Goal: Information Seeking & Learning: Learn about a topic

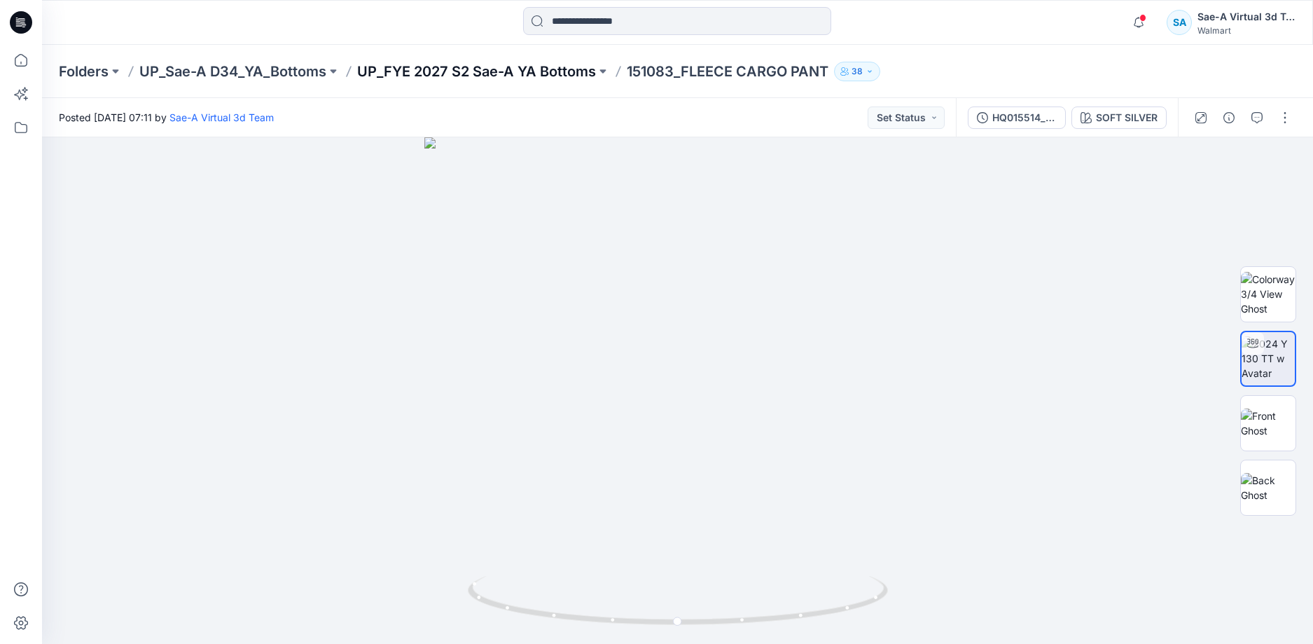
drag, startPoint x: 0, startPoint y: 0, endPoint x: 528, endPoint y: 69, distance: 532.5
click at [528, 69] on p "UP_FYE 2027 S2 Sae-A YA Bottoms" at bounding box center [476, 72] width 239 height 20
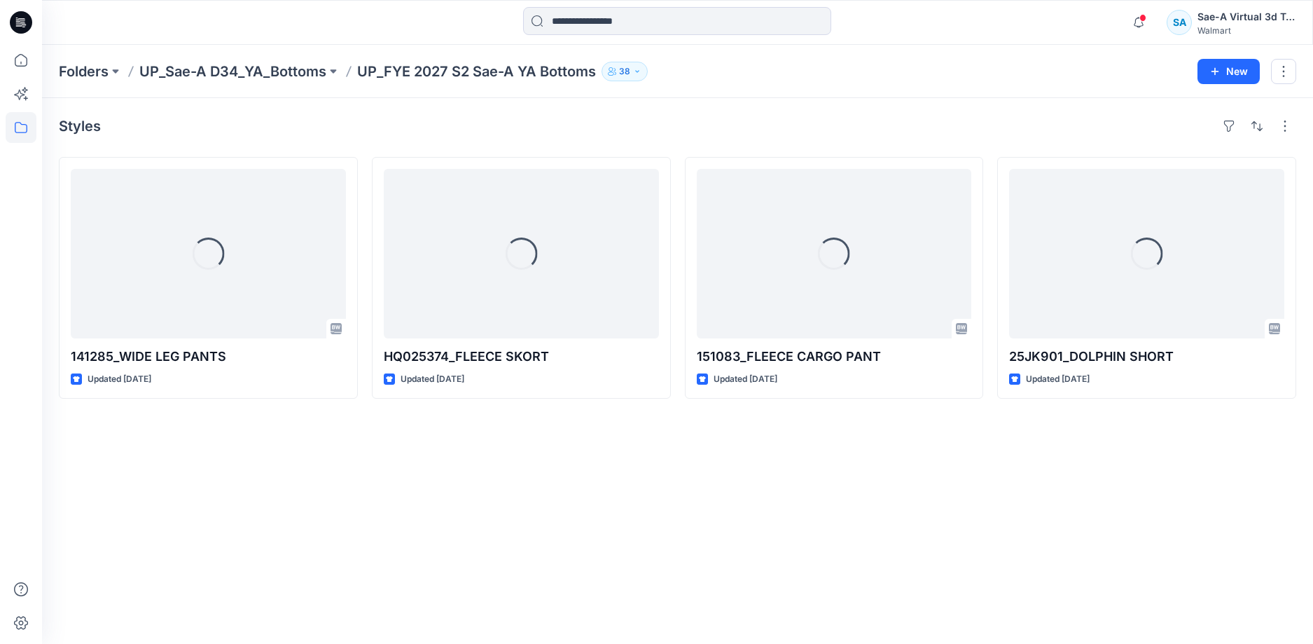
click at [404, 526] on div "Styles Loading... 141285_WIDE LEG PANTS Updated [DATE] Loading... HQ025374_FLEE…" at bounding box center [677, 371] width 1271 height 546
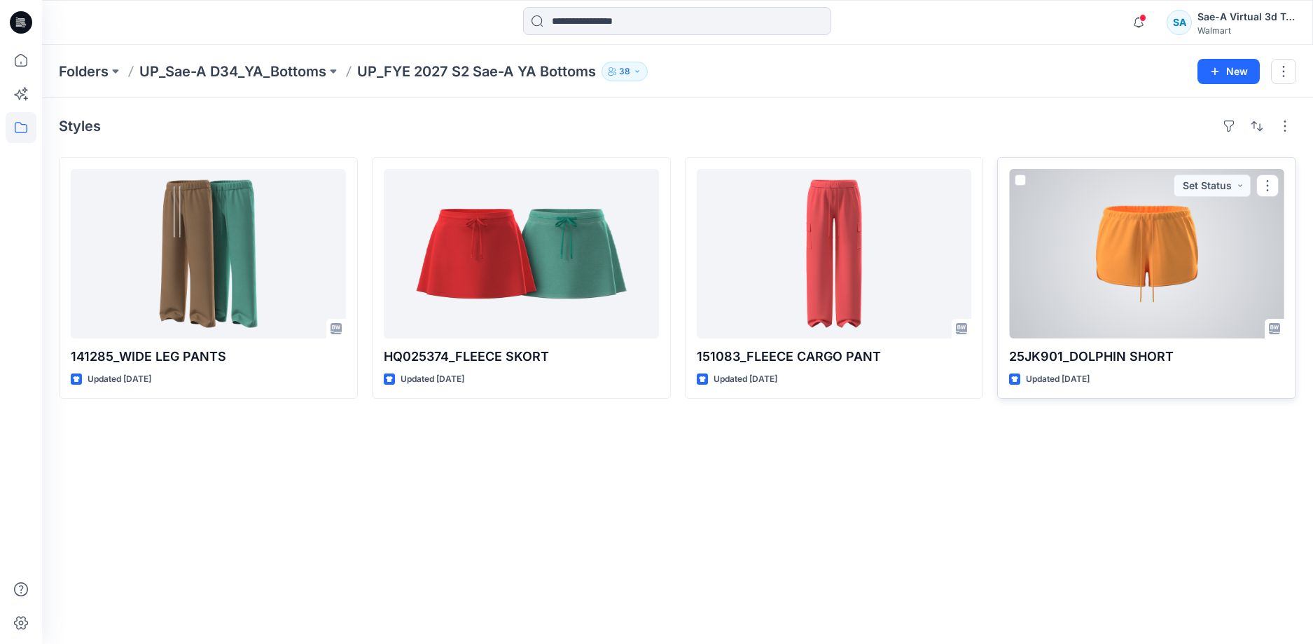
click at [1163, 289] on div at bounding box center [1146, 253] width 275 height 169
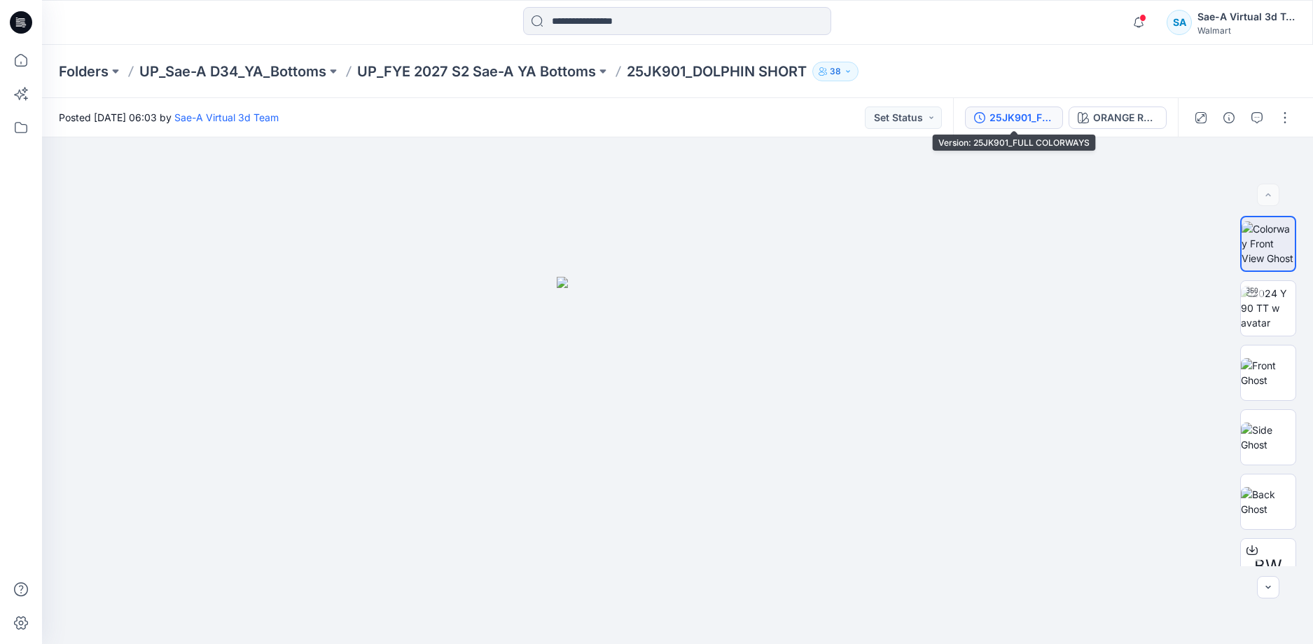
click at [997, 113] on div "25JK901_FULL COLORWAYS" at bounding box center [1022, 117] width 64 height 15
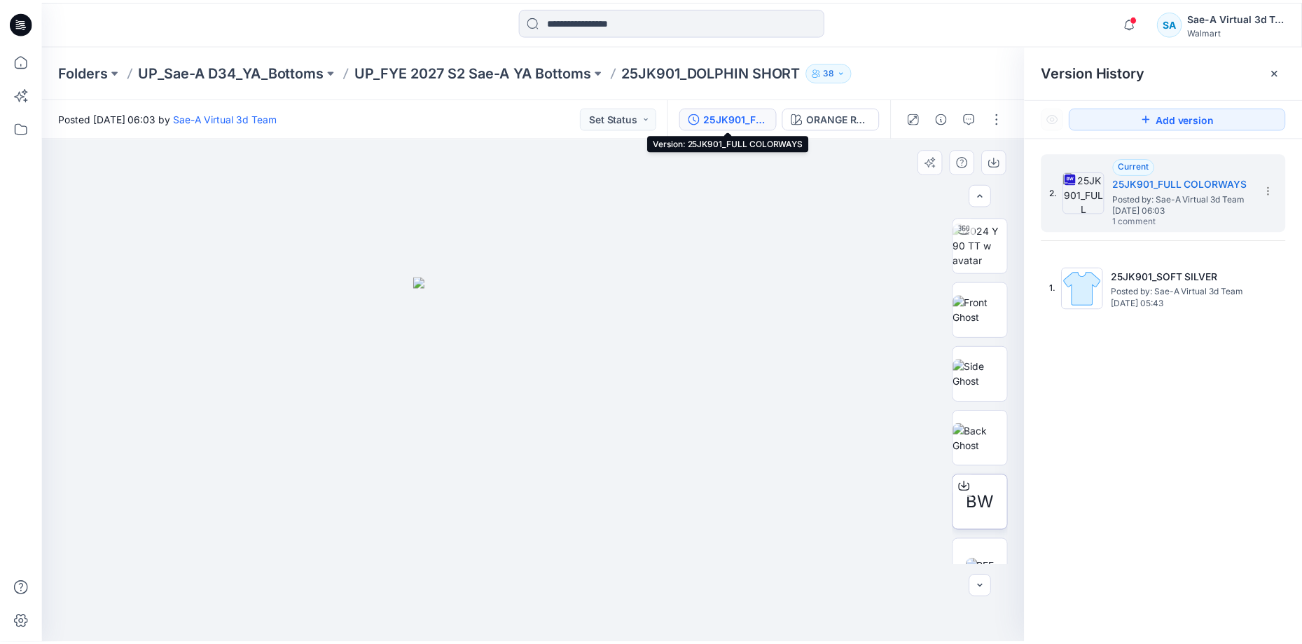
scroll to position [92, 0]
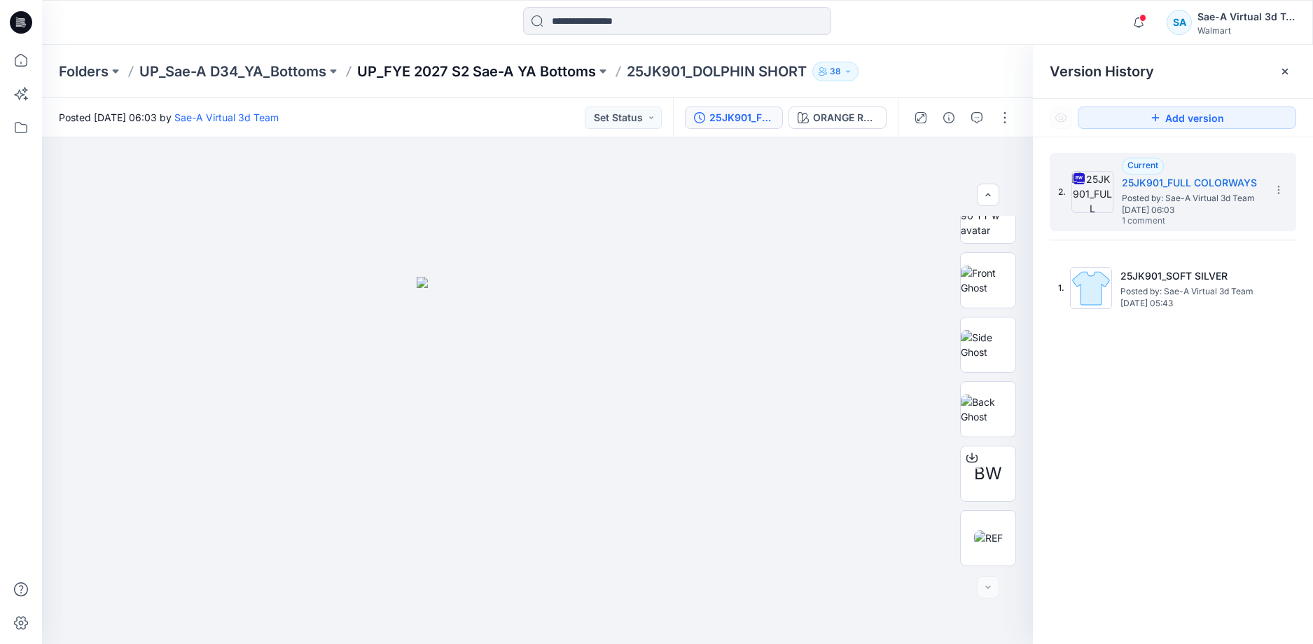
click at [555, 85] on div "Folders UP_Sae-A D34_YA_Bottoms UP_FYE 2027 S2 Sae-A YA Bottoms 25JK901_DOLPHIN…" at bounding box center [677, 71] width 1271 height 53
click at [546, 71] on p "UP_FYE 2027 S2 Sae-A YA Bottoms" at bounding box center [476, 72] width 239 height 20
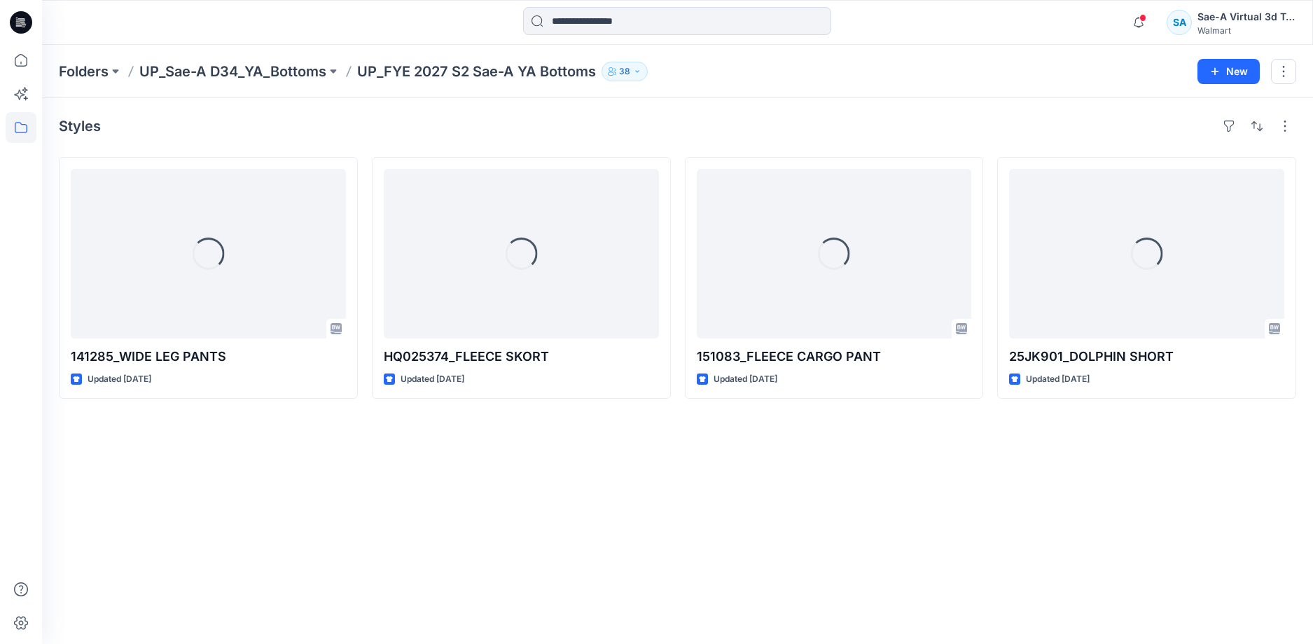
click at [425, 464] on div "Styles Loading... 141285_WIDE LEG PANTS Updated [DATE] Loading... HQ025374_FLEE…" at bounding box center [677, 371] width 1271 height 546
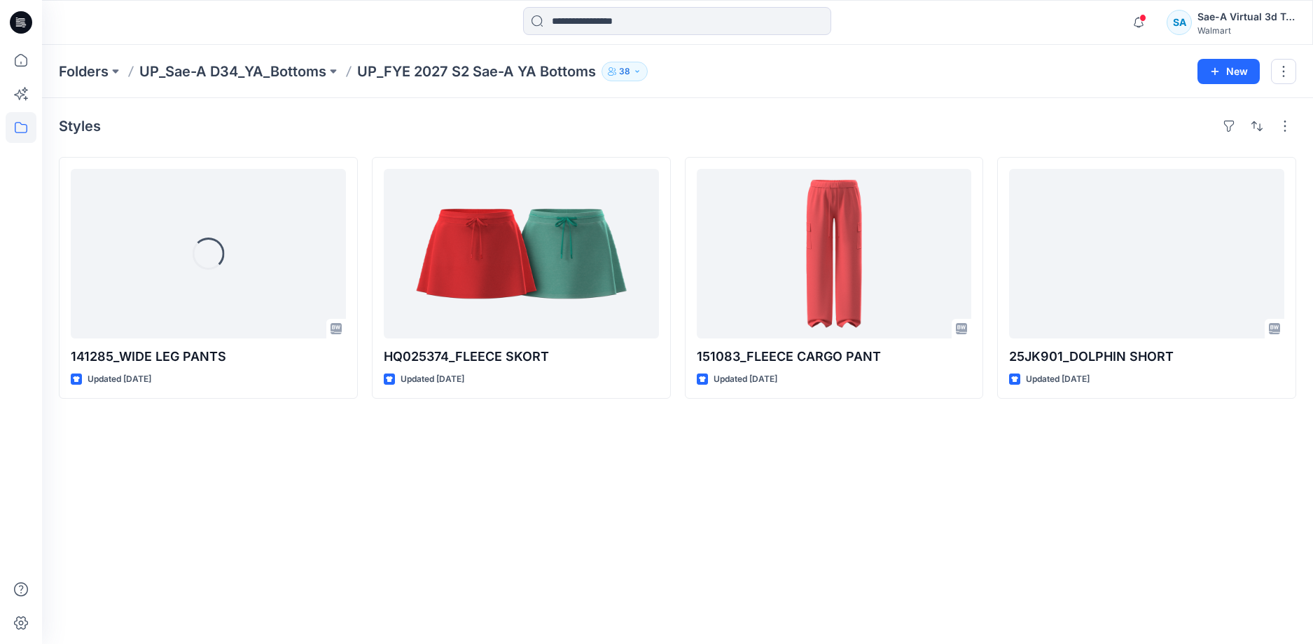
click at [514, 560] on div "Styles Loading... 141285_WIDE LEG PANTS Updated [DATE] HQ025374_FLEECE SKORT Up…" at bounding box center [677, 371] width 1271 height 546
drag, startPoint x: 523, startPoint y: 578, endPoint x: 468, endPoint y: 541, distance: 66.0
click at [524, 578] on div "Styles Loading... 141285_WIDE LEG PANTS Updated [DATE] HQ025374_FLEECE SKORT Up…" at bounding box center [677, 371] width 1271 height 546
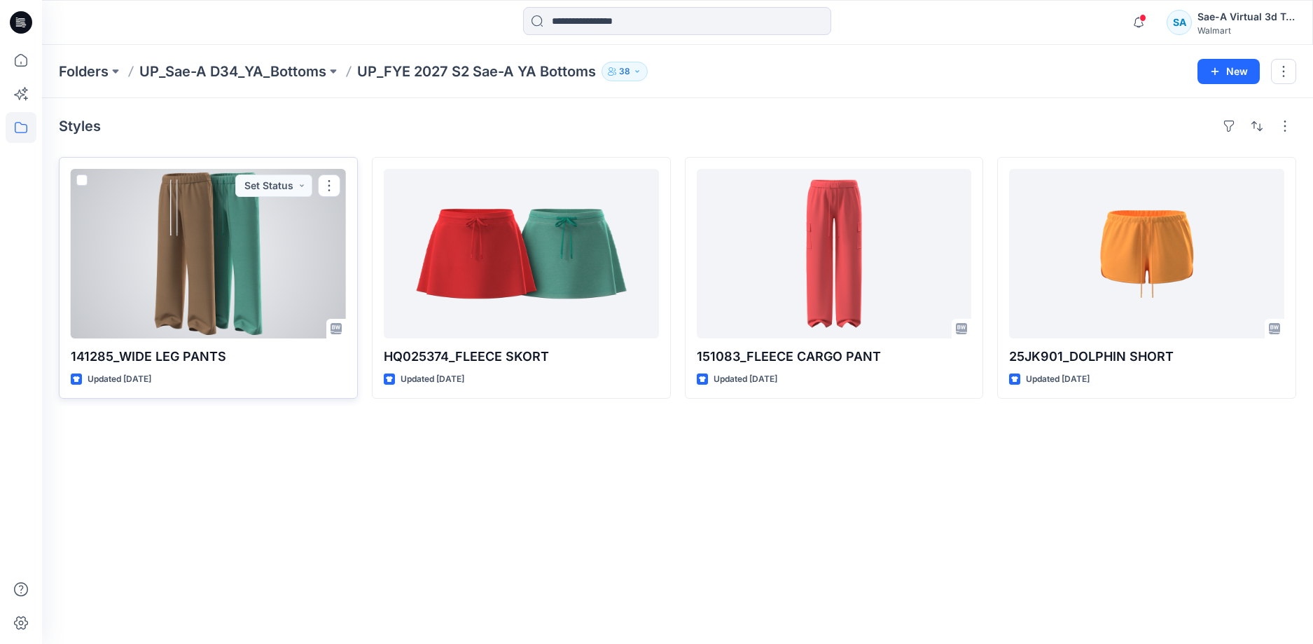
click at [221, 265] on div at bounding box center [208, 253] width 275 height 169
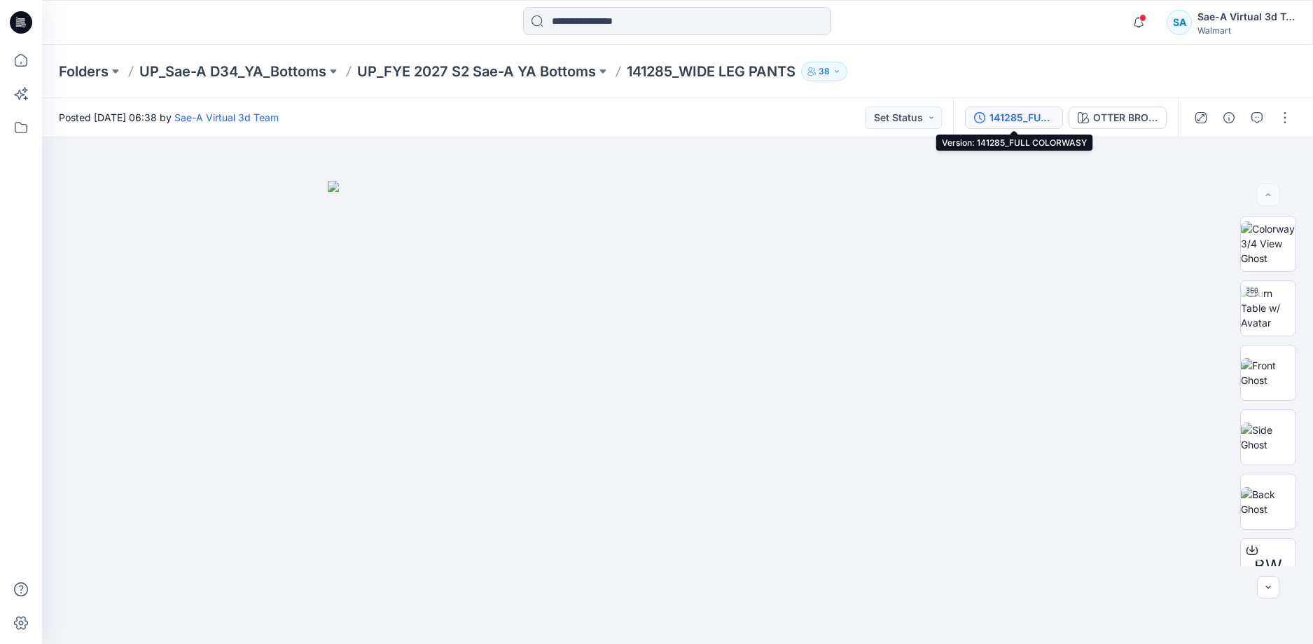
click at [1034, 116] on div "141285_FULL COLORWASY" at bounding box center [1022, 117] width 64 height 15
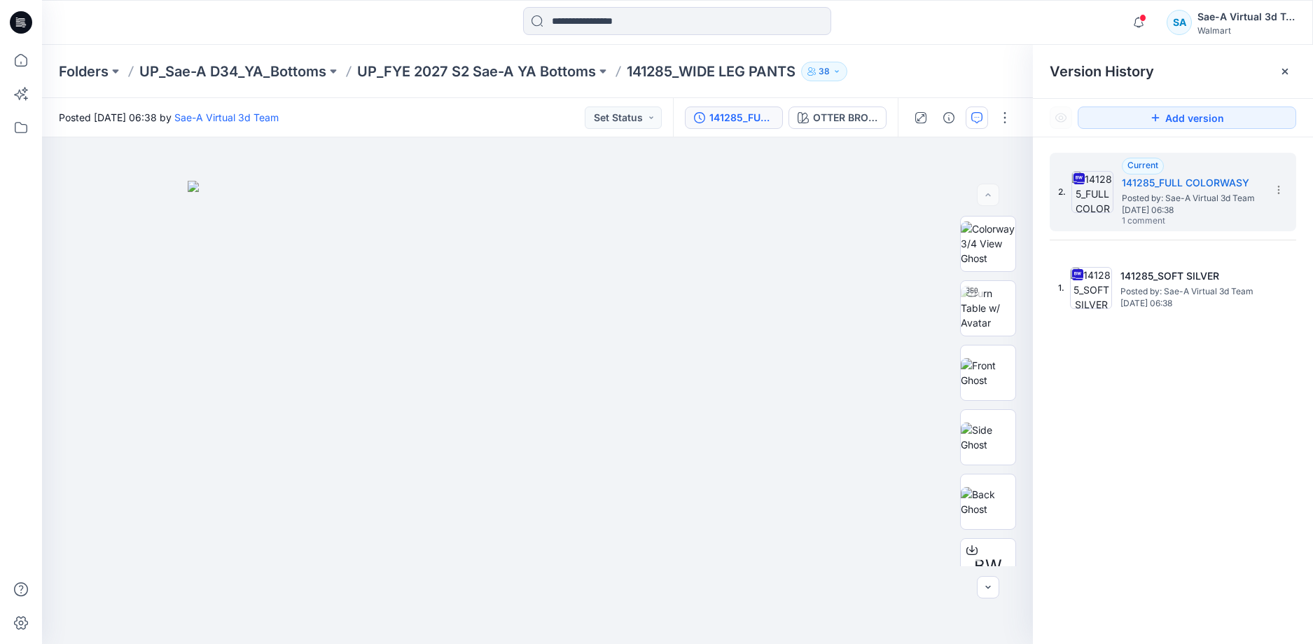
click at [983, 115] on button "button" at bounding box center [977, 117] width 22 height 22
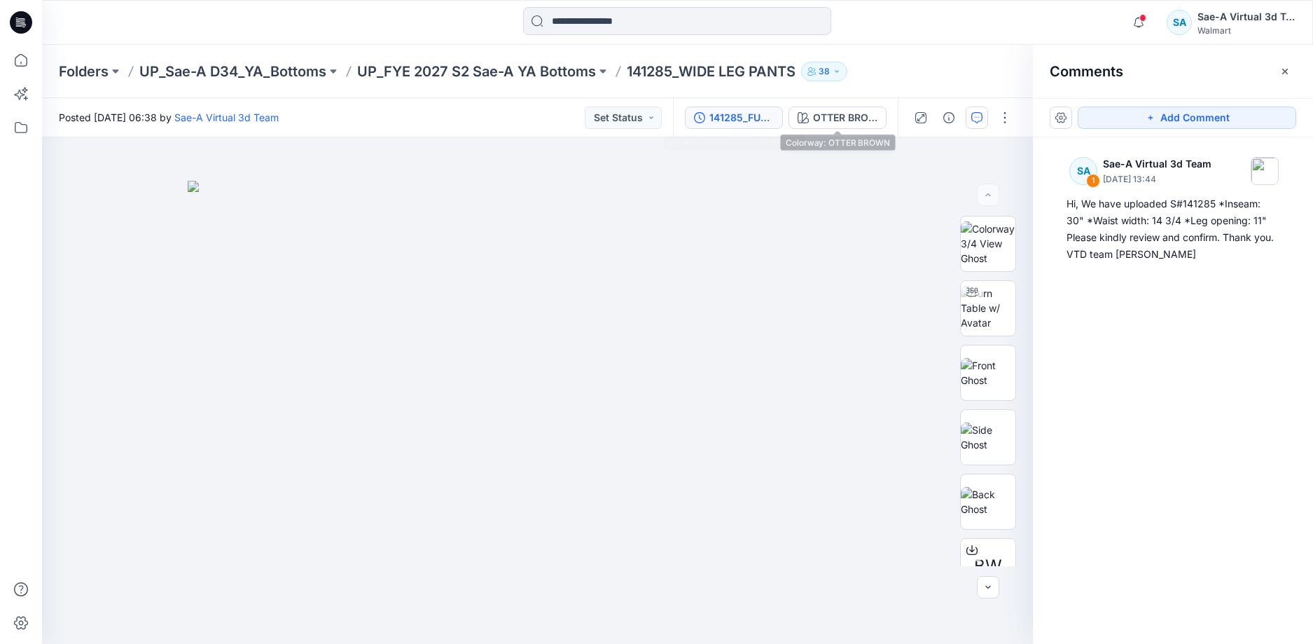
click at [741, 116] on div "141285_FULL COLORWASY" at bounding box center [741, 117] width 64 height 15
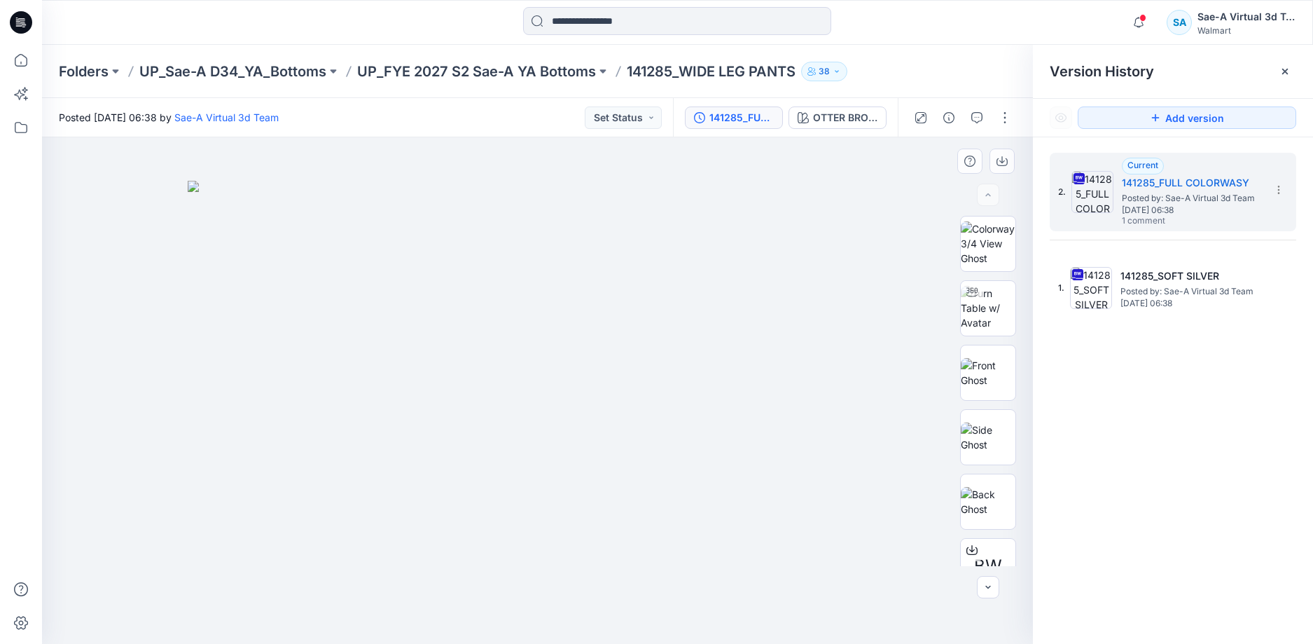
click at [817, 307] on img at bounding box center [538, 413] width 700 height 464
click at [990, 312] on img at bounding box center [988, 308] width 55 height 44
click at [569, 81] on div "Folders UP_Sae-A D34_YA_Bottoms UP_FYE 2027 S2 Sae-A YA Bottoms 141285_WIDE LEG…" at bounding box center [677, 71] width 1271 height 53
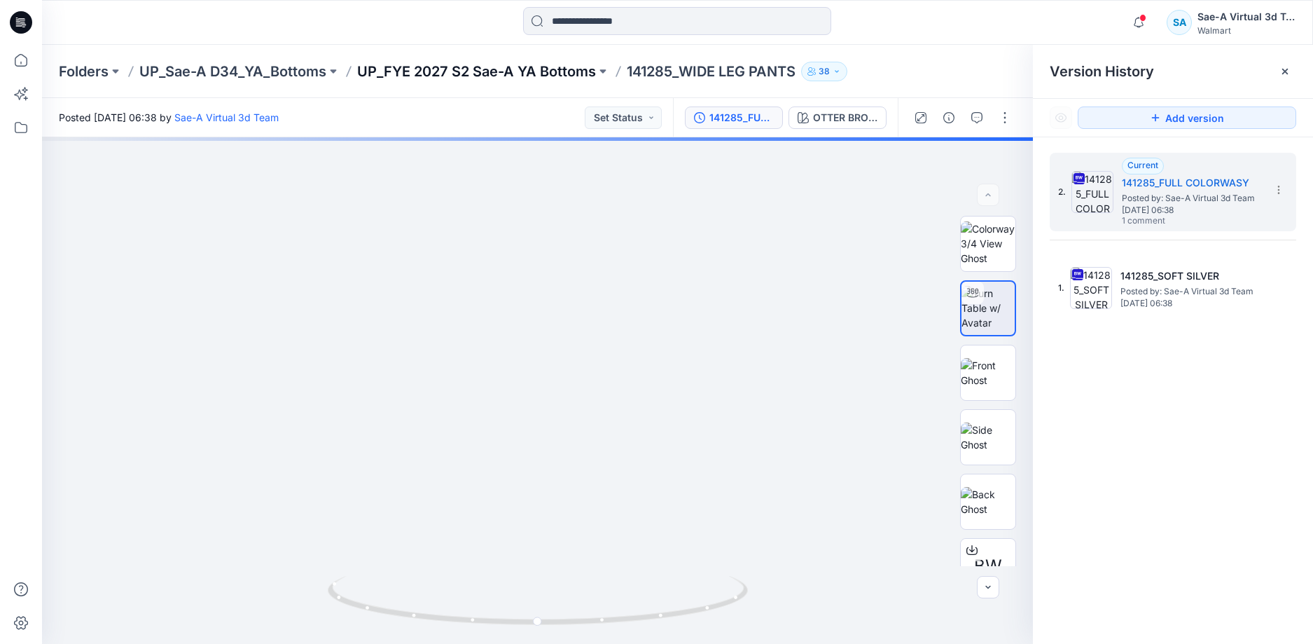
click at [572, 72] on p "UP_FYE 2027 S2 Sae-A YA Bottoms" at bounding box center [476, 72] width 239 height 20
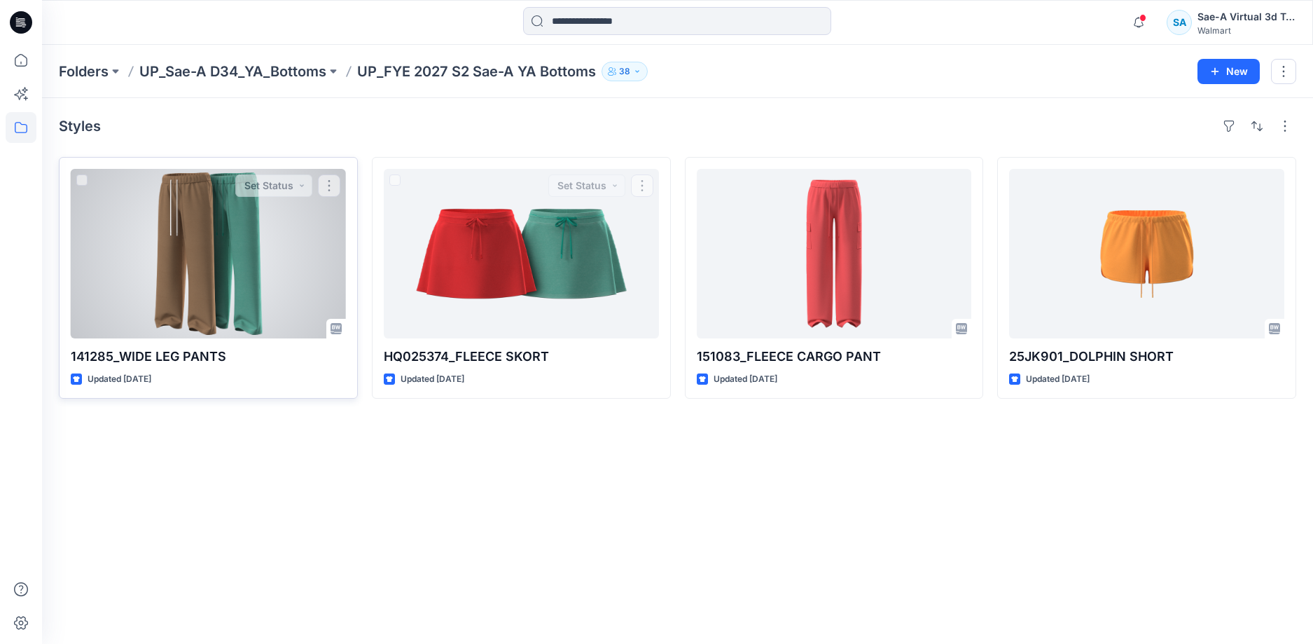
click at [277, 260] on div at bounding box center [208, 253] width 275 height 169
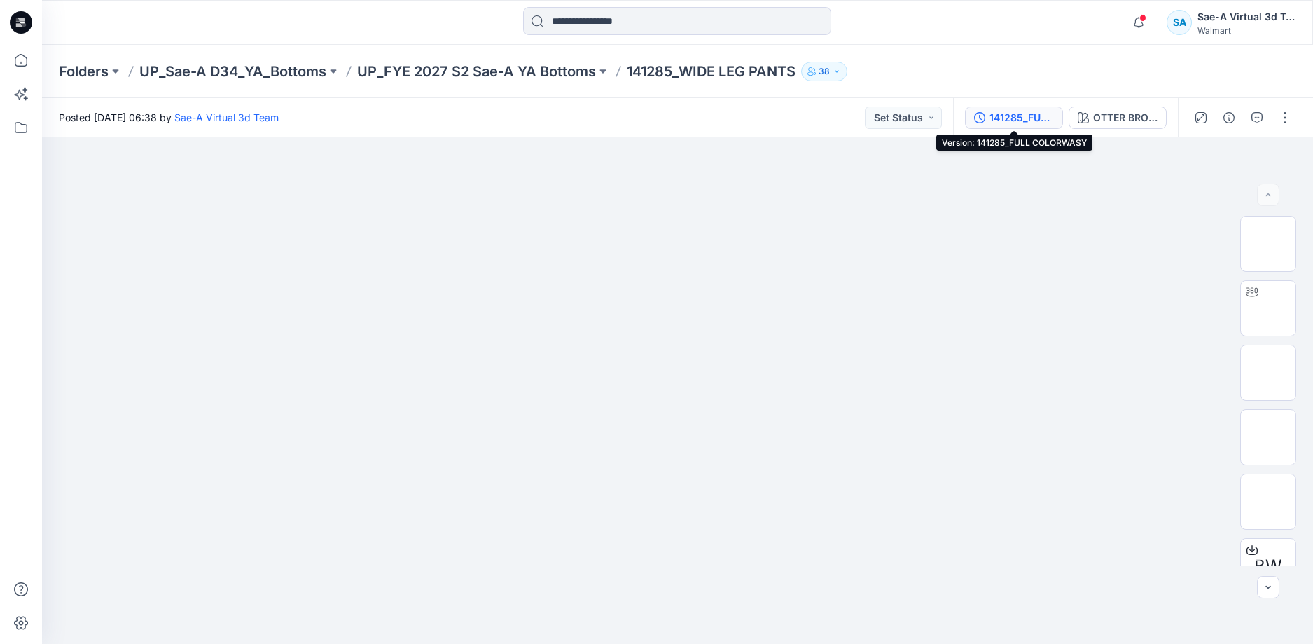
click at [1009, 115] on div "141285_FULL COLORWASY" at bounding box center [1022, 117] width 64 height 15
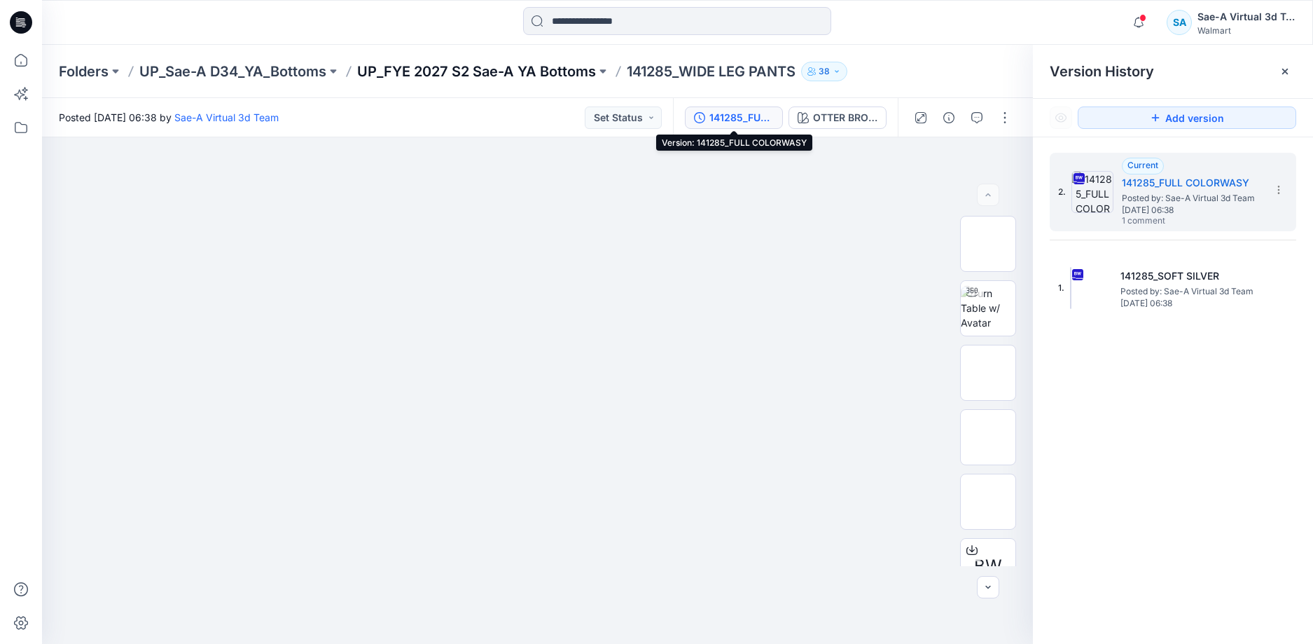
click at [530, 67] on p "UP_FYE 2027 S2 Sae-A YA Bottoms" at bounding box center [476, 72] width 239 height 20
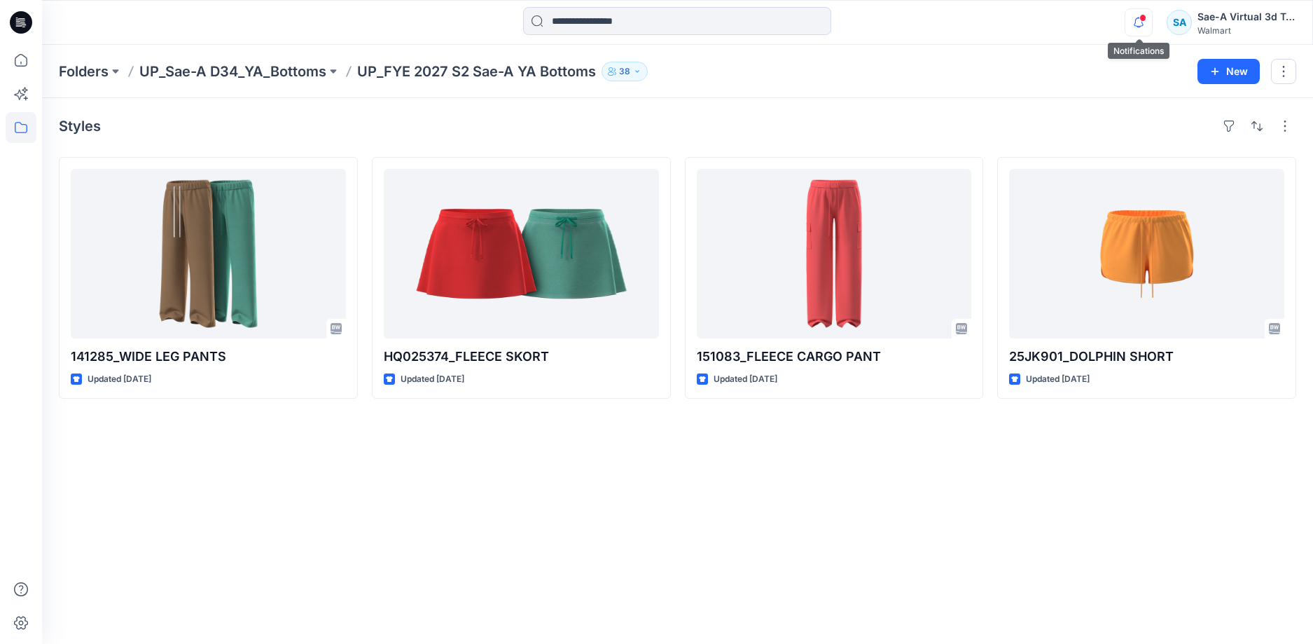
click at [1142, 22] on icon "button" at bounding box center [1139, 22] width 10 height 9
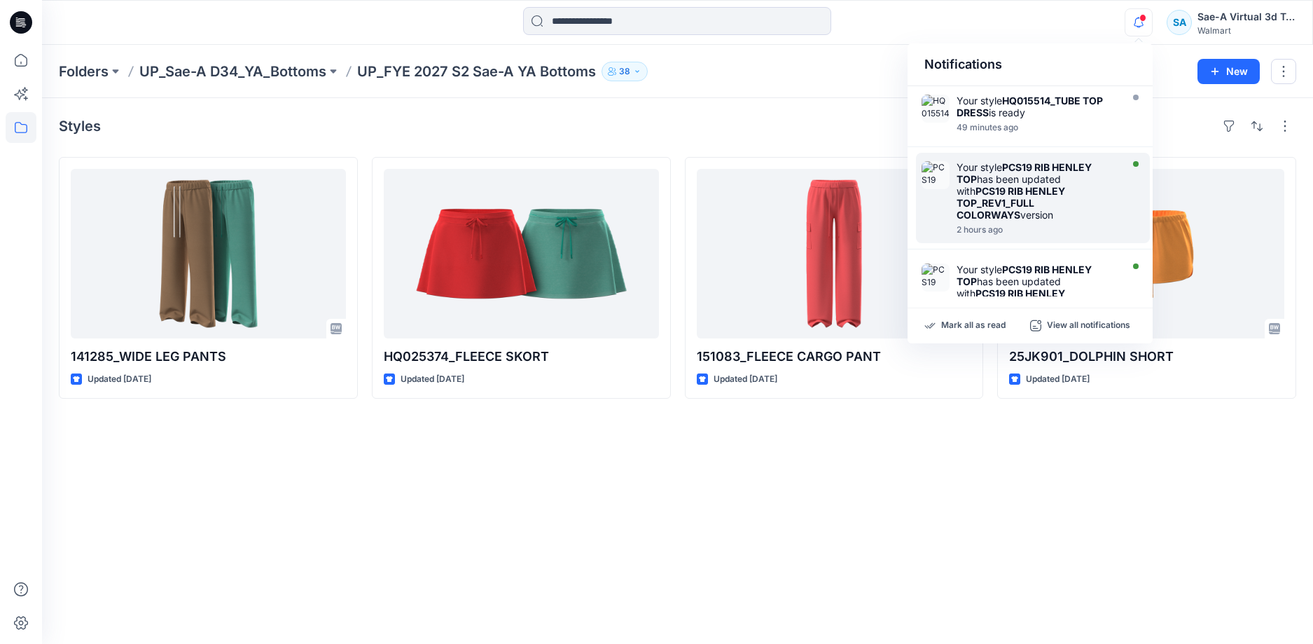
click at [1022, 188] on strong "PCS19 RIB HENLEY TOP_REV1_FULL COLORWAYS" at bounding box center [1011, 203] width 109 height 36
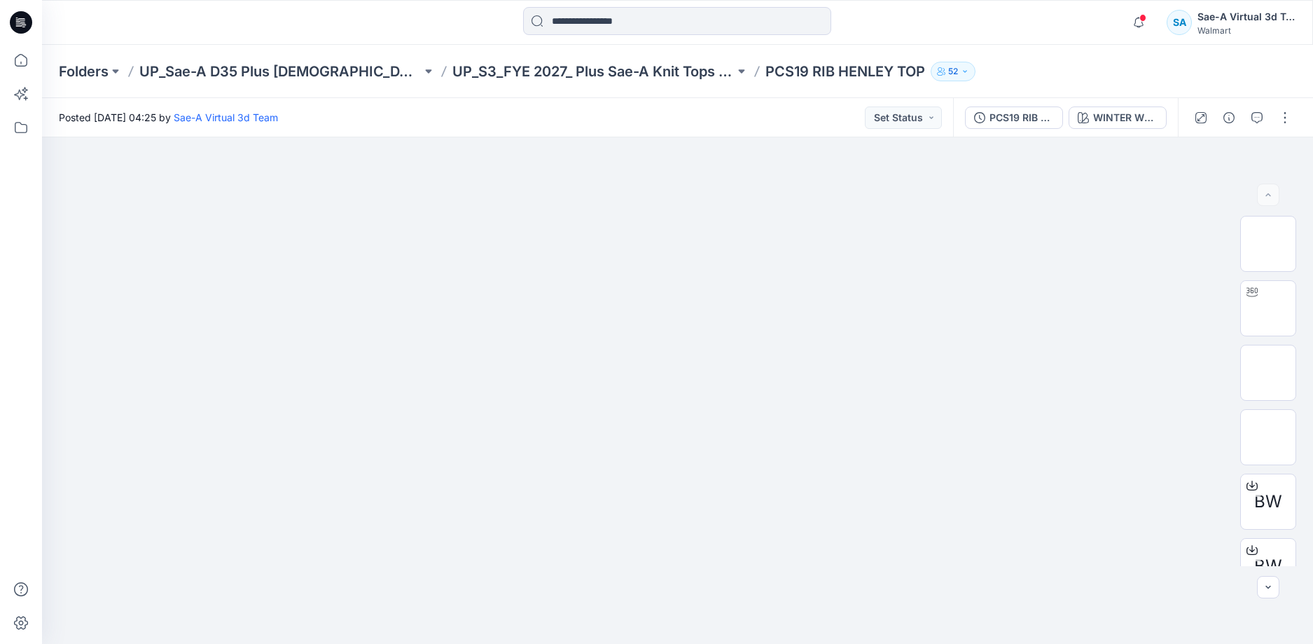
click at [25, 22] on icon at bounding box center [21, 22] width 22 height 22
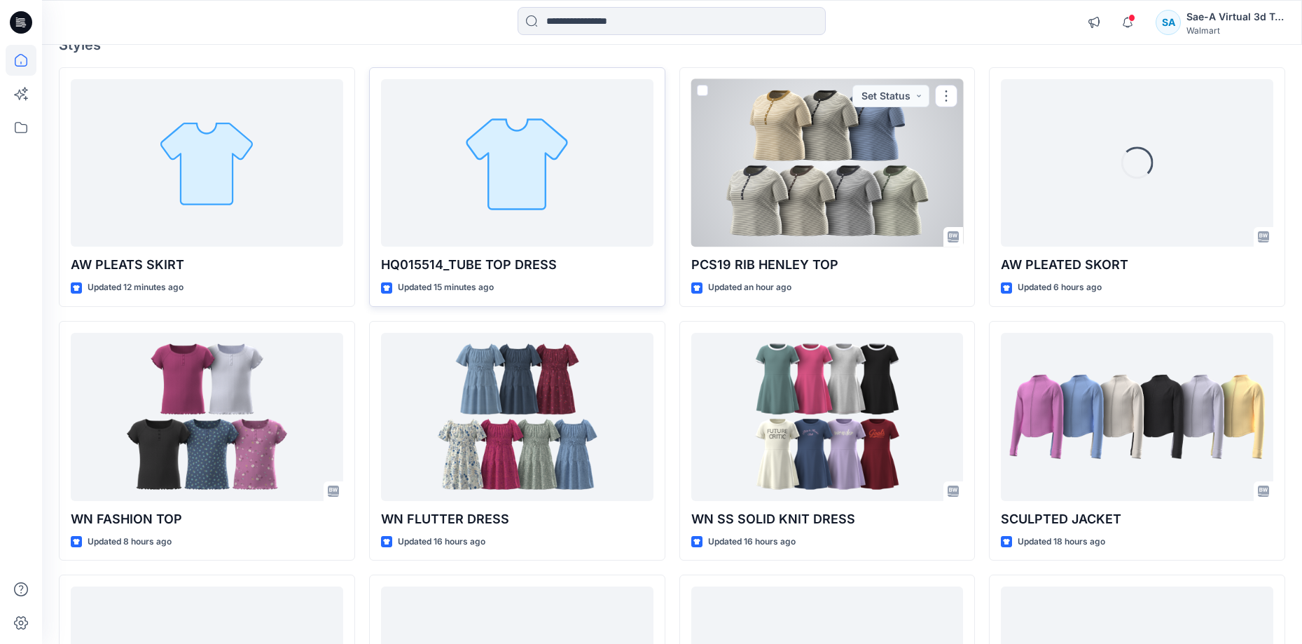
scroll to position [140, 0]
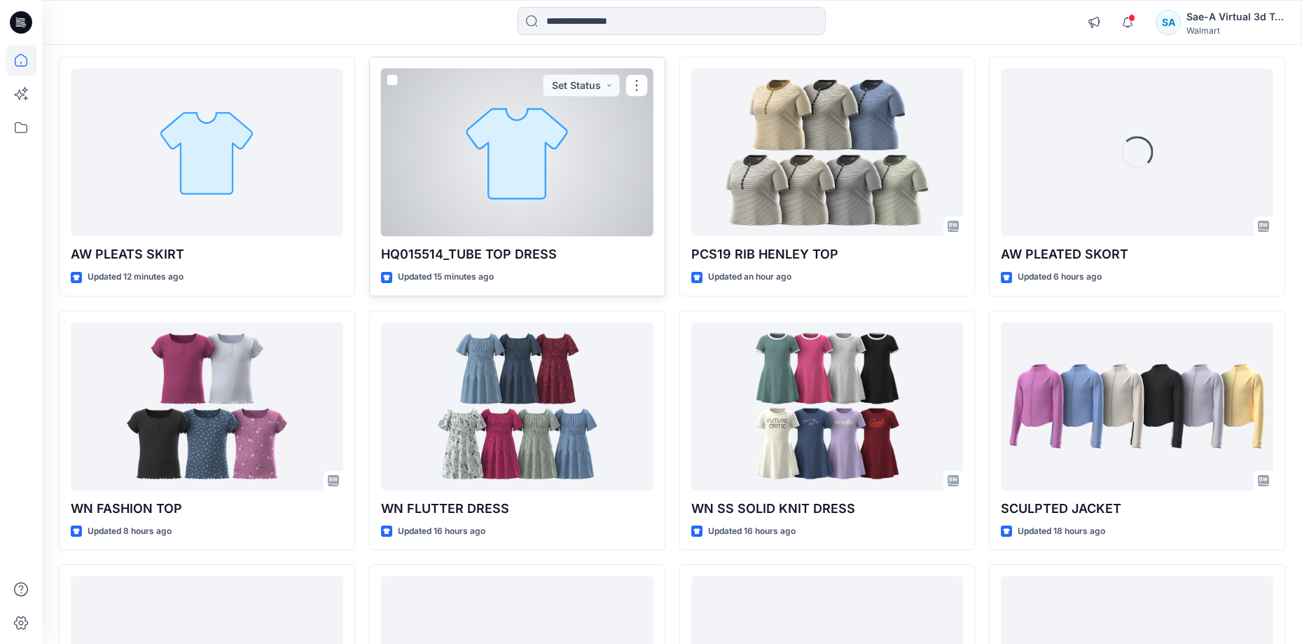
click at [525, 174] on div at bounding box center [517, 153] width 272 height 168
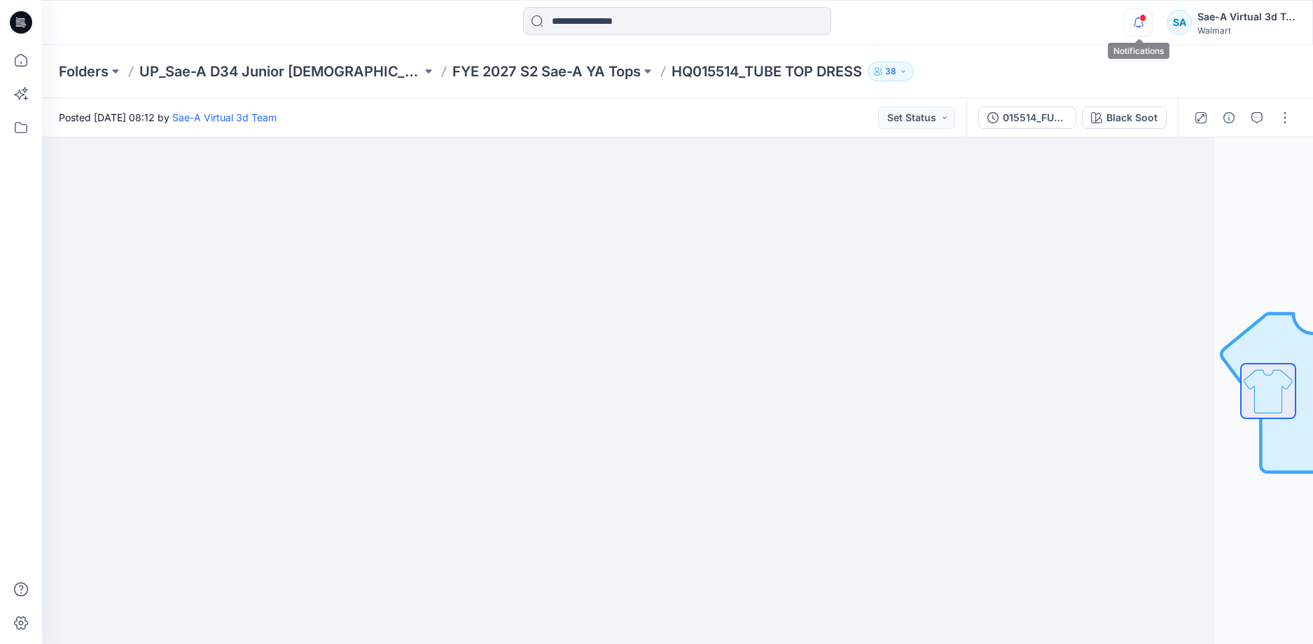
click at [1143, 23] on icon "button" at bounding box center [1138, 22] width 27 height 28
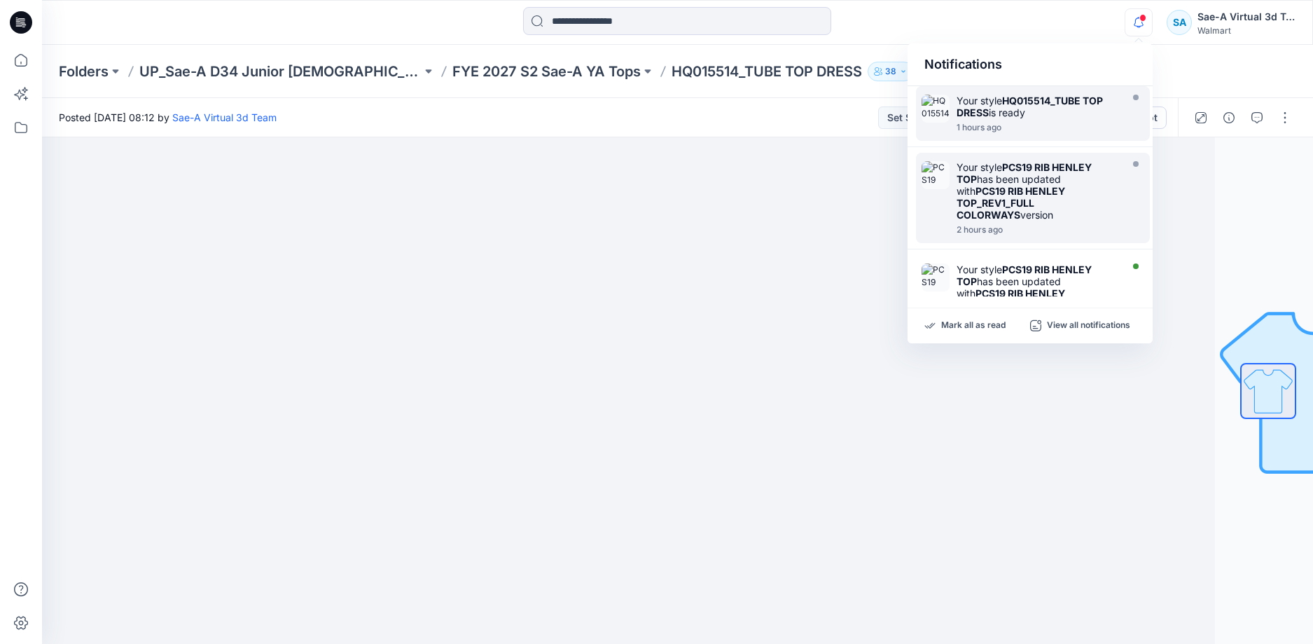
click at [1026, 102] on strong "HQ015514_TUBE TOP DRESS" at bounding box center [1030, 107] width 146 height 24
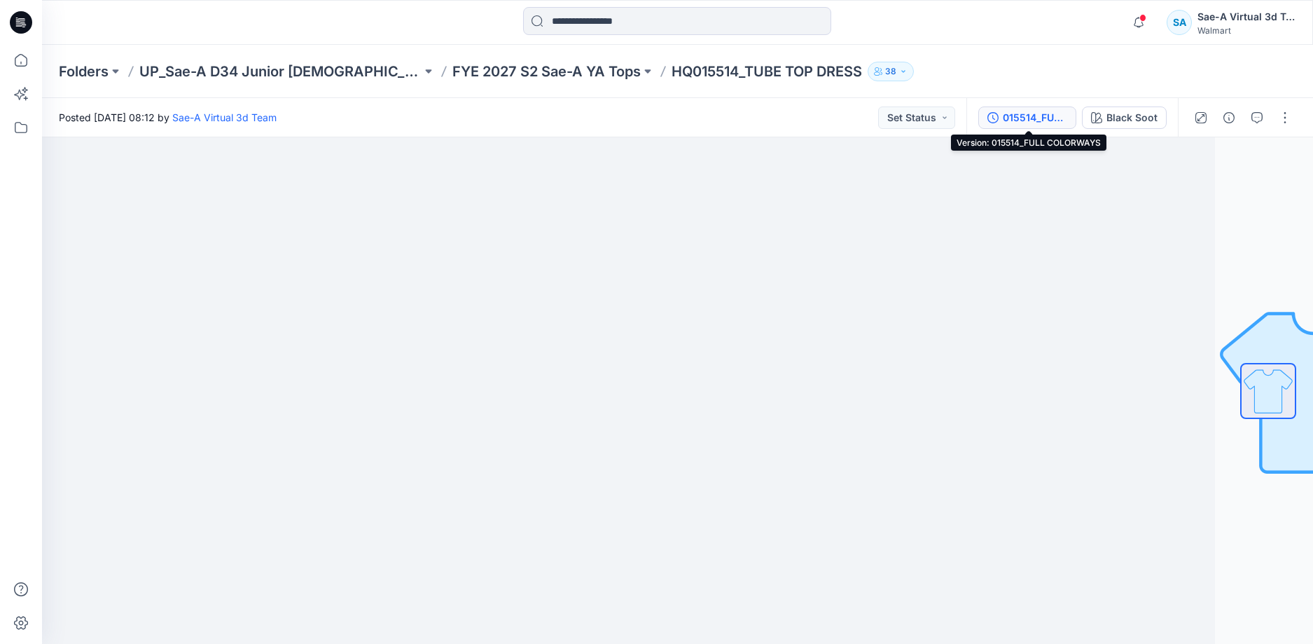
click at [1007, 115] on div "015514_FULL COLORWAYS" at bounding box center [1035, 117] width 64 height 15
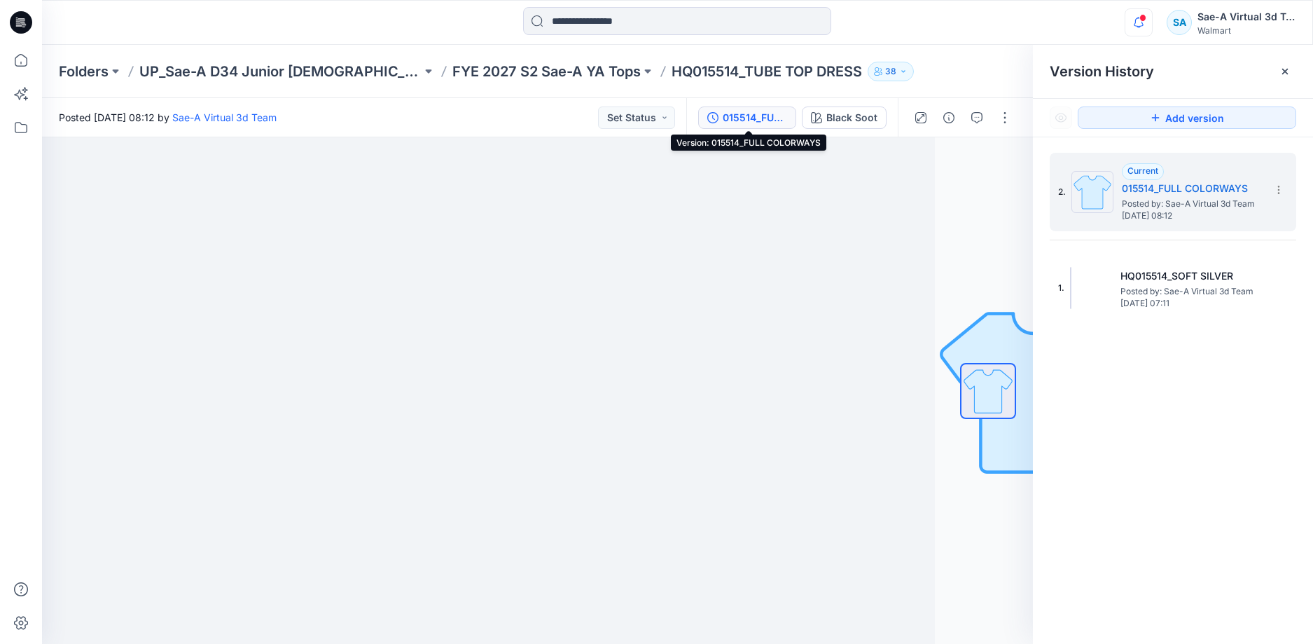
click at [1127, 31] on icon "button" at bounding box center [1138, 22] width 27 height 28
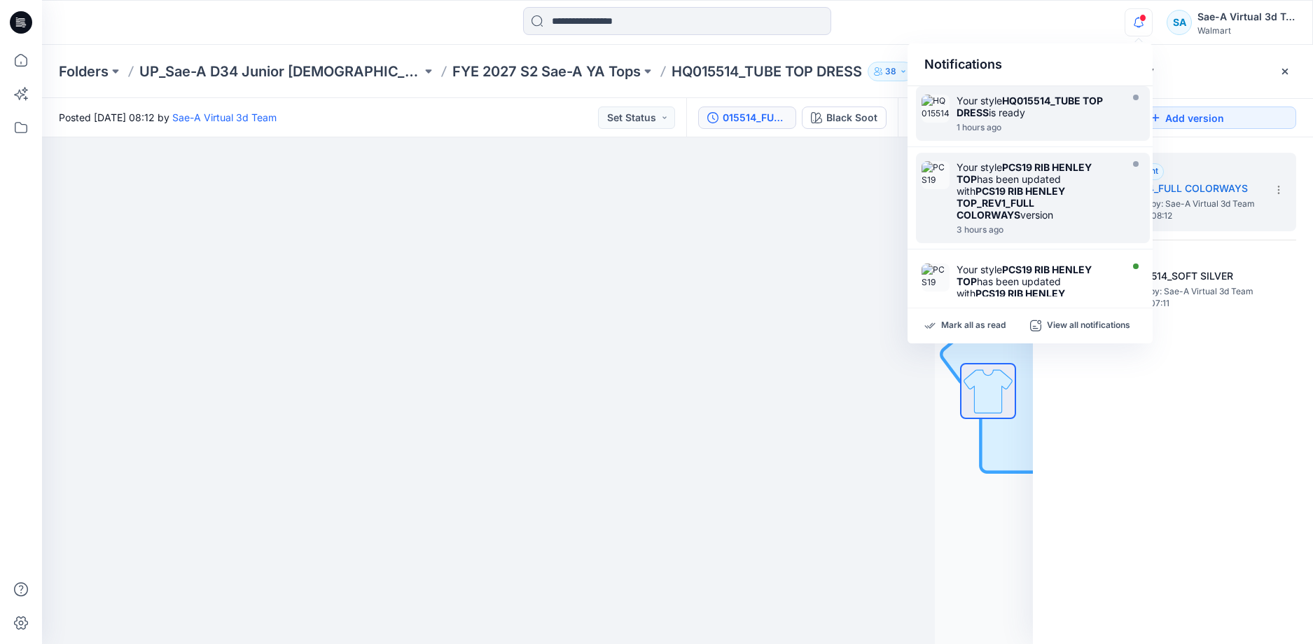
click at [1005, 109] on div "Your style HQ015514_TUBE TOP DRESS is ready" at bounding box center [1037, 107] width 161 height 24
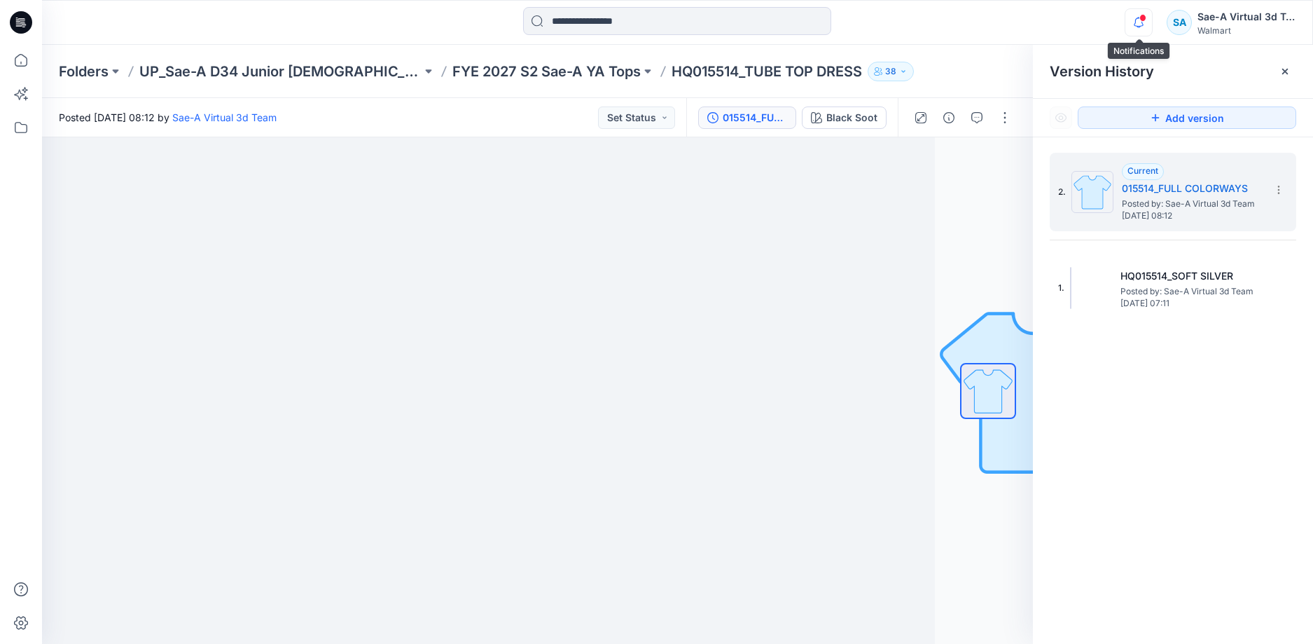
click at [1141, 29] on icon "button" at bounding box center [1138, 22] width 27 height 28
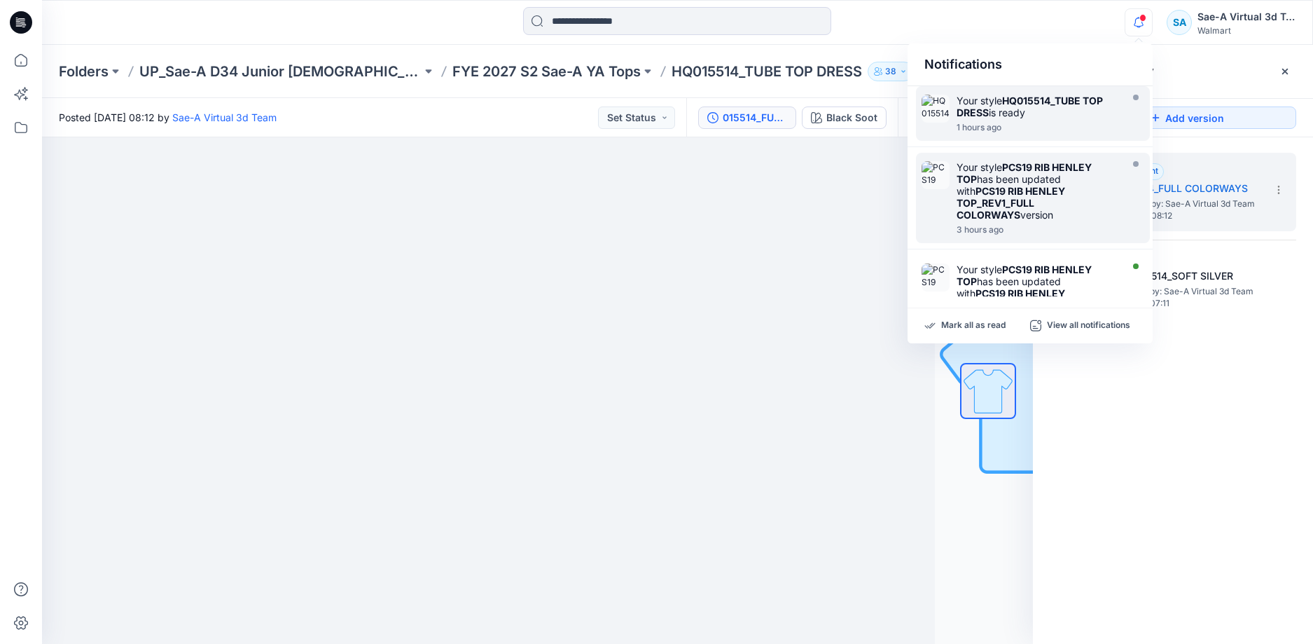
click at [1042, 119] on div at bounding box center [1037, 119] width 161 height 3
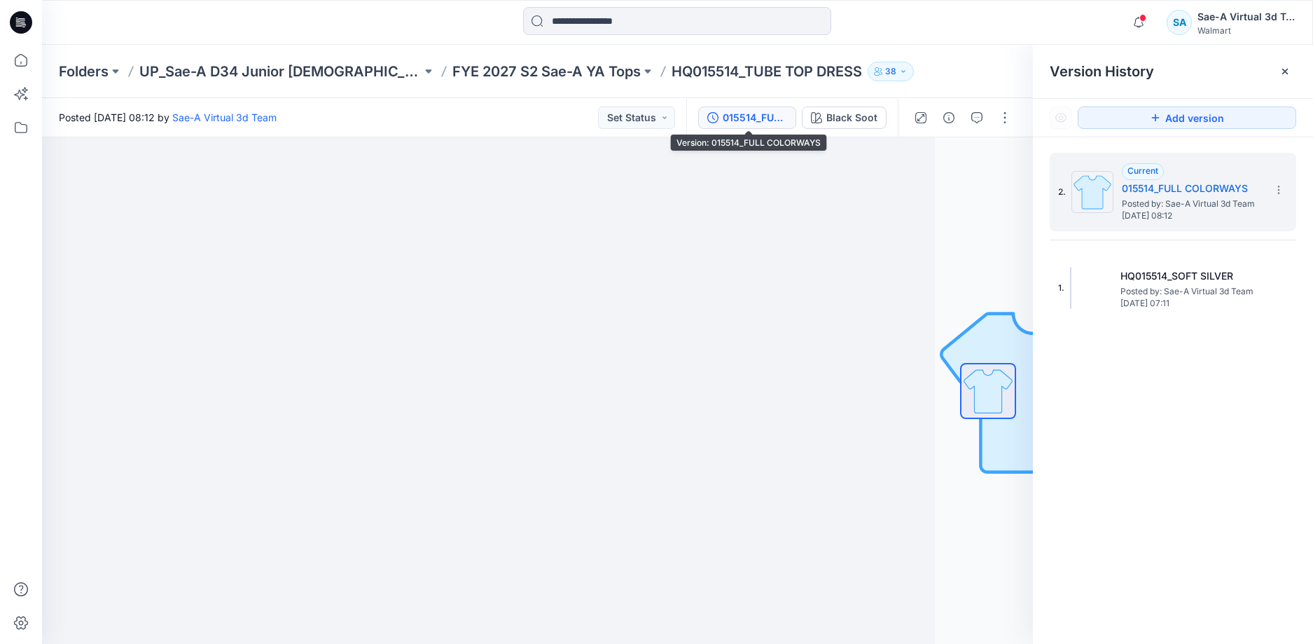
click at [761, 120] on div "015514_FULL COLORWAYS" at bounding box center [755, 117] width 64 height 15
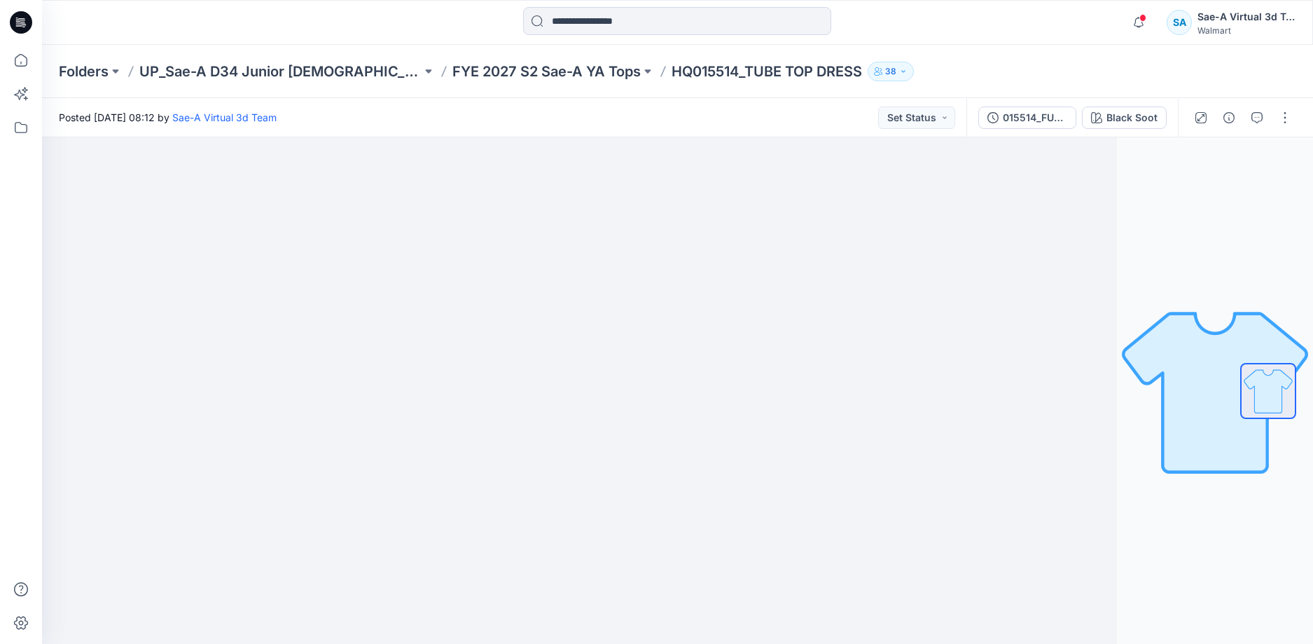
click at [25, 25] on icon at bounding box center [23, 25] width 5 height 1
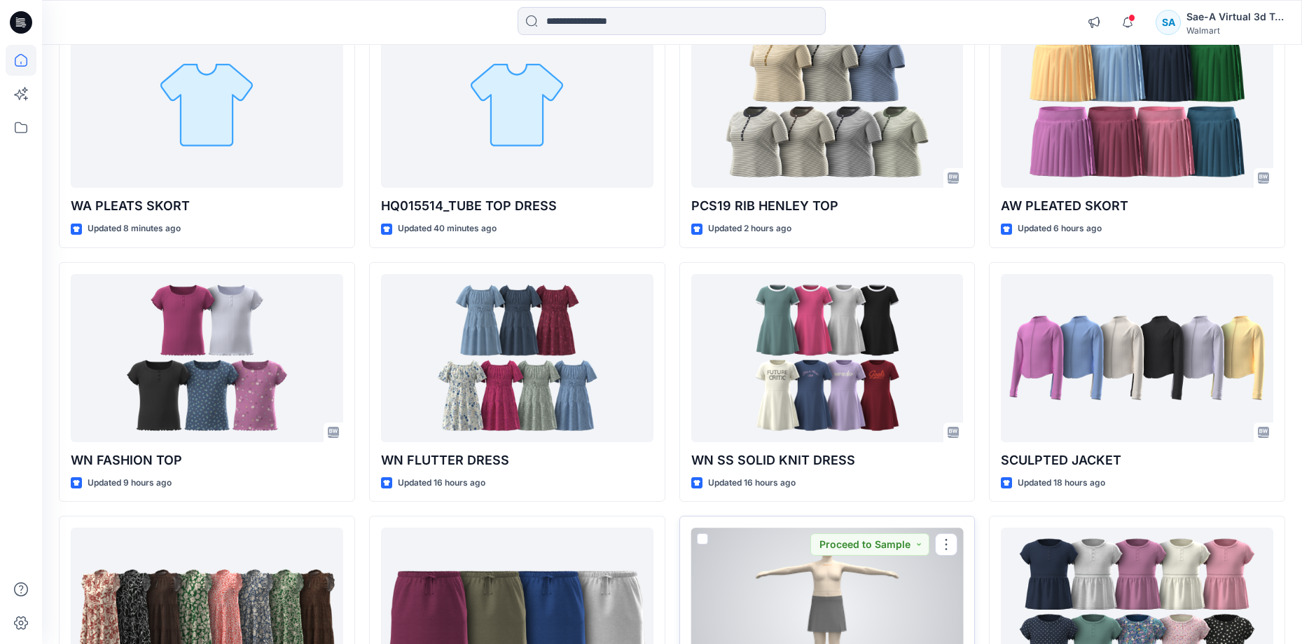
scroll to position [70, 0]
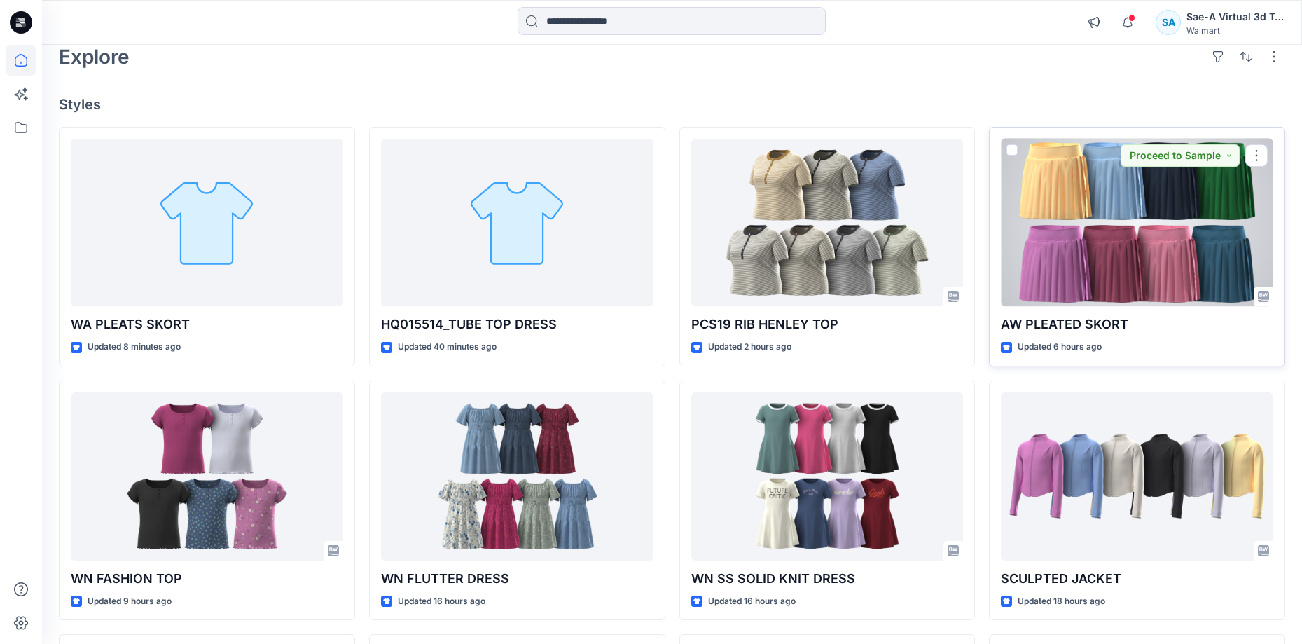
click at [1164, 236] on div at bounding box center [1137, 223] width 272 height 168
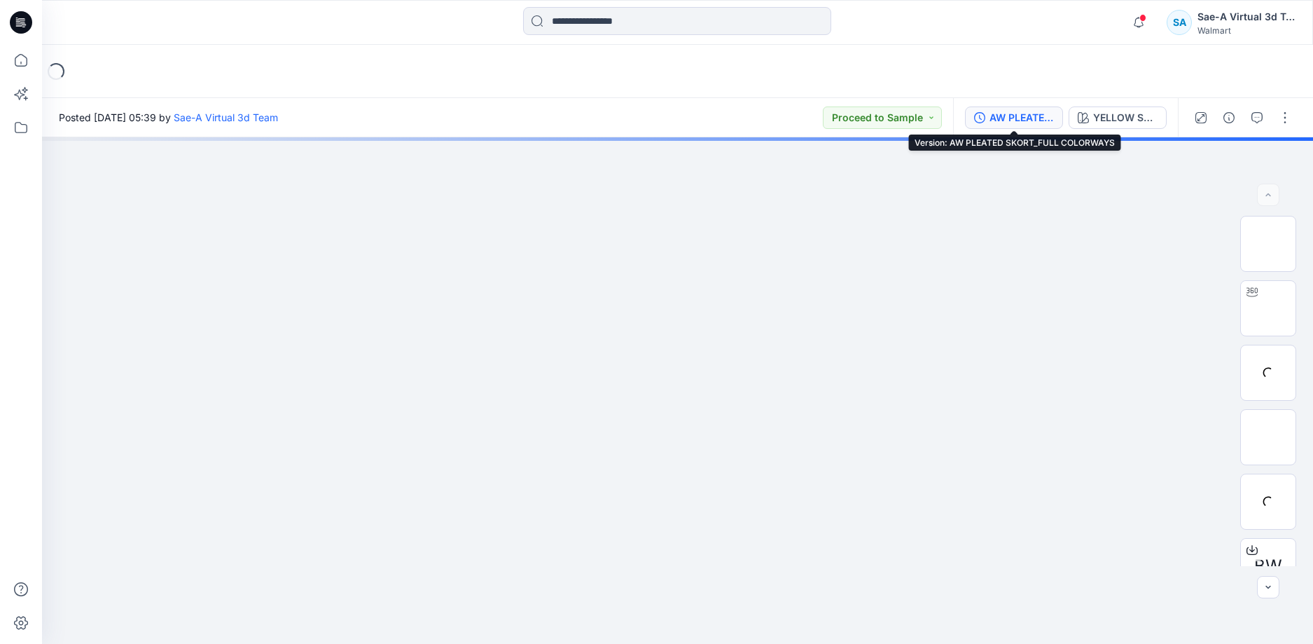
click at [1007, 127] on button "AW PLEATED SKORT_FULL COLORWAYS" at bounding box center [1014, 117] width 98 height 22
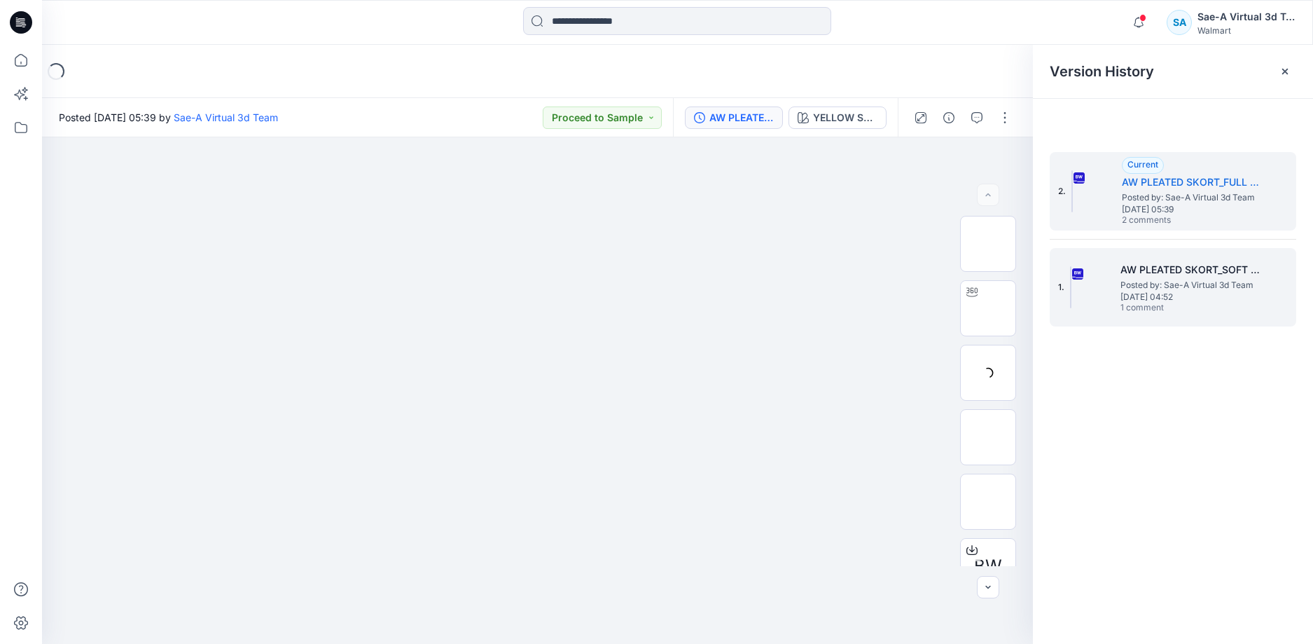
click at [1196, 298] on span "[DATE] 04:52" at bounding box center [1190, 297] width 140 height 10
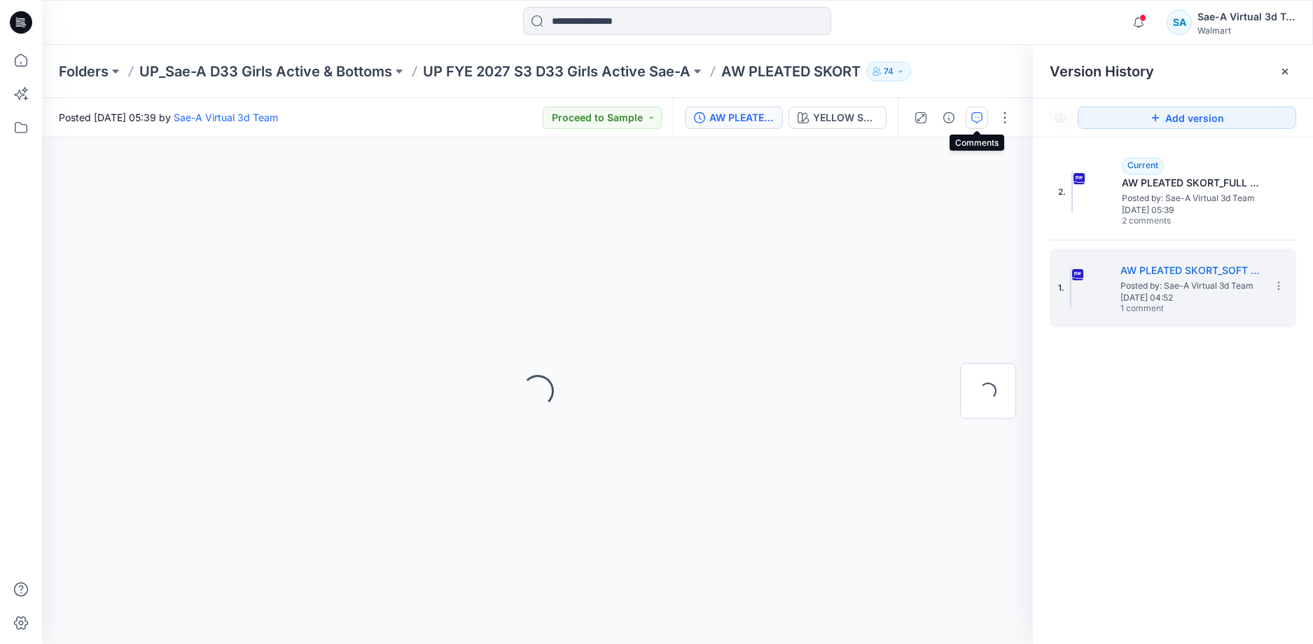
click at [984, 117] on button "button" at bounding box center [977, 117] width 22 height 22
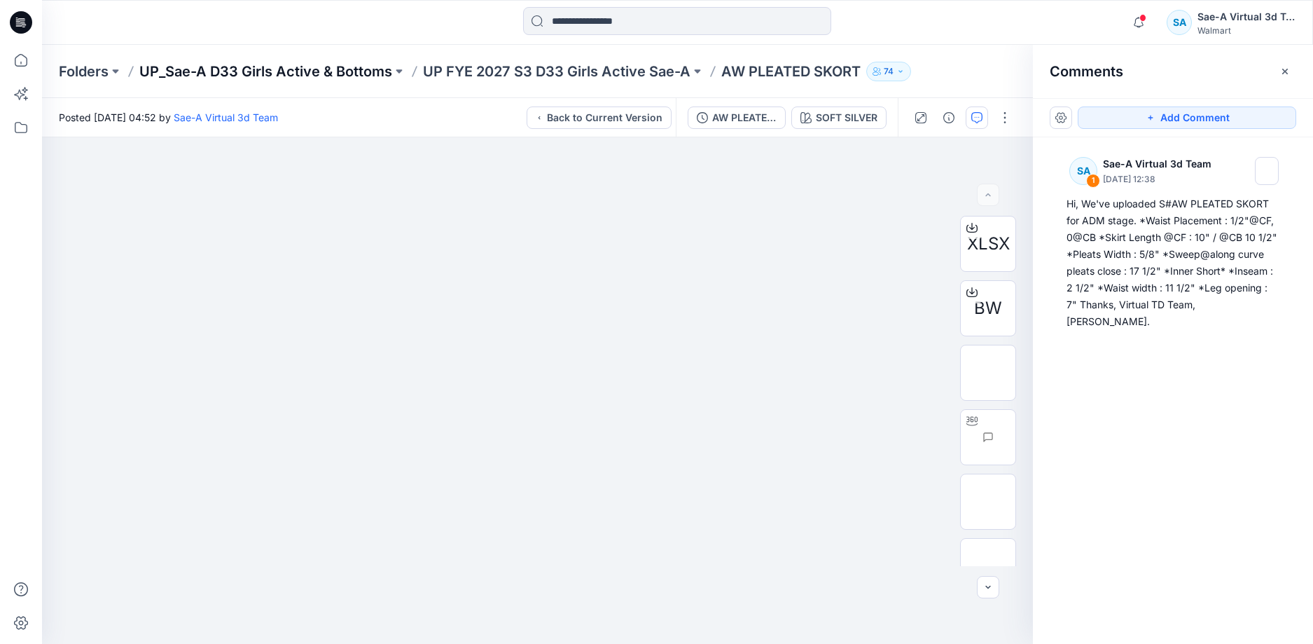
click at [352, 65] on p "UP_Sae-A D33 Girls Active & Bottoms" at bounding box center [265, 72] width 253 height 20
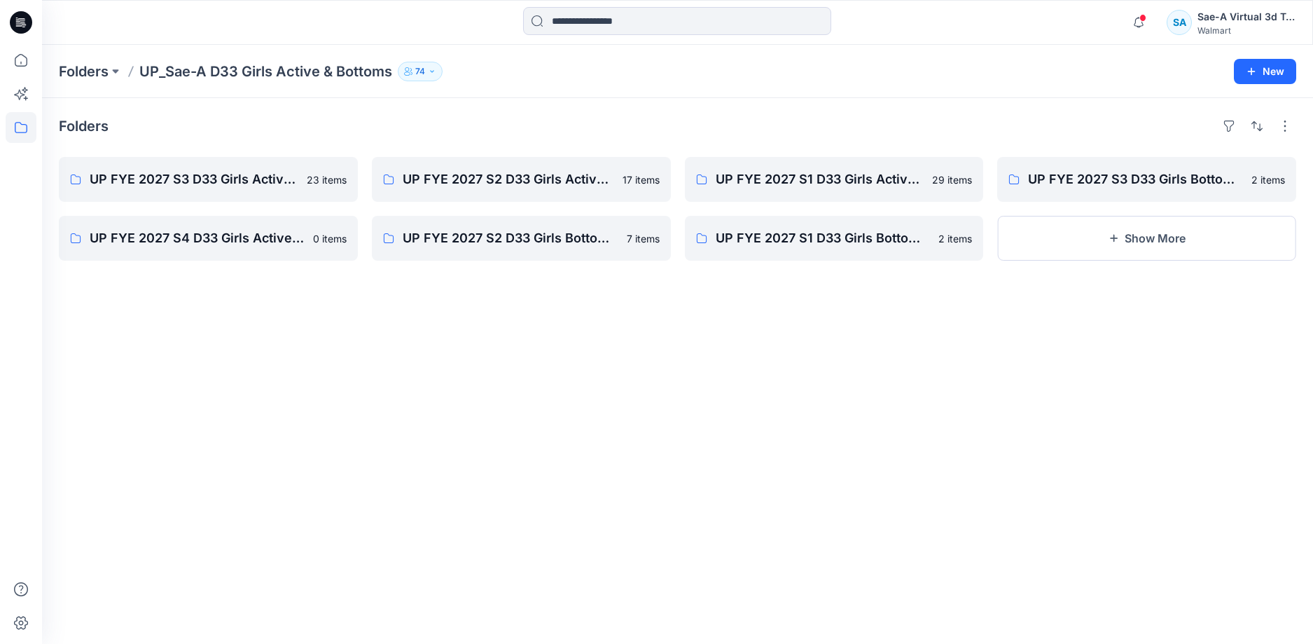
click at [31, 27] on icon at bounding box center [21, 22] width 22 height 45
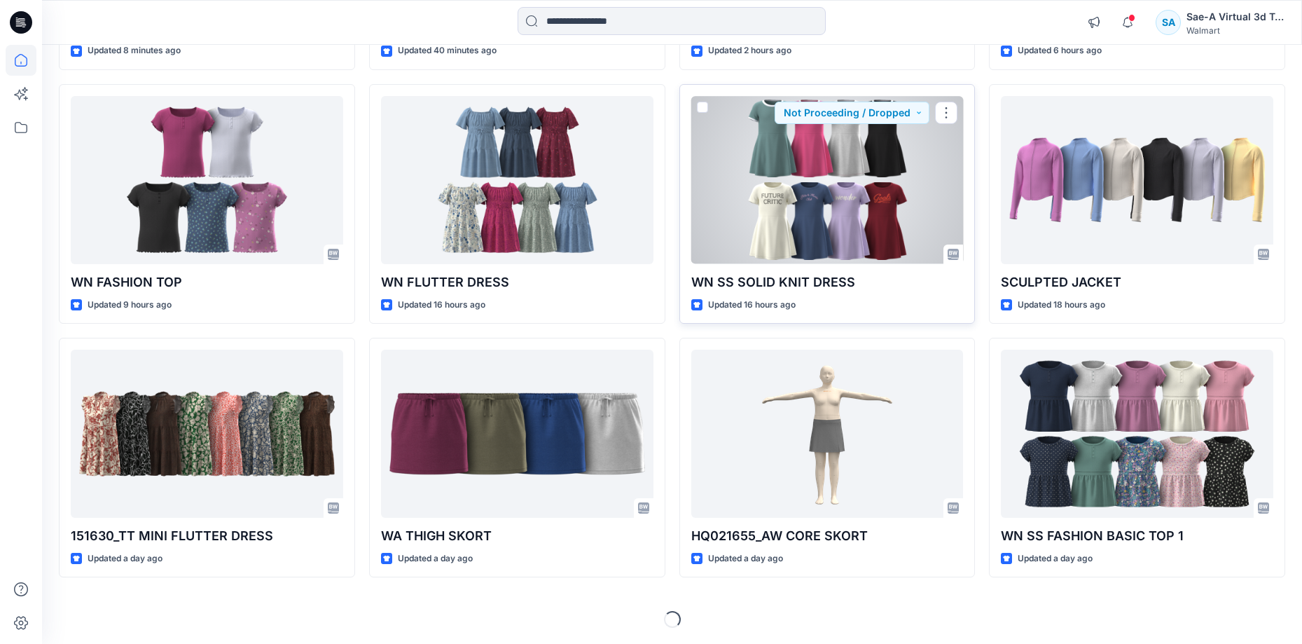
scroll to position [367, 0]
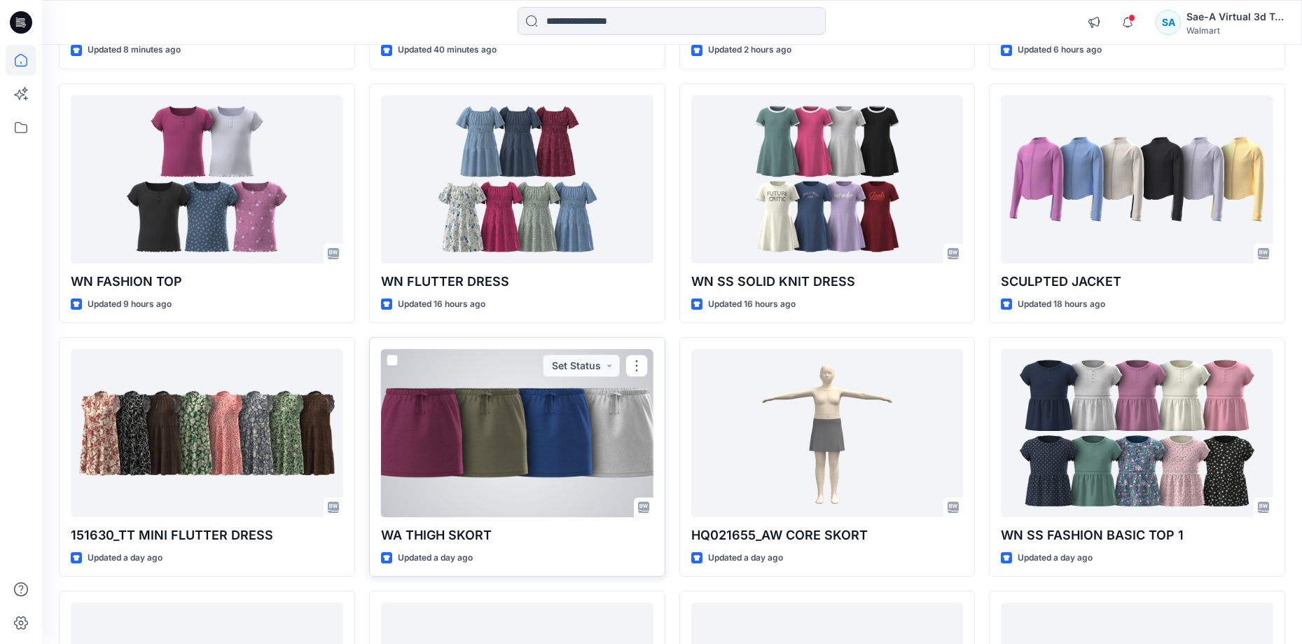
click at [580, 422] on div at bounding box center [517, 433] width 272 height 168
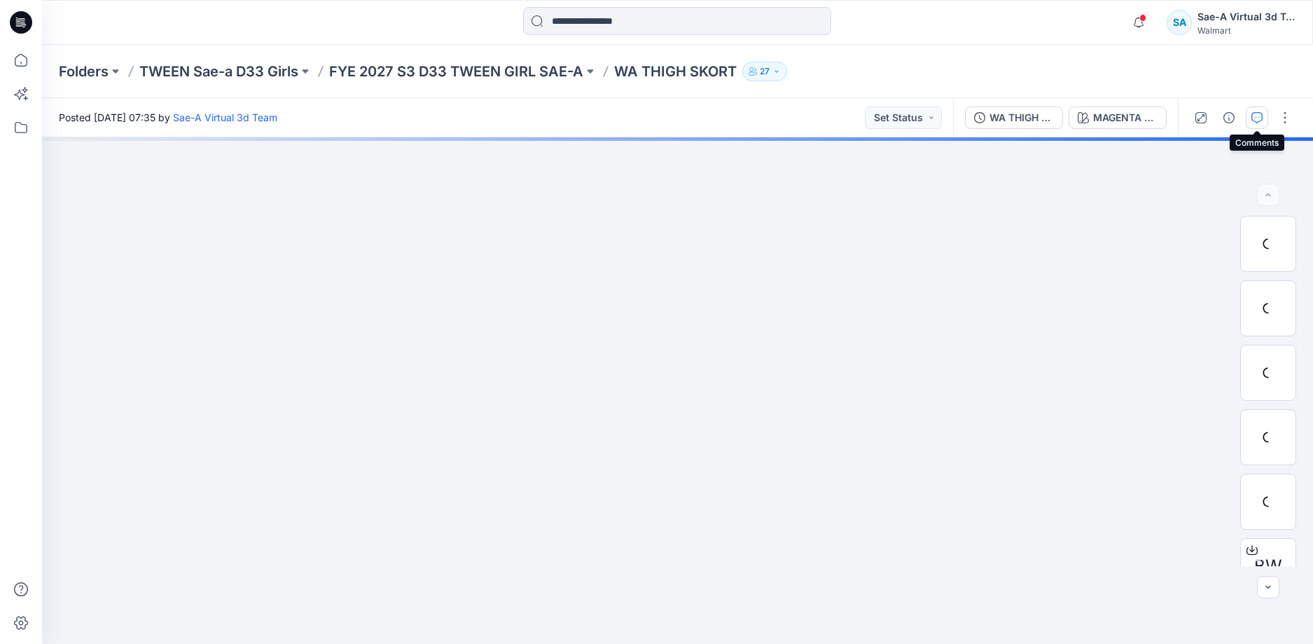
click at [1263, 112] on button "button" at bounding box center [1257, 117] width 22 height 22
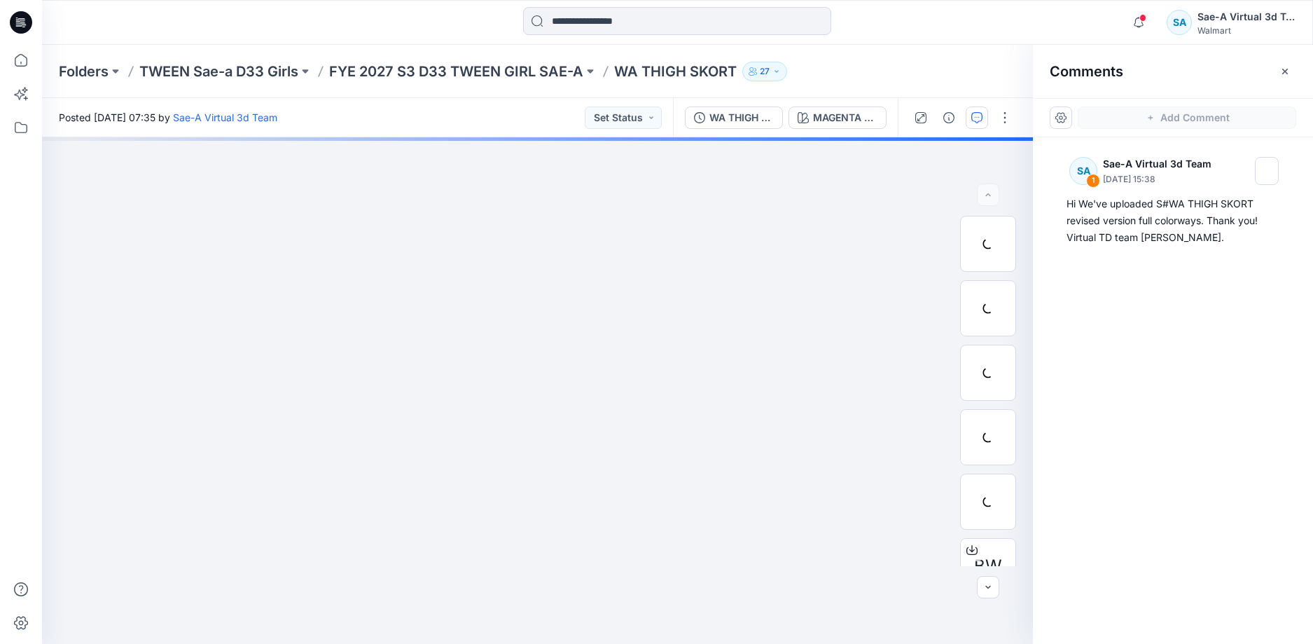
click at [19, 18] on icon at bounding box center [21, 22] width 22 height 22
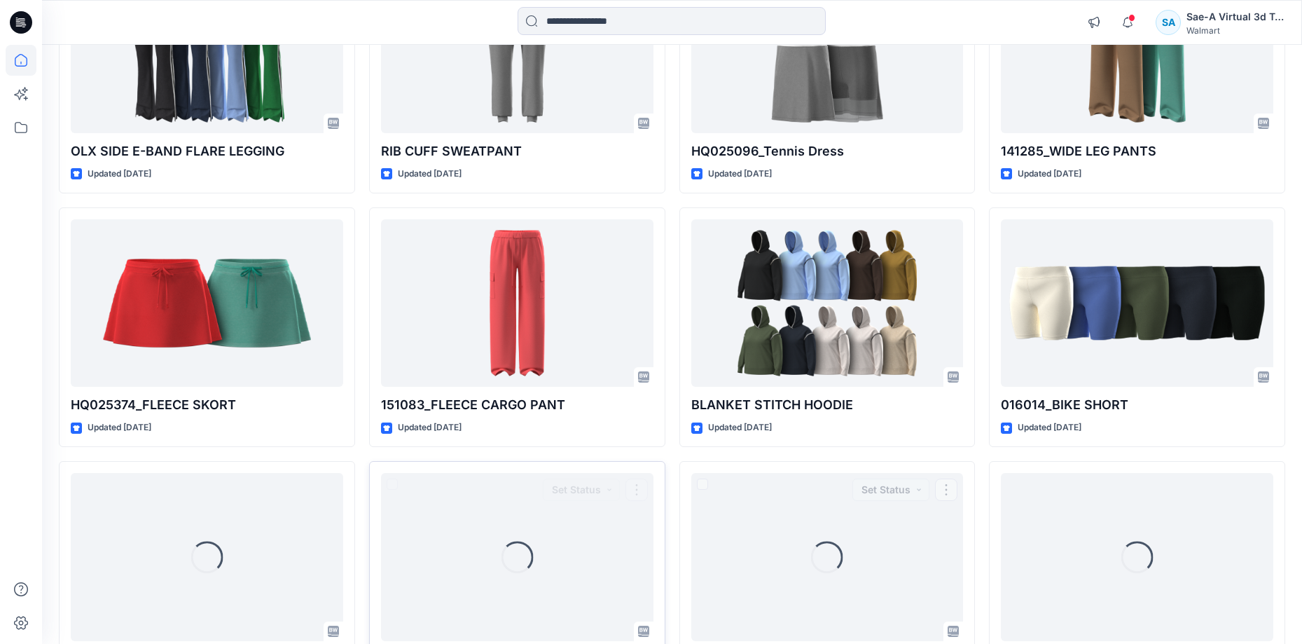
scroll to position [1609, 0]
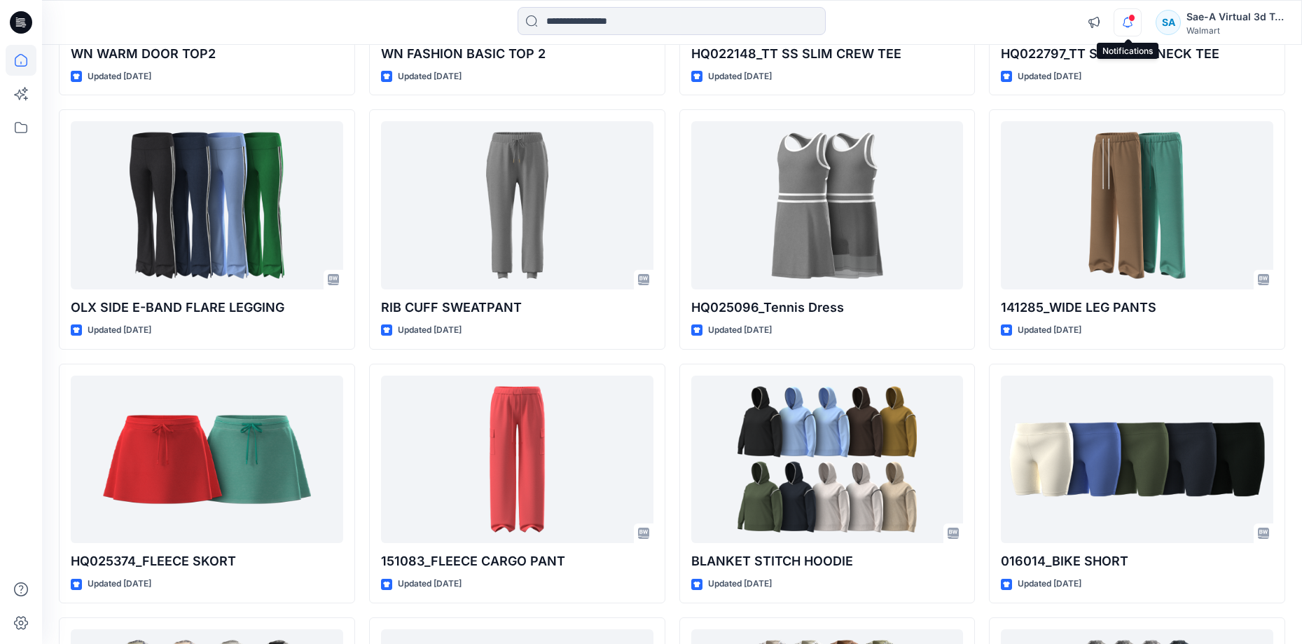
drag, startPoint x: 1125, startPoint y: 20, endPoint x: 1127, endPoint y: 29, distance: 9.3
click at [1125, 20] on icon "button" at bounding box center [1127, 22] width 27 height 28
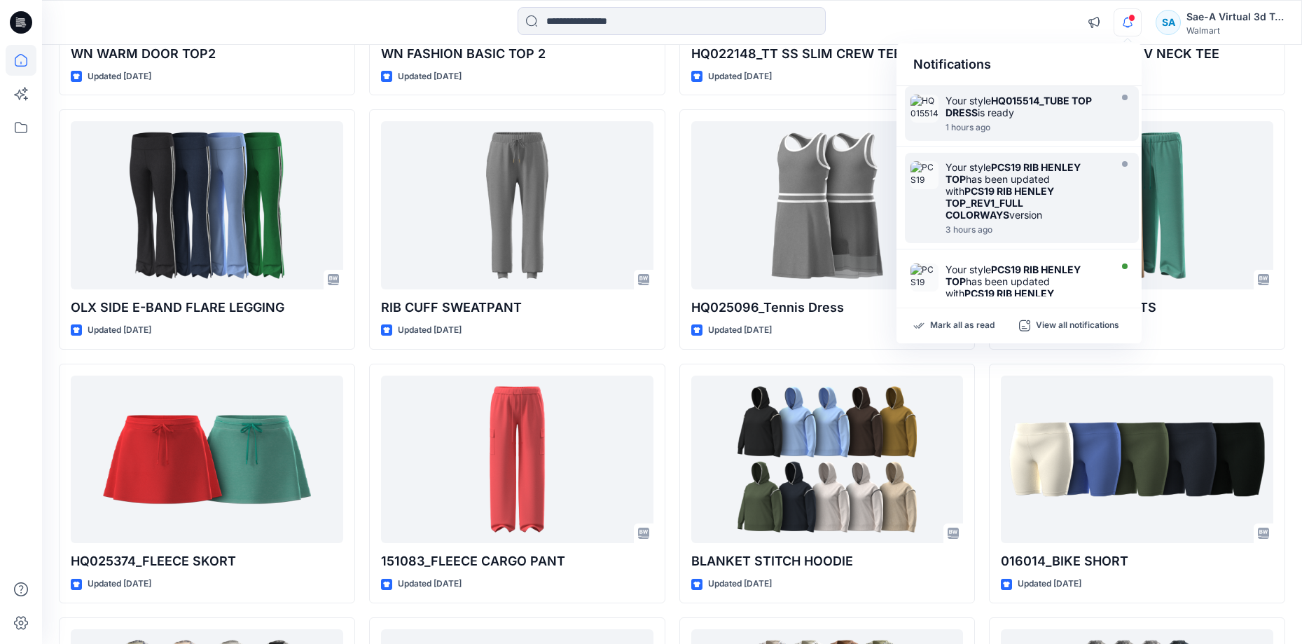
click at [1025, 110] on div "Your style HQ015514_TUBE TOP DRESS is ready" at bounding box center [1025, 107] width 161 height 24
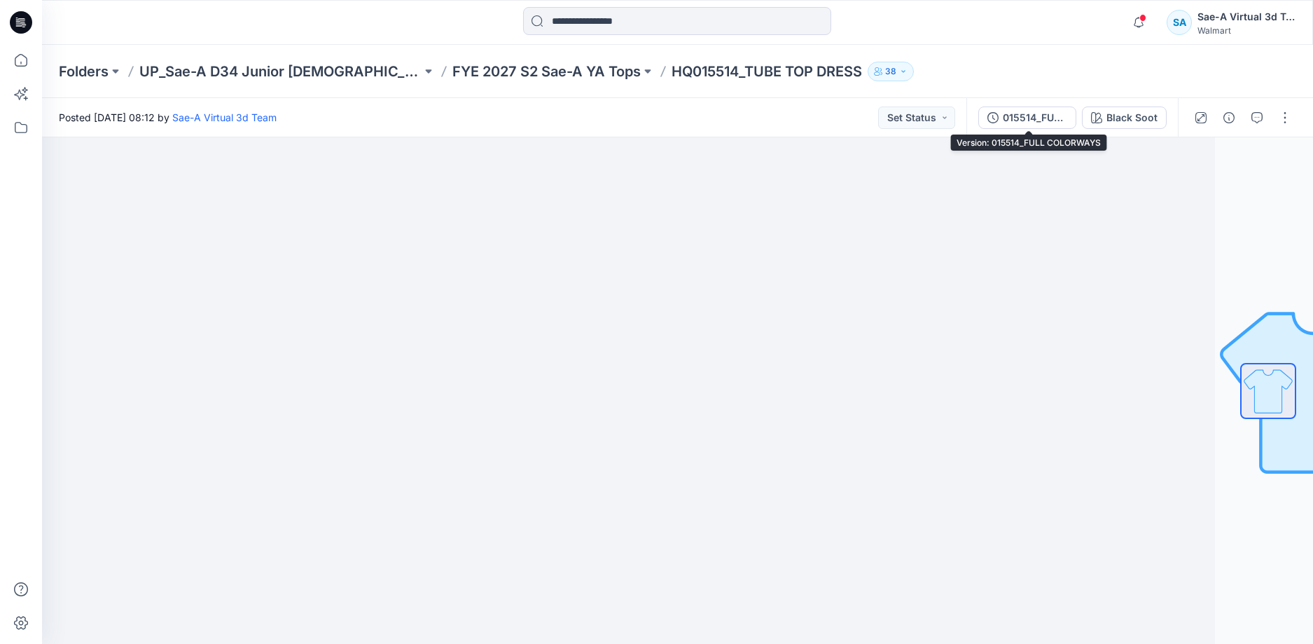
click at [1023, 112] on div "015514_FULL COLORWAYS" at bounding box center [1035, 117] width 64 height 15
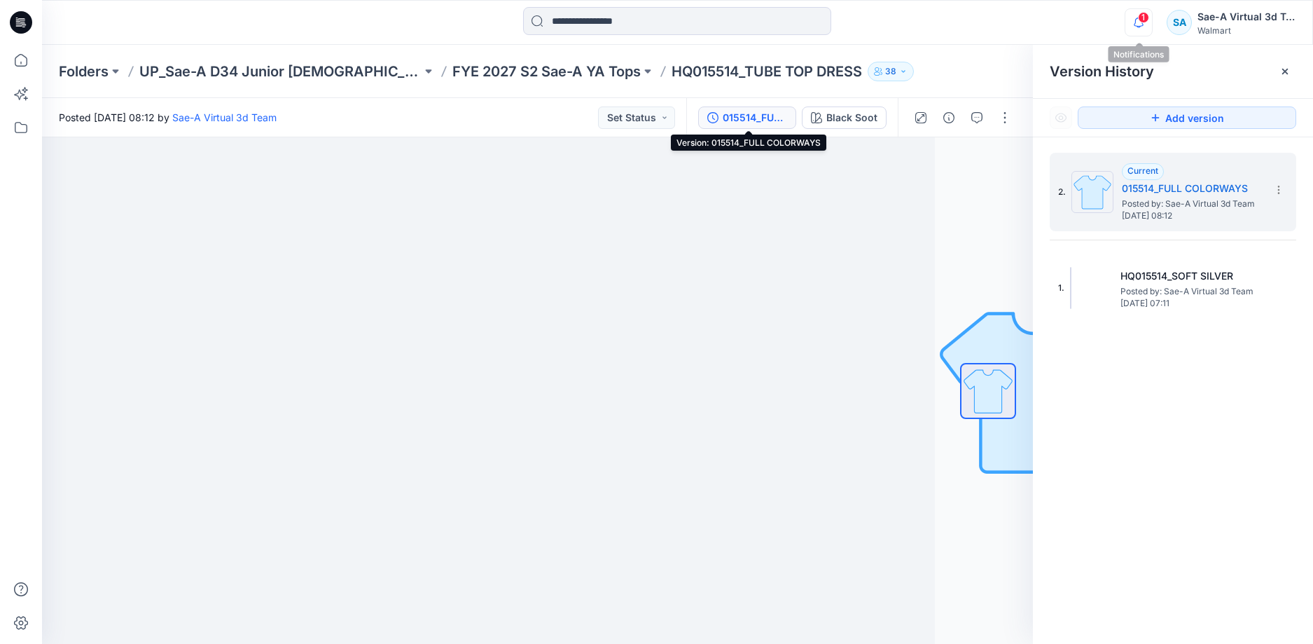
click at [1135, 22] on icon "button" at bounding box center [1139, 22] width 10 height 9
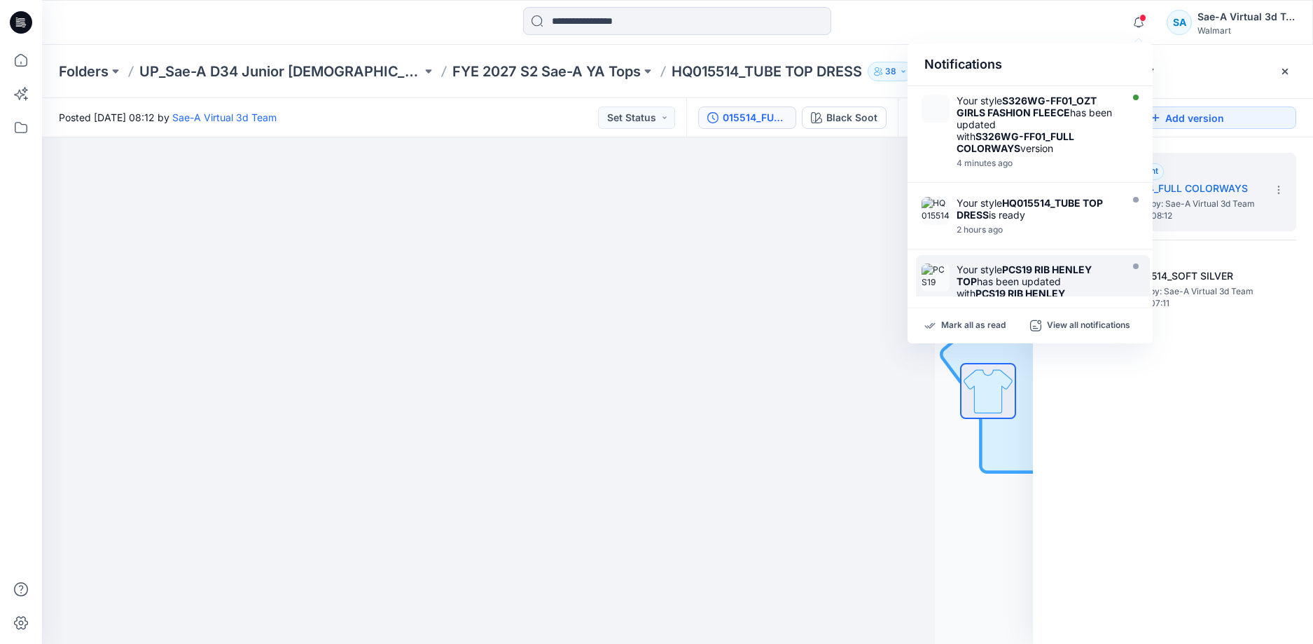
click at [1028, 220] on div at bounding box center [988, 391] width 90 height 350
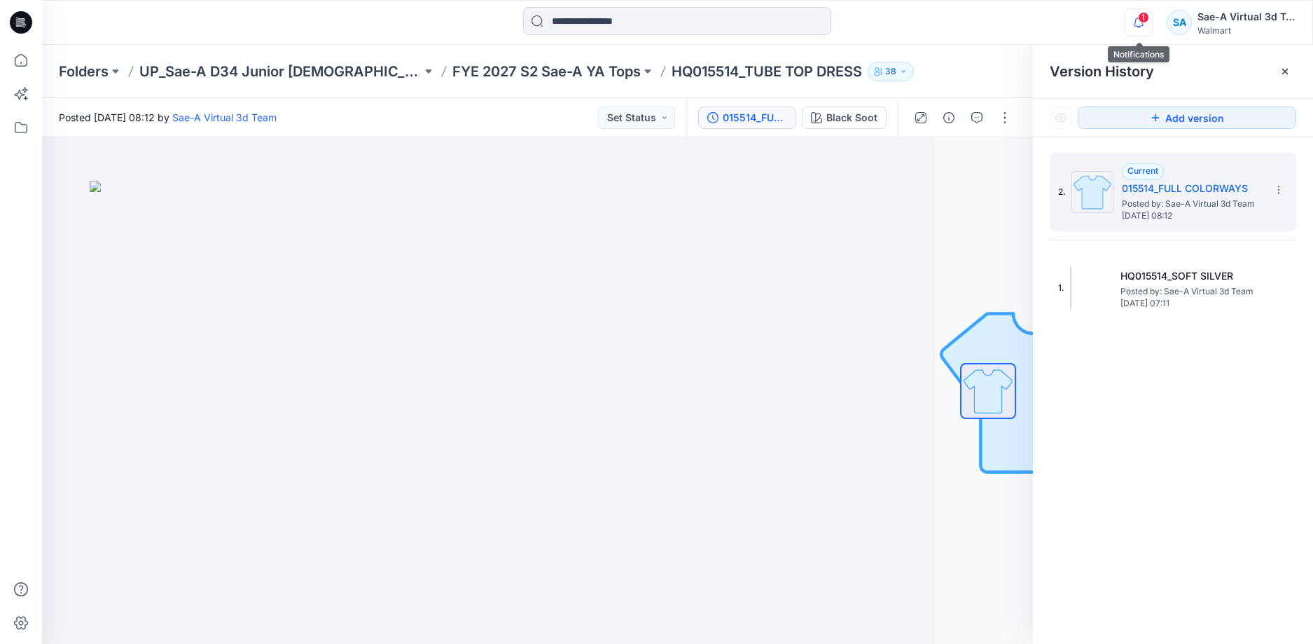
click at [1134, 25] on icon "button" at bounding box center [1138, 22] width 27 height 28
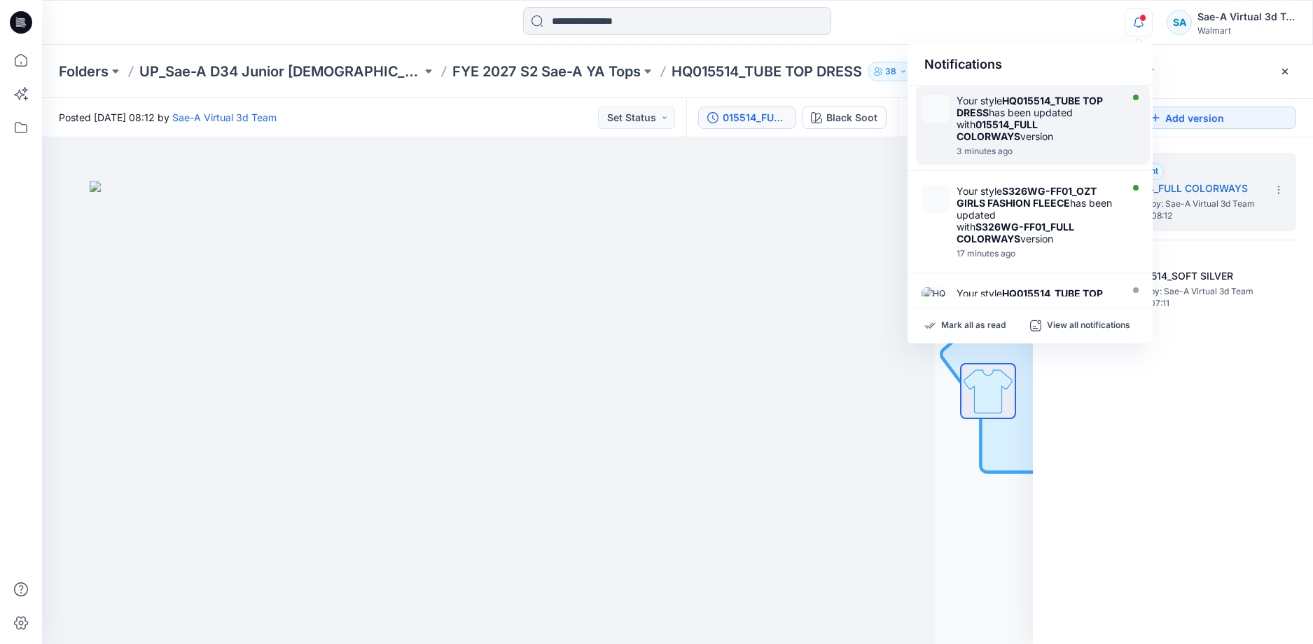
click at [1069, 137] on div "Your style HQ015514_TUBE TOP DRESS has been updated with 015514_FULL COLORWAYS …" at bounding box center [1037, 119] width 161 height 48
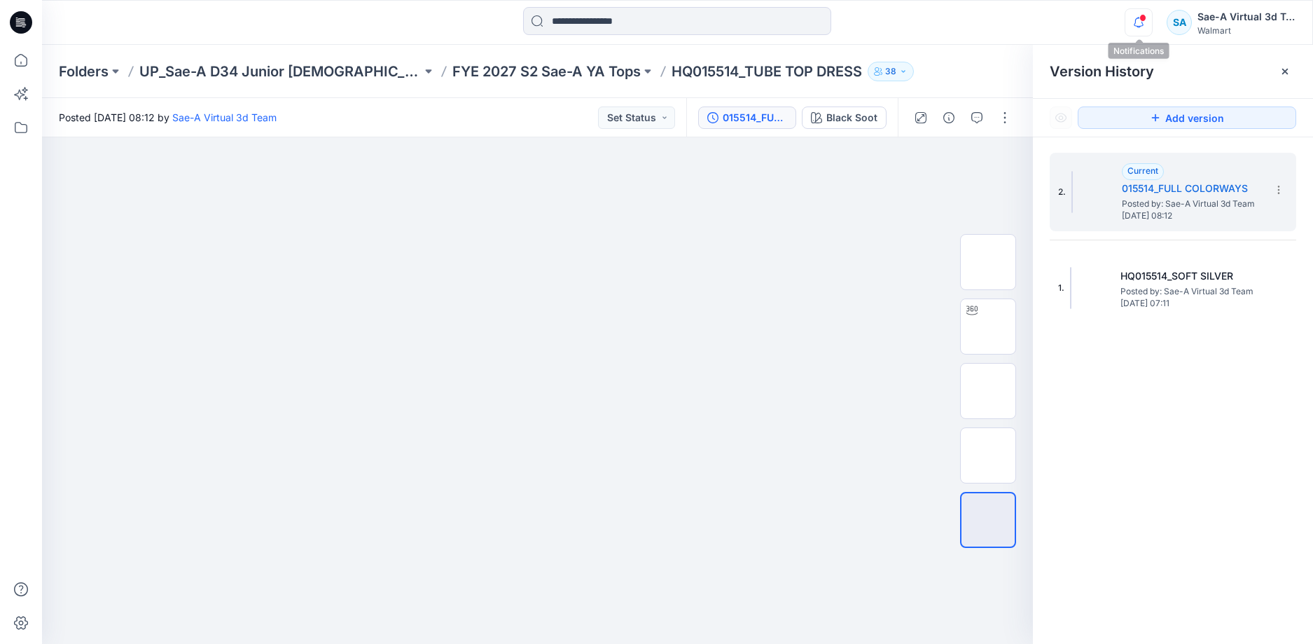
click at [1146, 29] on icon "button" at bounding box center [1138, 22] width 27 height 28
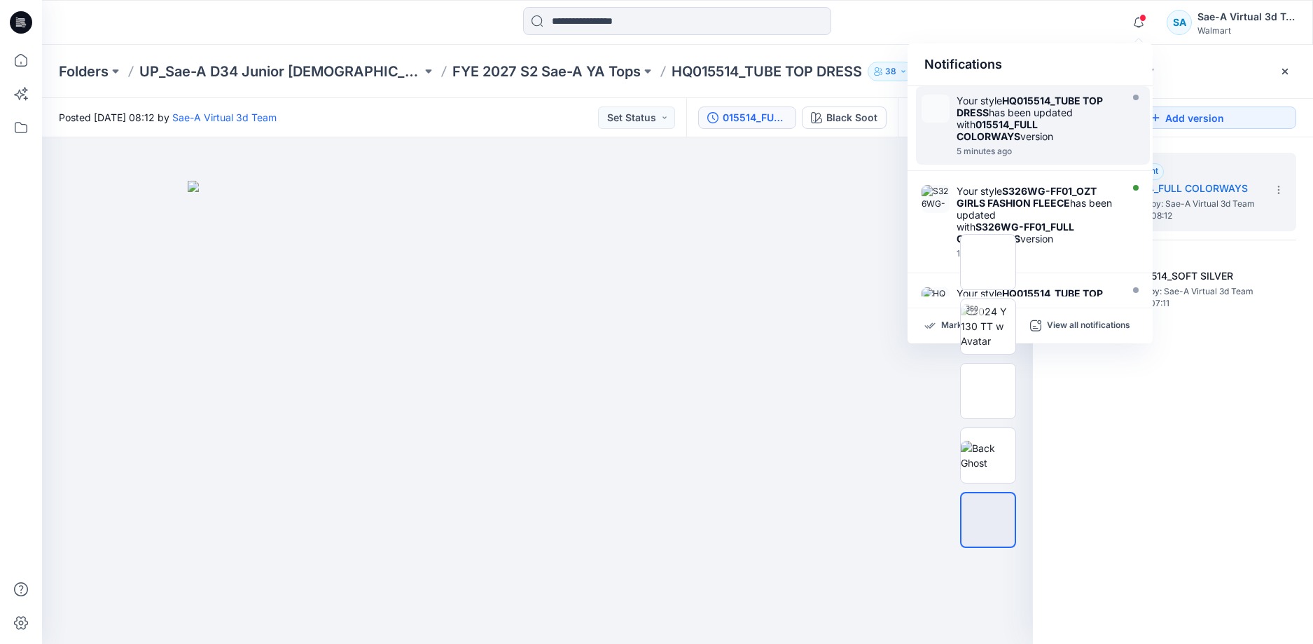
click at [1048, 131] on div "Your style HQ015514_TUBE TOP DRESS has been updated with 015514_FULL COLORWAYS …" at bounding box center [1037, 119] width 161 height 48
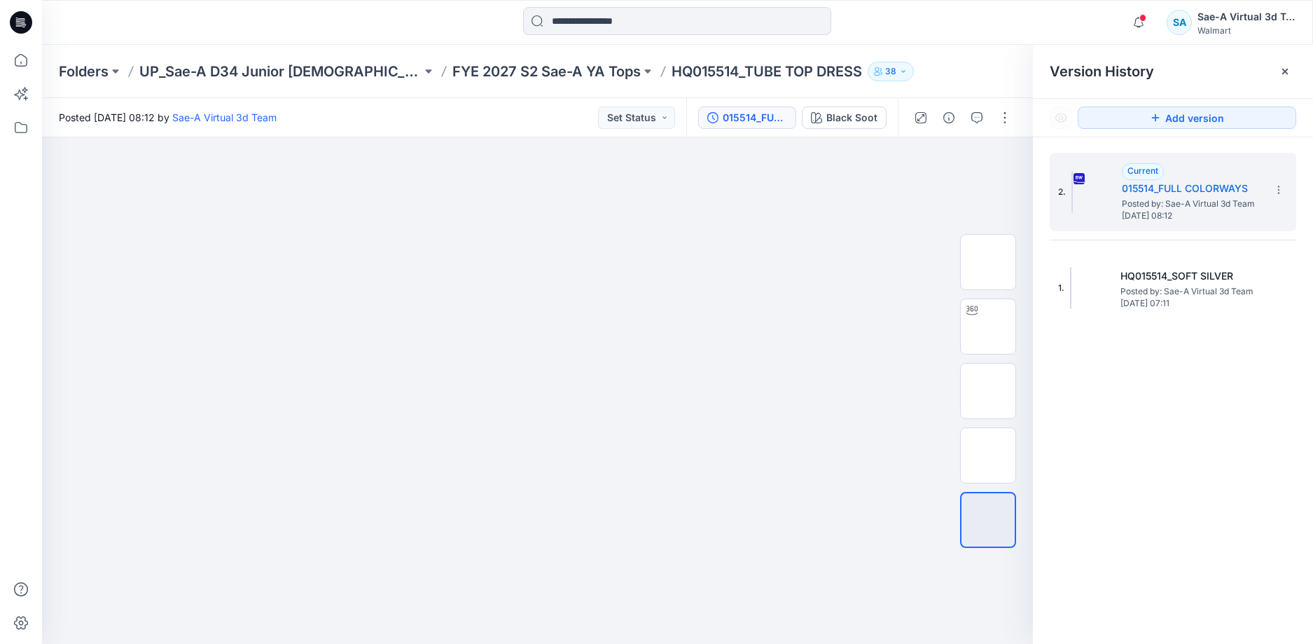
click at [1129, 6] on div "Notifications Your style HQ015514_TUBE TOP DRESS has been updated with 015514_F…" at bounding box center [677, 22] width 1271 height 45
click at [1142, 23] on icon "button" at bounding box center [1139, 22] width 10 height 9
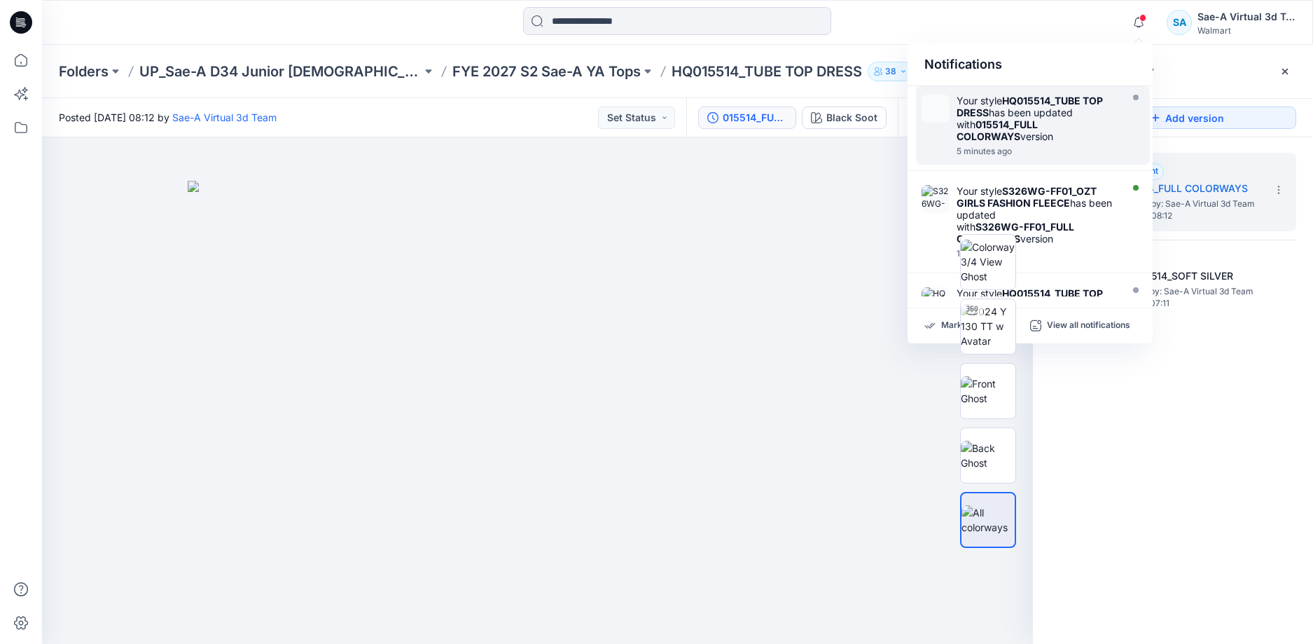
click at [1032, 137] on div "Your style HQ015514_TUBE TOP DRESS has been updated with 015514_FULL COLORWAYS …" at bounding box center [1037, 119] width 161 height 48
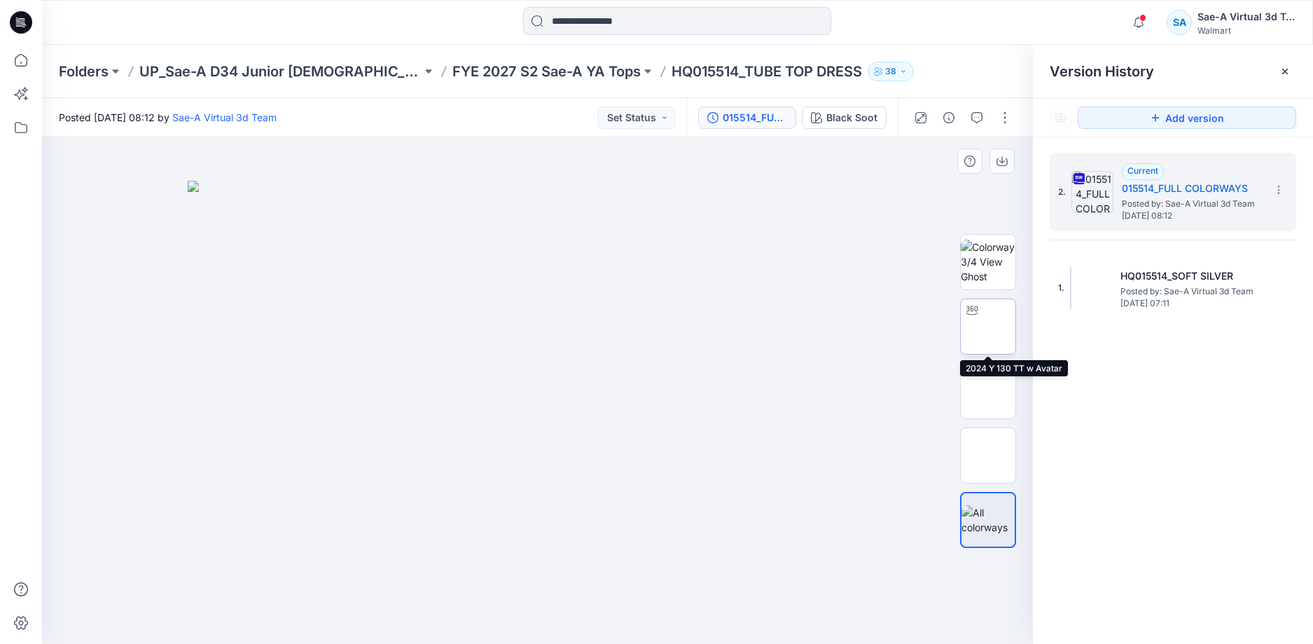
click at [988, 326] on img at bounding box center [988, 326] width 0 height 0
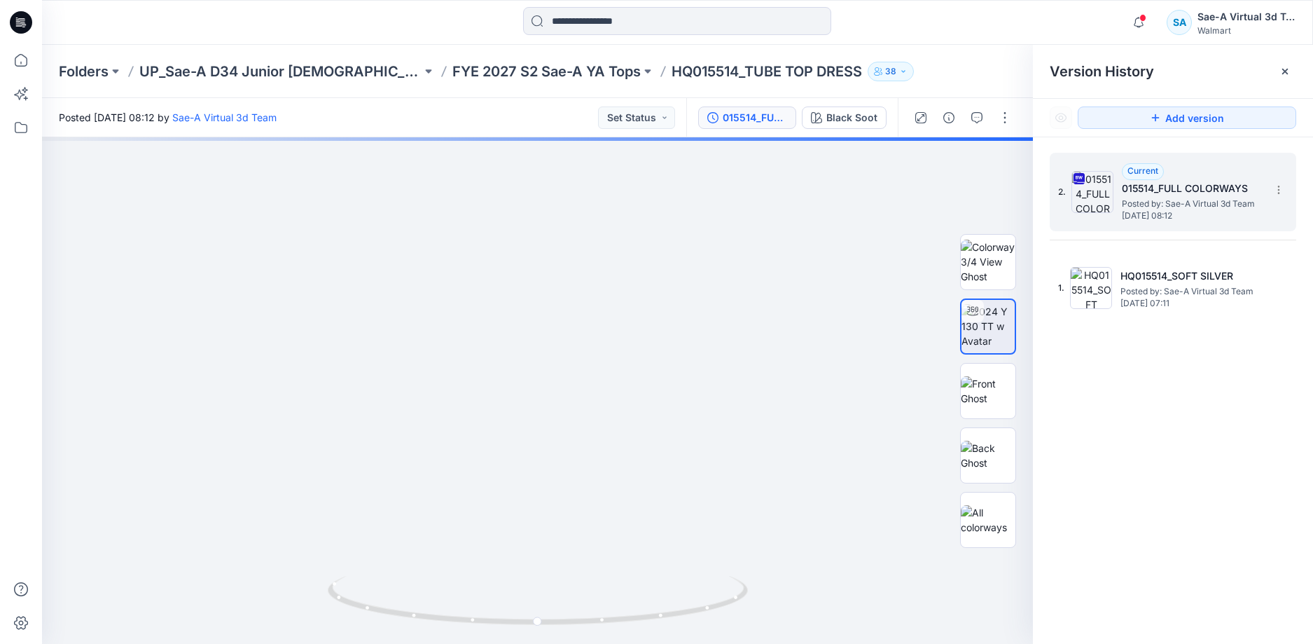
click at [1146, 200] on span "Posted by: Sae-A Virtual 3d Team" at bounding box center [1192, 204] width 140 height 14
click at [845, 120] on div "Black Soot" at bounding box center [851, 117] width 51 height 15
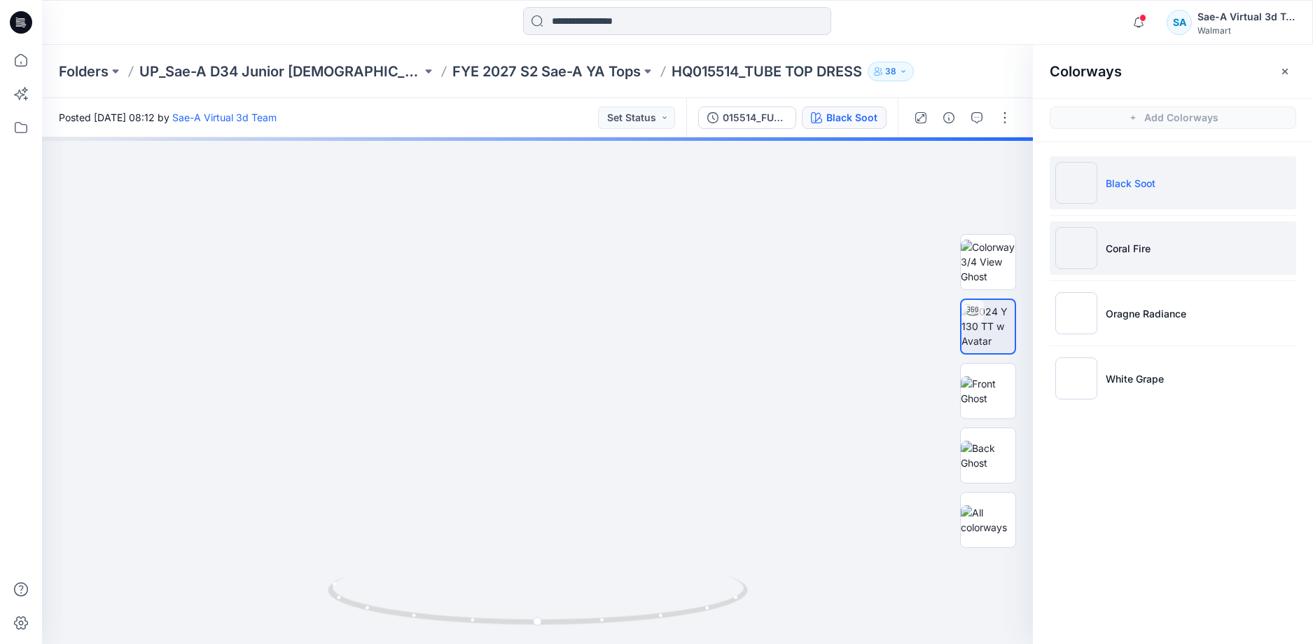
click at [1186, 265] on li "Coral Fire" at bounding box center [1173, 247] width 246 height 53
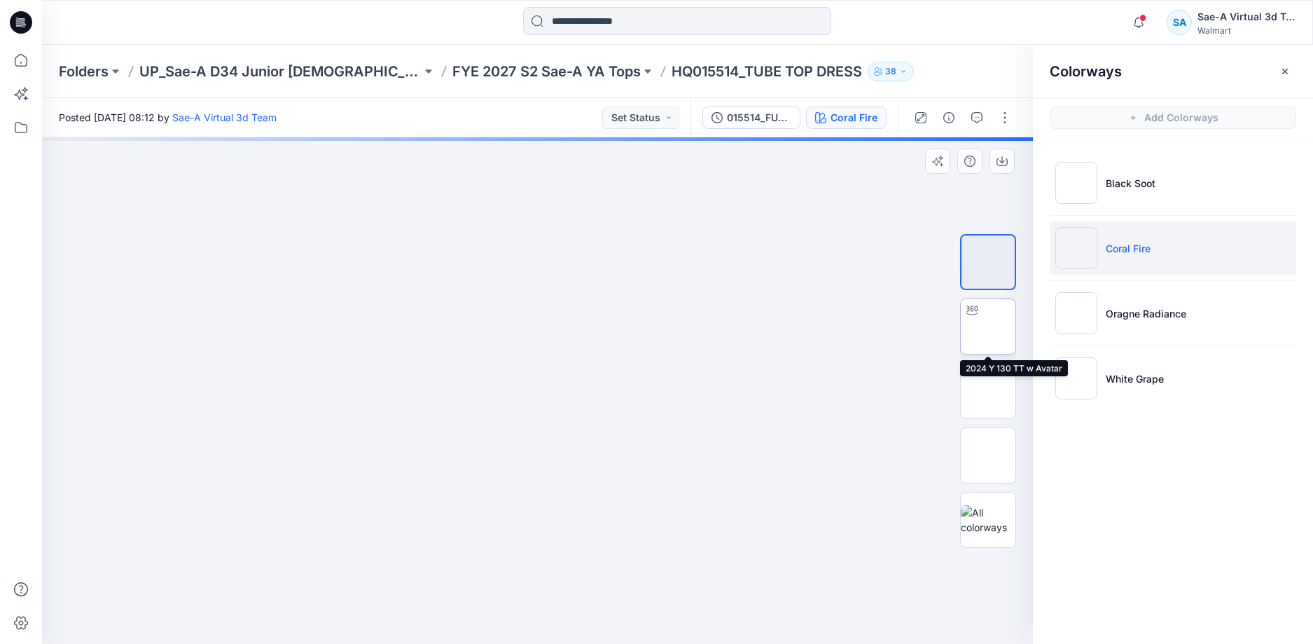
click at [988, 326] on img at bounding box center [988, 326] width 0 height 0
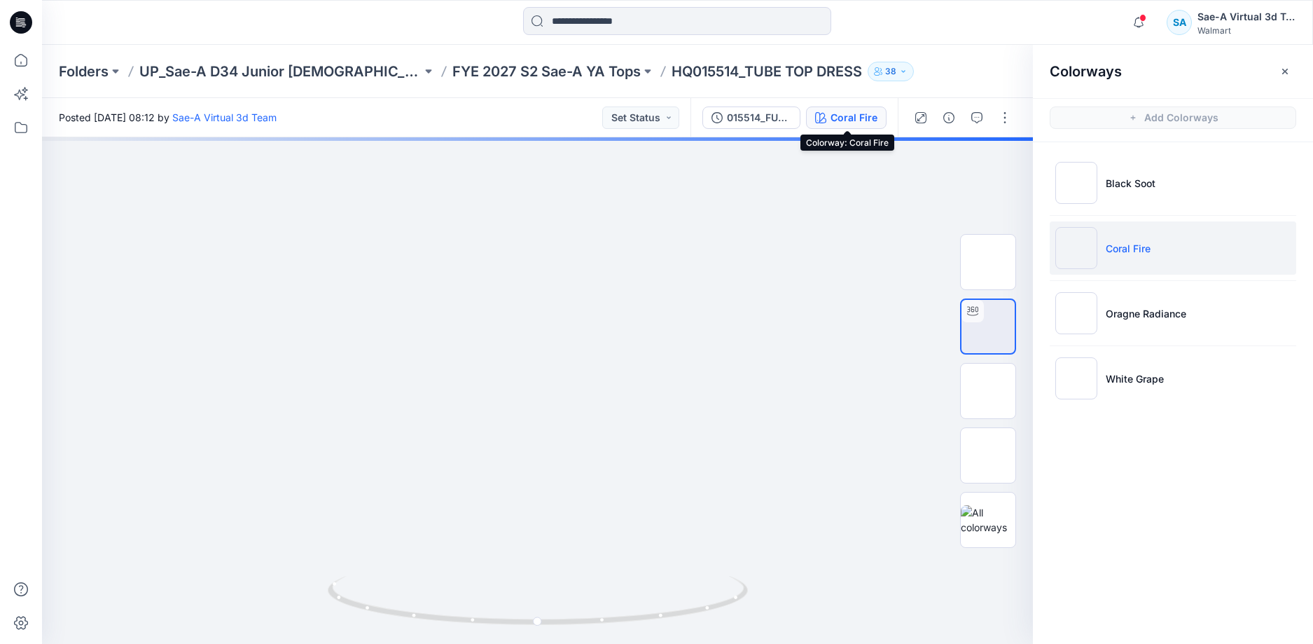
click at [834, 113] on div "Coral Fire" at bounding box center [854, 117] width 47 height 15
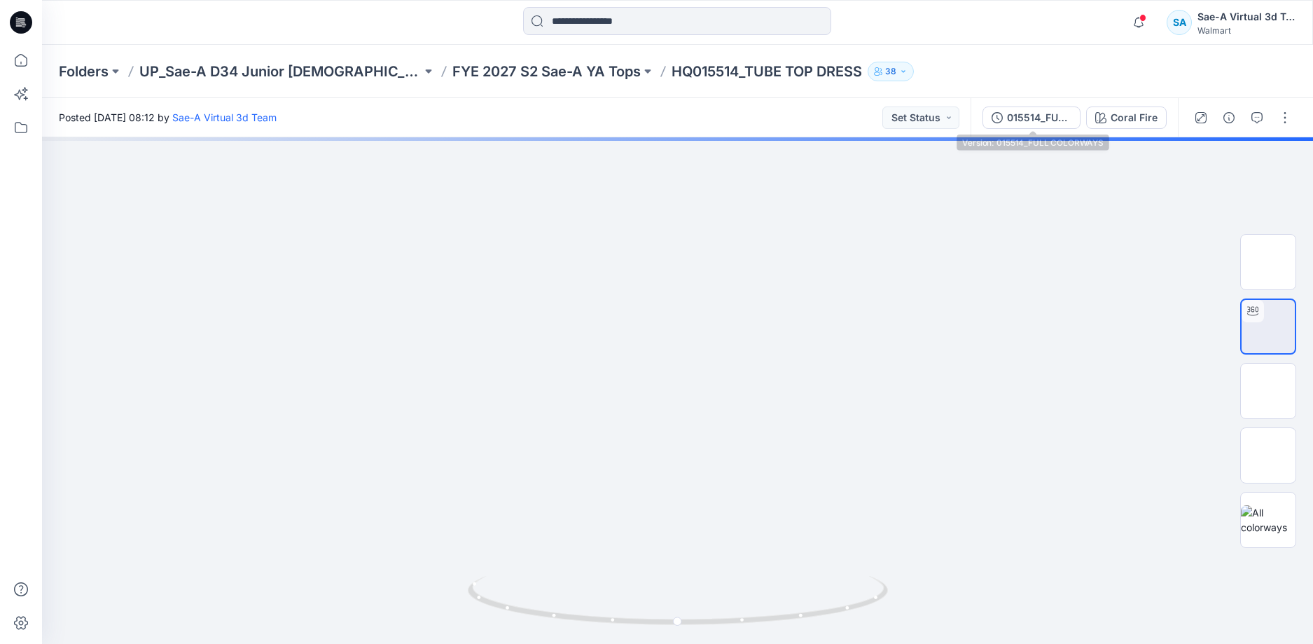
click at [1036, 122] on div "015514_FULL COLORWAYS" at bounding box center [1039, 117] width 64 height 15
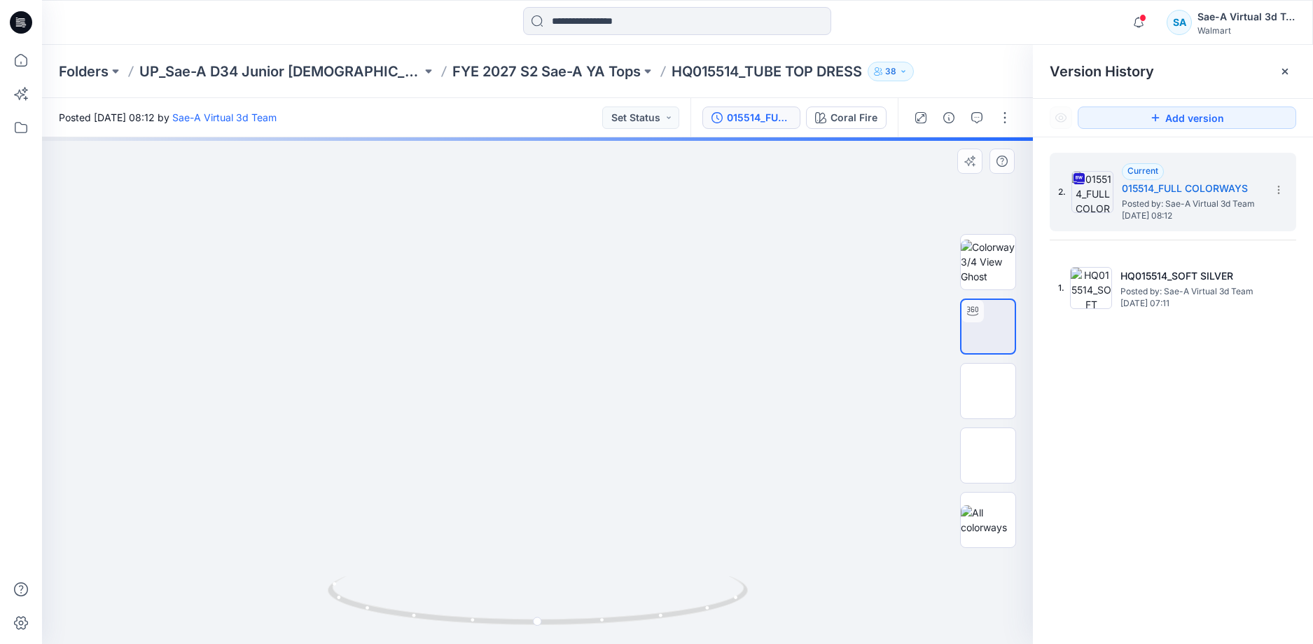
drag, startPoint x: 660, startPoint y: 431, endPoint x: 671, endPoint y: 270, distance: 162.1
drag, startPoint x: 662, startPoint y: 485, endPoint x: 631, endPoint y: 422, distance: 70.8
drag, startPoint x: 721, startPoint y: 366, endPoint x: 717, endPoint y: 439, distance: 73.6
click at [1195, 197] on span "Posted by: Sae-A Virtual 3d Team" at bounding box center [1192, 204] width 140 height 14
click at [861, 113] on div "Coral Fire" at bounding box center [854, 117] width 47 height 15
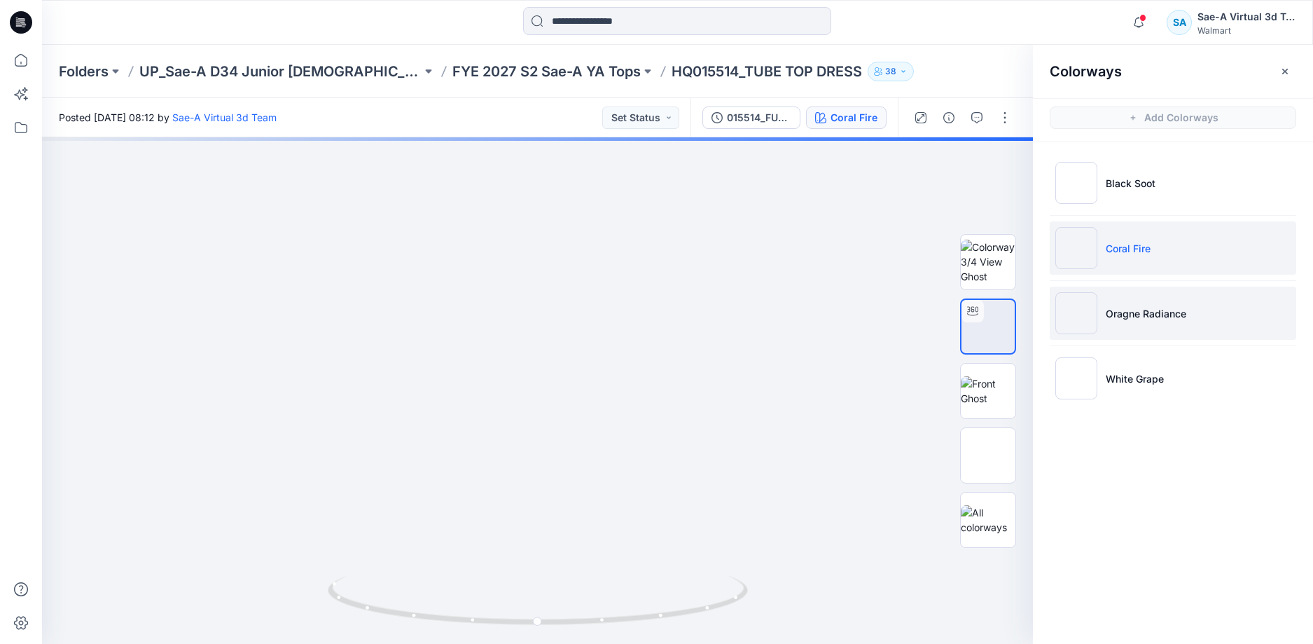
click at [1167, 331] on li "Oragne Radiance" at bounding box center [1173, 312] width 246 height 53
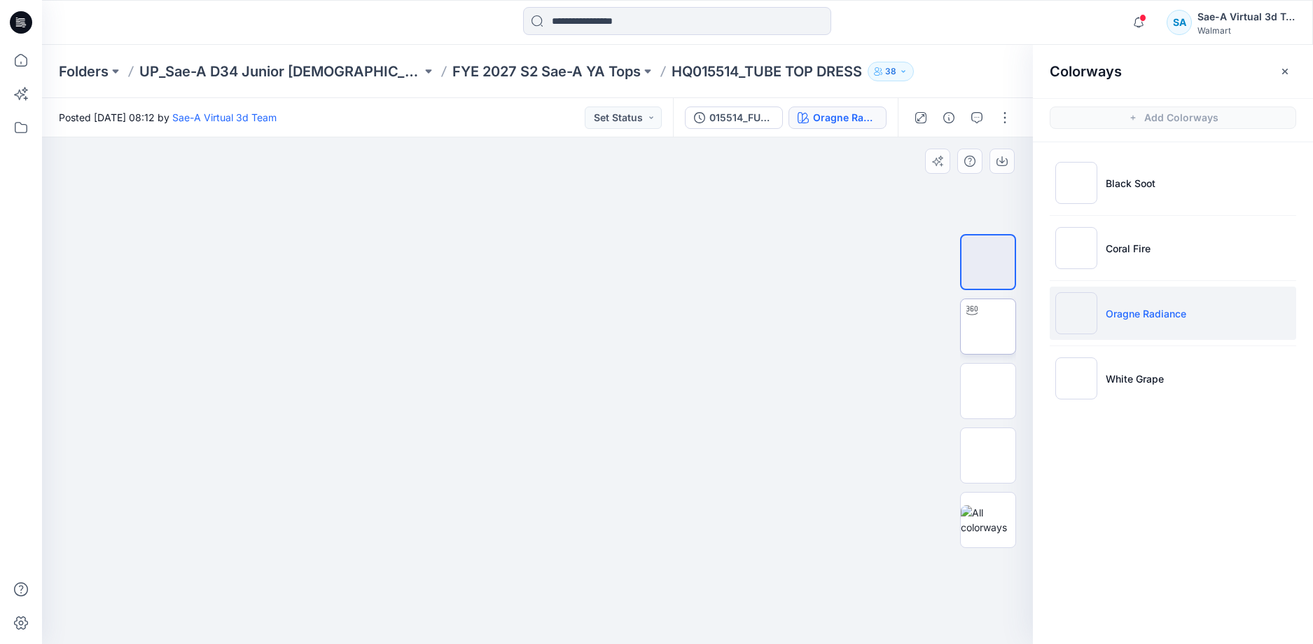
click at [988, 326] on img at bounding box center [988, 326] width 0 height 0
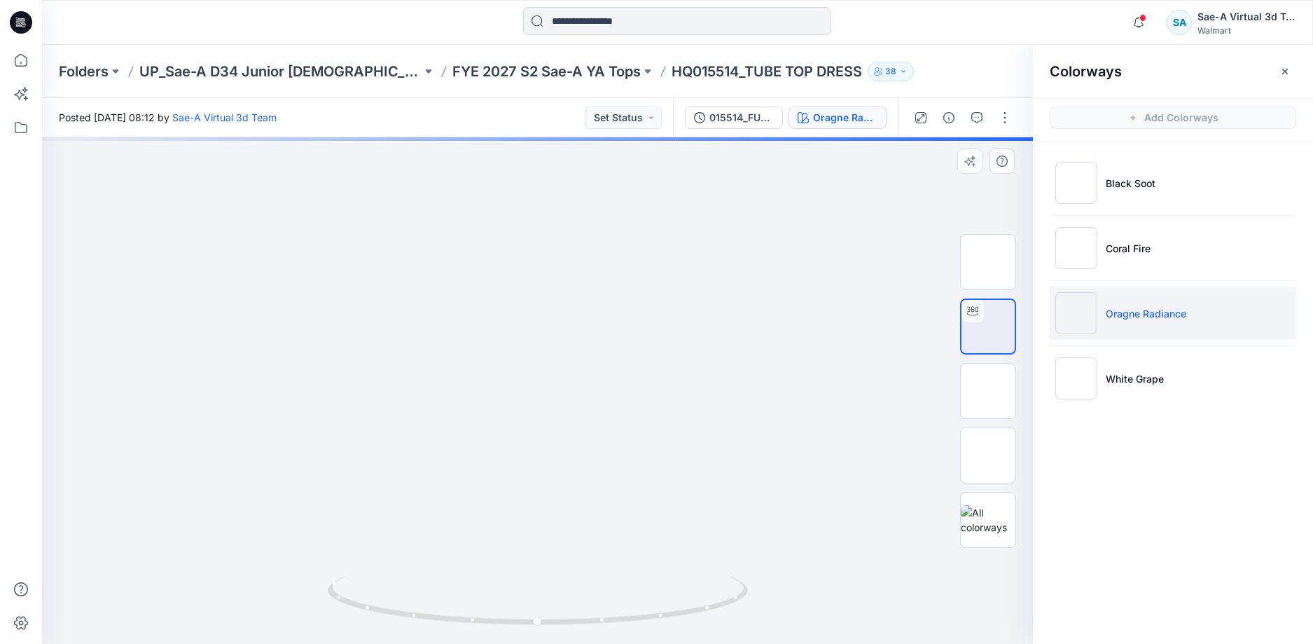
drag, startPoint x: 682, startPoint y: 461, endPoint x: 722, endPoint y: 170, distance: 294.0
drag, startPoint x: 714, startPoint y: 399, endPoint x: 707, endPoint y: 340, distance: 59.9
click at [1155, 342] on ul "Black Soot Coral Fire Oragne Radiance White Grape" at bounding box center [1173, 280] width 280 height 277
click at [1144, 377] on p "White Grape" at bounding box center [1135, 378] width 58 height 15
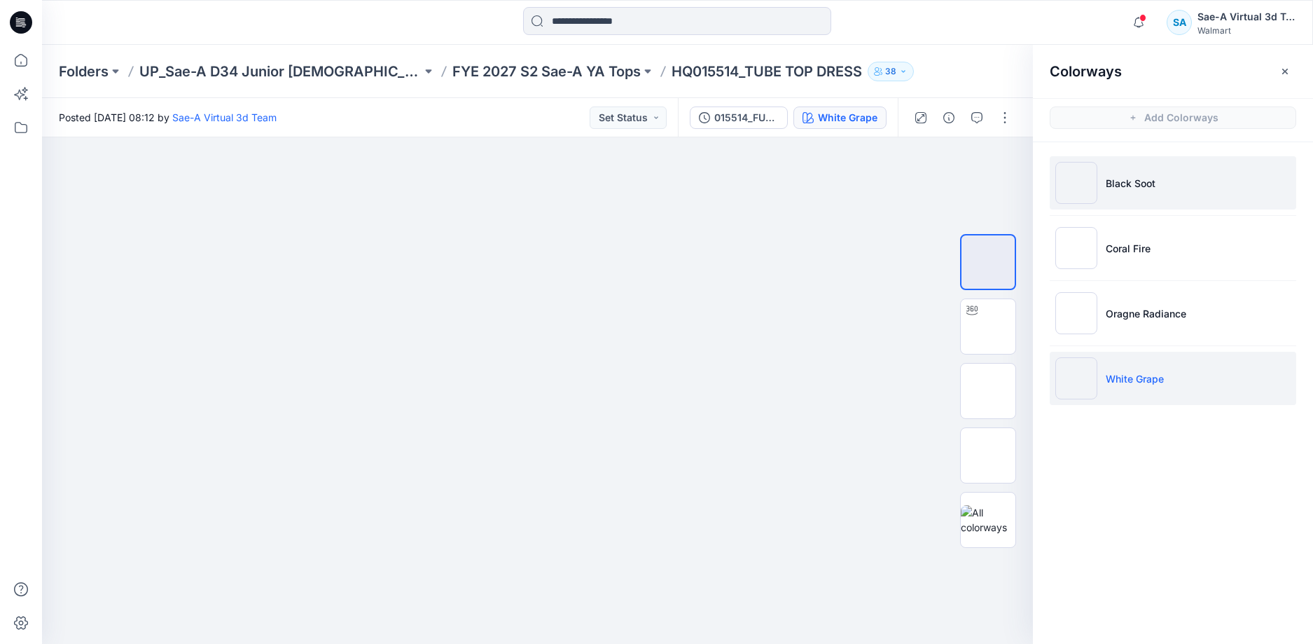
click at [1169, 190] on li "Black Soot" at bounding box center [1173, 182] width 246 height 53
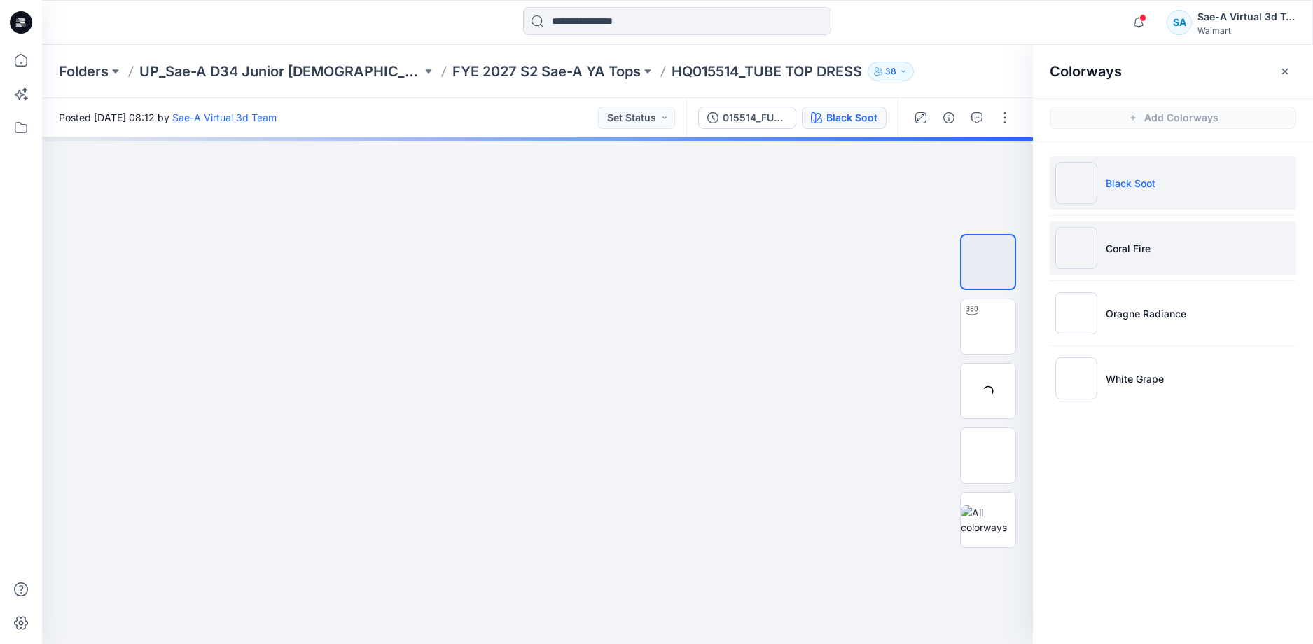
click at [1173, 240] on li "Coral Fire" at bounding box center [1173, 247] width 246 height 53
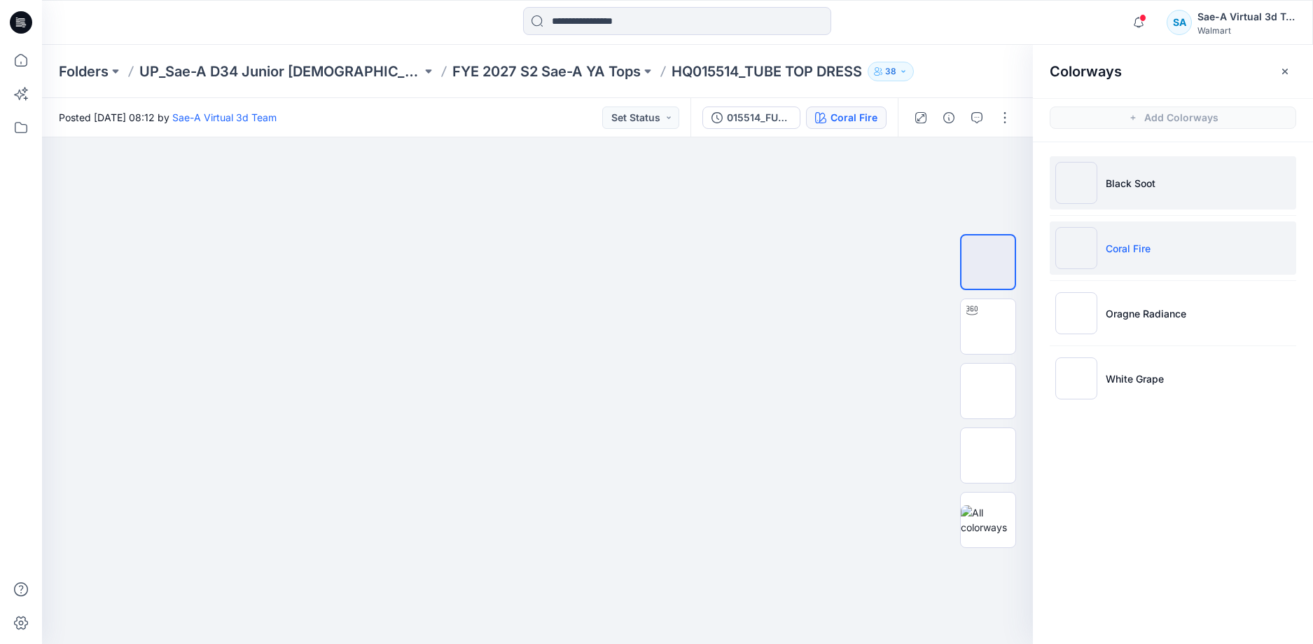
click at [1196, 175] on li "Black Soot" at bounding box center [1173, 182] width 246 height 53
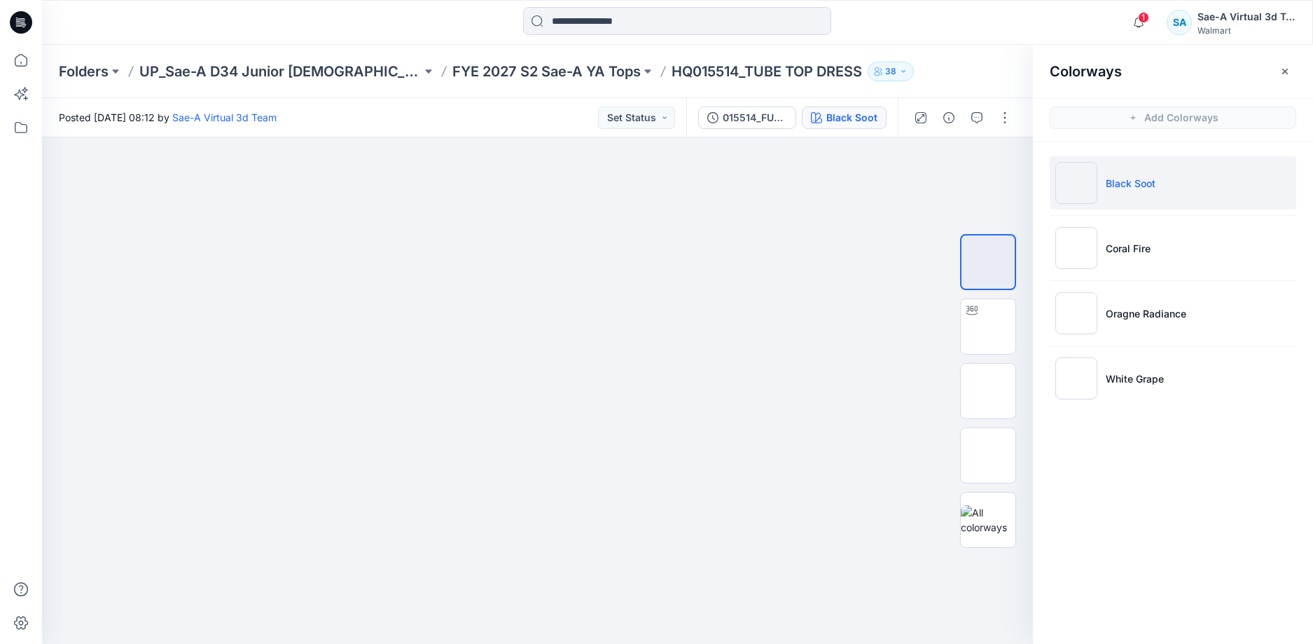
click at [1174, 172] on li "Black Soot" at bounding box center [1173, 182] width 246 height 53
click at [988, 326] on img at bounding box center [988, 326] width 0 height 0
drag, startPoint x: 645, startPoint y: 507, endPoint x: 658, endPoint y: 187, distance: 320.3
drag, startPoint x: 672, startPoint y: 620, endPoint x: 850, endPoint y: 581, distance: 182.3
click at [850, 581] on div at bounding box center [537, 390] width 991 height 506
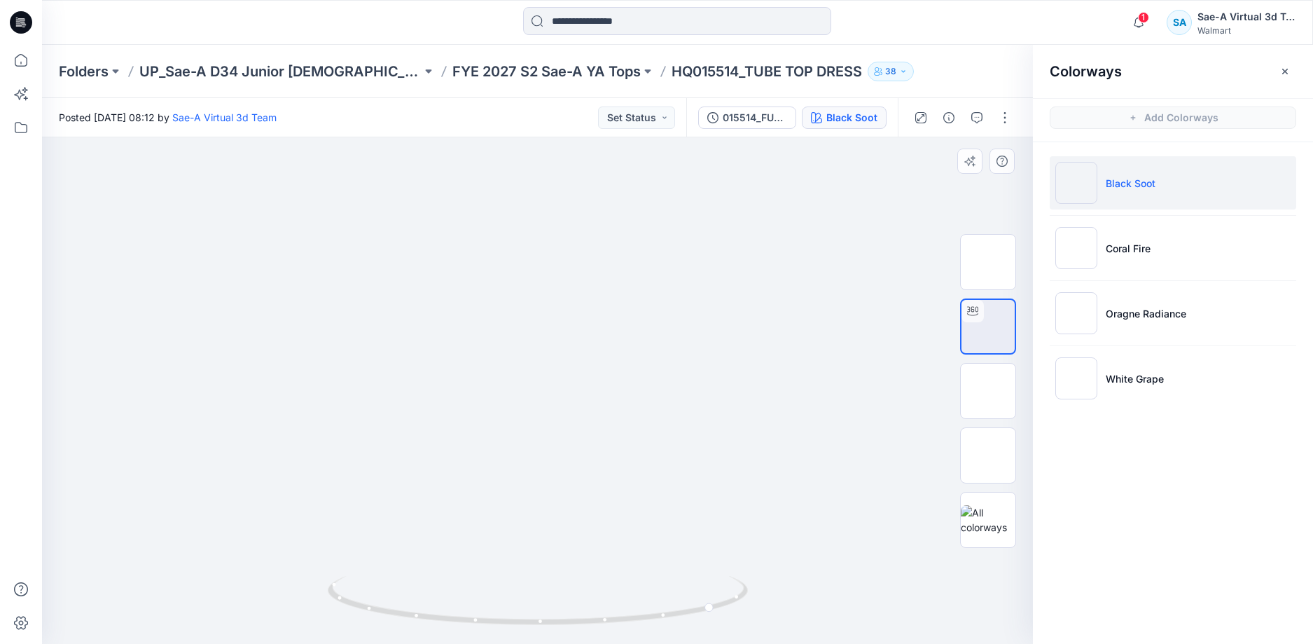
drag, startPoint x: 751, startPoint y: 439, endPoint x: 723, endPoint y: 268, distance: 174.0
drag, startPoint x: 744, startPoint y: 599, endPoint x: 562, endPoint y: 601, distance: 182.8
click at [562, 601] on icon at bounding box center [540, 602] width 424 height 53
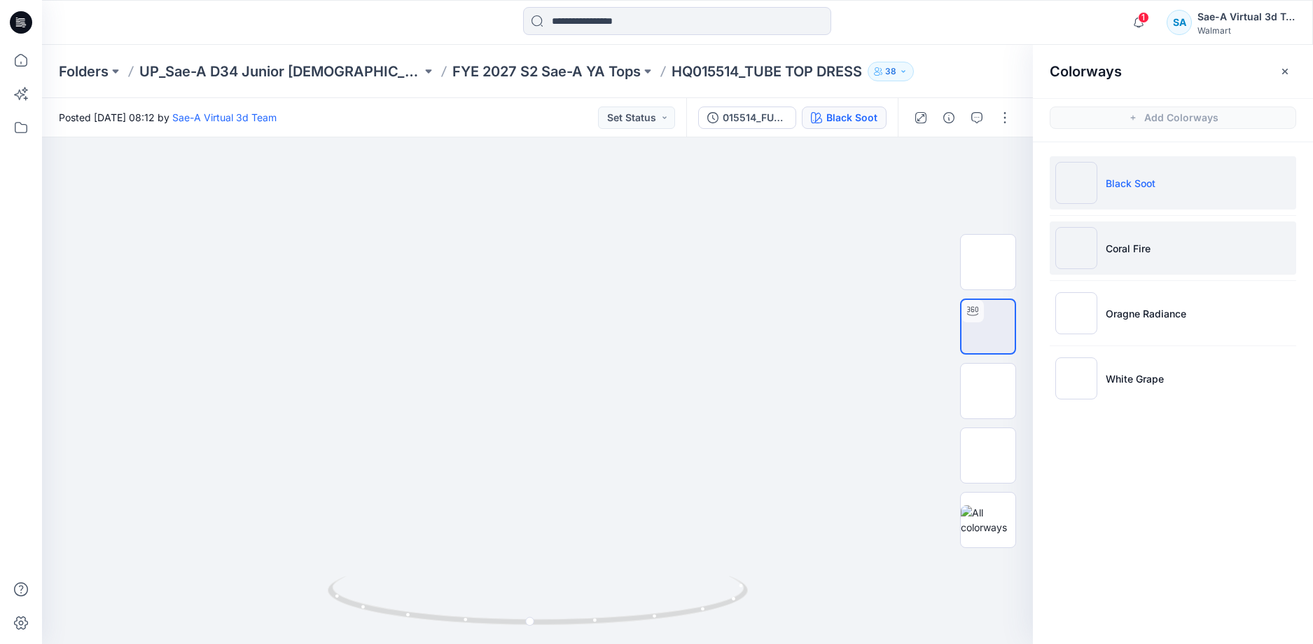
click at [1183, 246] on li "Coral Fire" at bounding box center [1173, 247] width 246 height 53
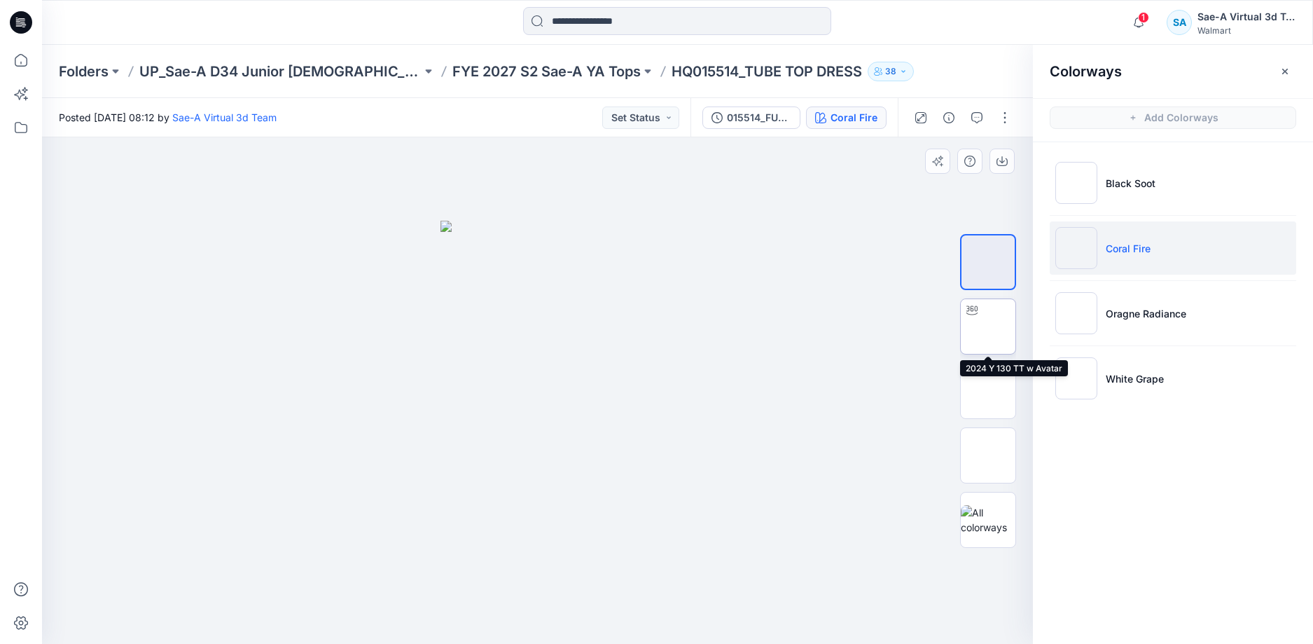
click at [988, 326] on img at bounding box center [988, 326] width 0 height 0
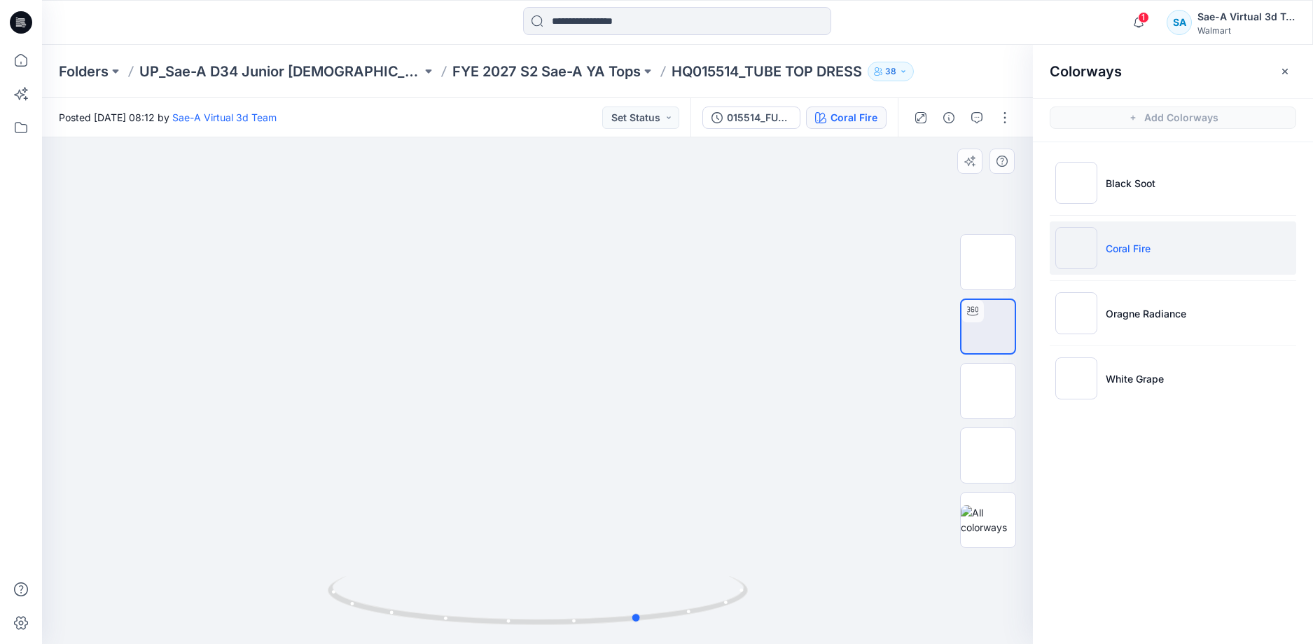
drag, startPoint x: 630, startPoint y: 620, endPoint x: 675, endPoint y: 562, distance: 72.8
click at [687, 603] on icon at bounding box center [540, 602] width 424 height 53
drag, startPoint x: 665, startPoint y: 620, endPoint x: 1200, endPoint y: 265, distance: 641.7
click at [849, 585] on div at bounding box center [537, 390] width 991 height 506
click at [1209, 200] on li "Black Soot" at bounding box center [1173, 182] width 246 height 53
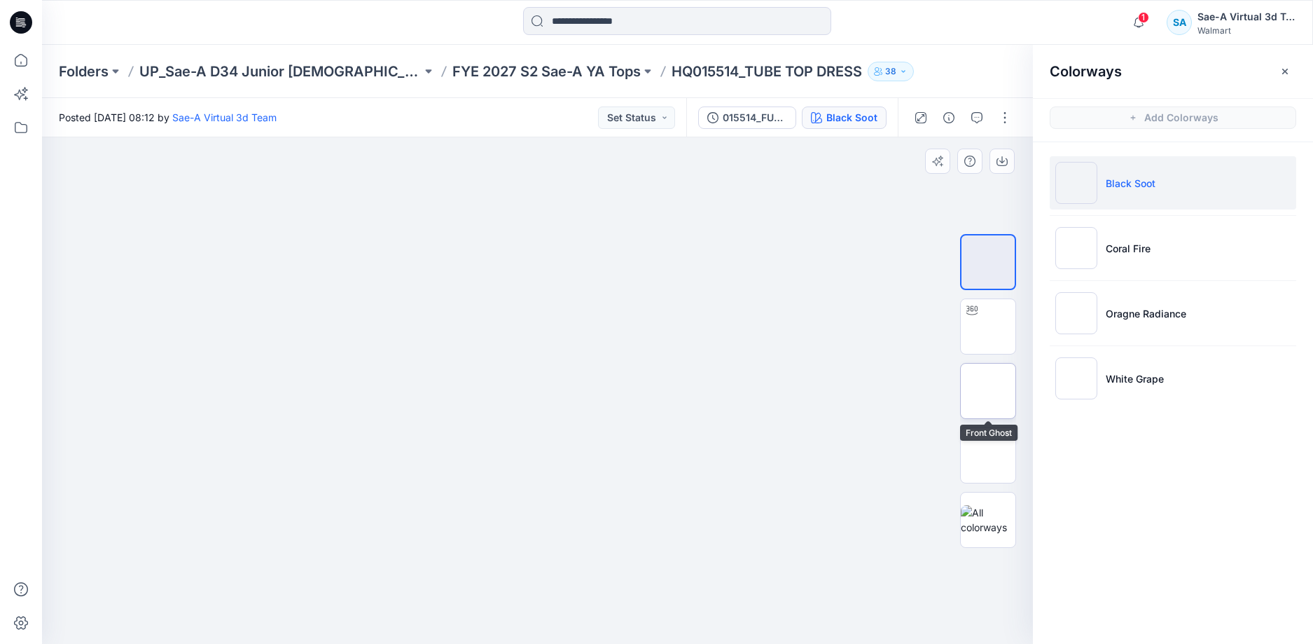
click at [988, 391] on img at bounding box center [988, 391] width 0 height 0
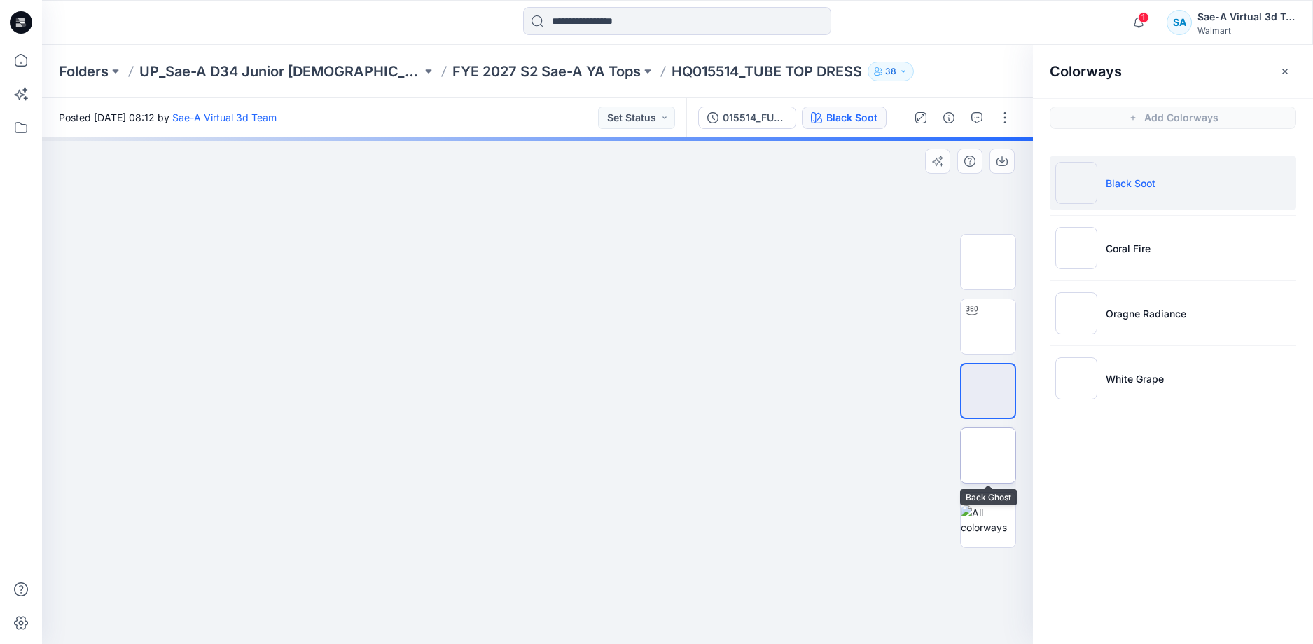
click at [988, 455] on img at bounding box center [988, 455] width 0 height 0
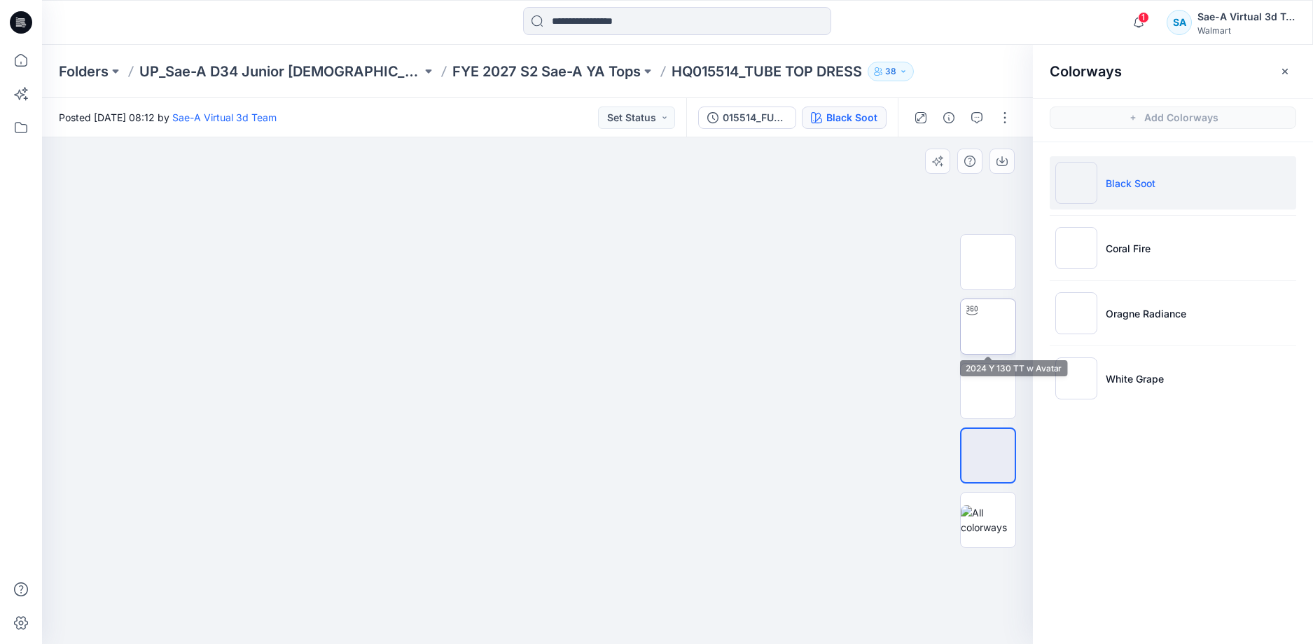
click at [988, 326] on img at bounding box center [988, 326] width 0 height 0
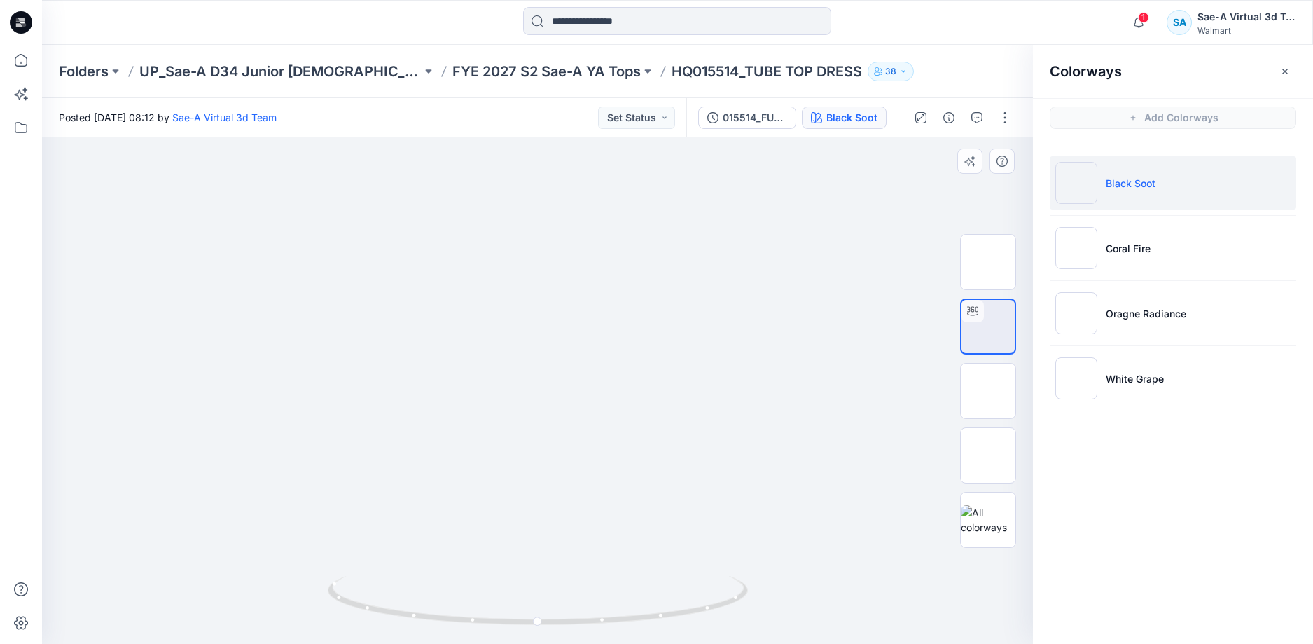
drag, startPoint x: 660, startPoint y: 438, endPoint x: 671, endPoint y: 262, distance: 176.1
drag, startPoint x: 660, startPoint y: 604, endPoint x: 710, endPoint y: 571, distance: 60.2
click at [710, 571] on div at bounding box center [537, 390] width 991 height 506
click at [988, 262] on img at bounding box center [988, 262] width 0 height 0
click at [988, 391] on img at bounding box center [988, 391] width 0 height 0
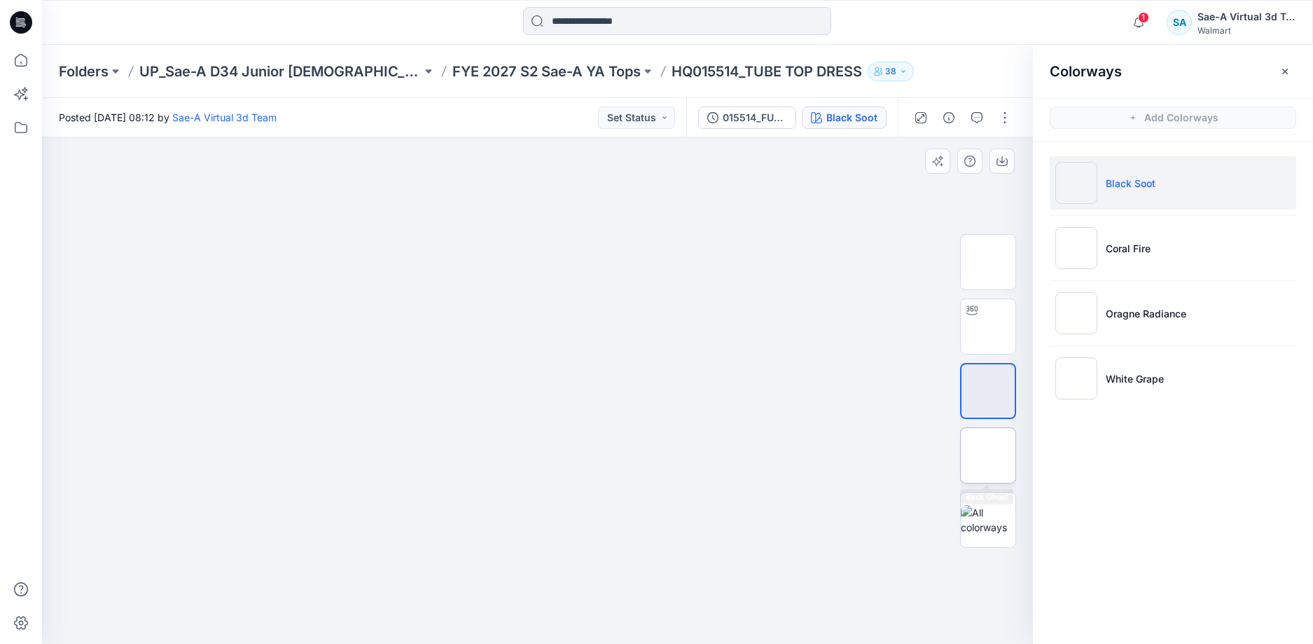
click at [988, 455] on img at bounding box center [988, 455] width 0 height 0
click at [988, 326] on img at bounding box center [988, 326] width 0 height 0
click at [1145, 20] on span "1" at bounding box center [1143, 17] width 11 height 11
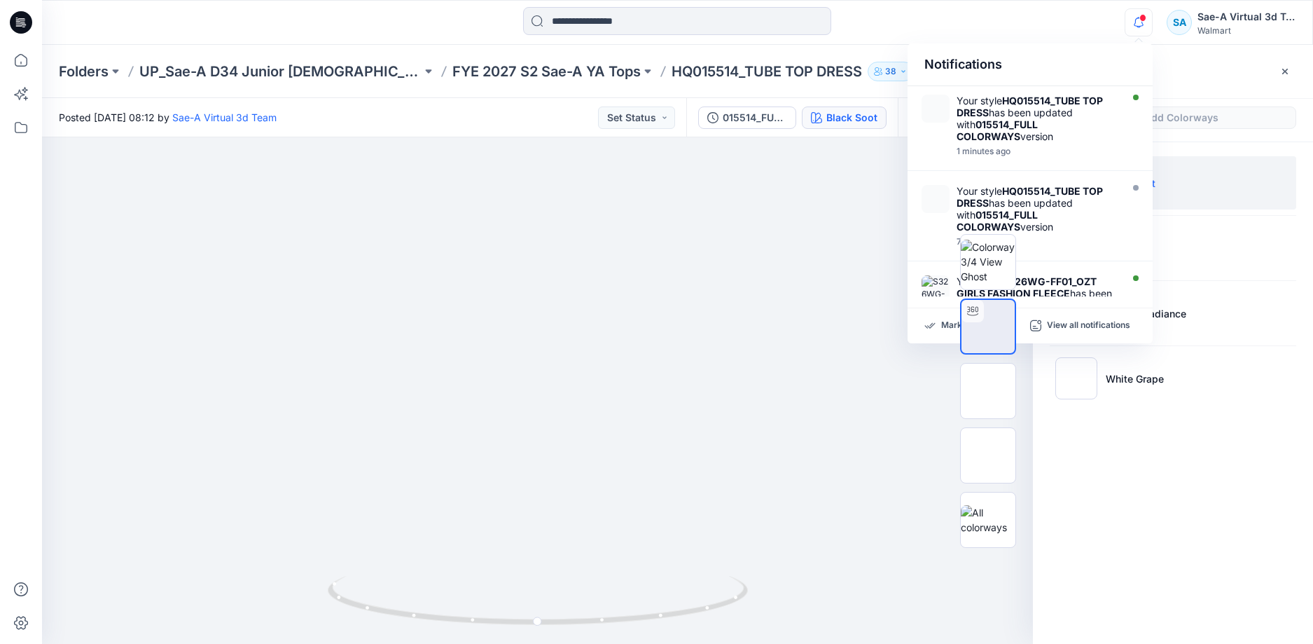
click at [1211, 498] on div "Colorways Add Colorways Black Soot Coral Fire Oragne Radiance White Grape" at bounding box center [1173, 344] width 280 height 599
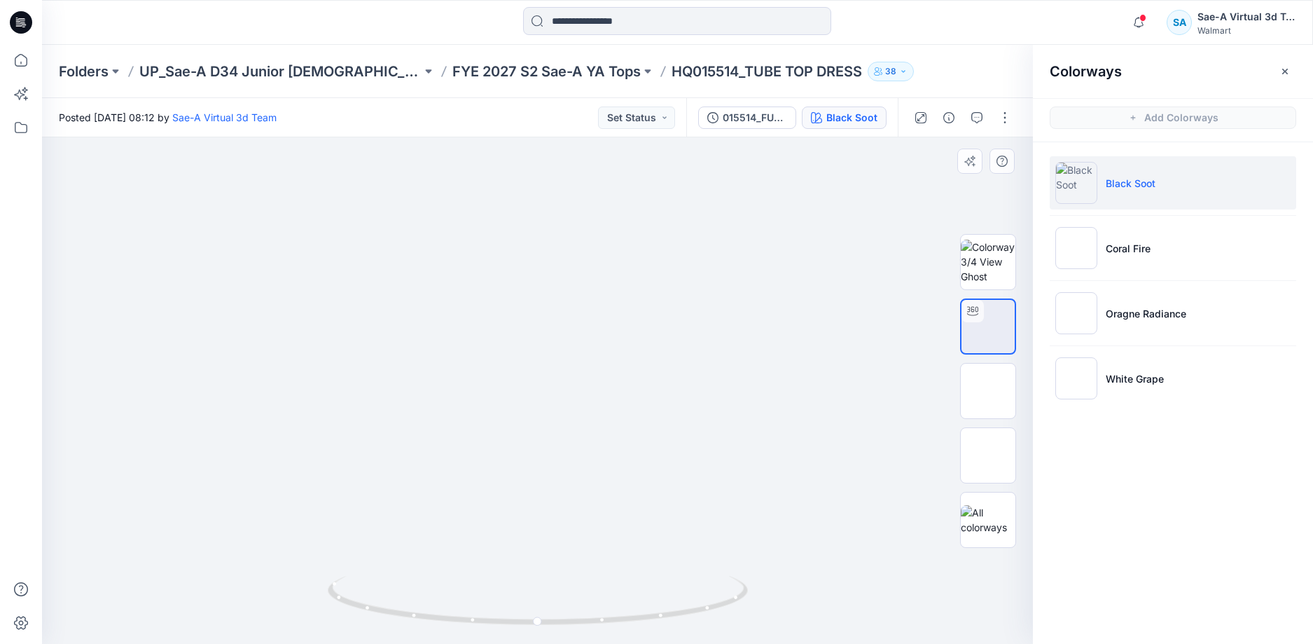
drag, startPoint x: 732, startPoint y: 386, endPoint x: 749, endPoint y: 235, distance: 151.5
drag, startPoint x: 665, startPoint y: 616, endPoint x: 917, endPoint y: 587, distance: 253.8
click at [917, 587] on div at bounding box center [537, 390] width 991 height 506
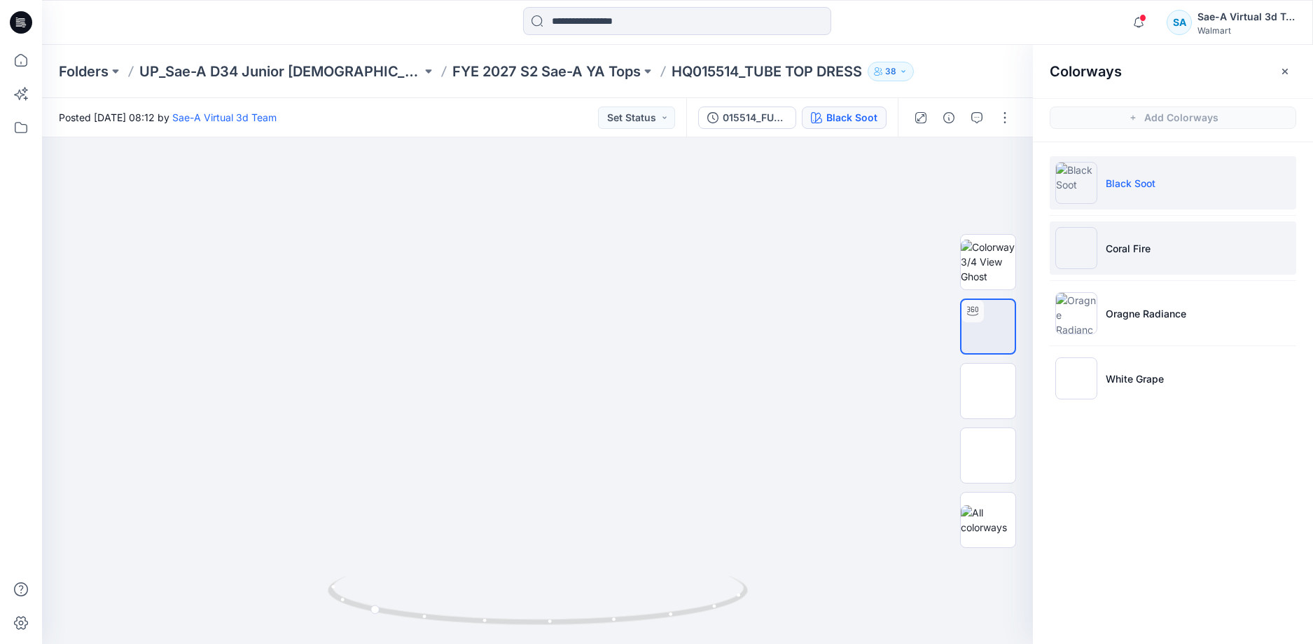
click at [1194, 268] on li "Coral Fire" at bounding box center [1173, 247] width 246 height 53
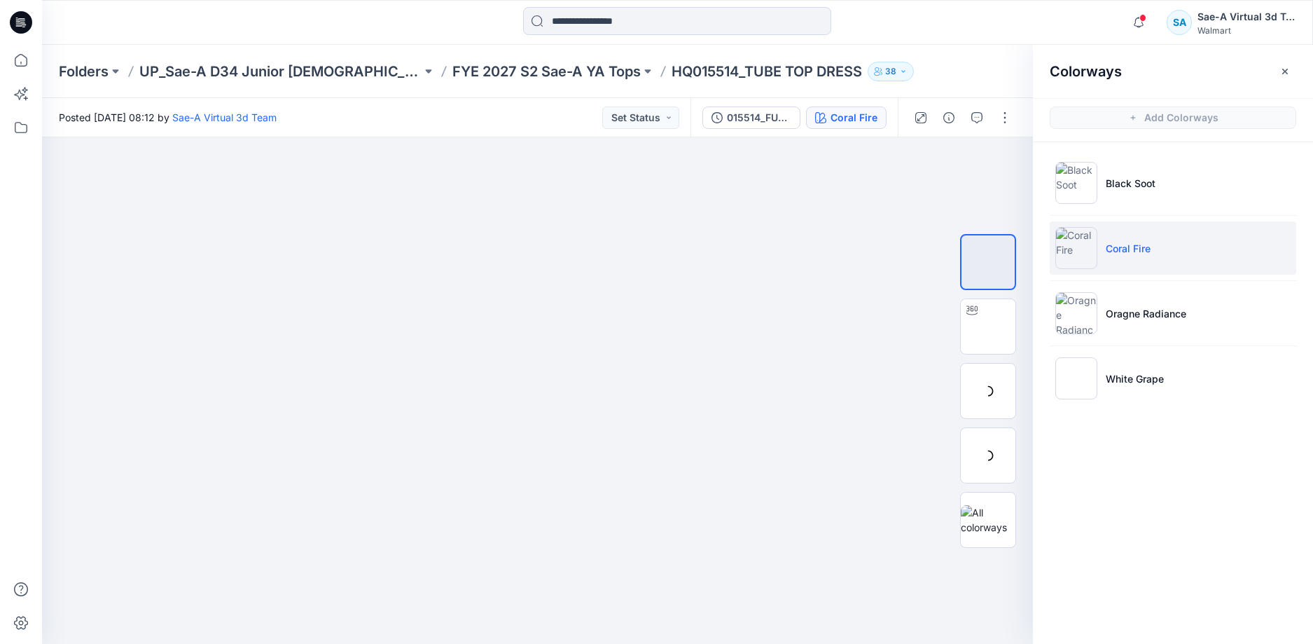
click at [1185, 255] on li "Coral Fire" at bounding box center [1173, 247] width 246 height 53
click at [990, 405] on img at bounding box center [988, 390] width 55 height 29
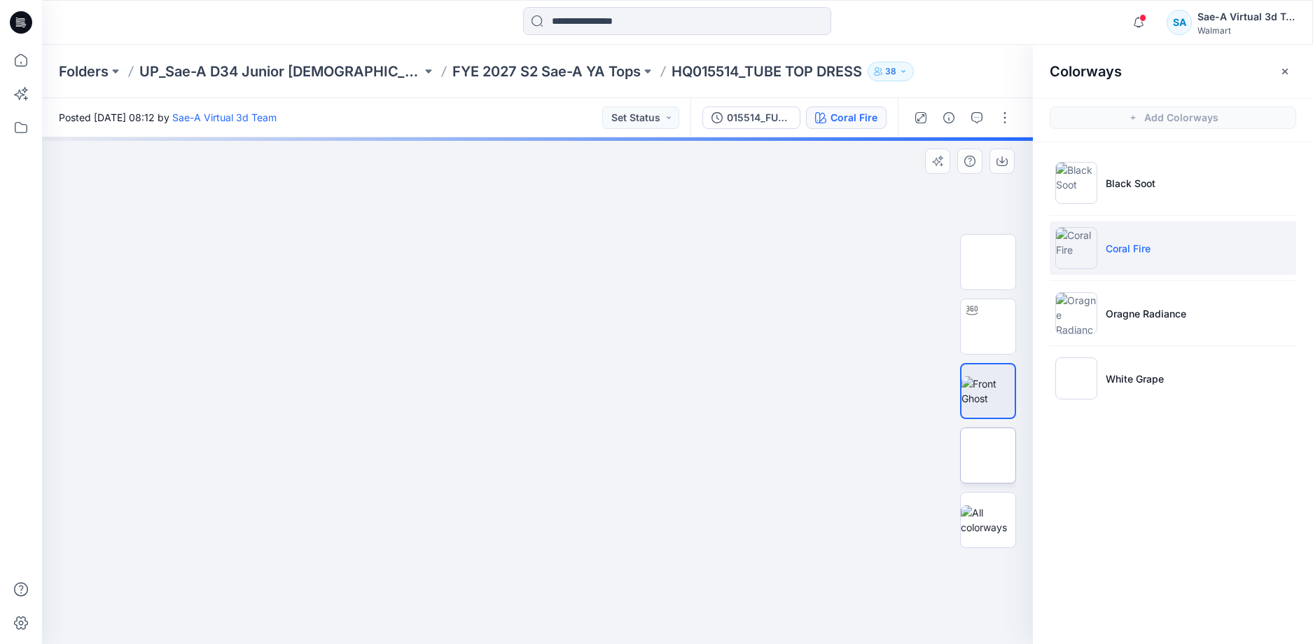
click at [988, 455] on img at bounding box center [988, 455] width 0 height 0
click at [988, 326] on img at bounding box center [988, 326] width 0 height 0
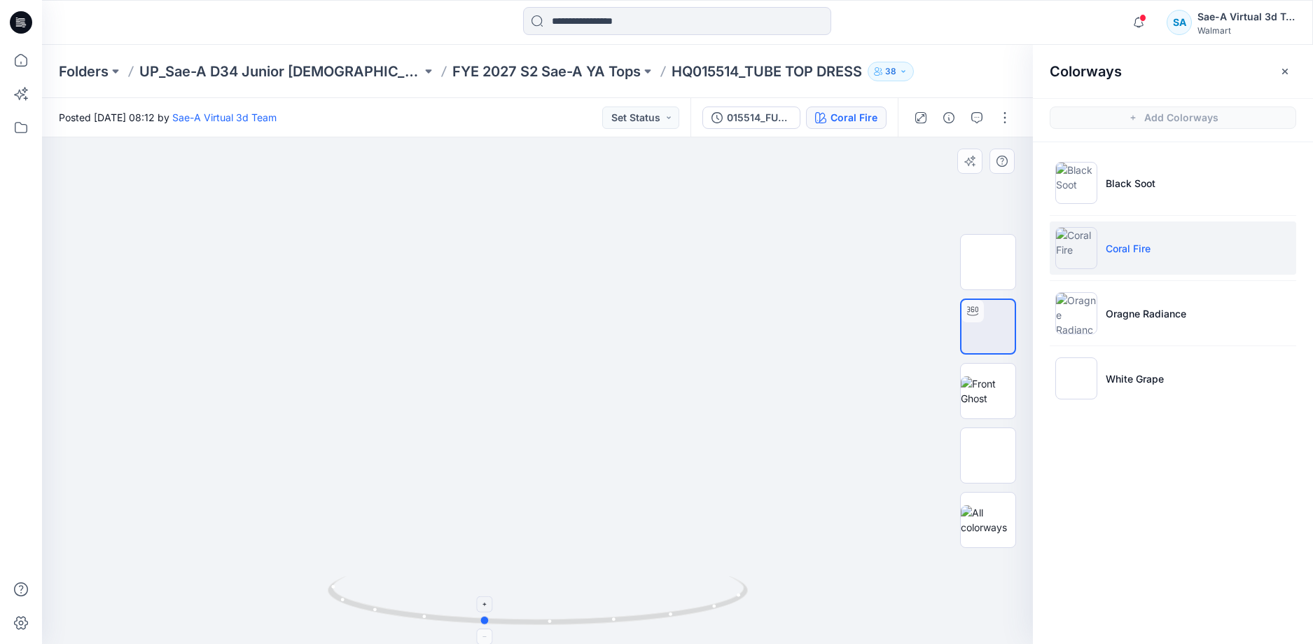
drag, startPoint x: 679, startPoint y: 623, endPoint x: 625, endPoint y: 588, distance: 65.3
click at [625, 588] on icon at bounding box center [540, 602] width 424 height 53
drag, startPoint x: 753, startPoint y: 598, endPoint x: 819, endPoint y: 569, distance: 72.5
click at [891, 579] on div at bounding box center [537, 390] width 991 height 506
drag, startPoint x: 803, startPoint y: 554, endPoint x: 819, endPoint y: 400, distance: 154.9
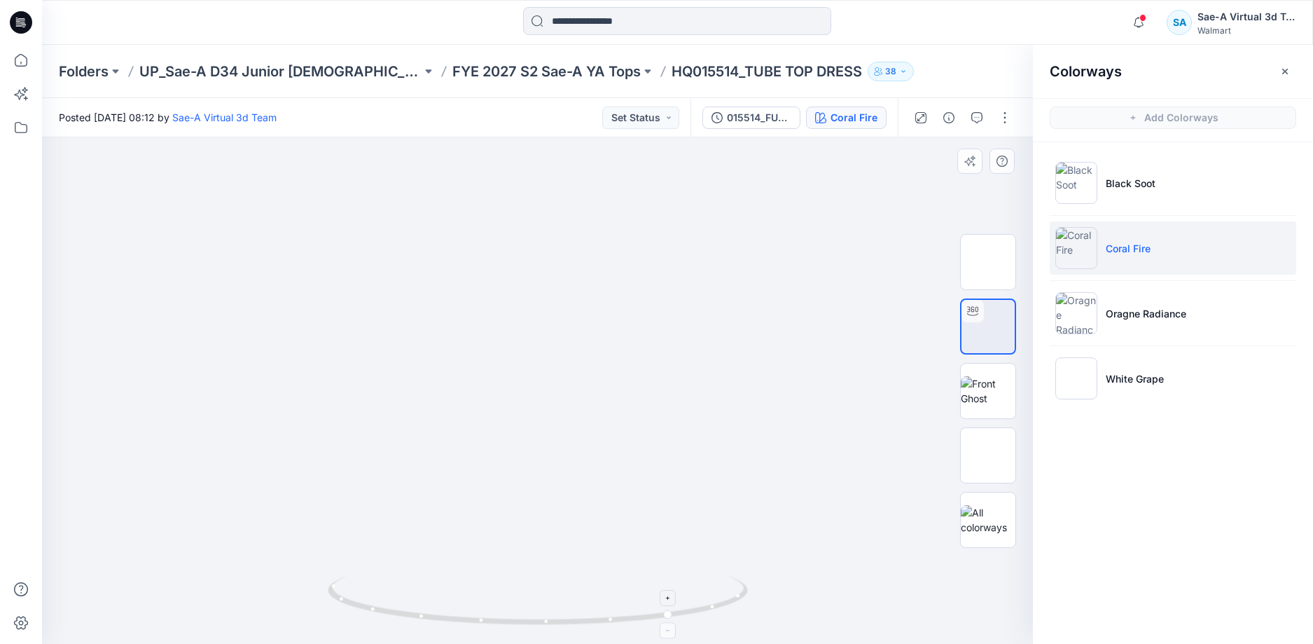
drag, startPoint x: 629, startPoint y: 342, endPoint x: 637, endPoint y: 606, distance: 264.1
drag, startPoint x: 736, startPoint y: 611, endPoint x: 709, endPoint y: 533, distance: 83.1
click at [590, 613] on icon at bounding box center [540, 602] width 424 height 53
click at [1152, 314] on p "Oragne Radiance" at bounding box center [1146, 313] width 81 height 15
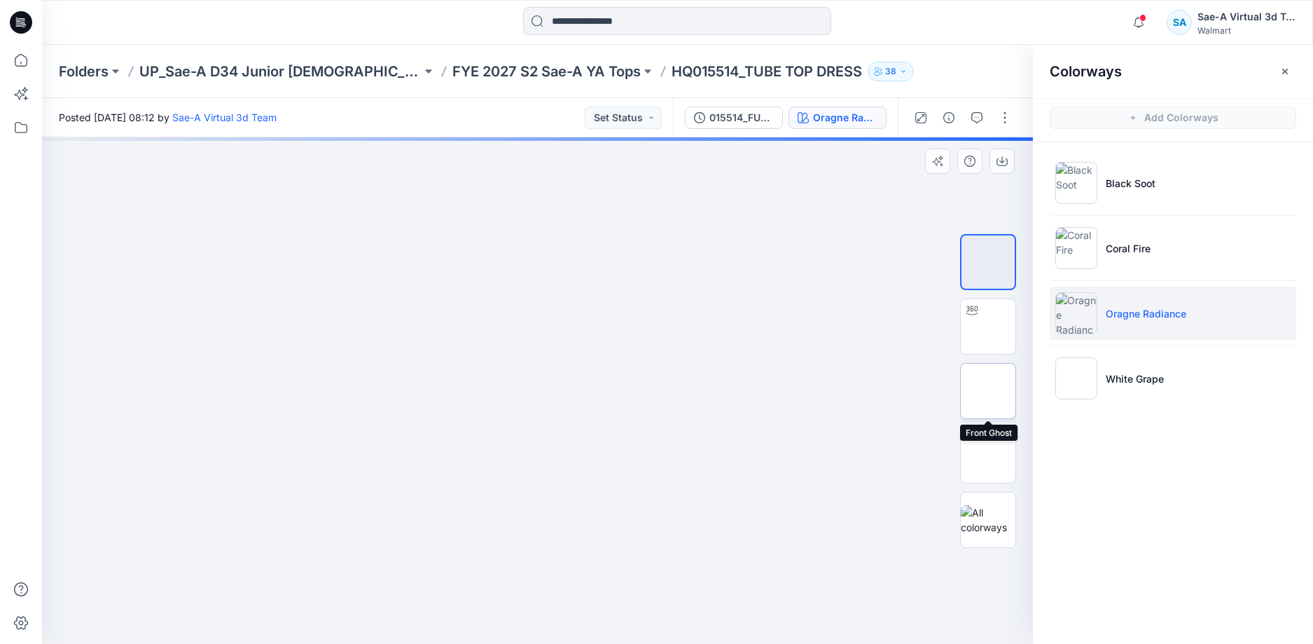
click at [988, 391] on img at bounding box center [988, 391] width 0 height 0
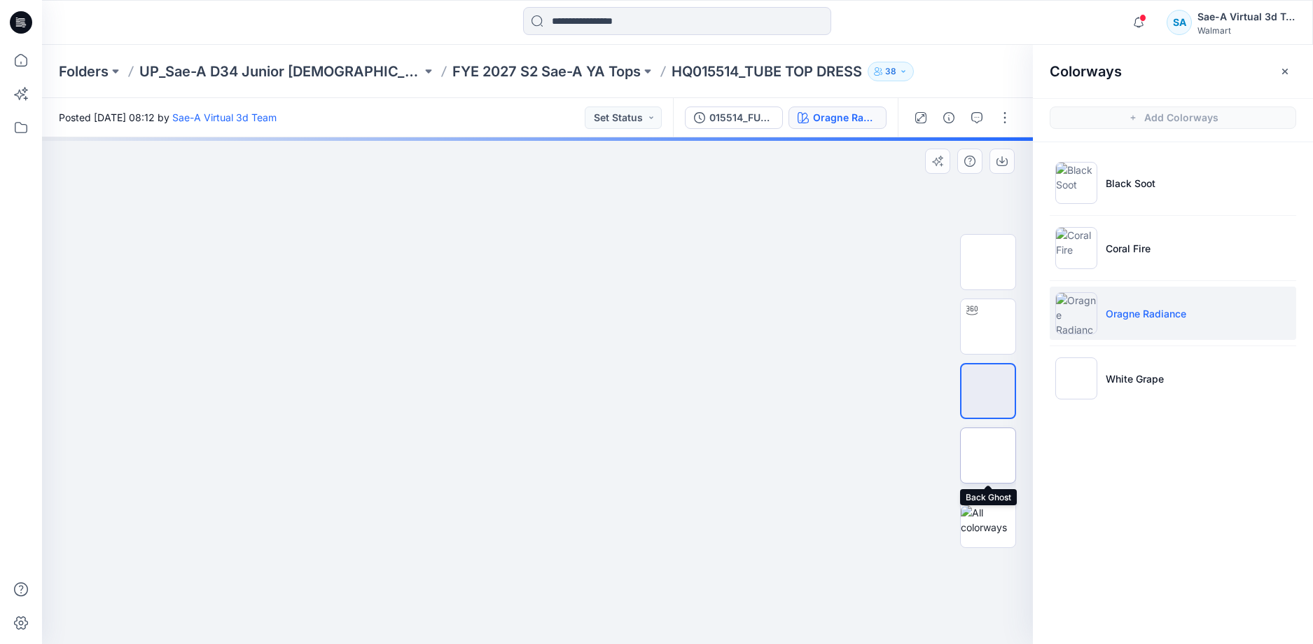
click at [988, 455] on img at bounding box center [988, 455] width 0 height 0
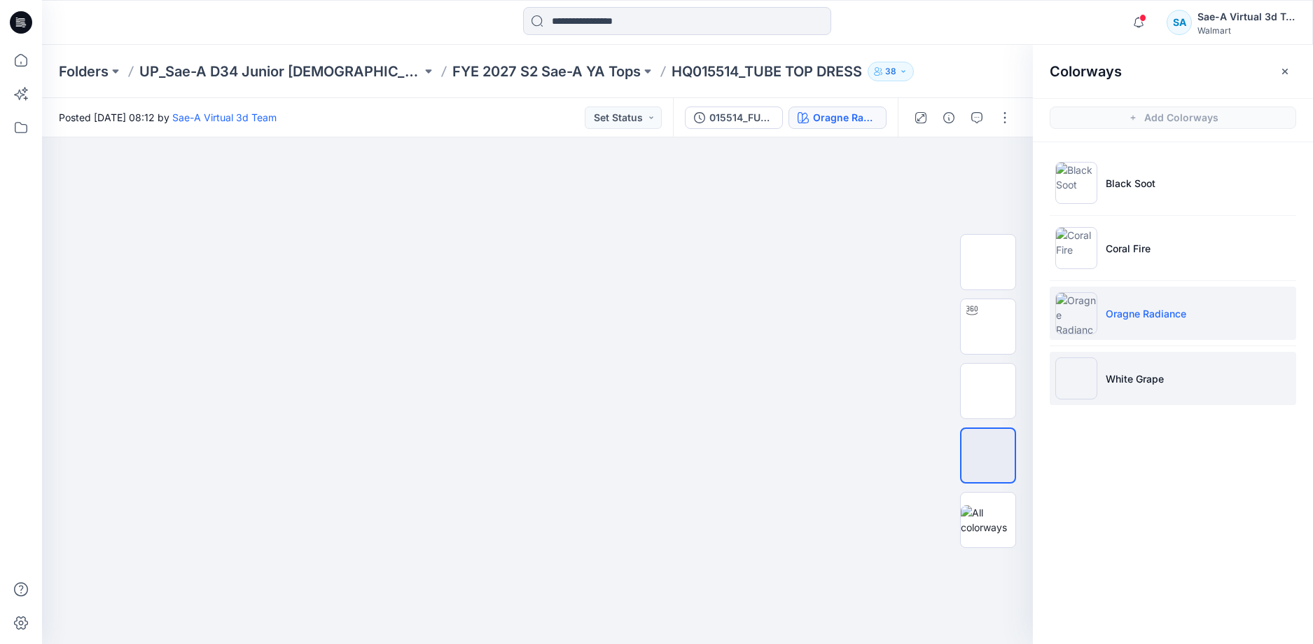
click at [1163, 367] on li "White Grape" at bounding box center [1173, 378] width 246 height 53
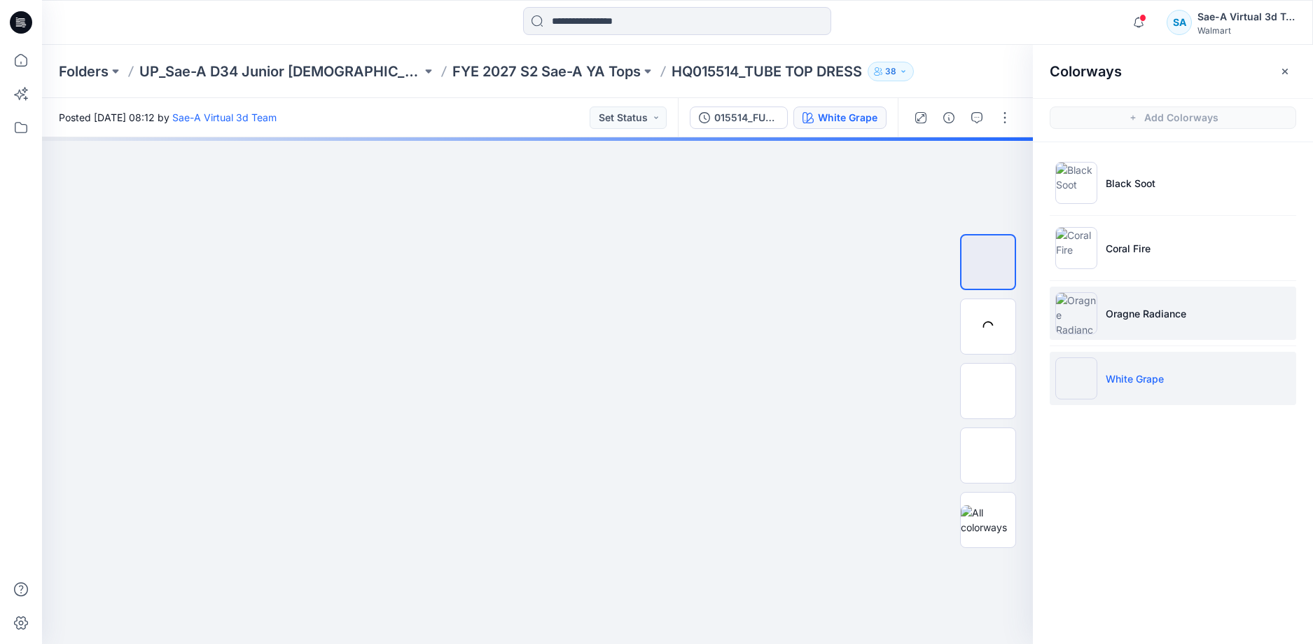
click at [1191, 314] on li "Oragne Radiance" at bounding box center [1173, 312] width 246 height 53
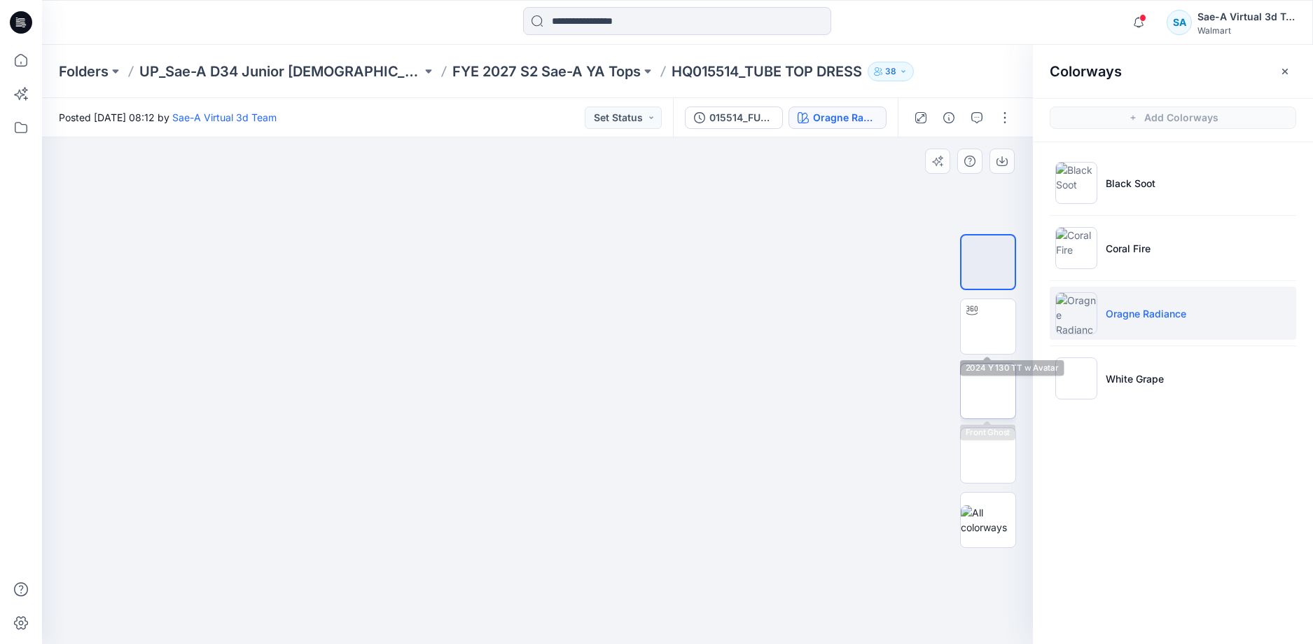
click at [988, 391] on img at bounding box center [988, 391] width 0 height 0
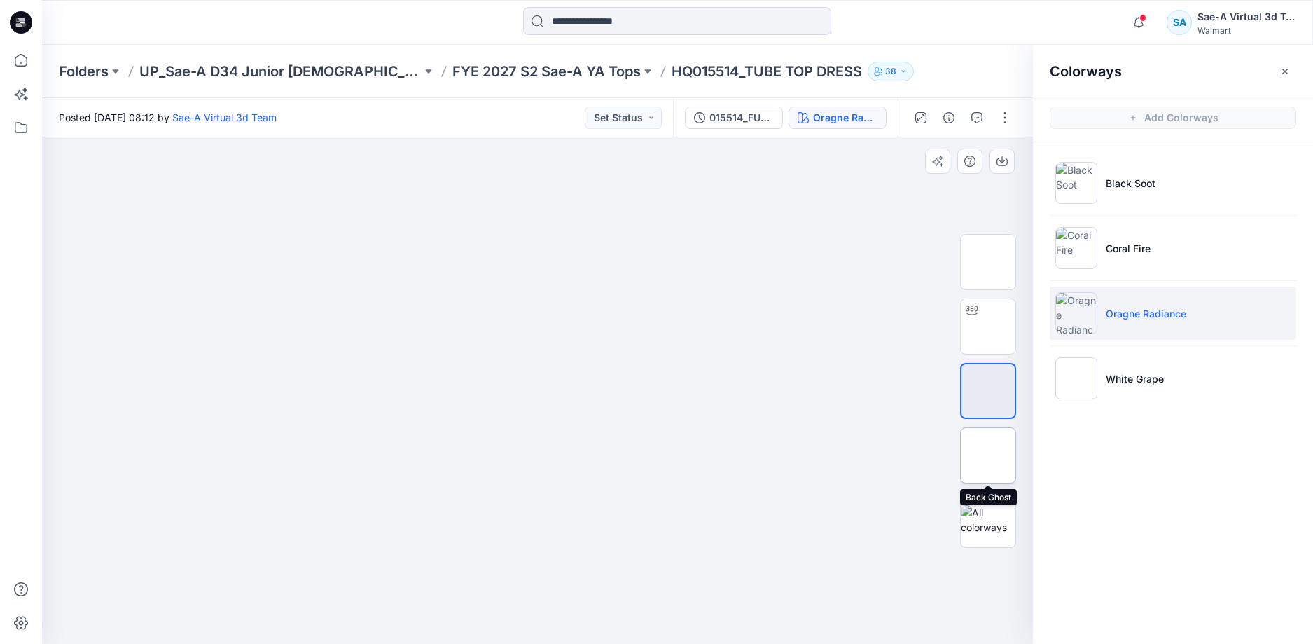
click at [988, 455] on img at bounding box center [988, 455] width 0 height 0
click at [988, 326] on img at bounding box center [988, 326] width 0 height 0
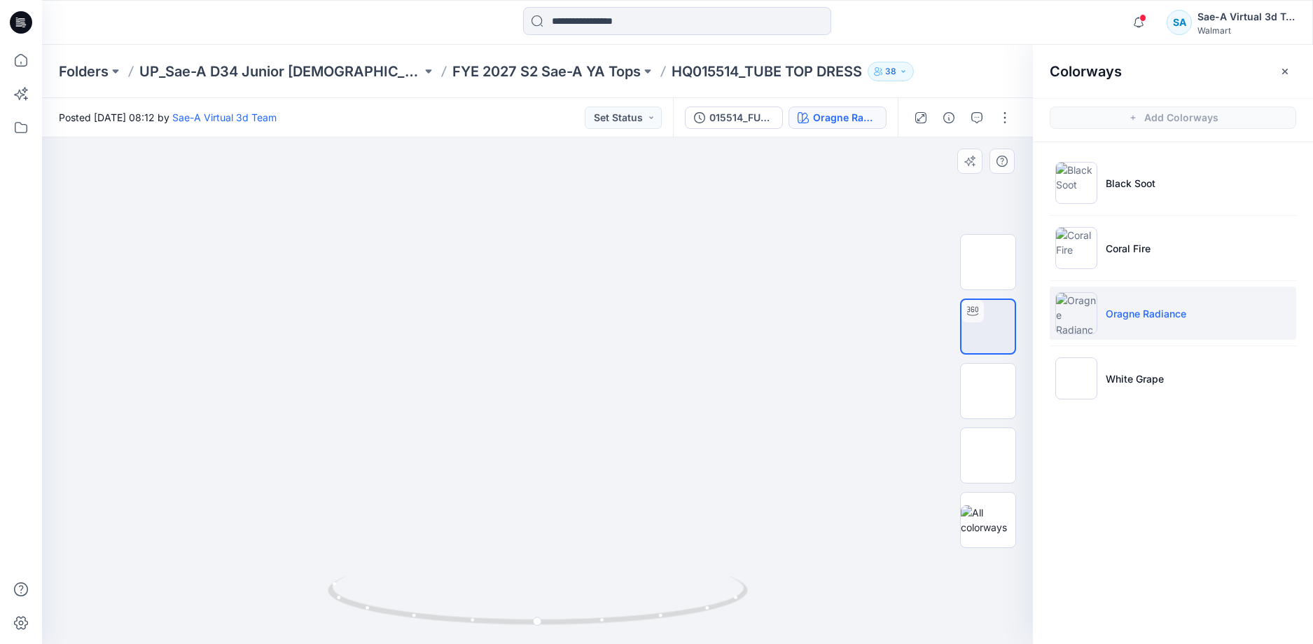
drag, startPoint x: 700, startPoint y: 478, endPoint x: 709, endPoint y: 314, distance: 163.4
drag, startPoint x: 721, startPoint y: 613, endPoint x: 1116, endPoint y: 550, distance: 400.6
click at [1116, 550] on div "Oragne Radiance Loading... Material Properties Loading... Colorways Add Colorwa…" at bounding box center [677, 390] width 1271 height 506
click at [1191, 368] on li "White Grape" at bounding box center [1173, 378] width 246 height 53
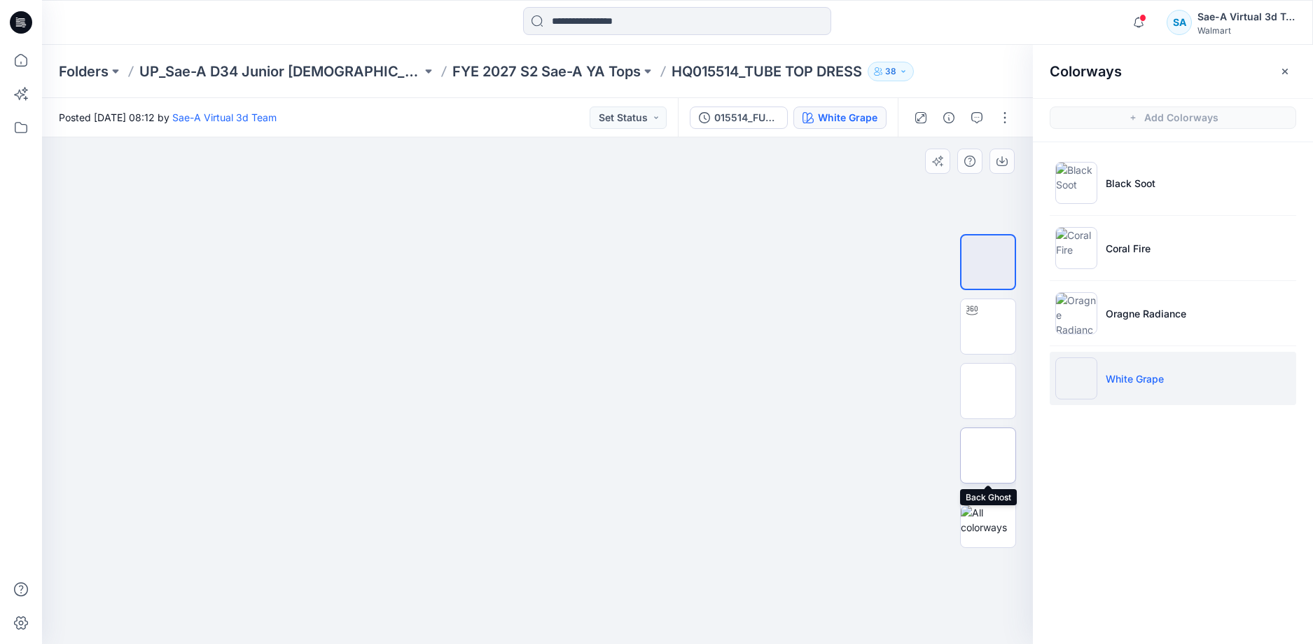
click at [988, 455] on img at bounding box center [988, 455] width 0 height 0
click at [988, 391] on img at bounding box center [988, 391] width 0 height 0
click at [988, 455] on img at bounding box center [988, 455] width 0 height 0
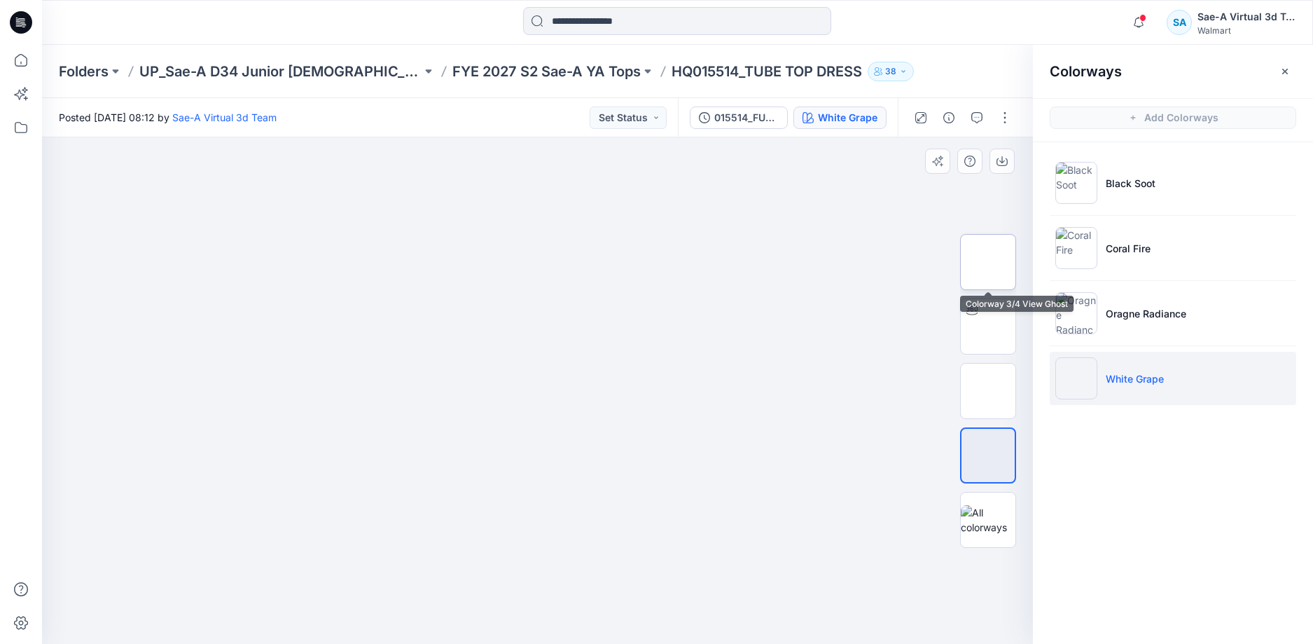
click at [988, 262] on img at bounding box center [988, 262] width 0 height 0
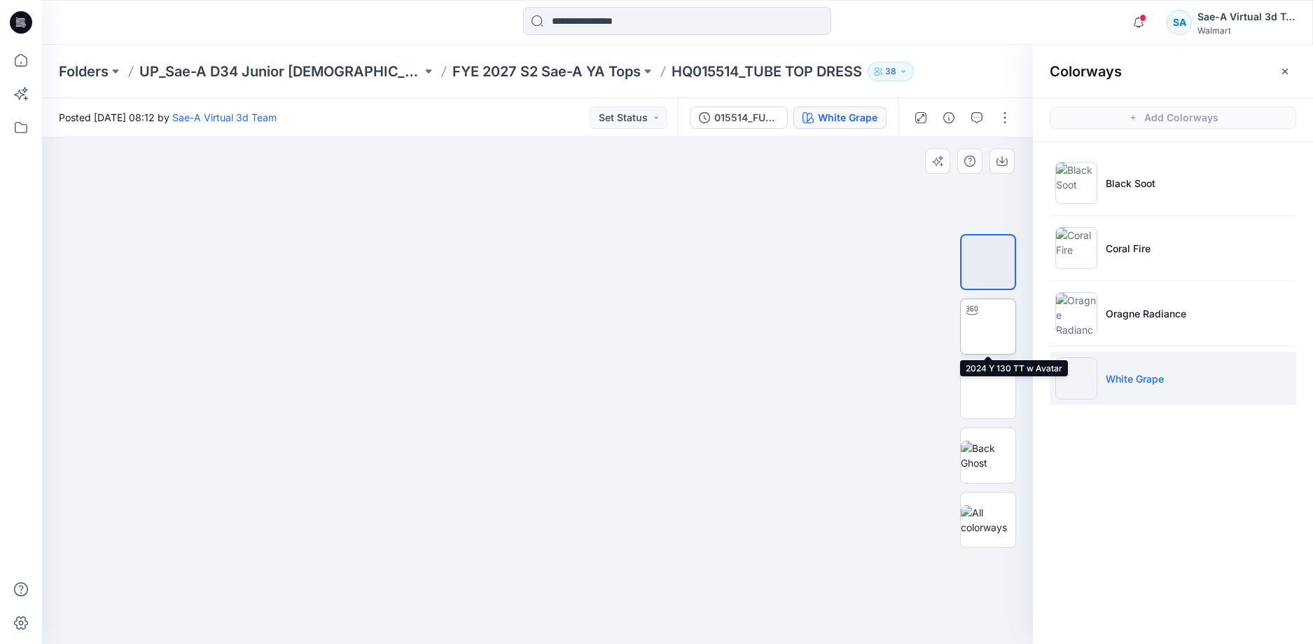
click at [988, 326] on img at bounding box center [988, 326] width 0 height 0
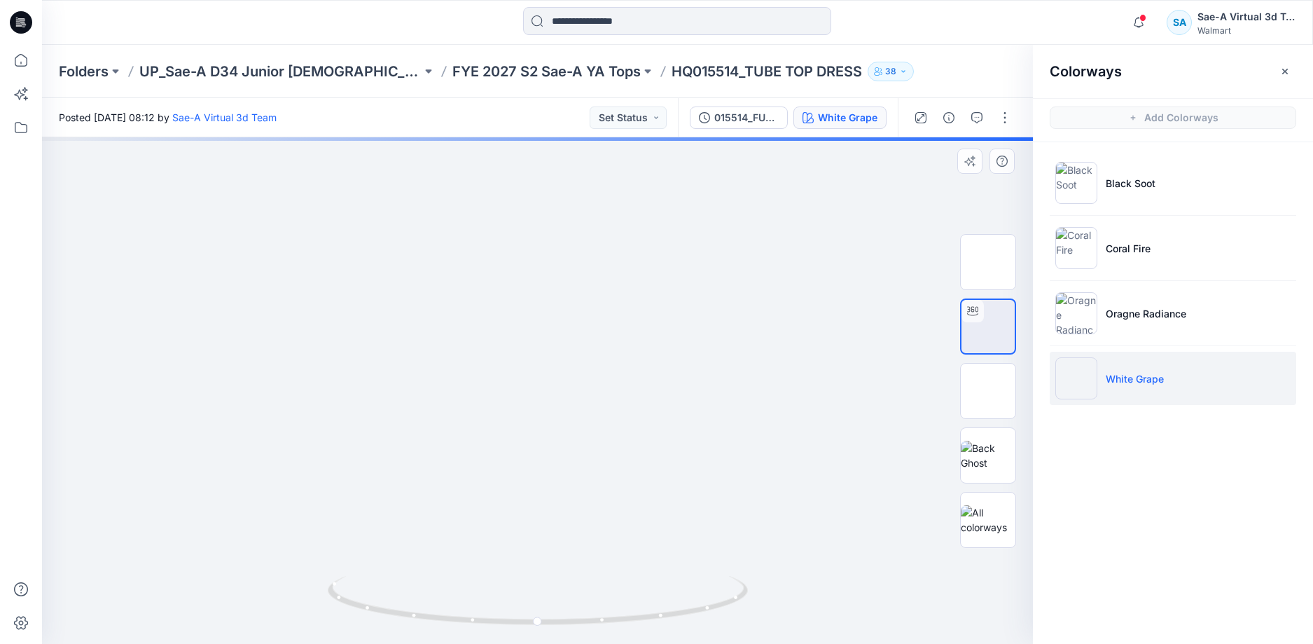
drag, startPoint x: 670, startPoint y: 513, endPoint x: 682, endPoint y: 357, distance: 155.9
drag, startPoint x: 668, startPoint y: 624, endPoint x: 1120, endPoint y: 560, distance: 456.8
click at [1151, 553] on div "White Grape Loading... Material Properties Loading... Colorways Add Colorways B…" at bounding box center [677, 390] width 1271 height 506
click at [1148, 19] on icon "button" at bounding box center [1138, 22] width 27 height 28
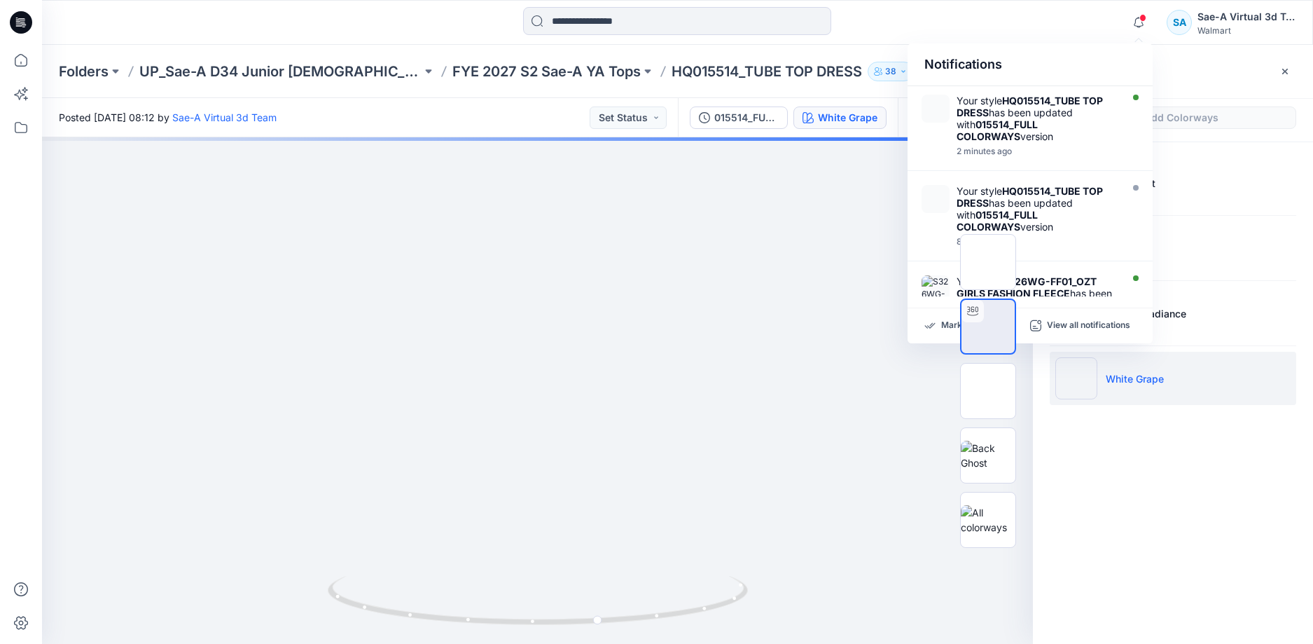
click at [1035, 122] on strong "015514_FULL COLORWAYS" at bounding box center [997, 130] width 81 height 24
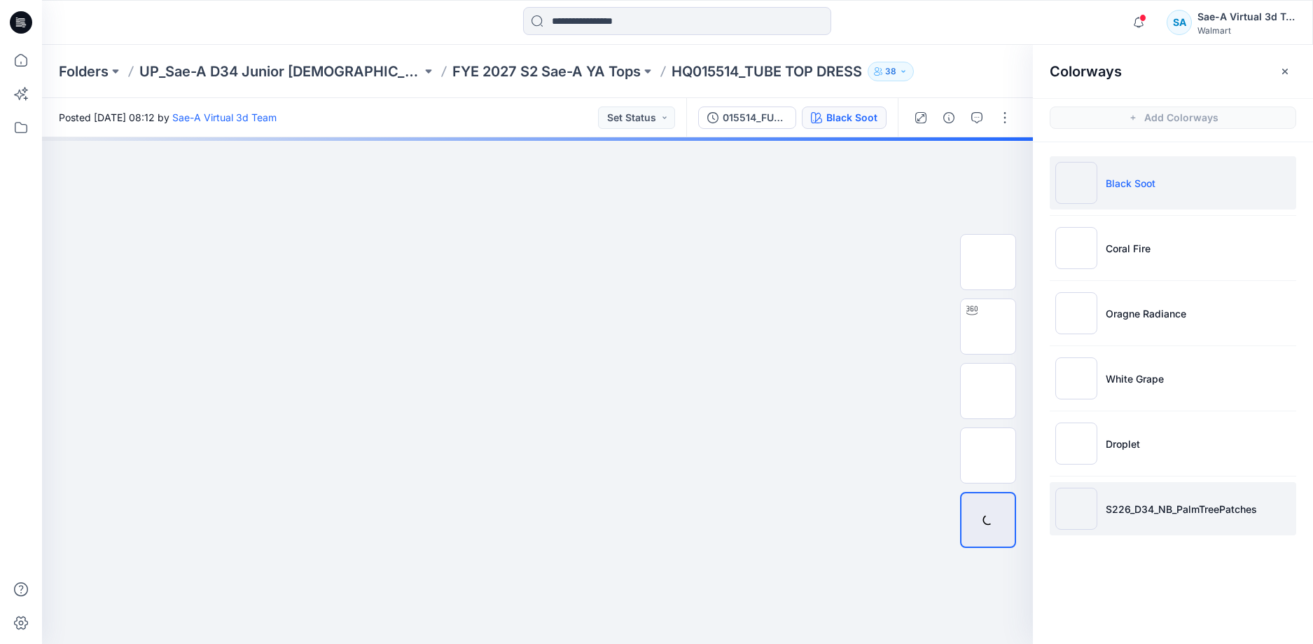
click at [1165, 500] on li "S226_D34_NB_PalmTreePatches" at bounding box center [1173, 508] width 246 height 53
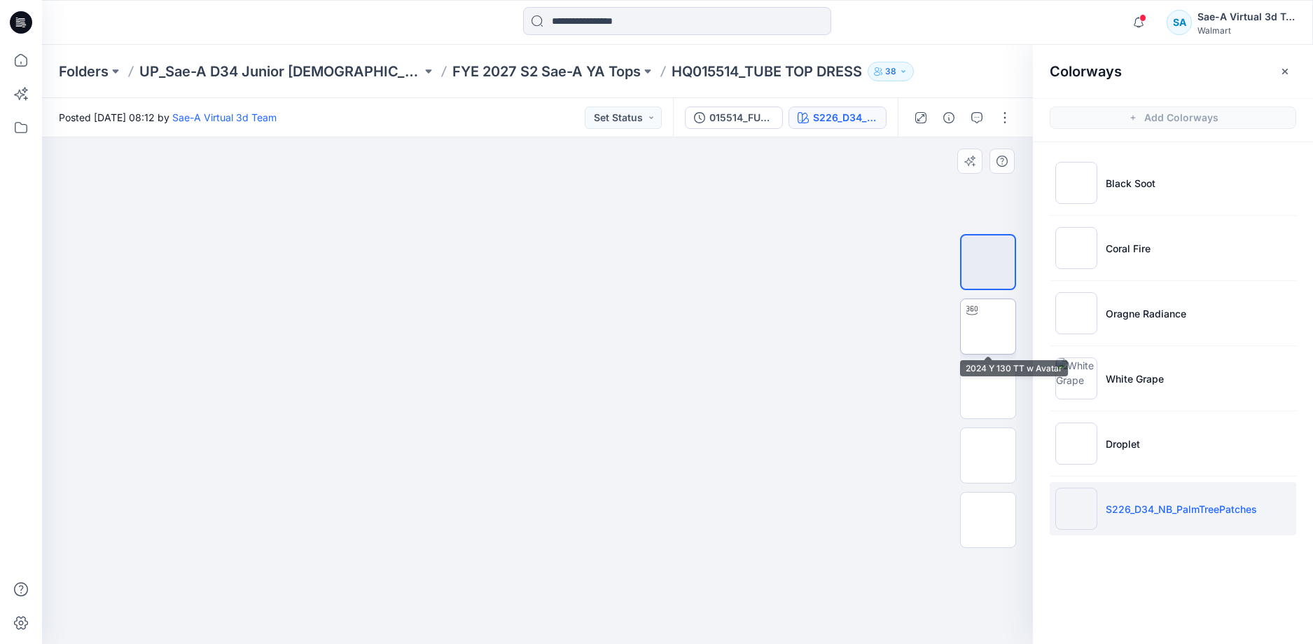
click at [988, 326] on img at bounding box center [988, 326] width 0 height 0
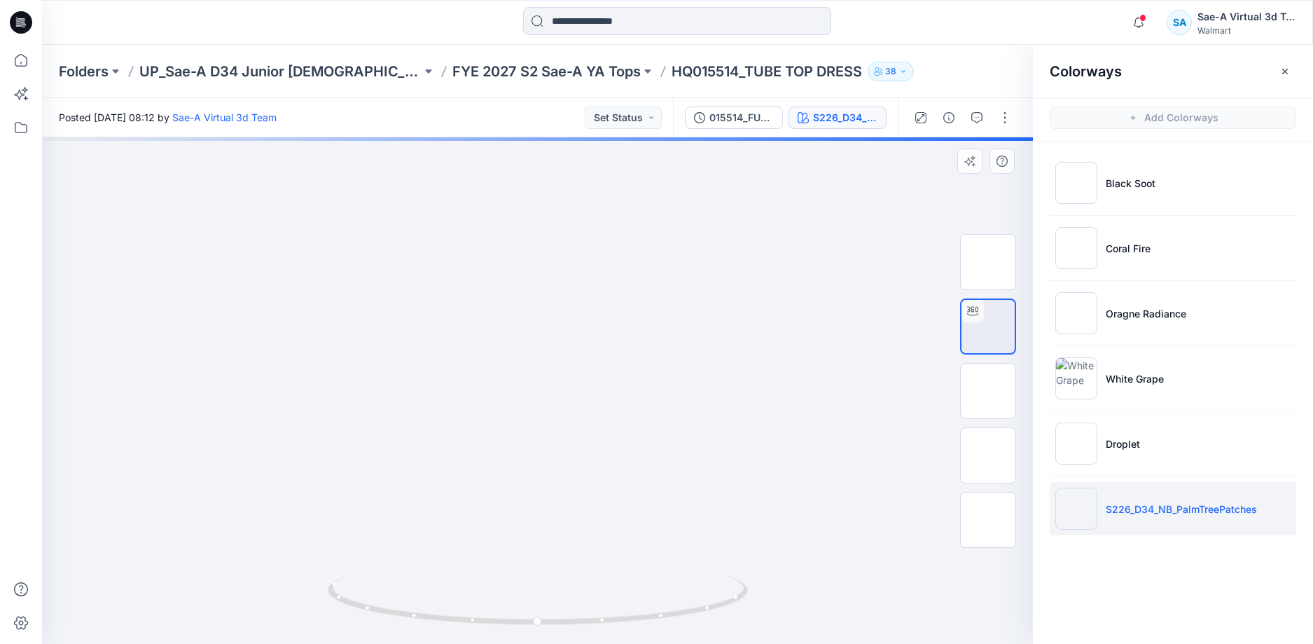
drag, startPoint x: 743, startPoint y: 338, endPoint x: 744, endPoint y: 319, distance: 19.0
drag, startPoint x: 686, startPoint y: 605, endPoint x: 354, endPoint y: 614, distance: 332.1
click at [355, 615] on icon at bounding box center [540, 602] width 424 height 53
click at [1150, 429] on li "Droplet" at bounding box center [1173, 443] width 246 height 53
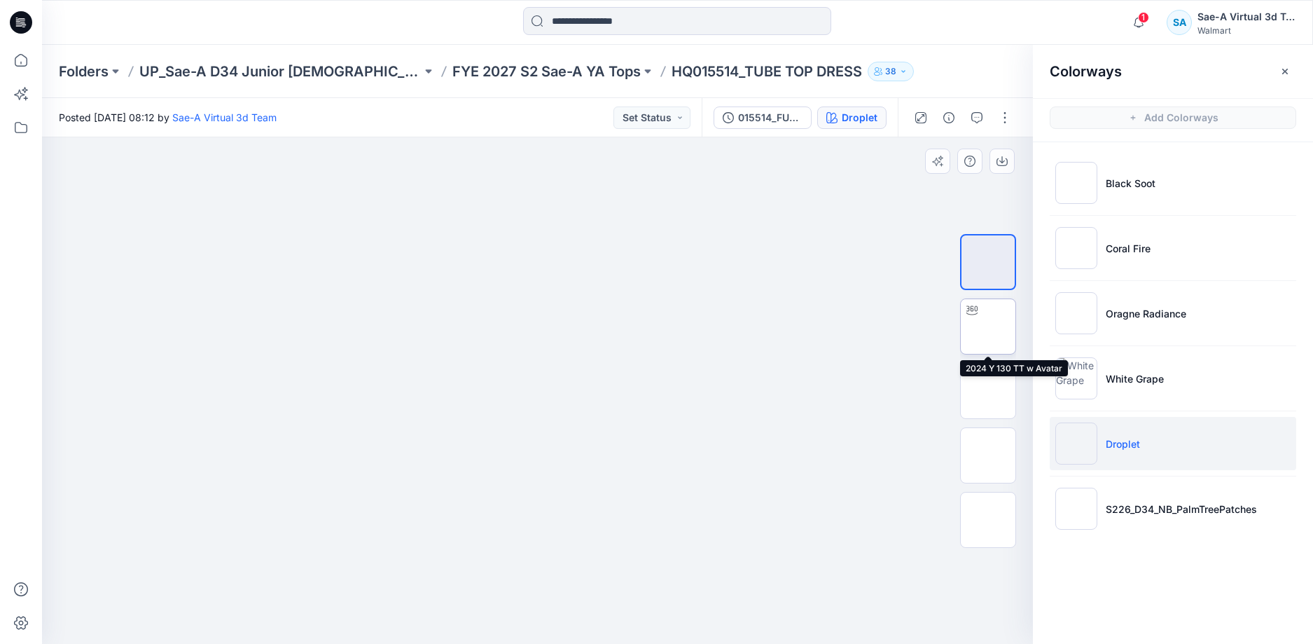
click at [988, 326] on img at bounding box center [988, 326] width 0 height 0
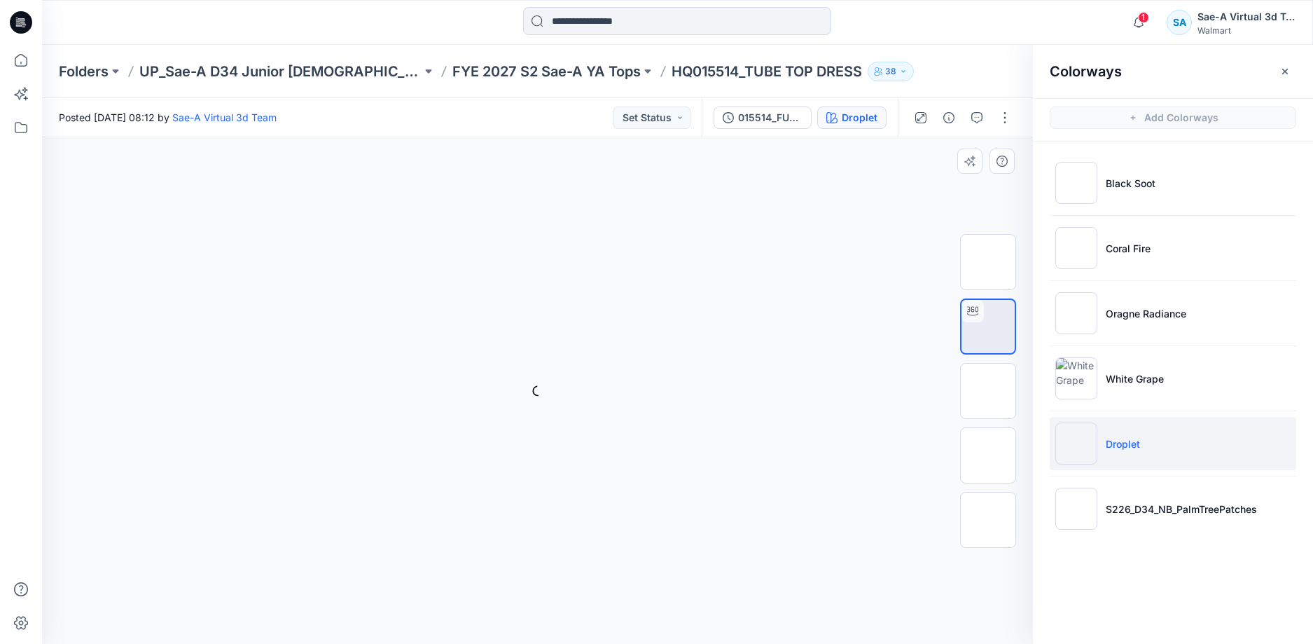
click at [995, 358] on div at bounding box center [988, 391] width 56 height 350
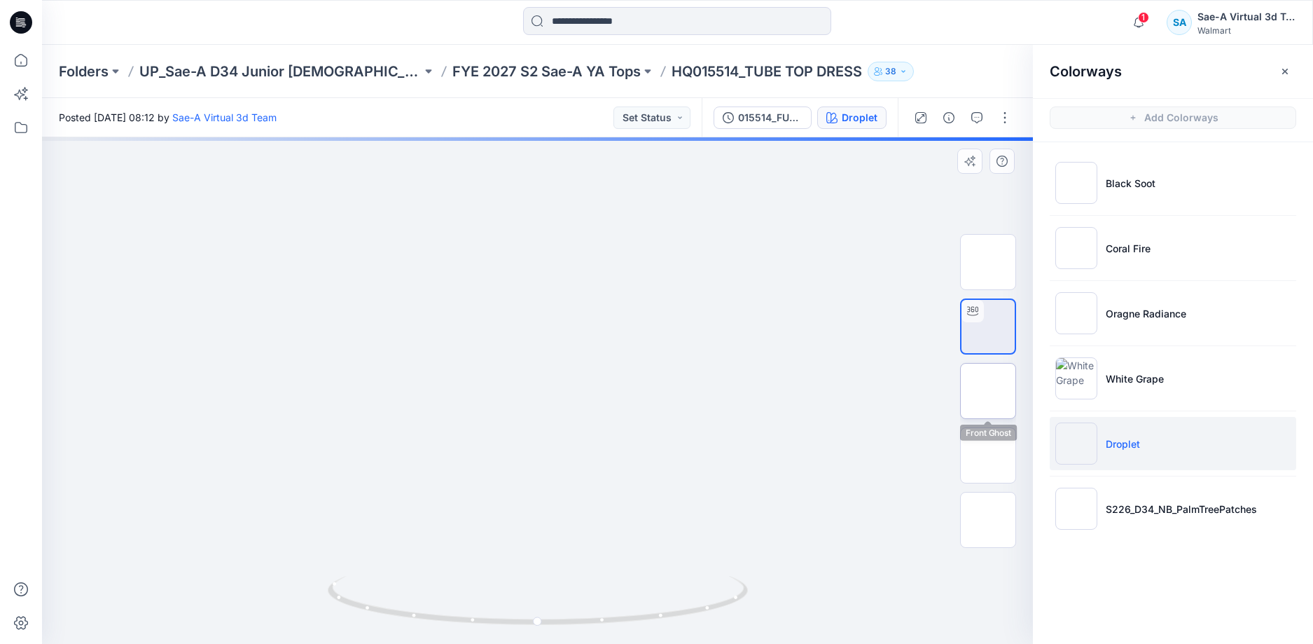
click at [988, 391] on img at bounding box center [988, 391] width 0 height 0
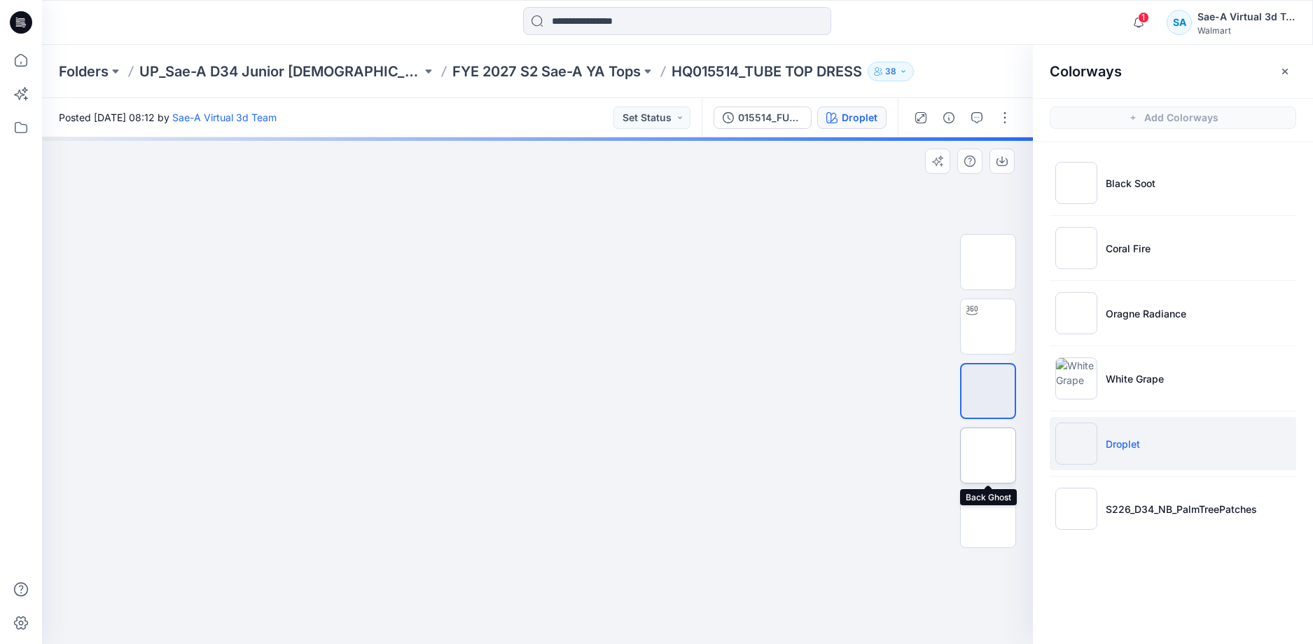
click at [988, 455] on img at bounding box center [988, 455] width 0 height 0
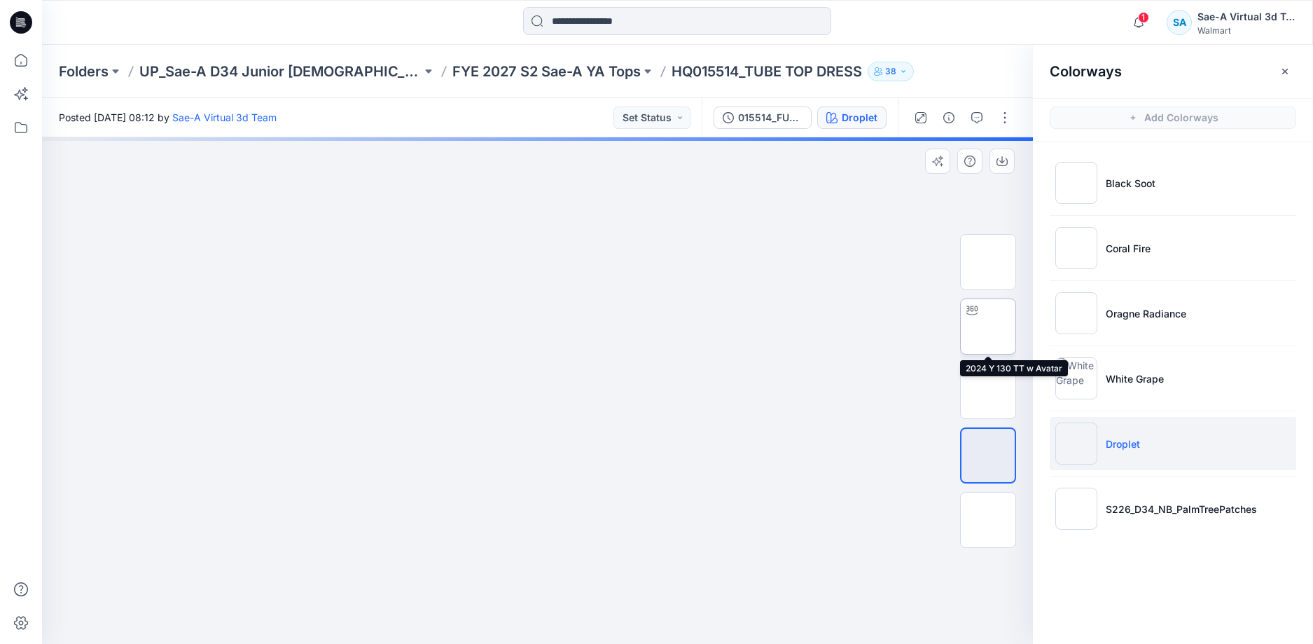
click at [988, 326] on img at bounding box center [988, 326] width 0 height 0
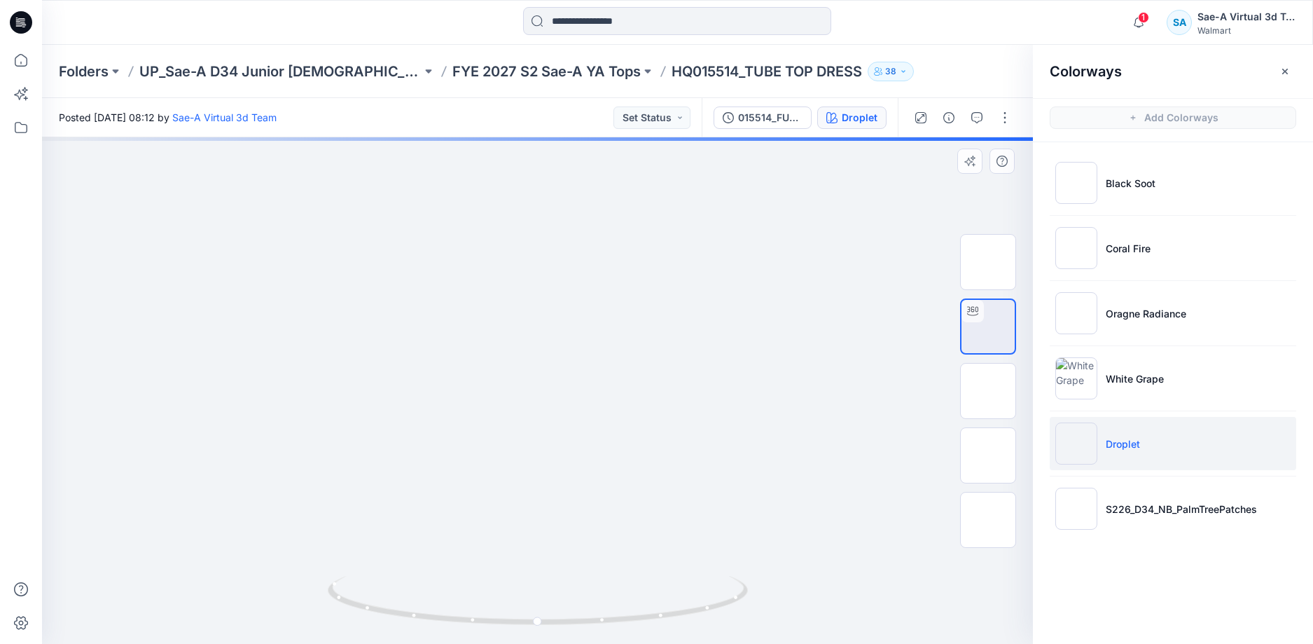
drag, startPoint x: 707, startPoint y: 490, endPoint x: 715, endPoint y: 408, distance: 83.0
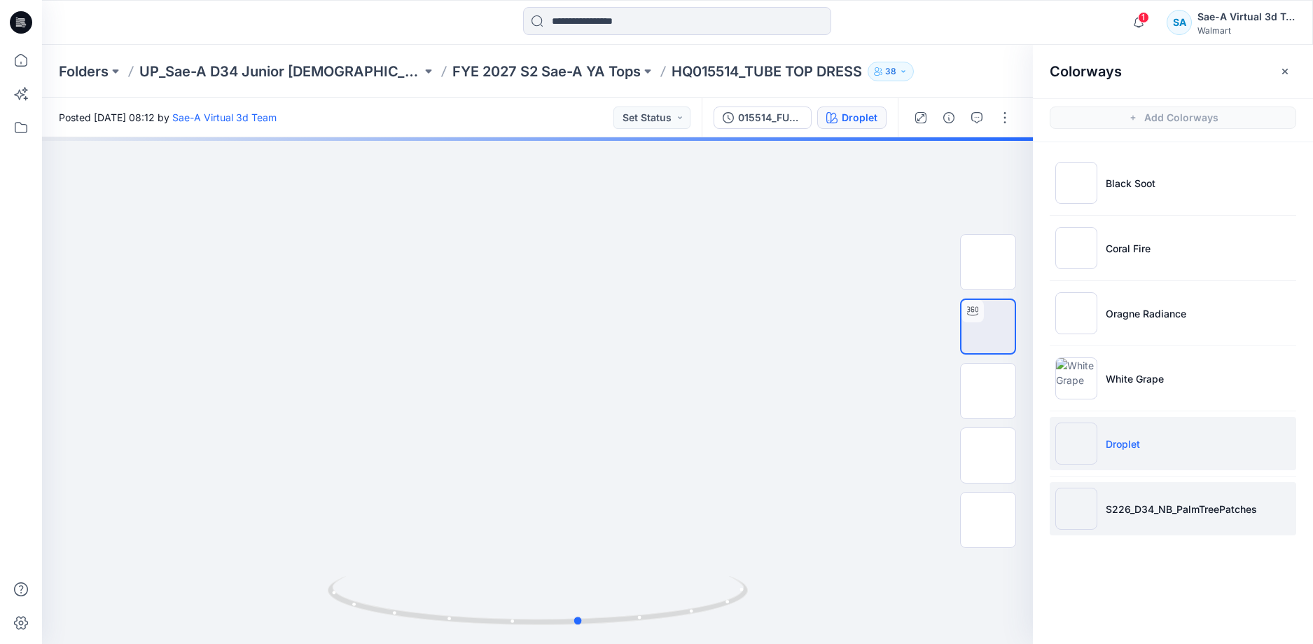
drag, startPoint x: 676, startPoint y: 576, endPoint x: 1215, endPoint y: 498, distance: 544.1
click at [719, 562] on div at bounding box center [537, 390] width 991 height 506
click at [1155, 508] on p "S226_D34_NB_PalmTreePatches" at bounding box center [1181, 508] width 151 height 15
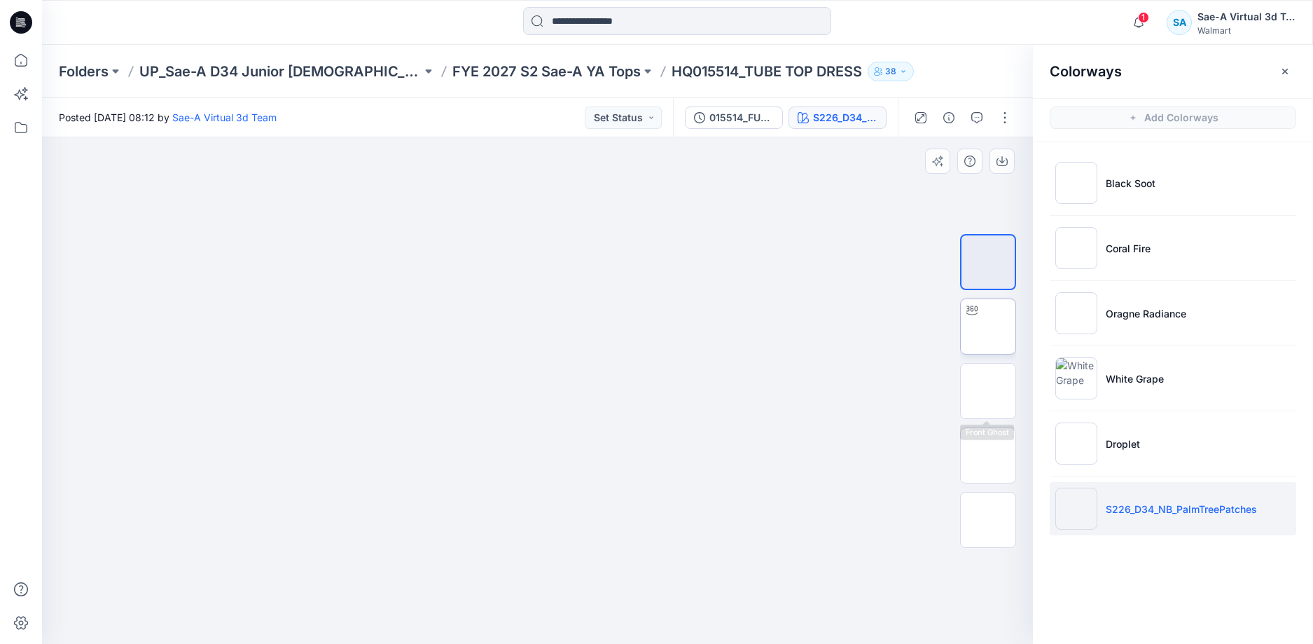
click at [988, 326] on img at bounding box center [988, 326] width 0 height 0
drag, startPoint x: 625, startPoint y: 520, endPoint x: 643, endPoint y: 355, distance: 165.5
drag, startPoint x: 646, startPoint y: 445, endPoint x: 644, endPoint y: 387, distance: 58.8
drag, startPoint x: 723, startPoint y: 601, endPoint x: 905, endPoint y: 559, distance: 186.2
click at [905, 559] on div at bounding box center [537, 390] width 991 height 506
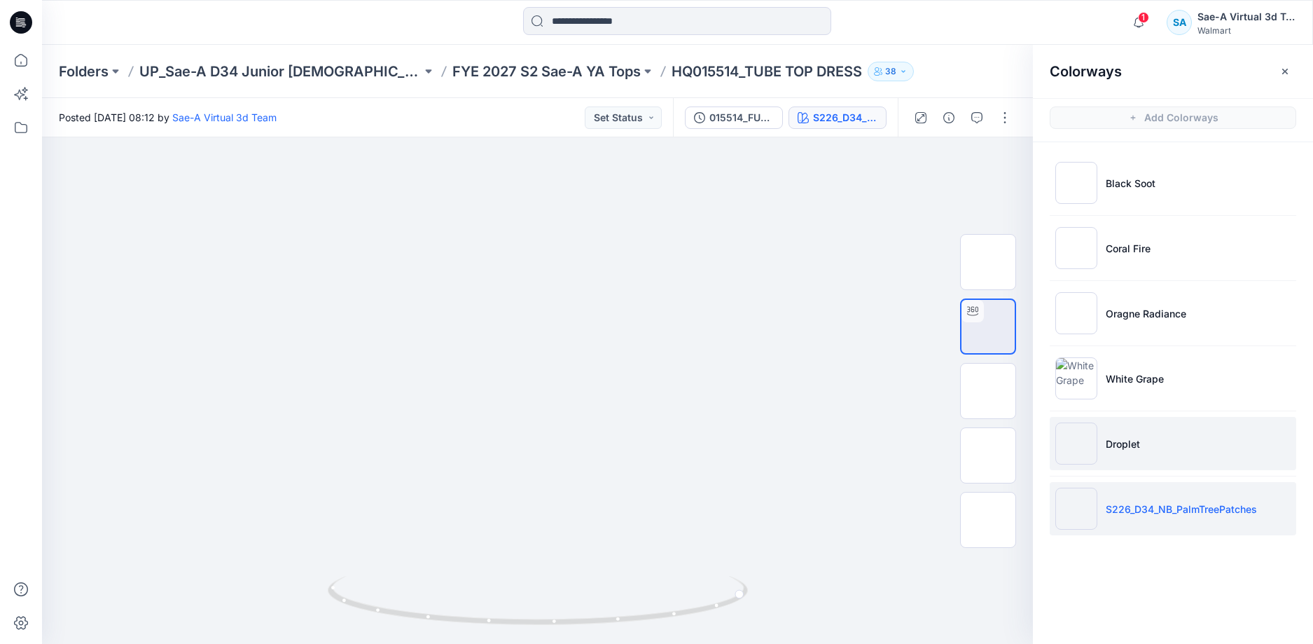
drag, startPoint x: 1144, startPoint y: 440, endPoint x: 1131, endPoint y: 445, distance: 14.4
click at [1144, 441] on li "Droplet" at bounding box center [1173, 443] width 246 height 53
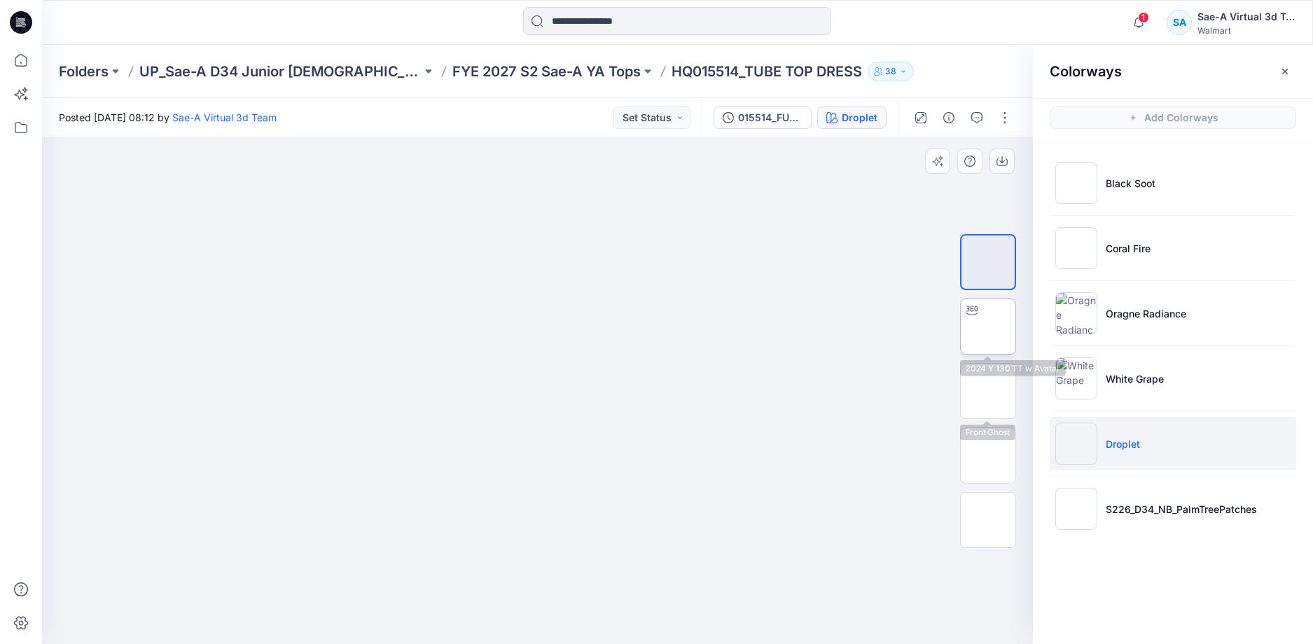
click at [988, 326] on img at bounding box center [988, 326] width 0 height 0
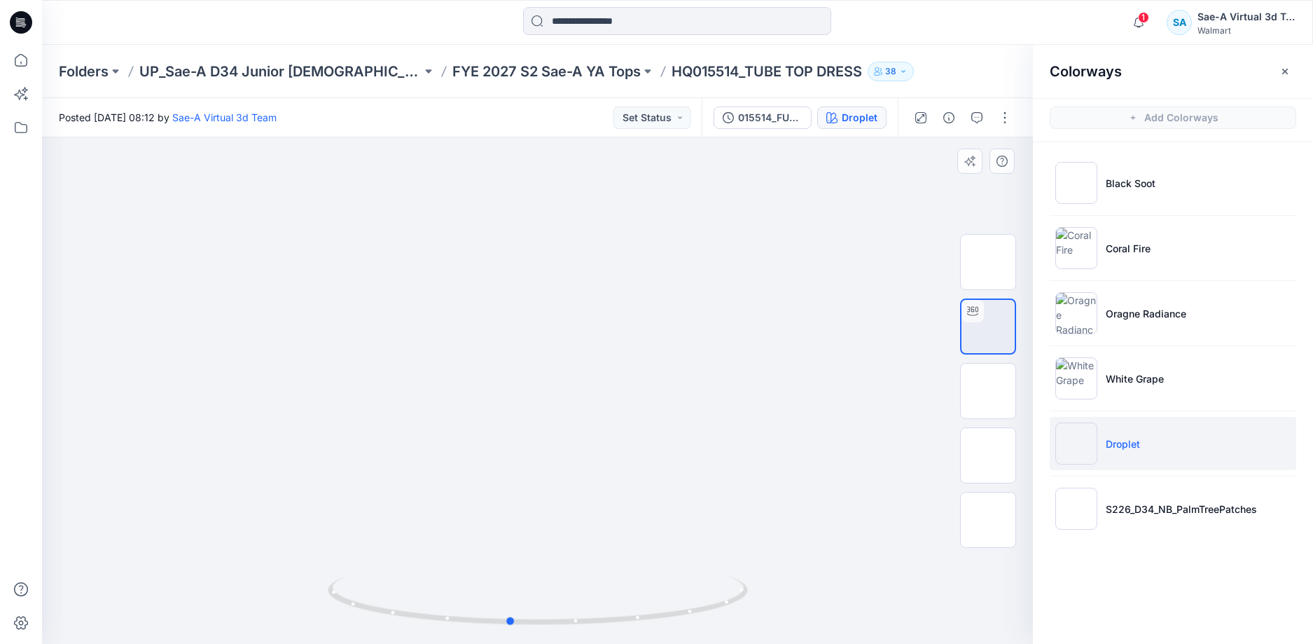
drag, startPoint x: 699, startPoint y: 555, endPoint x: 697, endPoint y: 378, distance: 177.2
drag, startPoint x: 679, startPoint y: 464, endPoint x: 684, endPoint y: 492, distance: 28.6
drag, startPoint x: 639, startPoint y: 628, endPoint x: 1151, endPoint y: 427, distance: 549.3
click at [886, 580] on div at bounding box center [537, 390] width 991 height 506
click at [1132, 369] on li "White Grape" at bounding box center [1173, 378] width 246 height 53
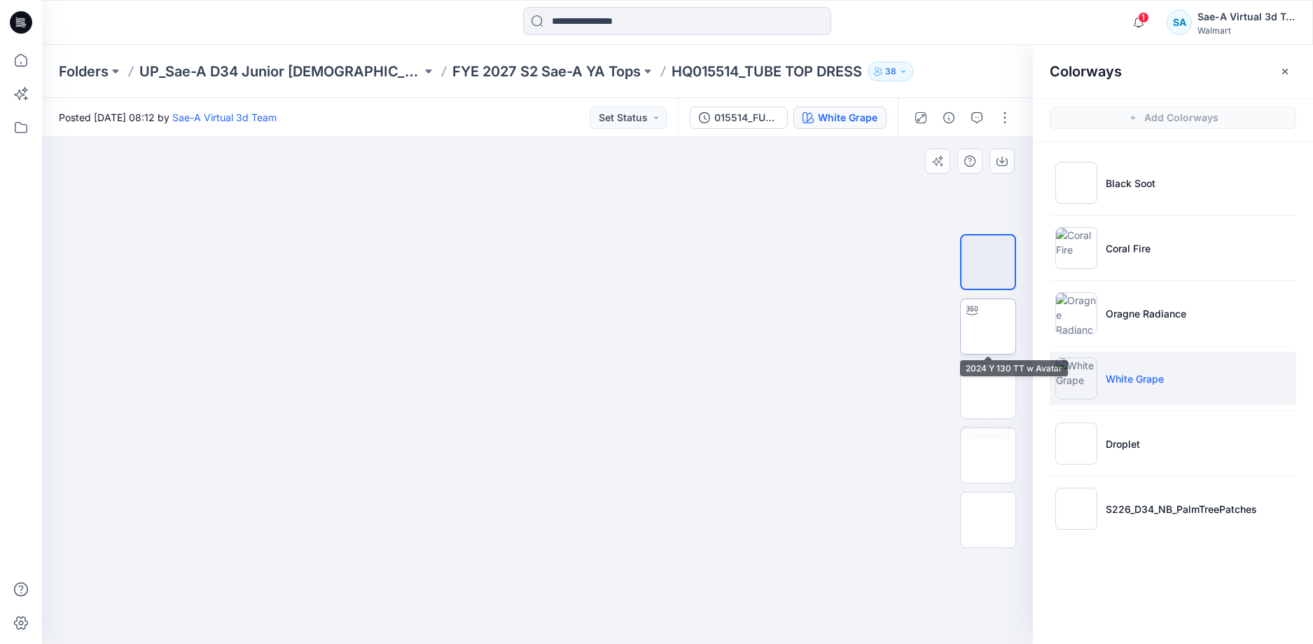
click at [988, 326] on img at bounding box center [988, 326] width 0 height 0
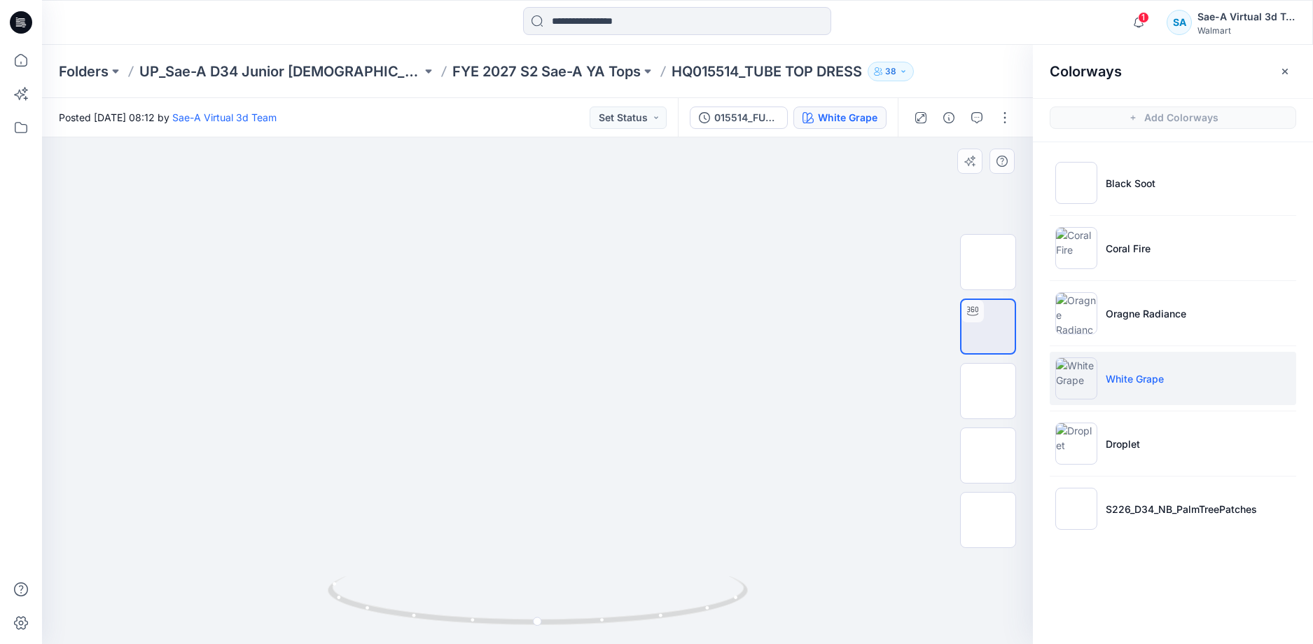
drag, startPoint x: 695, startPoint y: 467, endPoint x: 708, endPoint y: 288, distance: 179.7
drag, startPoint x: 660, startPoint y: 605, endPoint x: 862, endPoint y: 593, distance: 202.0
click at [871, 586] on div at bounding box center [537, 390] width 991 height 506
click at [1198, 310] on li "Oragne Radiance" at bounding box center [1173, 312] width 246 height 53
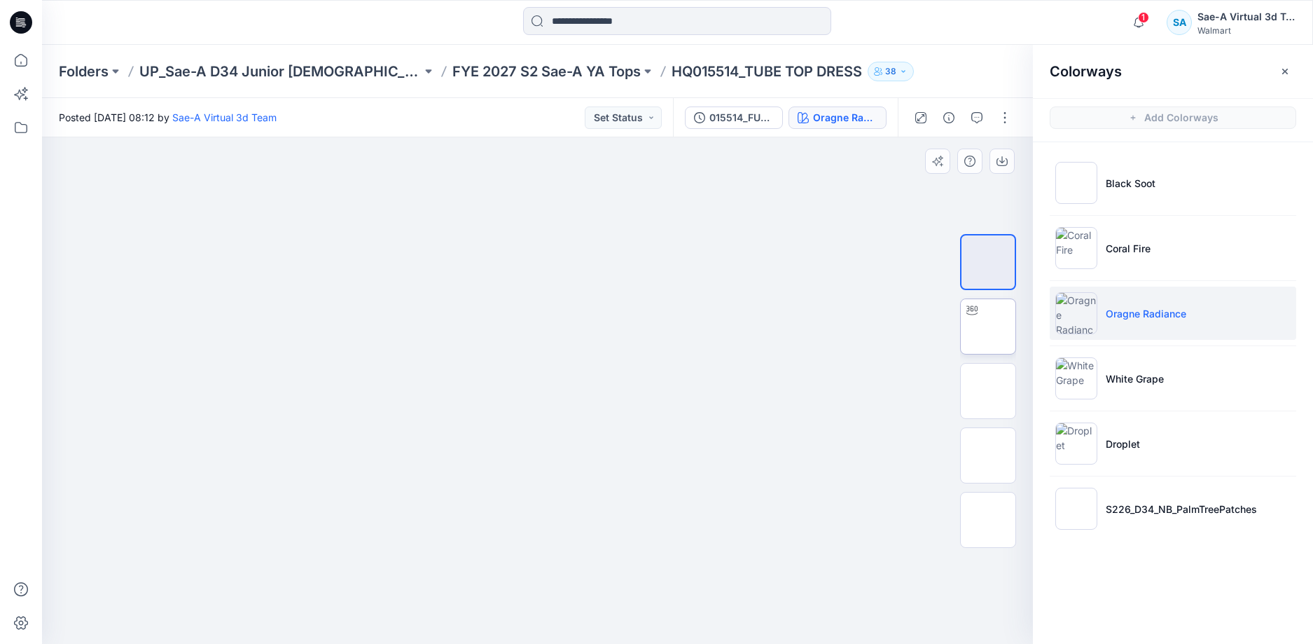
click at [988, 326] on img at bounding box center [988, 326] width 0 height 0
drag, startPoint x: 724, startPoint y: 518, endPoint x: 755, endPoint y: 309, distance: 210.9
drag, startPoint x: 724, startPoint y: 457, endPoint x: 730, endPoint y: 515, distance: 59.2
drag, startPoint x: 679, startPoint y: 628, endPoint x: 871, endPoint y: 556, distance: 205.6
click at [872, 561] on div at bounding box center [537, 390] width 991 height 506
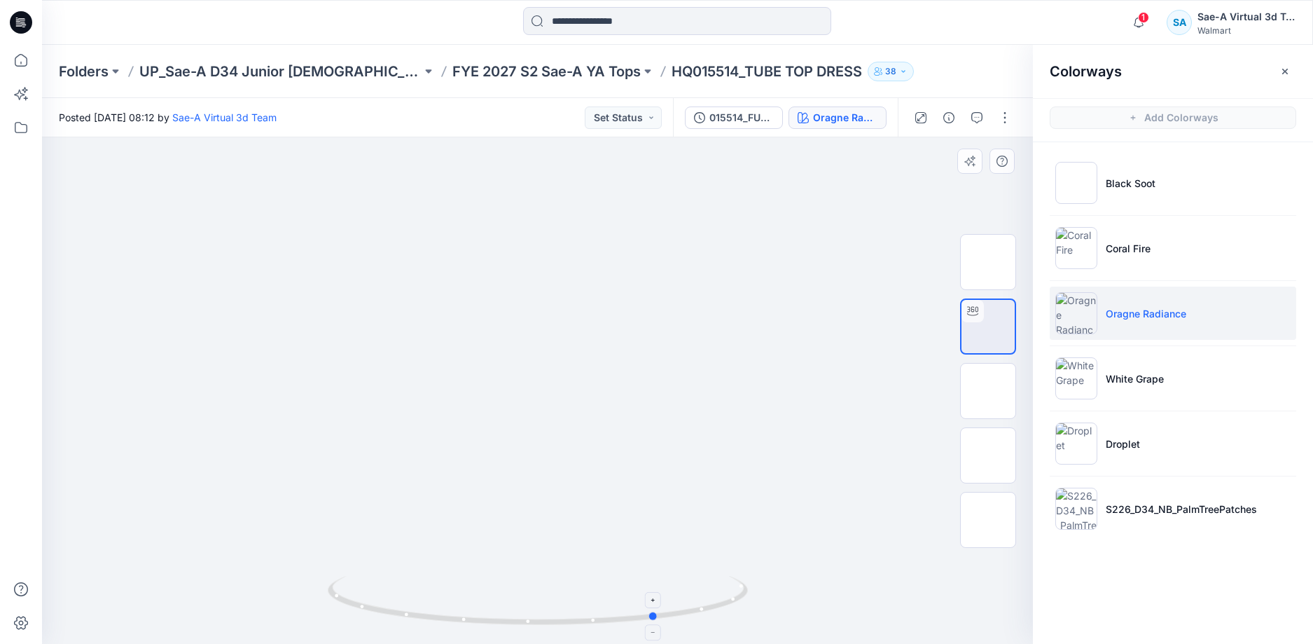
drag, startPoint x: 595, startPoint y: 619, endPoint x: 534, endPoint y: 590, distance: 67.7
click at [521, 602] on icon at bounding box center [540, 602] width 424 height 53
drag, startPoint x: 656, startPoint y: 445, endPoint x: 660, endPoint y: 314, distance: 131.7
drag, startPoint x: 707, startPoint y: 360, endPoint x: 715, endPoint y: 633, distance: 273.2
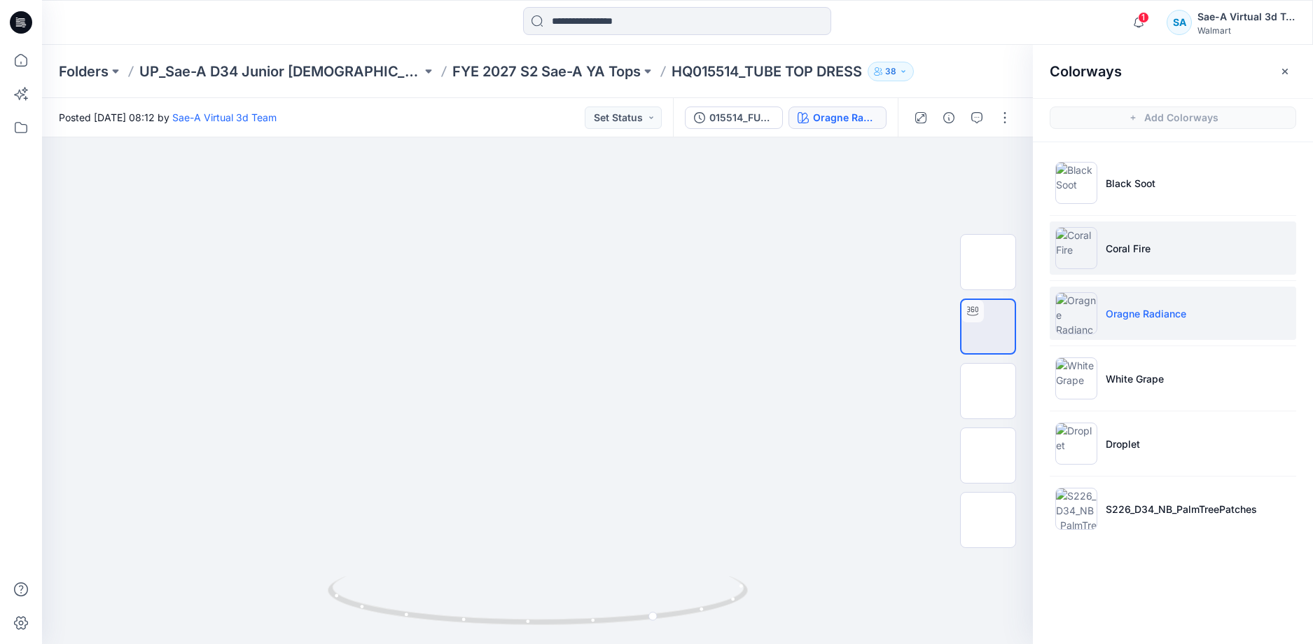
click at [1144, 236] on li "Coral Fire" at bounding box center [1173, 247] width 246 height 53
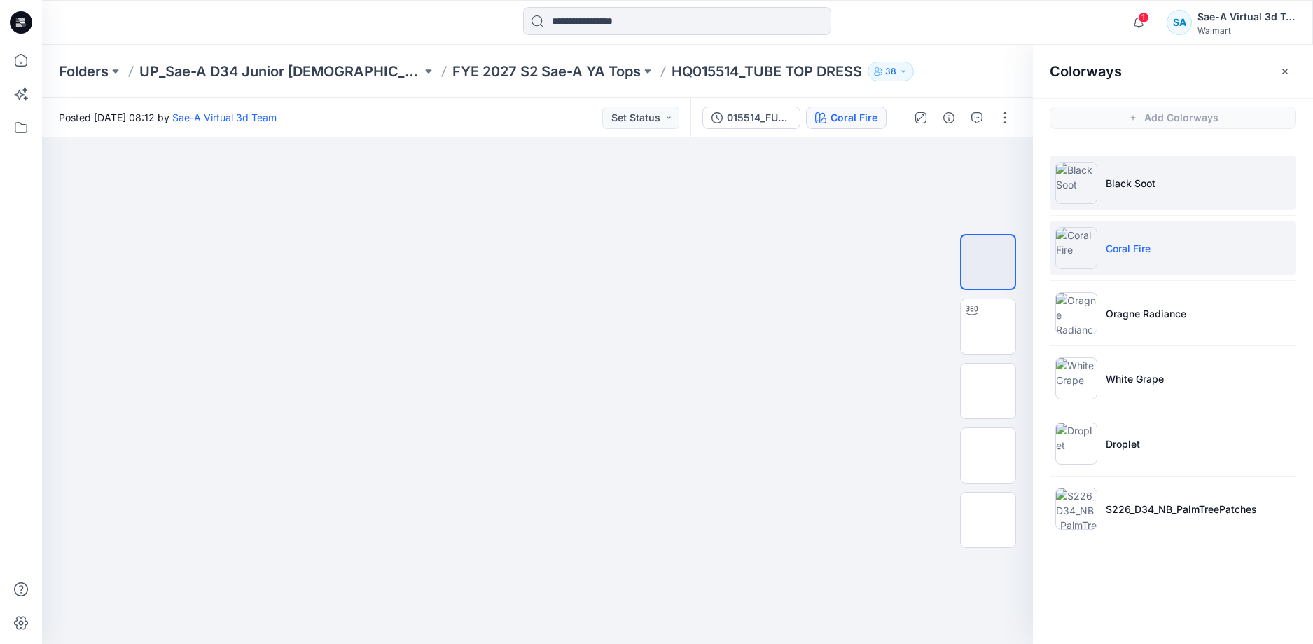
click at [1162, 175] on li "Black Soot" at bounding box center [1173, 182] width 246 height 53
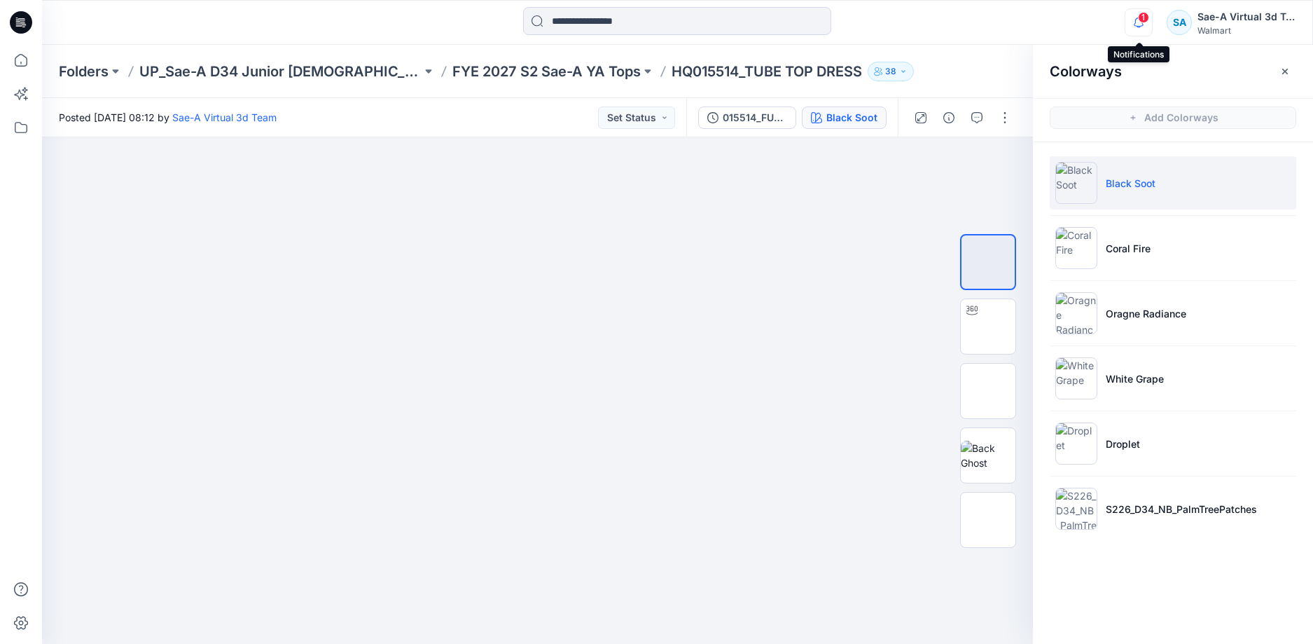
click at [1149, 13] on icon "button" at bounding box center [1138, 22] width 27 height 28
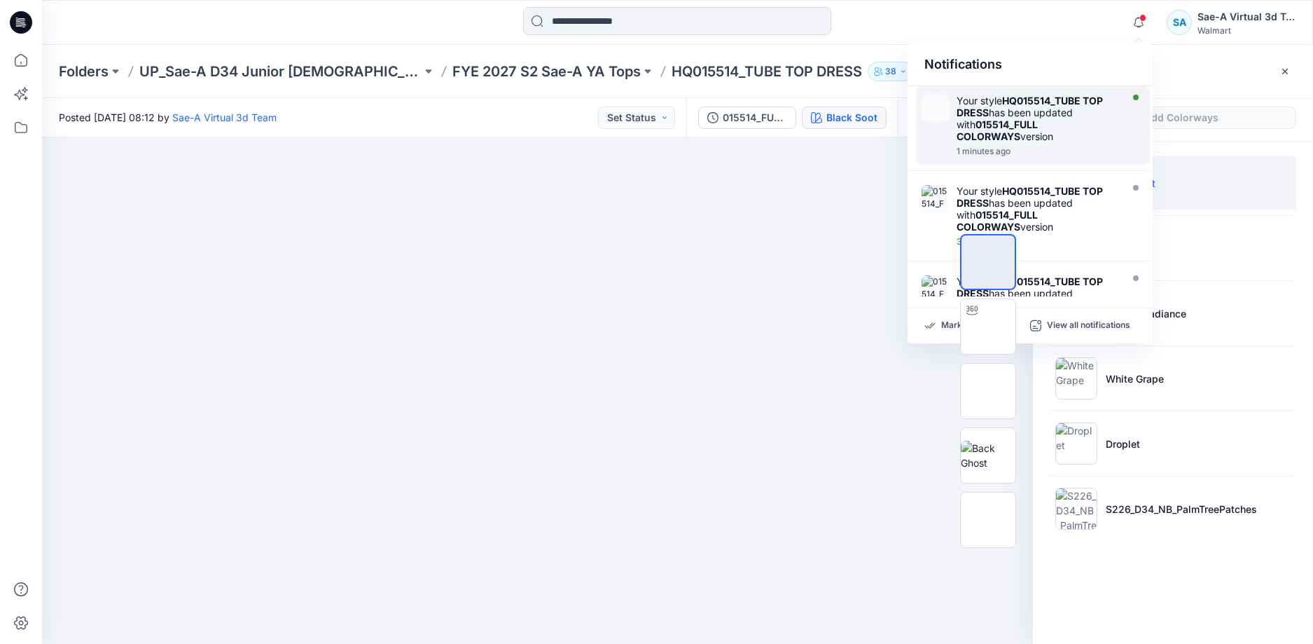
click at [1038, 123] on strong "015514_FULL COLORWAYS" at bounding box center [997, 130] width 81 height 24
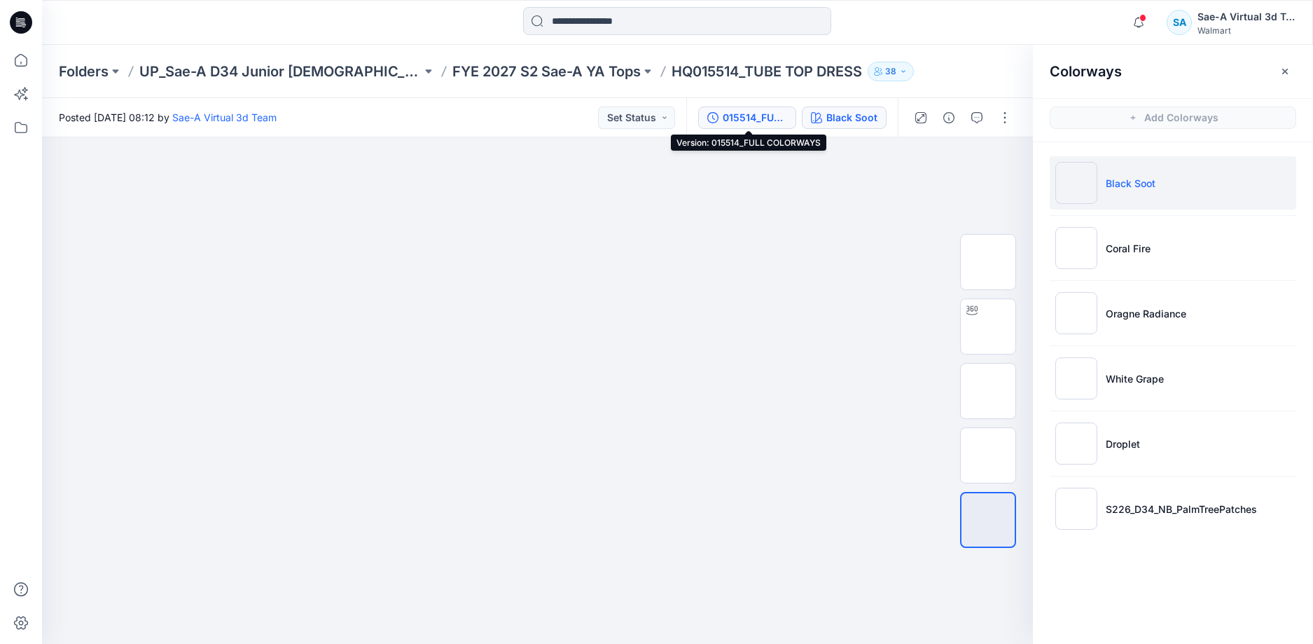
click at [768, 119] on div "015514_FULL COLORWAYS" at bounding box center [755, 117] width 64 height 15
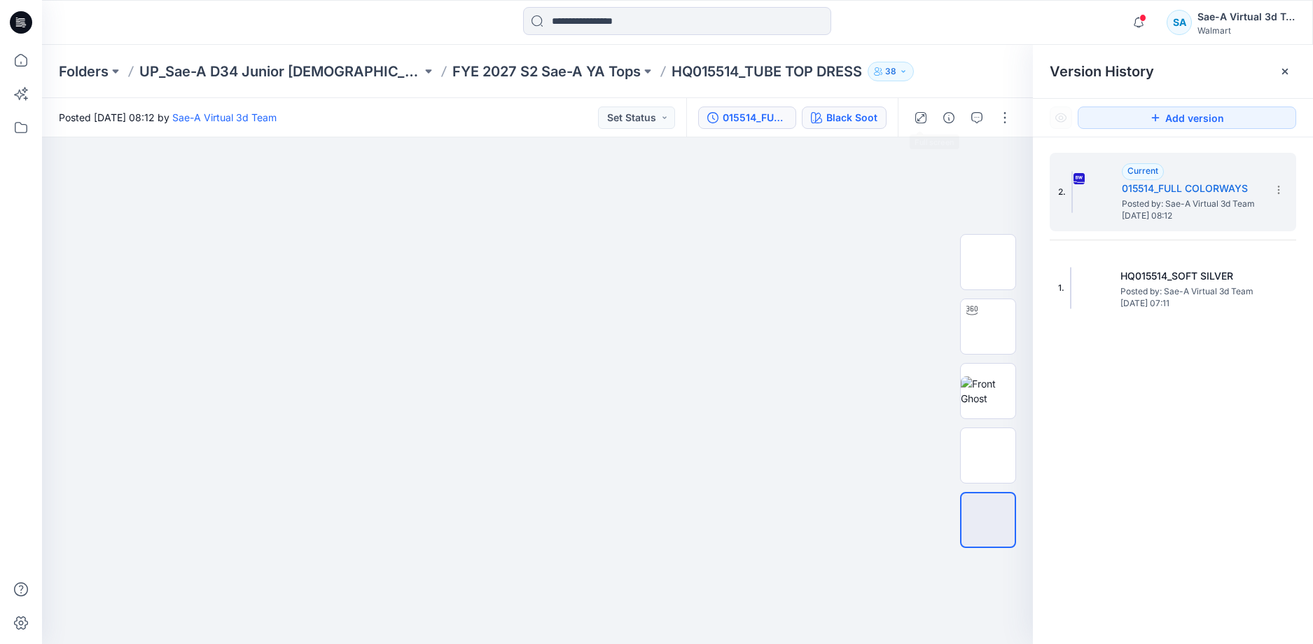
click at [872, 113] on div "Black Soot" at bounding box center [851, 117] width 51 height 15
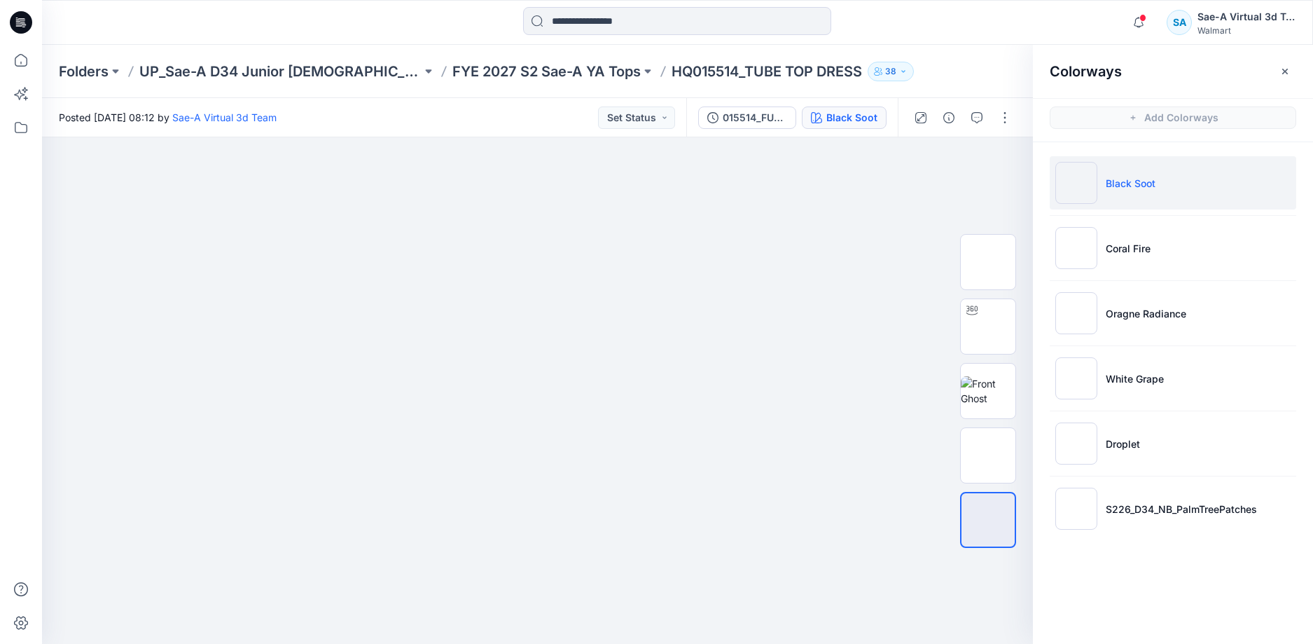
click at [1179, 216] on ul "Black Soot Coral Fire Oragne Radiance White Grape Droplet S226_D34_NB_PalmTreeP…" at bounding box center [1173, 345] width 280 height 407
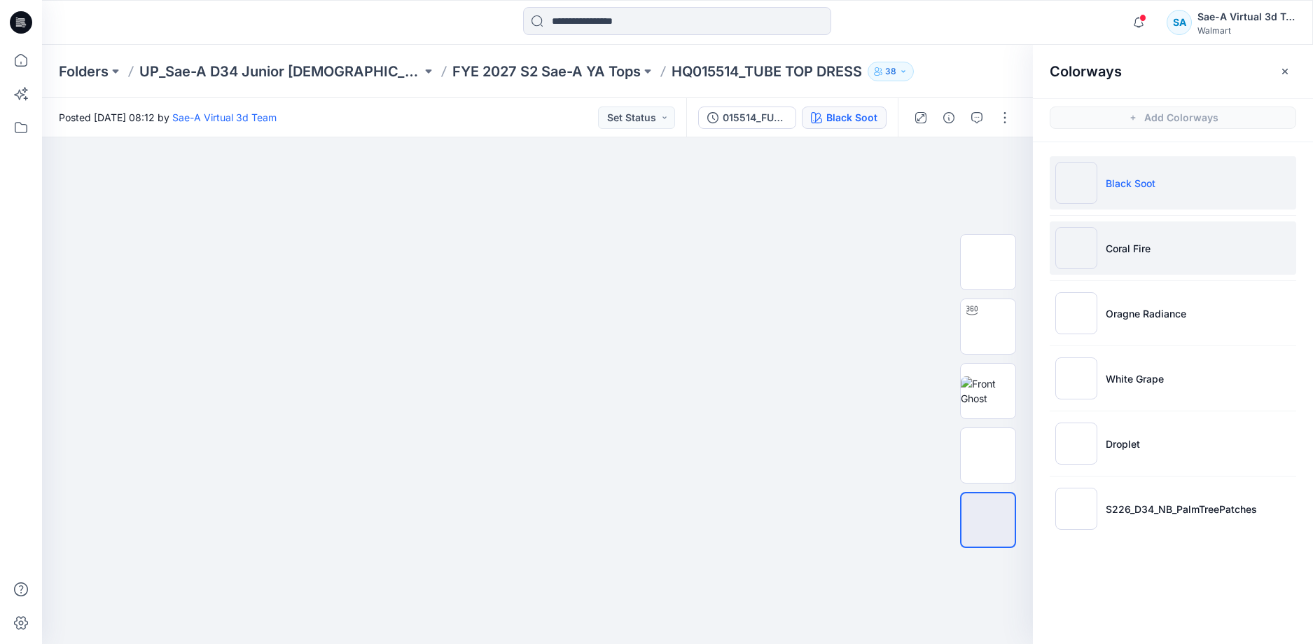
click at [1165, 245] on li "Coral Fire" at bounding box center [1173, 247] width 246 height 53
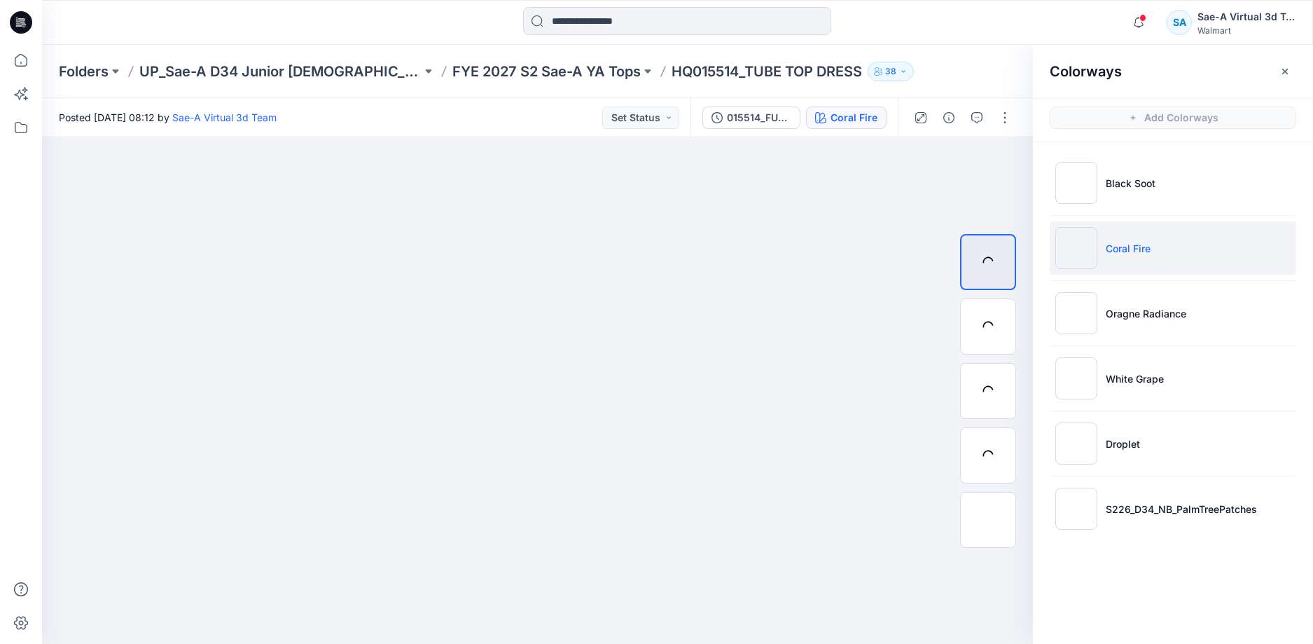
click at [1162, 245] on li "Coral Fire" at bounding box center [1173, 247] width 246 height 53
click at [988, 326] on img at bounding box center [988, 326] width 0 height 0
drag, startPoint x: 646, startPoint y: 513, endPoint x: 667, endPoint y: 276, distance: 237.6
drag, startPoint x: 711, startPoint y: 270, endPoint x: 664, endPoint y: 433, distance: 169.8
drag, startPoint x: 613, startPoint y: 616, endPoint x: 761, endPoint y: 614, distance: 147.8
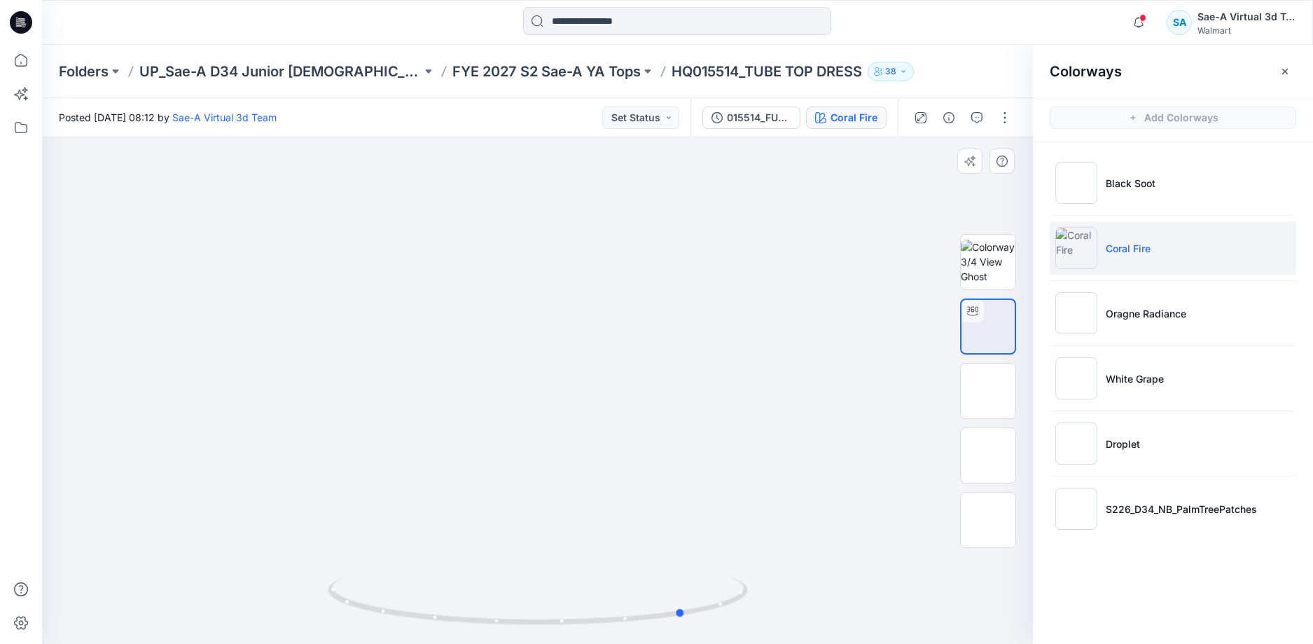
click at [761, 614] on div at bounding box center [537, 390] width 991 height 506
click at [1139, 24] on icon "button" at bounding box center [1138, 22] width 27 height 28
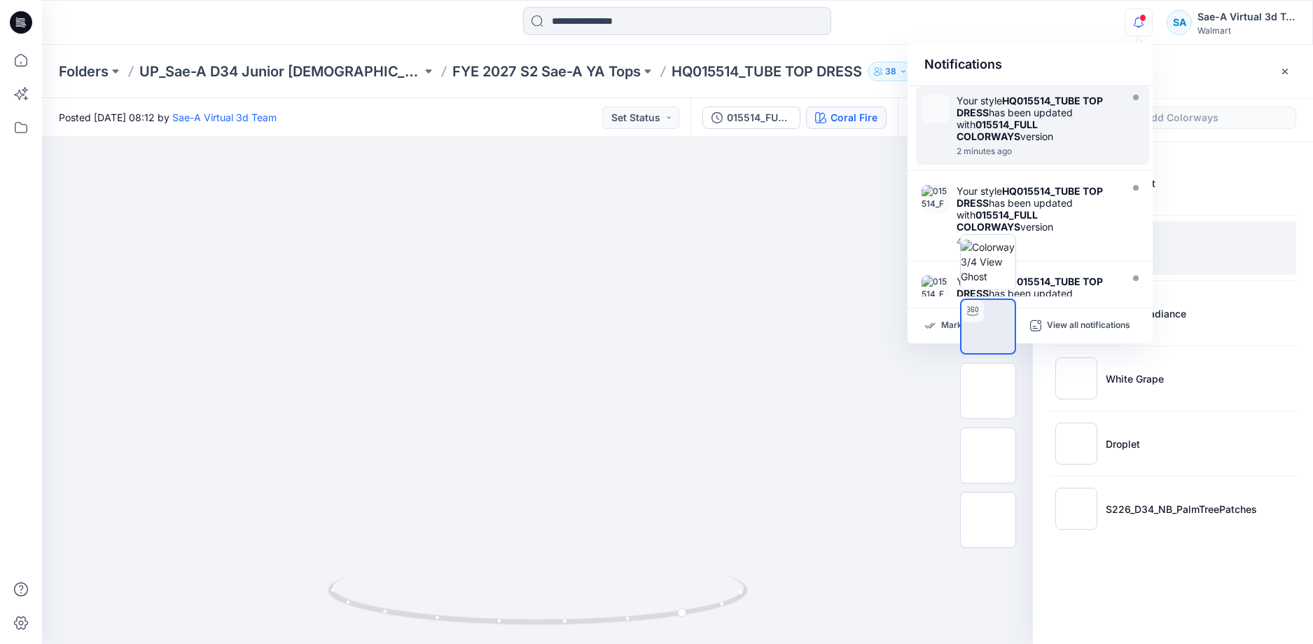
click at [1035, 115] on div "Your style HQ015514_TUBE TOP DRESS has been updated with 015514_FULL COLORWAYS …" at bounding box center [1037, 119] width 161 height 48
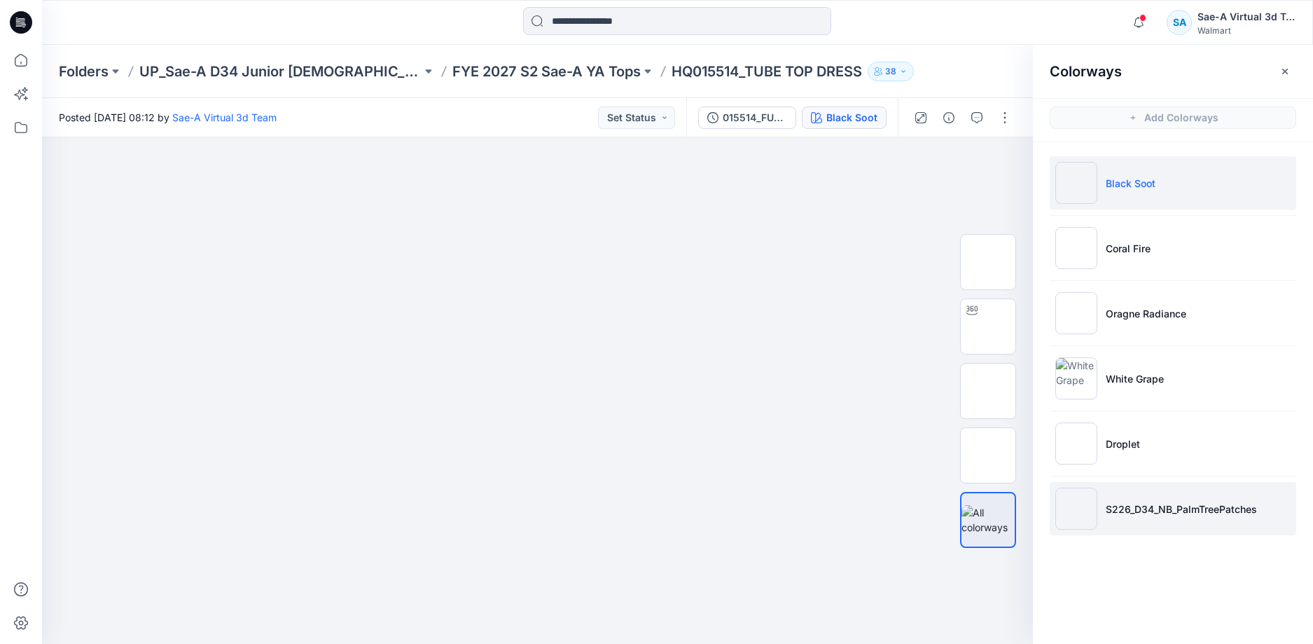
click at [1177, 488] on li "S226_D34_NB_PalmTreePatches" at bounding box center [1173, 508] width 246 height 53
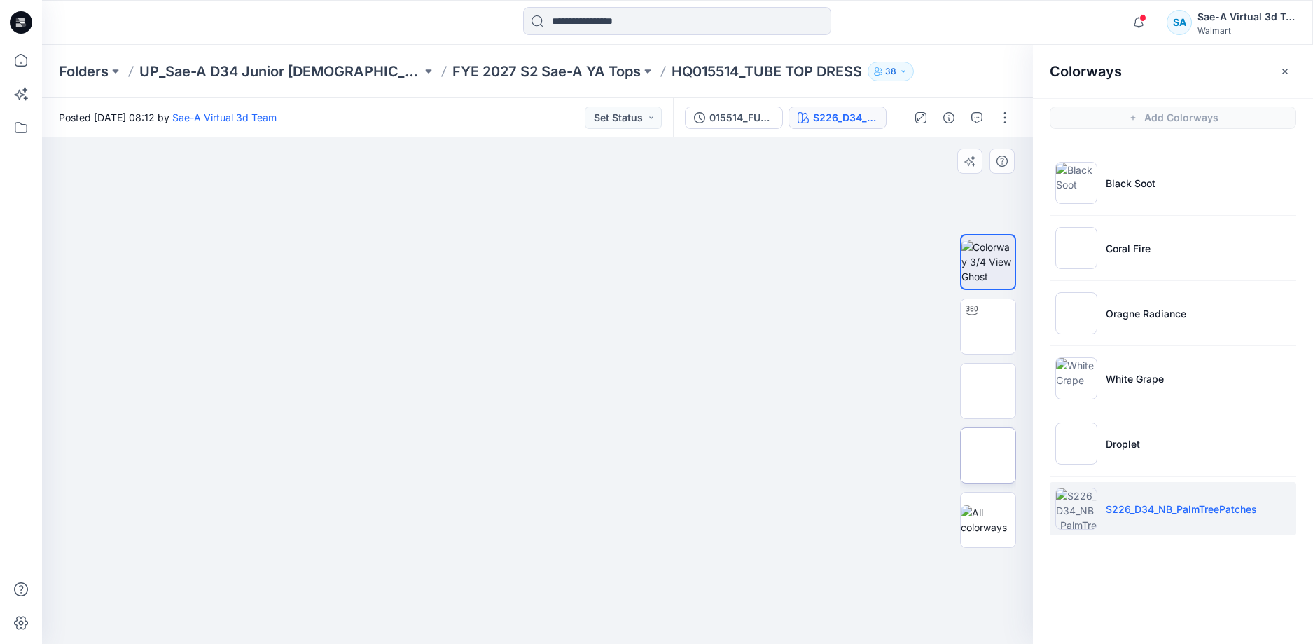
click at [988, 455] on img at bounding box center [988, 455] width 0 height 0
click at [988, 391] on img at bounding box center [988, 391] width 0 height 0
click at [988, 326] on img at bounding box center [988, 326] width 0 height 0
drag, startPoint x: 651, startPoint y: 478, endPoint x: 644, endPoint y: 361, distance: 116.4
drag, startPoint x: 613, startPoint y: 454, endPoint x: 634, endPoint y: 451, distance: 22.0
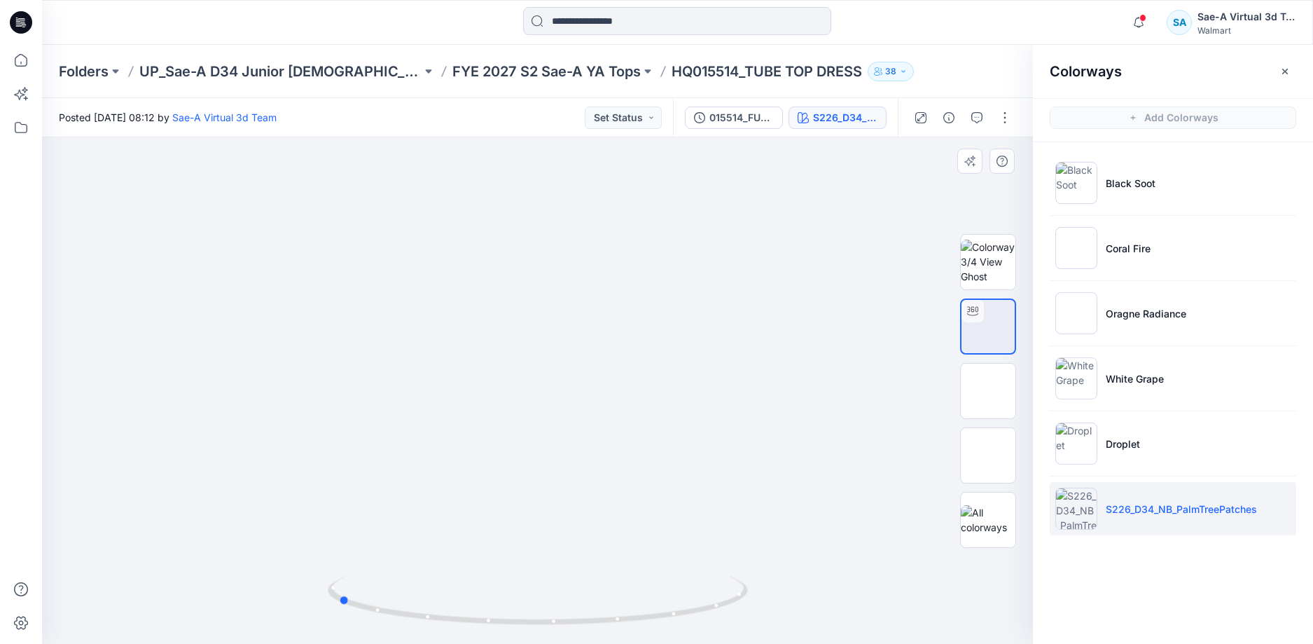
drag, startPoint x: 659, startPoint y: 621, endPoint x: 824, endPoint y: 602, distance: 166.3
click at [824, 602] on div at bounding box center [537, 390] width 991 height 506
drag, startPoint x: 737, startPoint y: 302, endPoint x: 721, endPoint y: 437, distance: 136.1
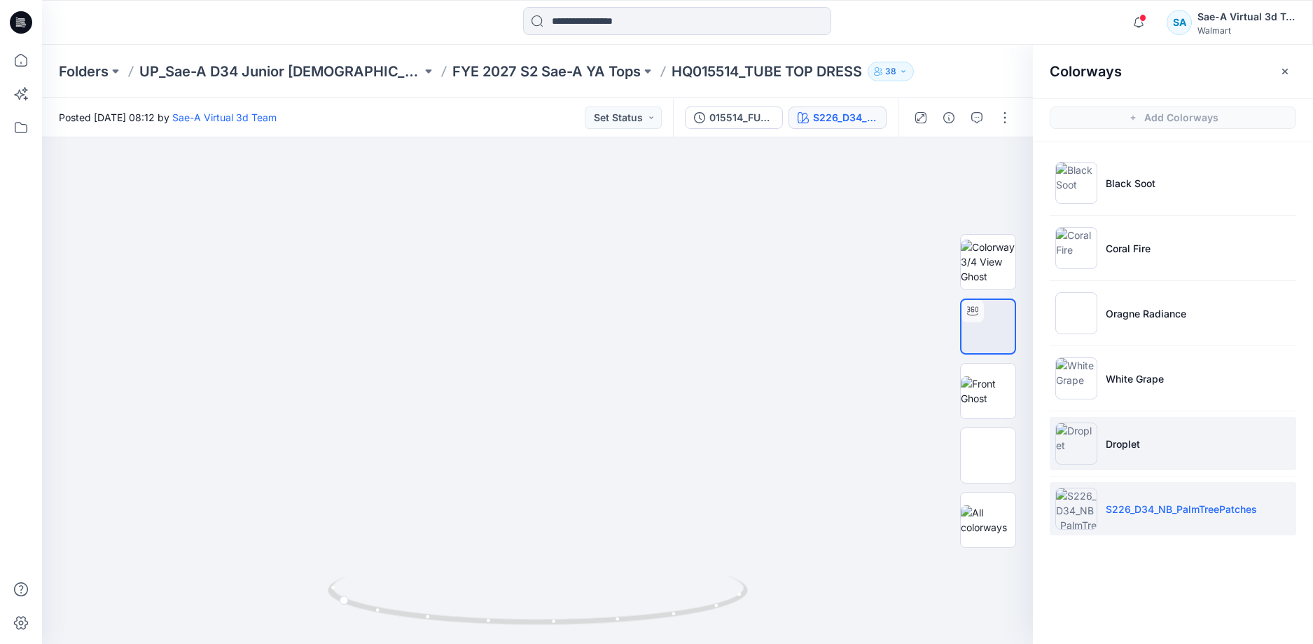
click at [1102, 447] on li "Droplet" at bounding box center [1173, 443] width 246 height 53
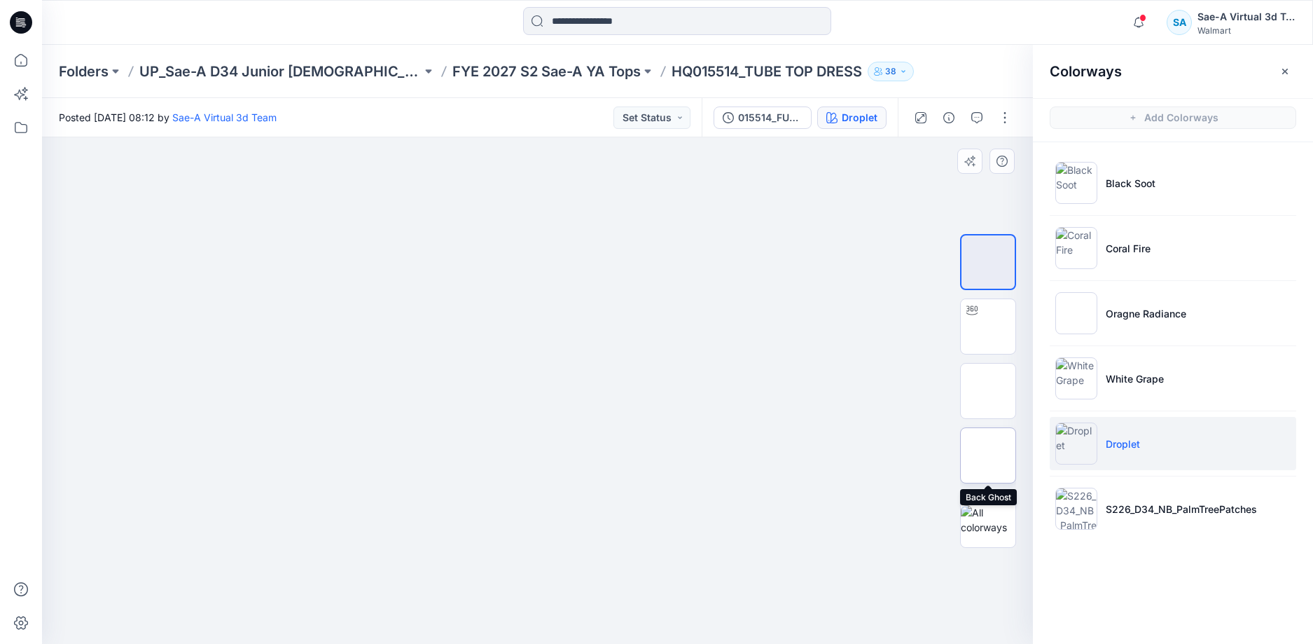
click at [988, 455] on img at bounding box center [988, 455] width 0 height 0
click at [988, 391] on img at bounding box center [988, 391] width 0 height 0
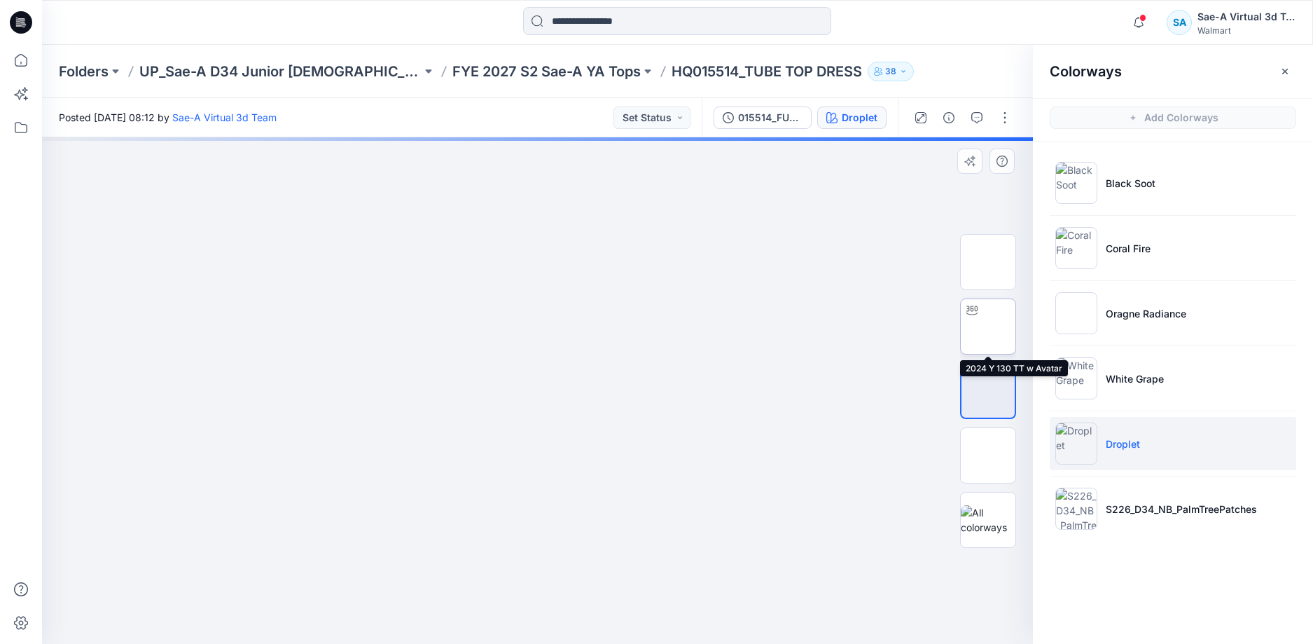
click at [988, 326] on img at bounding box center [988, 326] width 0 height 0
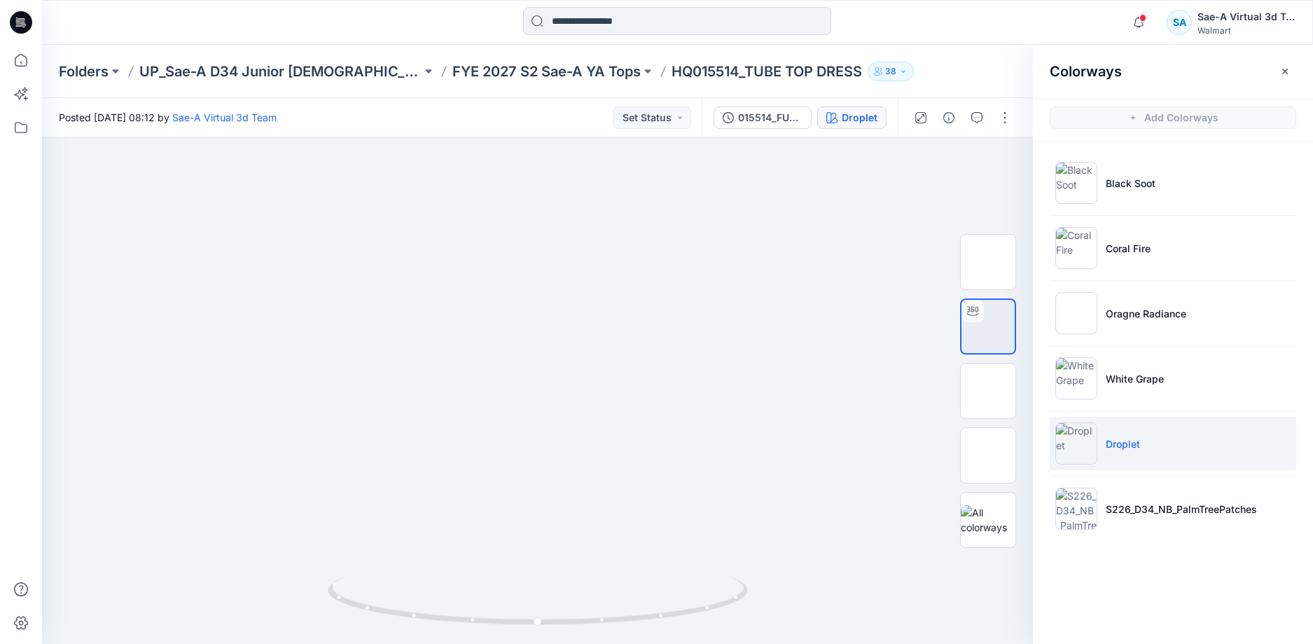
drag, startPoint x: 674, startPoint y: 489, endPoint x: 711, endPoint y: 102, distance: 388.3
drag, startPoint x: 655, startPoint y: 403, endPoint x: 627, endPoint y: 520, distance: 120.1
drag, startPoint x: 693, startPoint y: 611, endPoint x: 888, endPoint y: 518, distance: 216.4
click at [900, 571] on div at bounding box center [537, 390] width 991 height 506
click at [1136, 364] on li "White Grape" at bounding box center [1173, 378] width 246 height 53
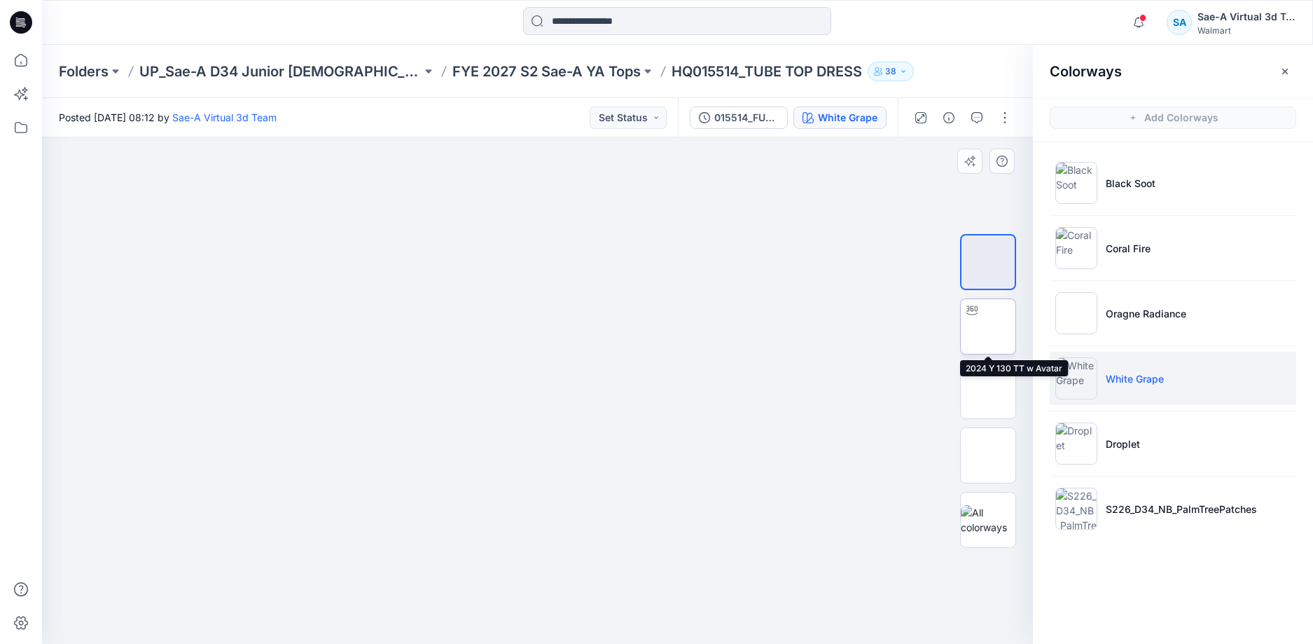
click at [988, 326] on img at bounding box center [988, 326] width 0 height 0
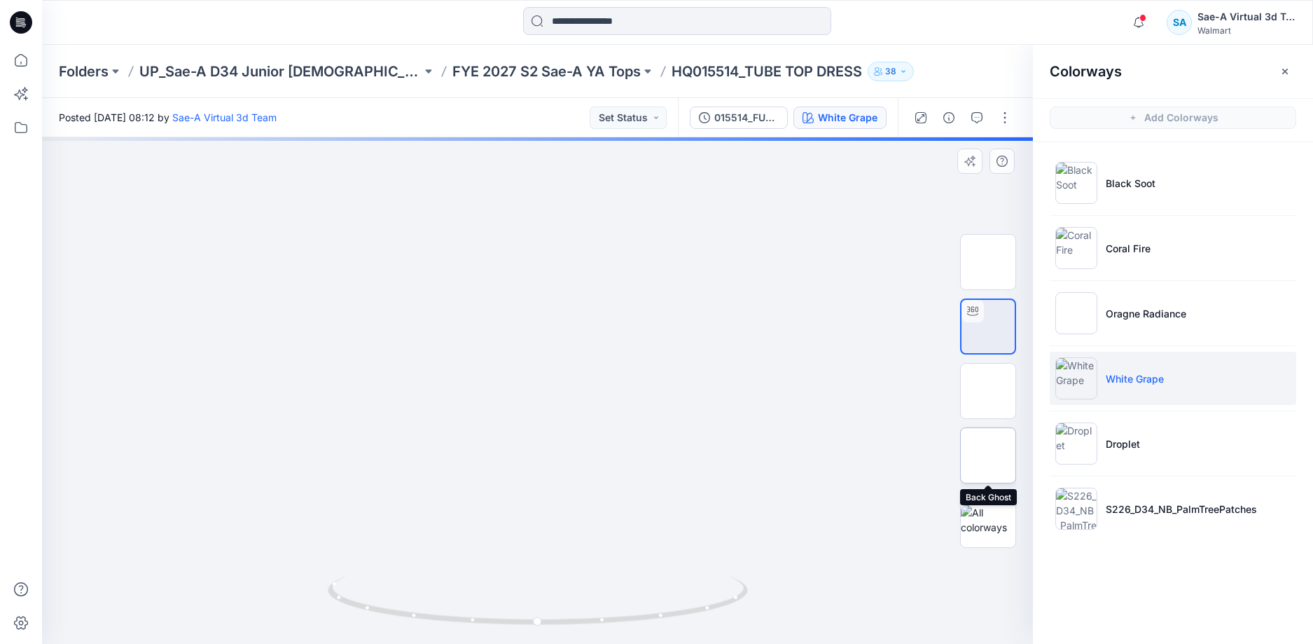
click at [988, 455] on img at bounding box center [988, 455] width 0 height 0
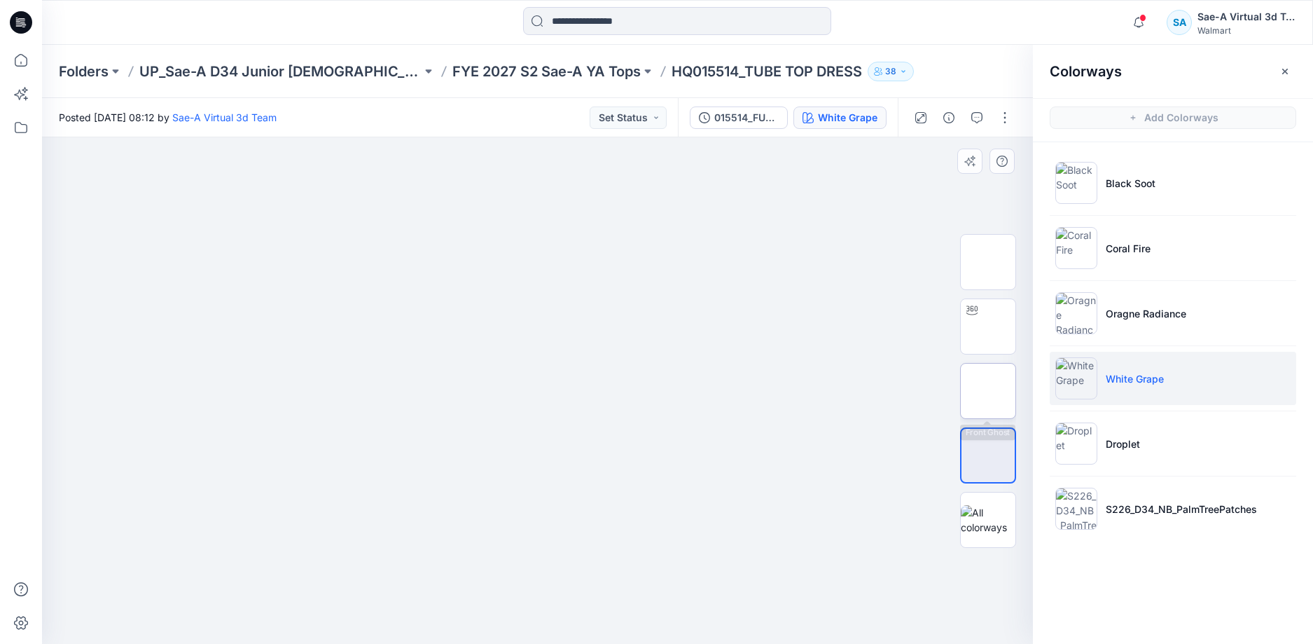
click at [988, 391] on img at bounding box center [988, 391] width 0 height 0
click at [979, 319] on div at bounding box center [972, 310] width 22 height 22
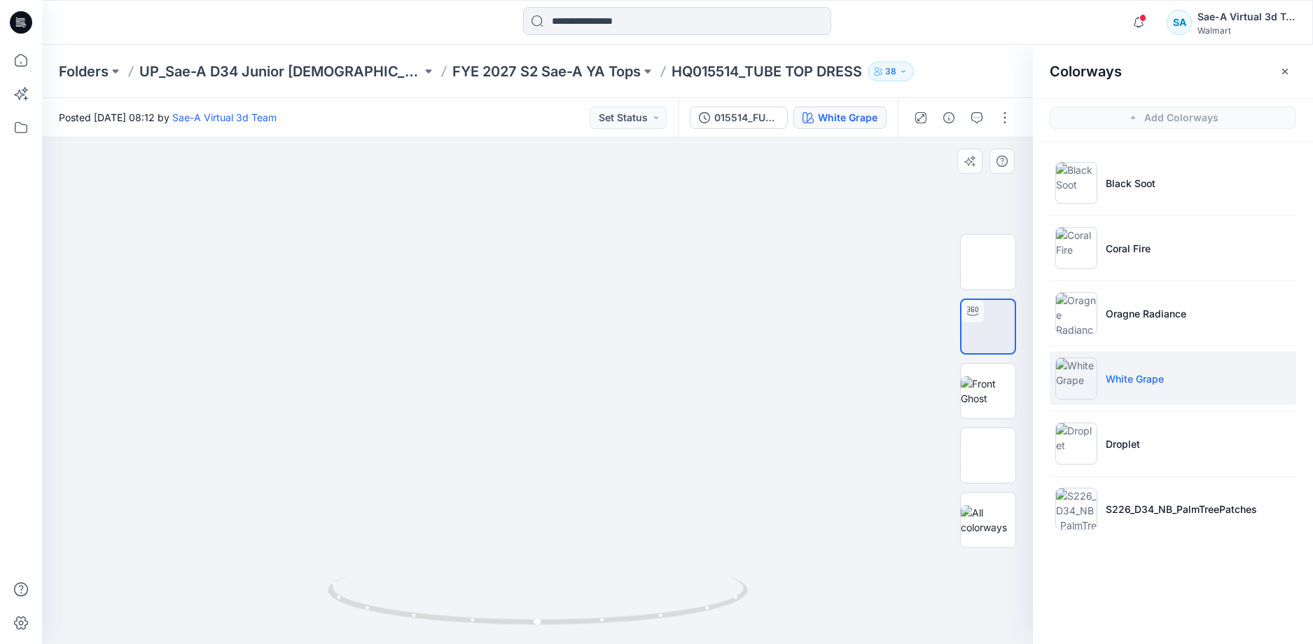
drag, startPoint x: 650, startPoint y: 570, endPoint x: 627, endPoint y: 641, distance: 74.9
drag, startPoint x: 912, startPoint y: 482, endPoint x: 877, endPoint y: 482, distance: 35.0
drag, startPoint x: 633, startPoint y: 611, endPoint x: 864, endPoint y: 581, distance: 233.0
click at [864, 581] on div at bounding box center [537, 390] width 991 height 506
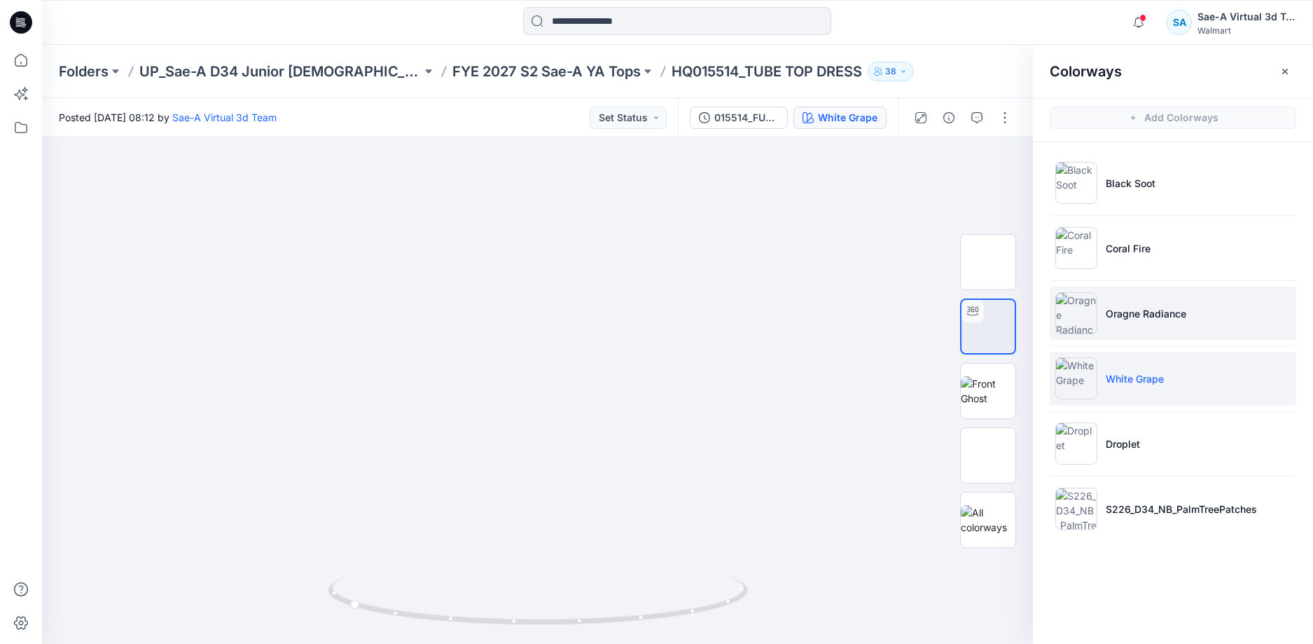
click at [1148, 332] on li "Oragne Radiance" at bounding box center [1173, 312] width 246 height 53
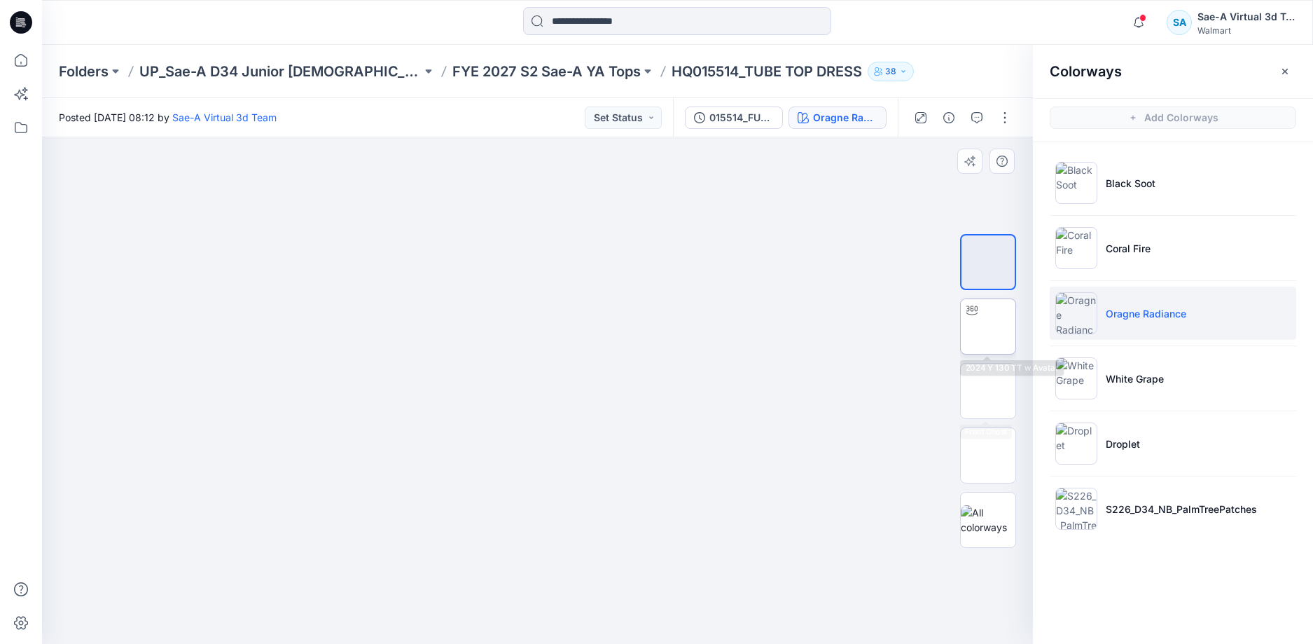
click at [988, 326] on img at bounding box center [988, 326] width 0 height 0
drag, startPoint x: 644, startPoint y: 445, endPoint x: 667, endPoint y: 356, distance: 92.1
drag, startPoint x: 632, startPoint y: 605, endPoint x: 888, endPoint y: 581, distance: 257.5
click at [888, 581] on div at bounding box center [537, 390] width 991 height 506
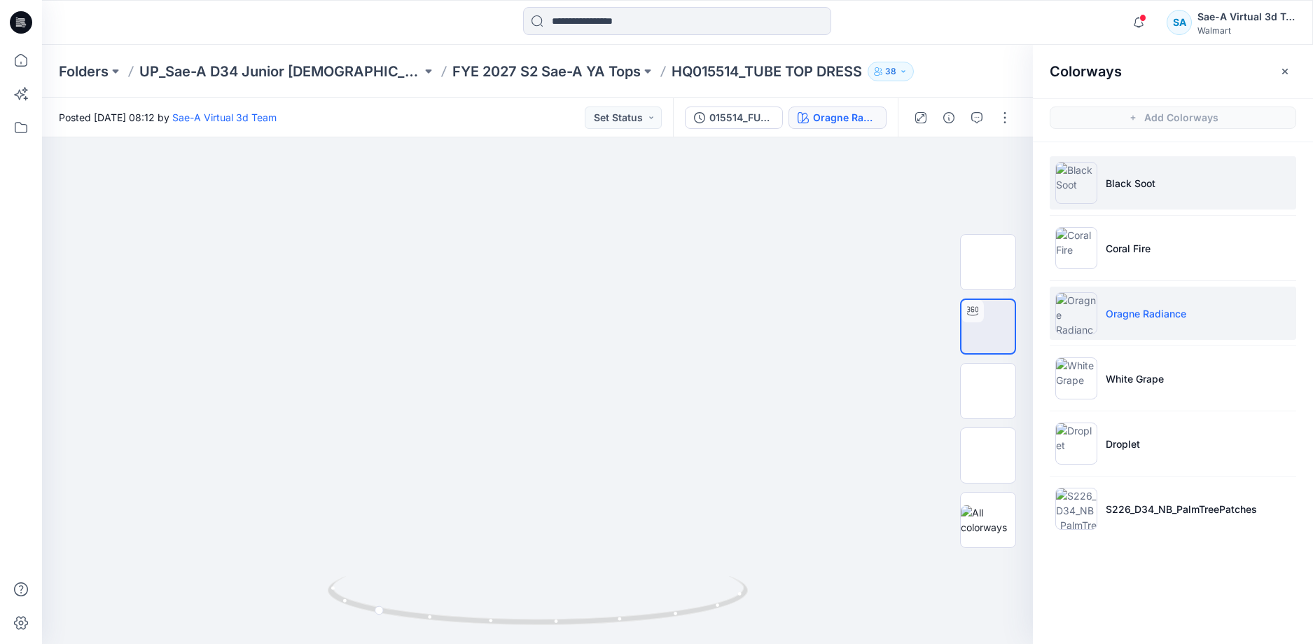
click at [1169, 200] on li "Black Soot" at bounding box center [1173, 182] width 246 height 53
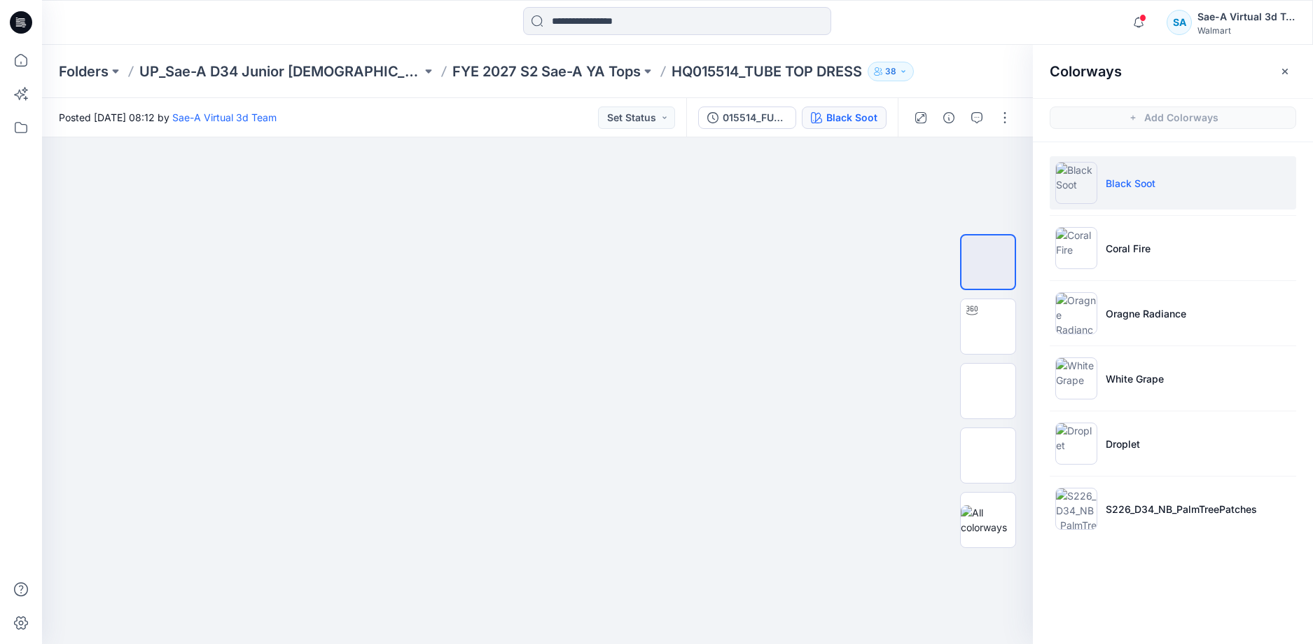
click at [1169, 200] on li "Black Soot" at bounding box center [1173, 182] width 246 height 53
click at [988, 326] on img at bounding box center [988, 326] width 0 height 0
drag, startPoint x: 702, startPoint y: 439, endPoint x: 715, endPoint y: 303, distance: 137.2
drag, startPoint x: 653, startPoint y: 621, endPoint x: 931, endPoint y: 572, distance: 281.6
click at [931, 572] on div at bounding box center [537, 390] width 991 height 506
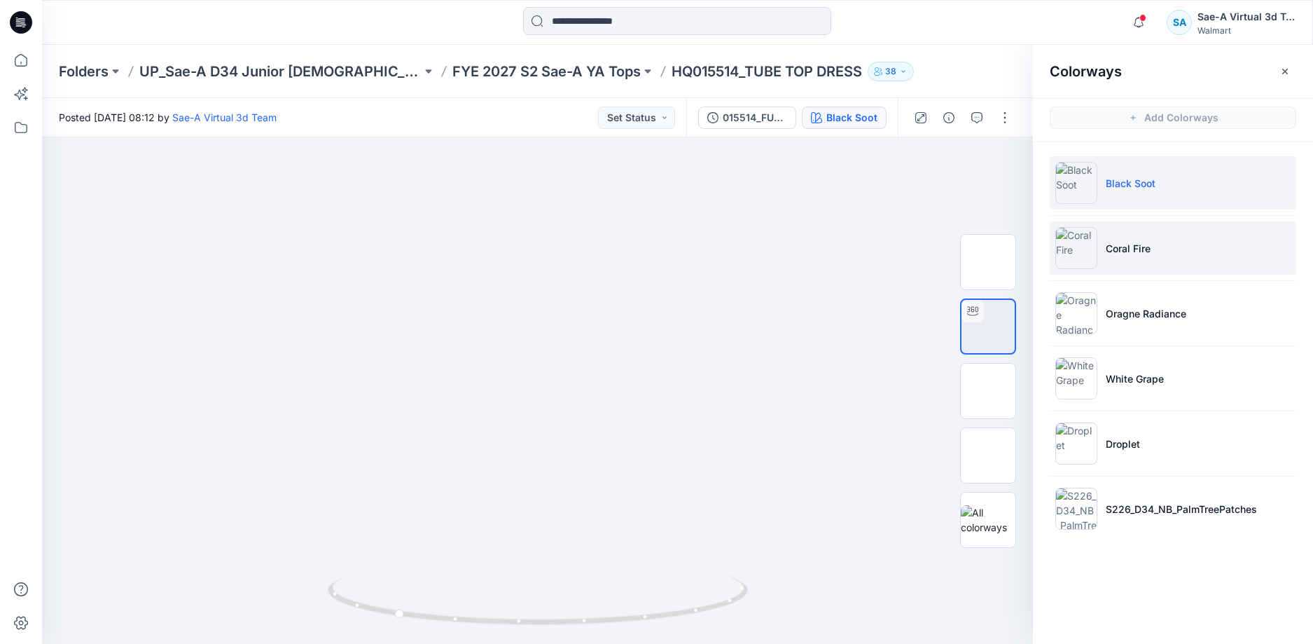
click at [1151, 244] on p "Coral Fire" at bounding box center [1128, 248] width 45 height 15
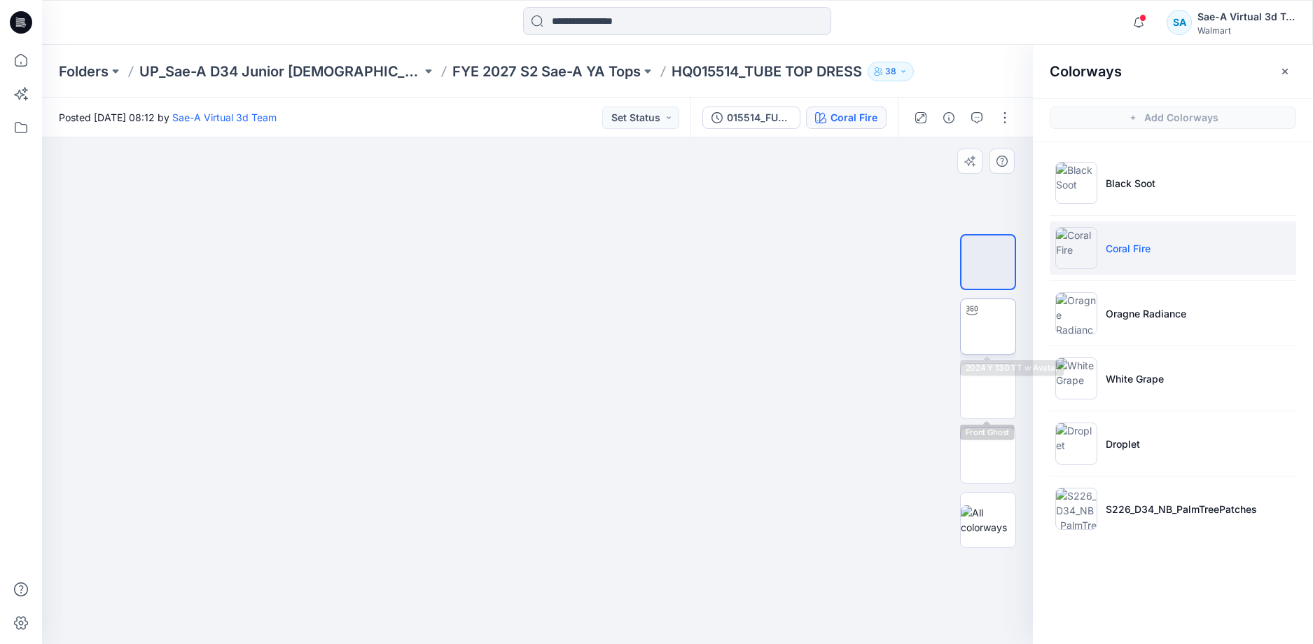
click at [988, 326] on img at bounding box center [988, 326] width 0 height 0
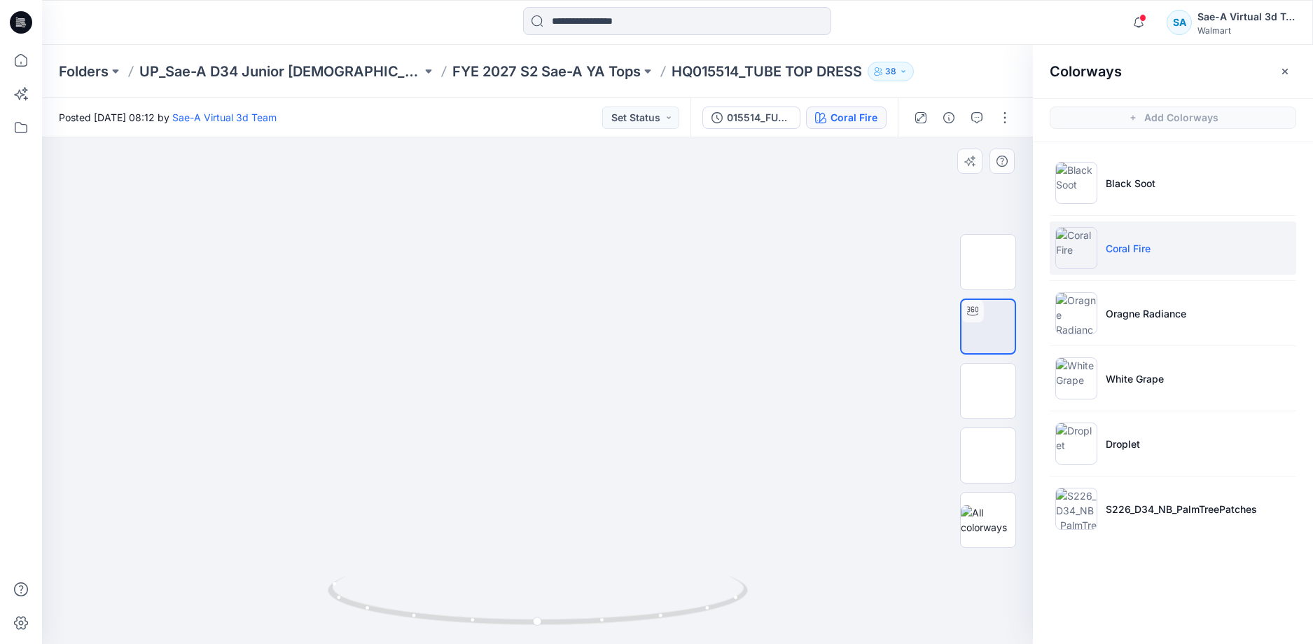
drag, startPoint x: 644, startPoint y: 487, endPoint x: 655, endPoint y: 193, distance: 294.3
drag, startPoint x: 665, startPoint y: 327, endPoint x: 667, endPoint y: 473, distance: 145.7
click at [1139, 23] on icon "button" at bounding box center [1138, 22] width 27 height 28
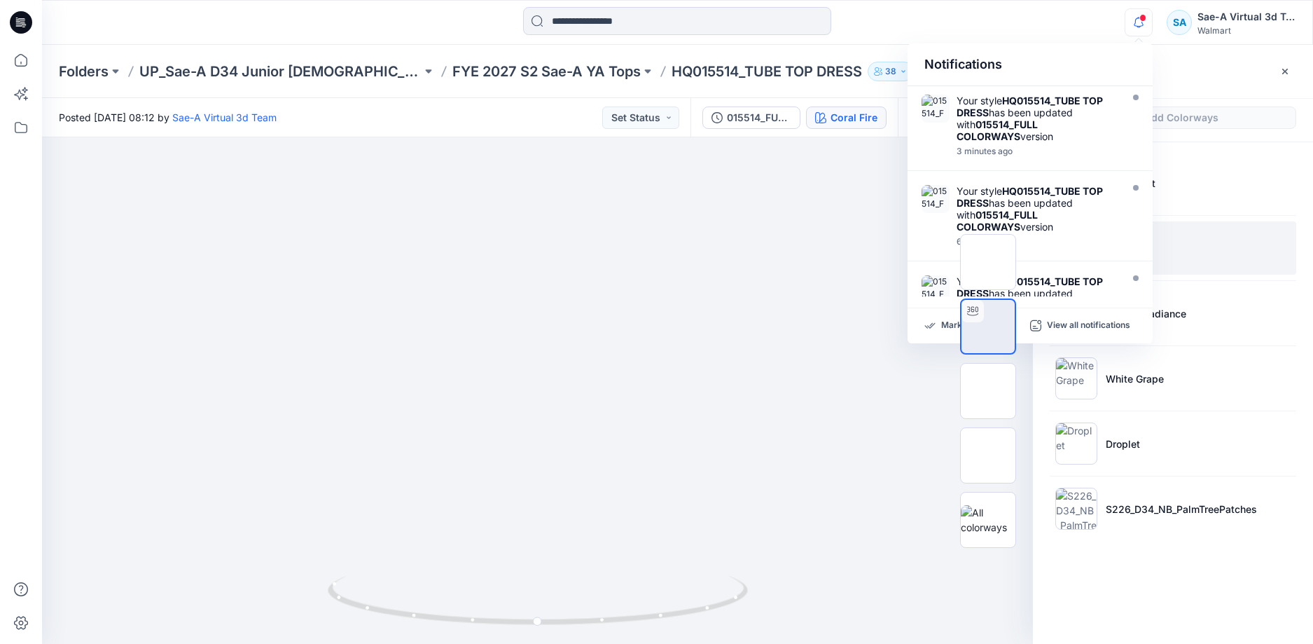
click at [1144, 571] on div "Colorways Add Colorways Black Soot Coral Fire Oragne Radiance White Grape Dropl…" at bounding box center [1173, 344] width 280 height 599
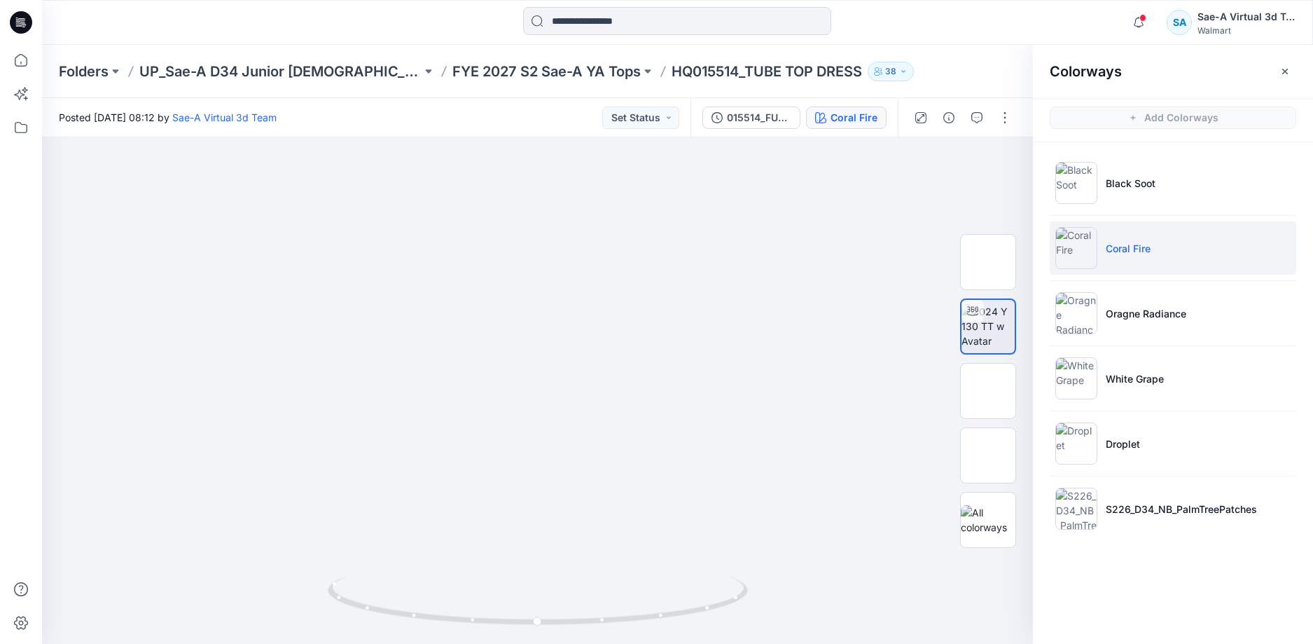
click at [1127, 263] on li "Coral Fire" at bounding box center [1173, 247] width 246 height 53
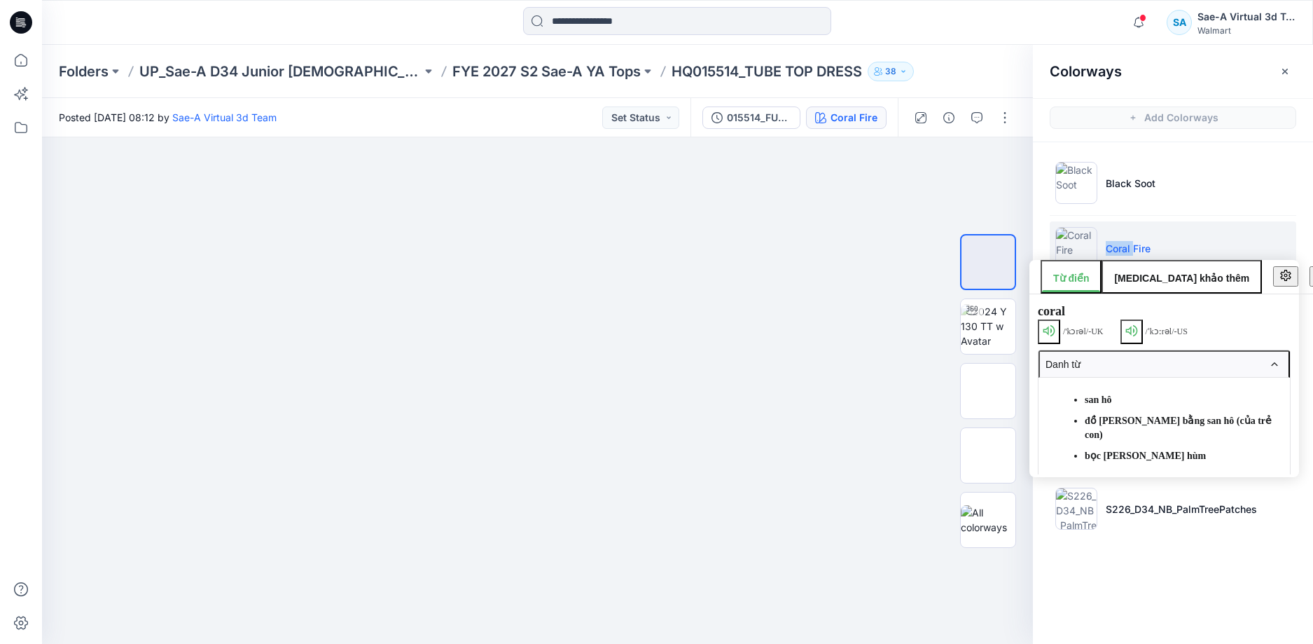
click at [1134, 251] on p "Coral Fire" at bounding box center [1128, 248] width 45 height 15
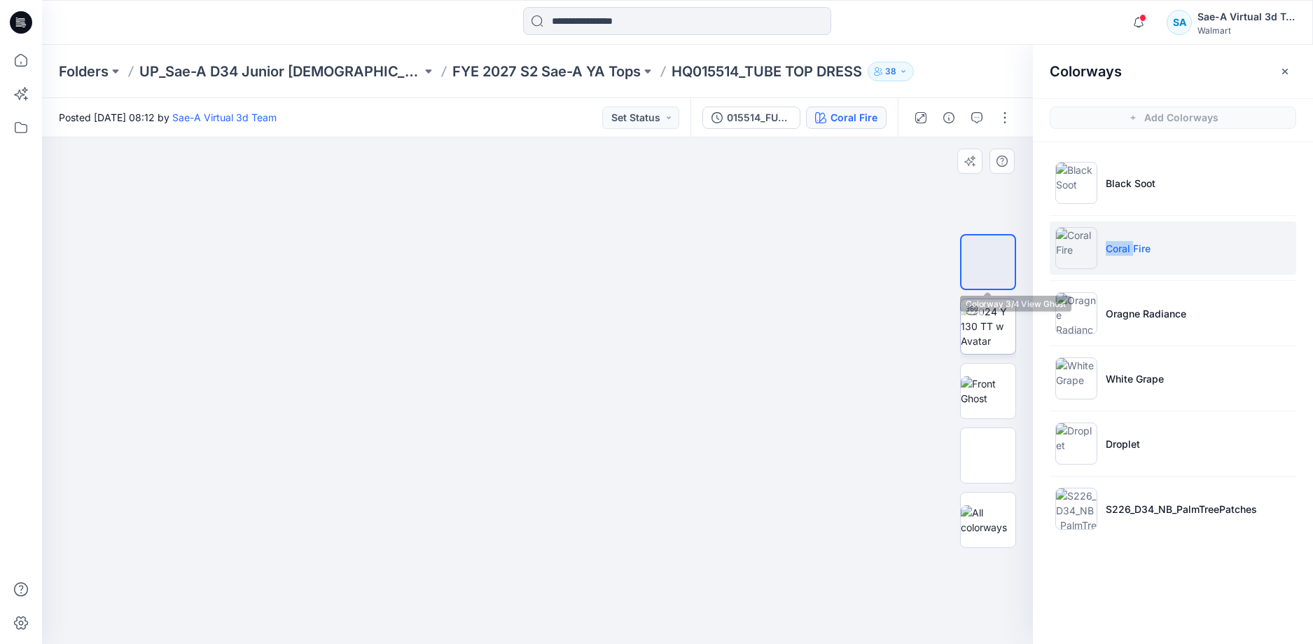
click at [993, 312] on img at bounding box center [988, 326] width 55 height 44
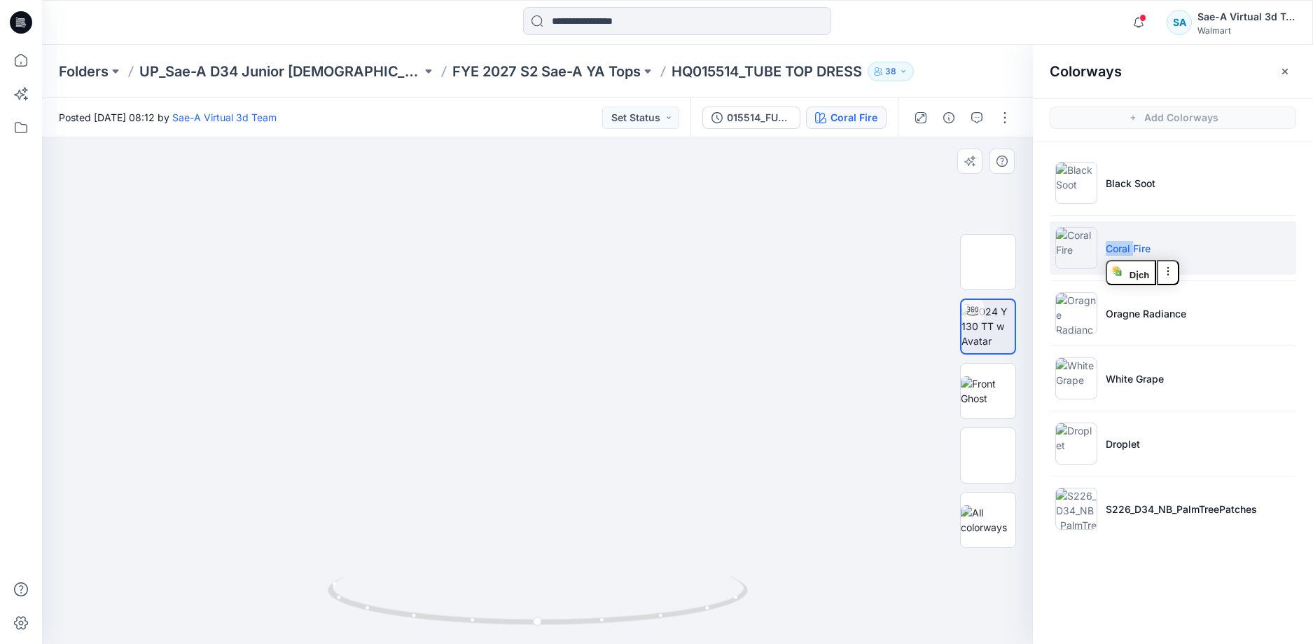
click at [758, 340] on div at bounding box center [537, 390] width 991 height 506
drag, startPoint x: 761, startPoint y: 375, endPoint x: 759, endPoint y: 258, distance: 117.7
drag, startPoint x: 666, startPoint y: 613, endPoint x: 806, endPoint y: 583, distance: 143.1
click at [806, 583] on div at bounding box center [537, 390] width 991 height 506
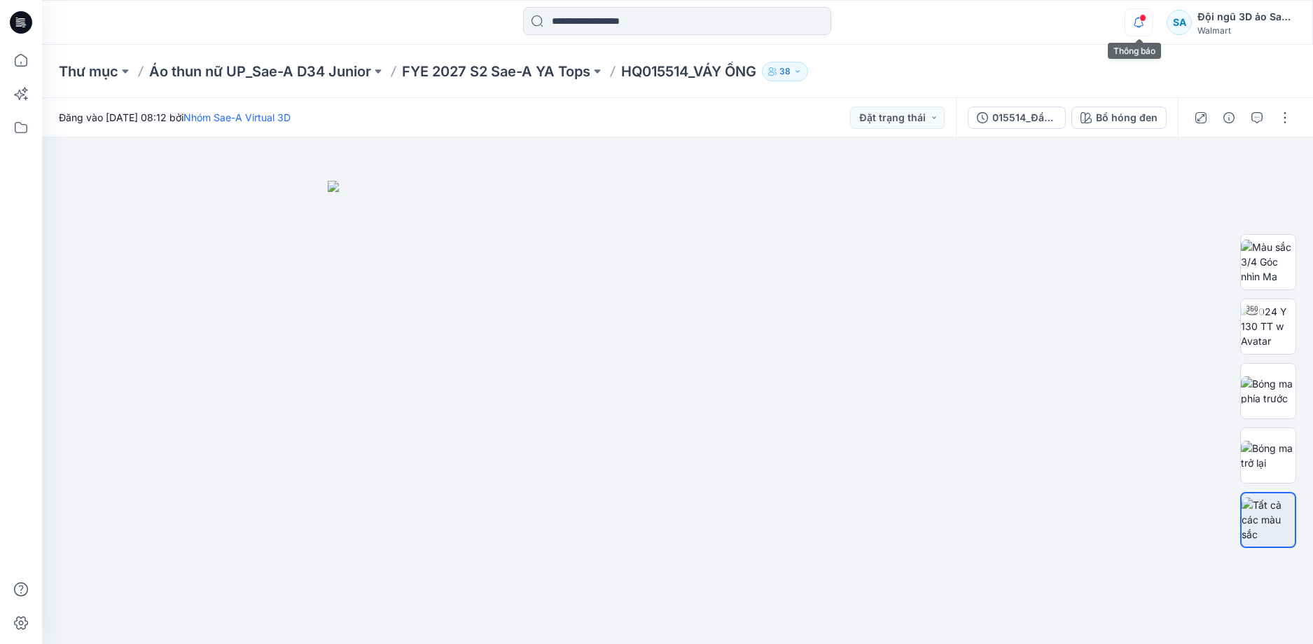
click at [1149, 17] on icon "button" at bounding box center [1138, 22] width 27 height 28
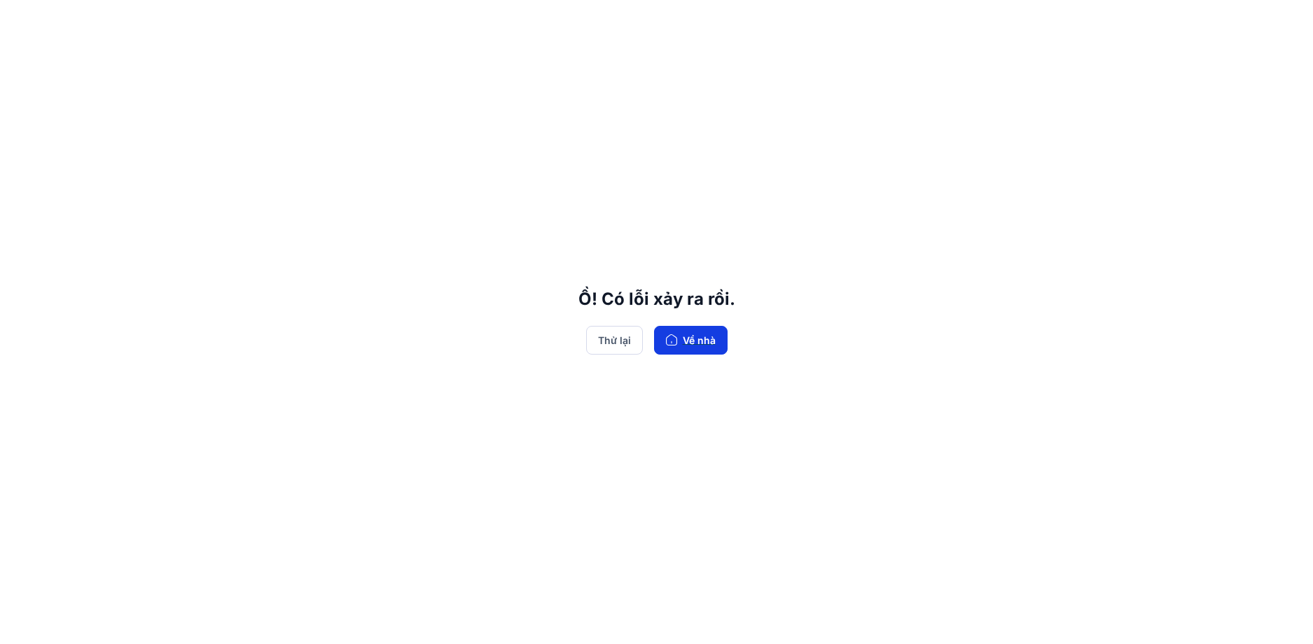
click at [704, 342] on font "Về nhà" at bounding box center [699, 340] width 33 height 12
click at [667, 341] on icon "button" at bounding box center [671, 339] width 11 height 11
click at [611, 347] on font "Thử lại" at bounding box center [614, 340] width 33 height 16
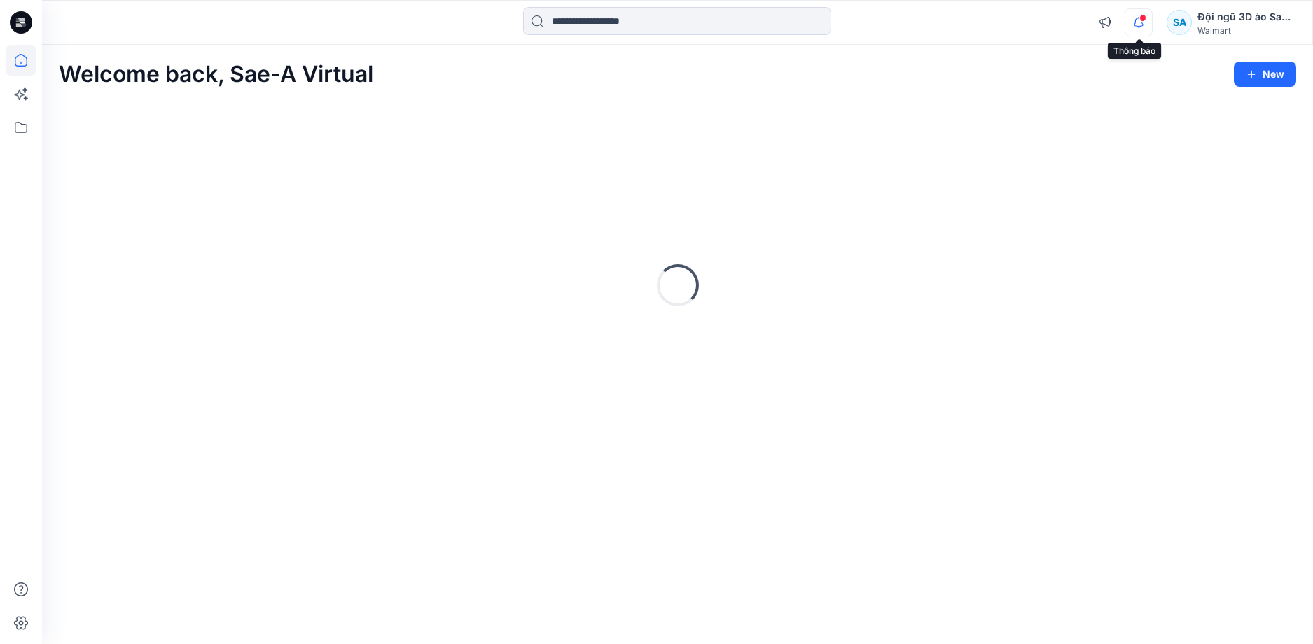
click at [1133, 28] on icon "button" at bounding box center [1138, 22] width 27 height 28
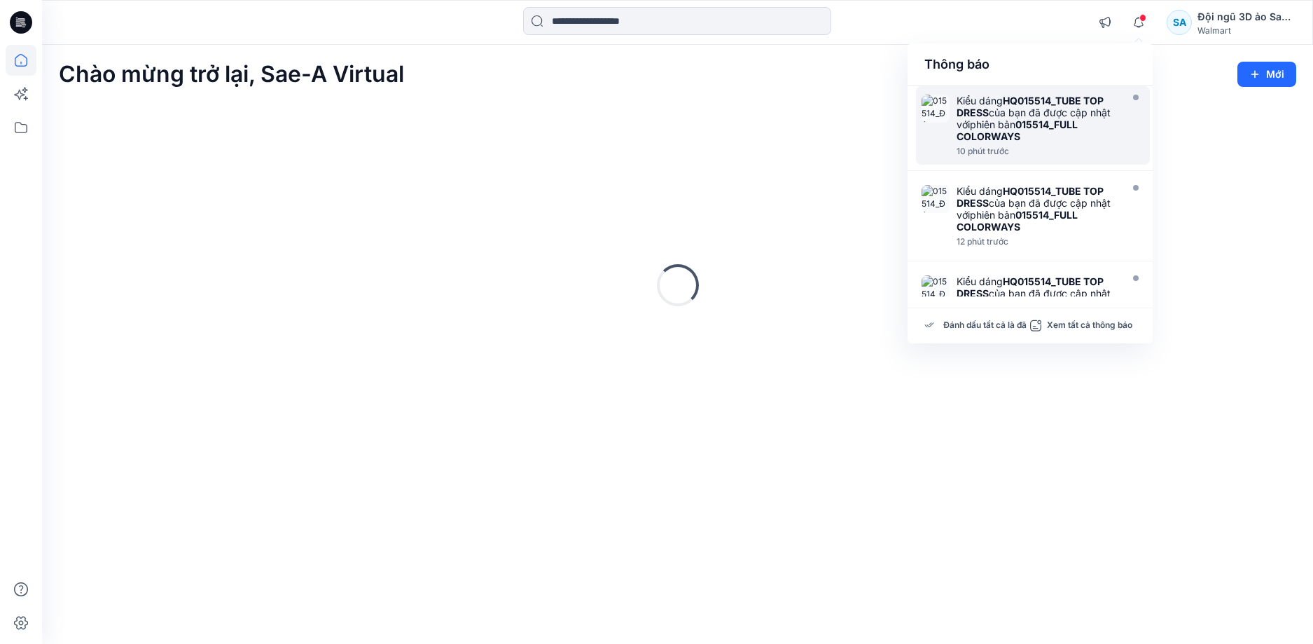
click at [1024, 127] on font "015514_FULL COLORWAYS" at bounding box center [1017, 130] width 121 height 24
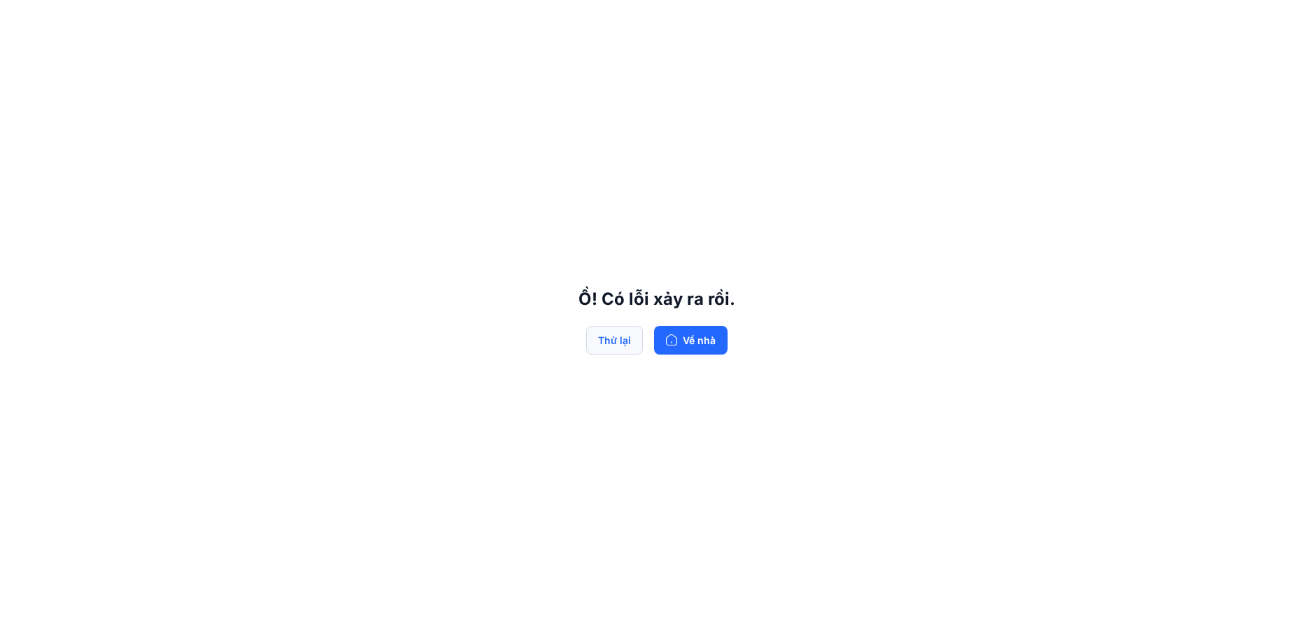
click at [596, 340] on button "Thử lại" at bounding box center [614, 340] width 57 height 29
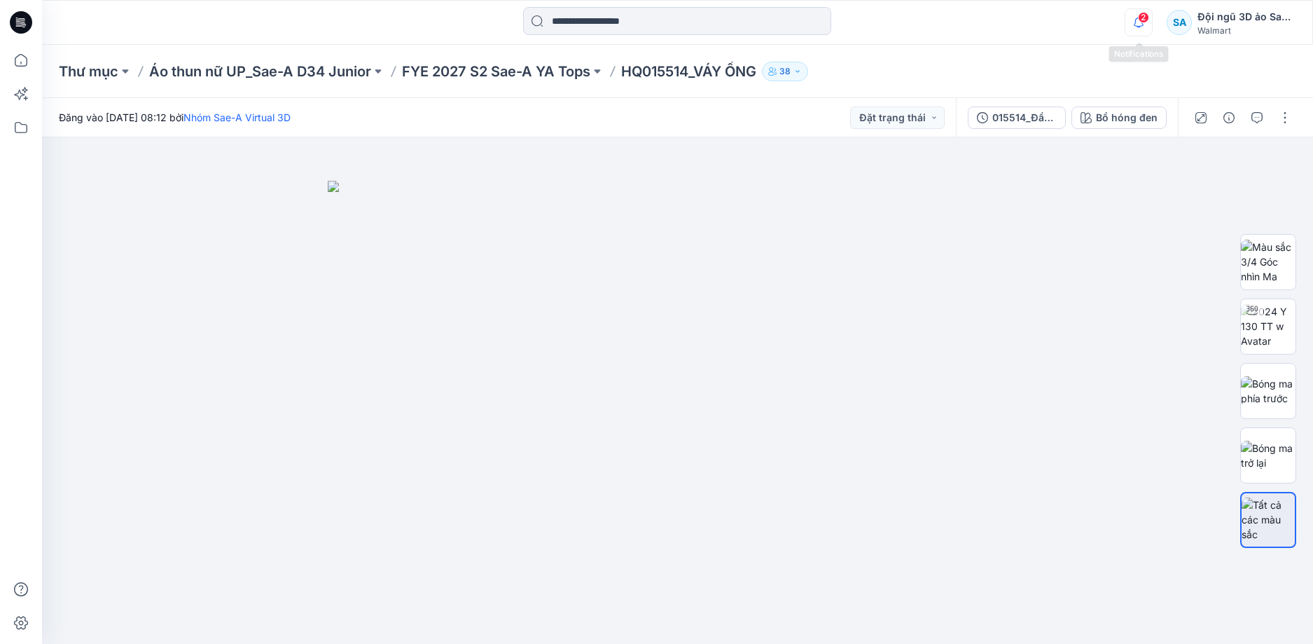
click at [1135, 29] on icon "button" at bounding box center [1138, 22] width 27 height 28
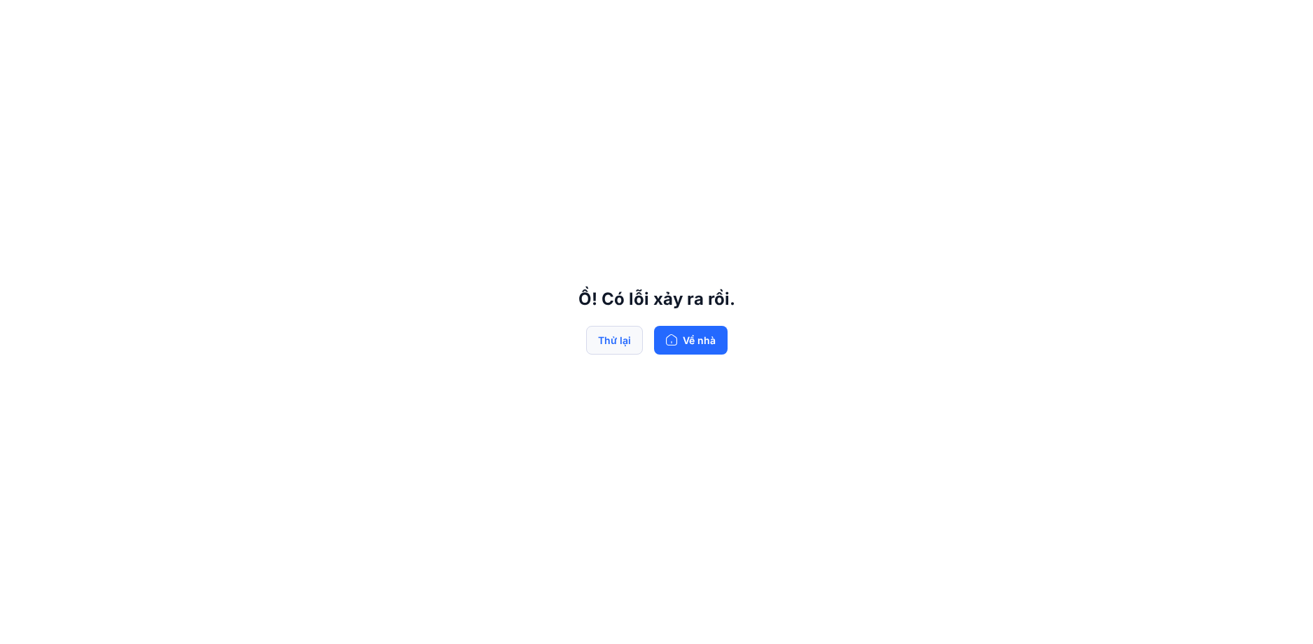
click at [609, 346] on font "Thử lại" at bounding box center [614, 340] width 33 height 12
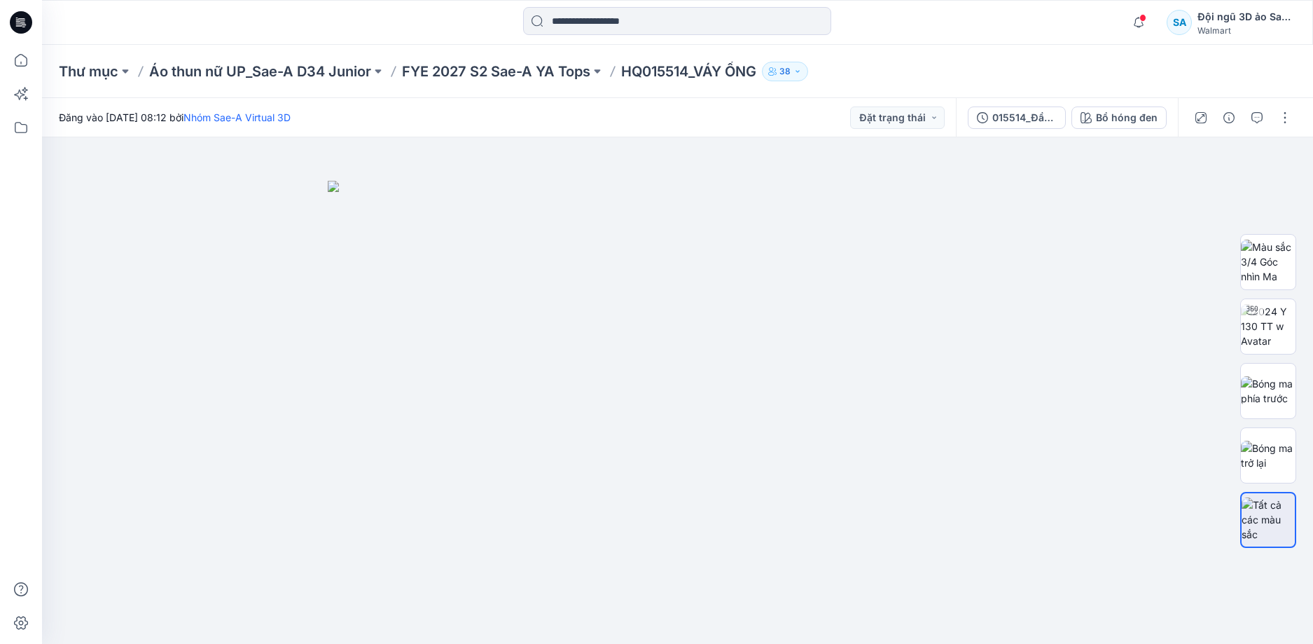
click at [1141, 21] on span at bounding box center [1142, 18] width 7 height 8
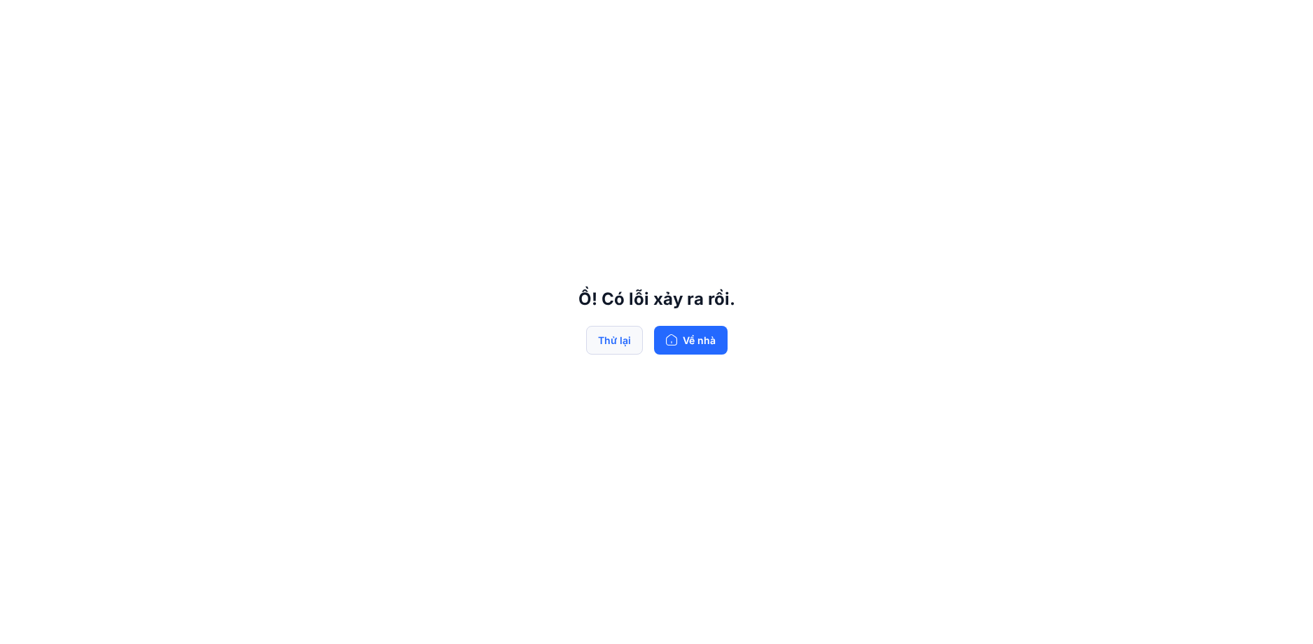
click at [616, 344] on font "Thử lại" at bounding box center [614, 340] width 33 height 12
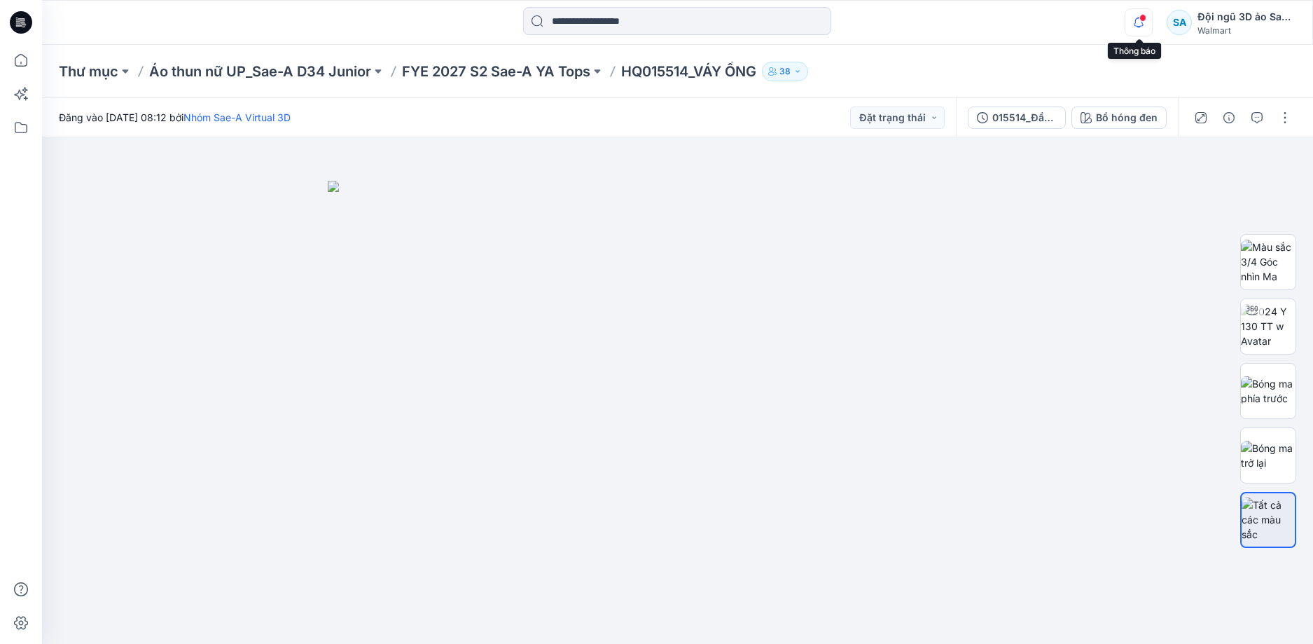
click at [1141, 22] on icon "button" at bounding box center [1138, 22] width 27 height 28
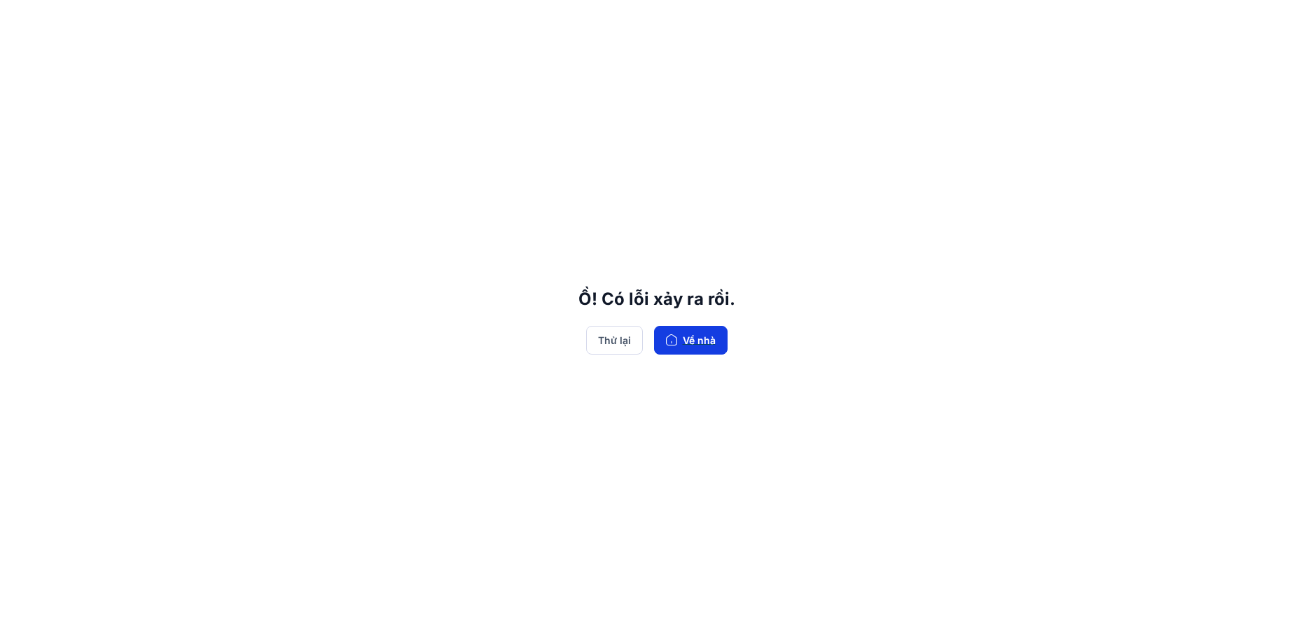
click at [672, 343] on icon "button" at bounding box center [671, 339] width 11 height 11
click at [693, 345] on font "Về nhà" at bounding box center [699, 340] width 33 height 12
click at [622, 335] on font "Thử lại" at bounding box center [614, 340] width 33 height 12
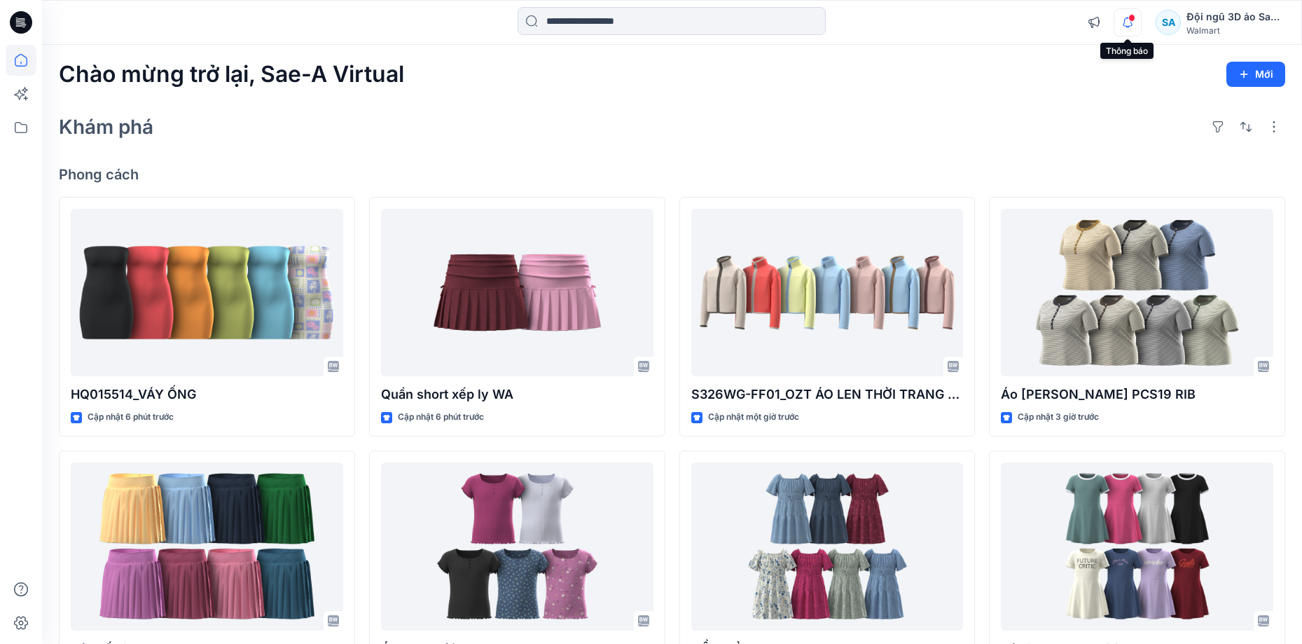
click at [1121, 23] on icon "button" at bounding box center [1127, 22] width 27 height 28
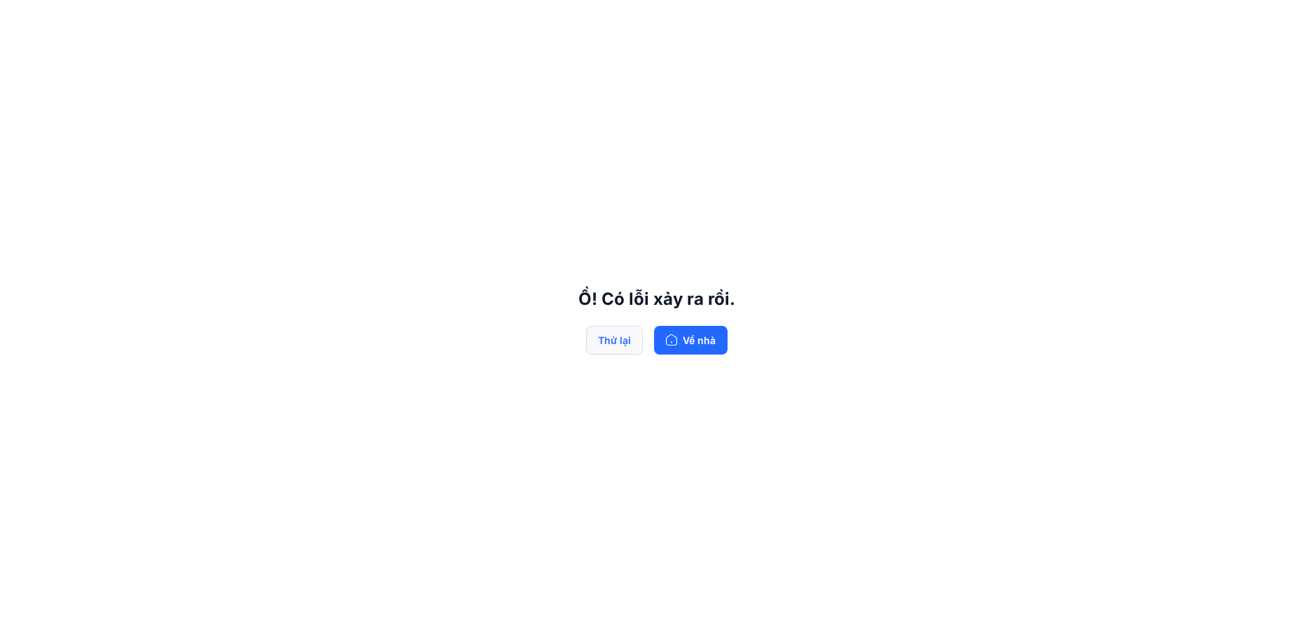
click at [630, 338] on button "Thử lại" at bounding box center [614, 340] width 57 height 29
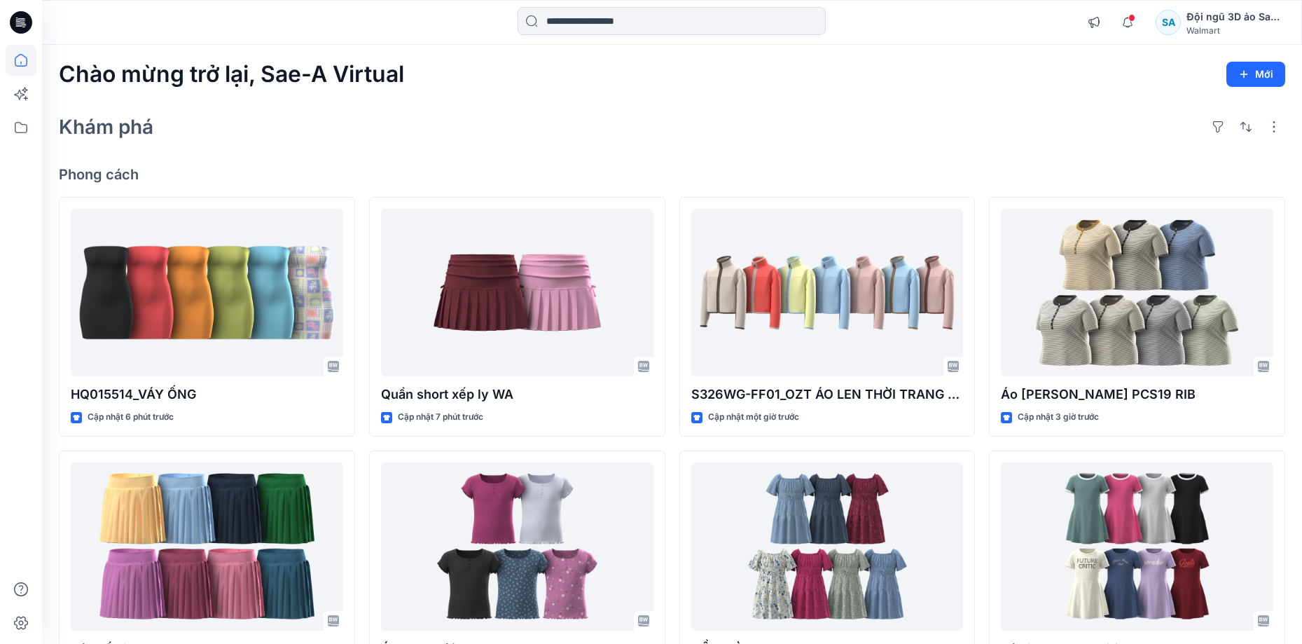
click at [29, 20] on icon at bounding box center [21, 22] width 22 height 22
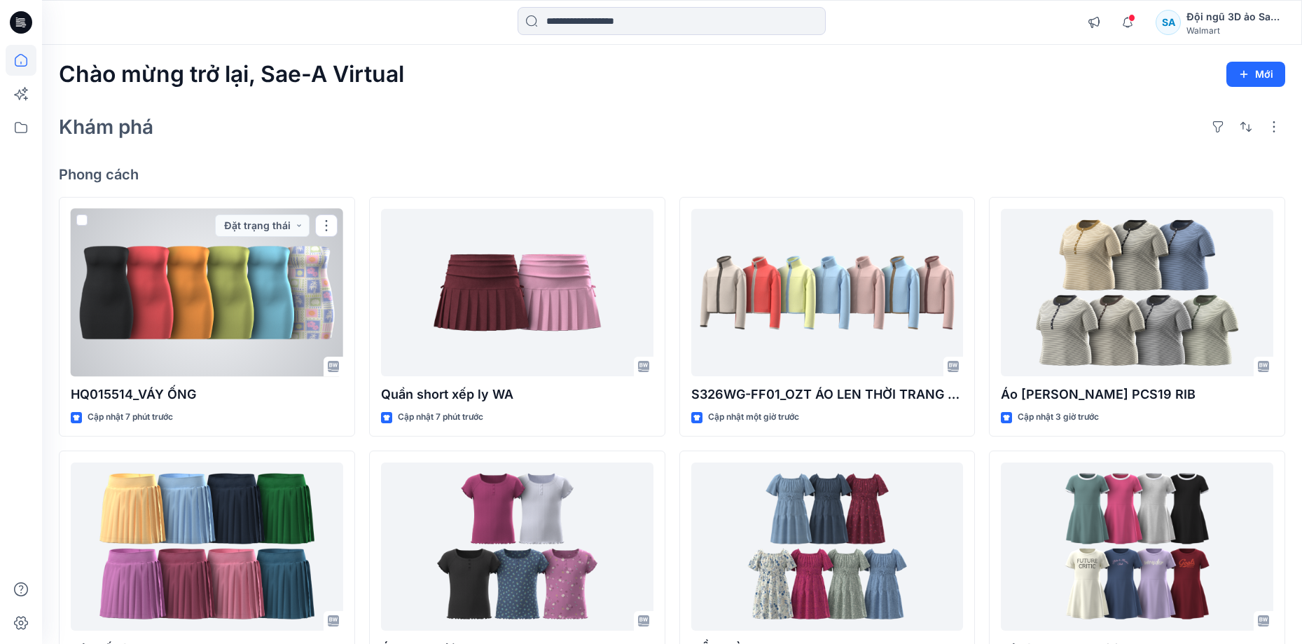
drag, startPoint x: 237, startPoint y: 338, endPoint x: 225, endPoint y: 342, distance: 12.6
click at [237, 338] on div at bounding box center [207, 293] width 272 height 168
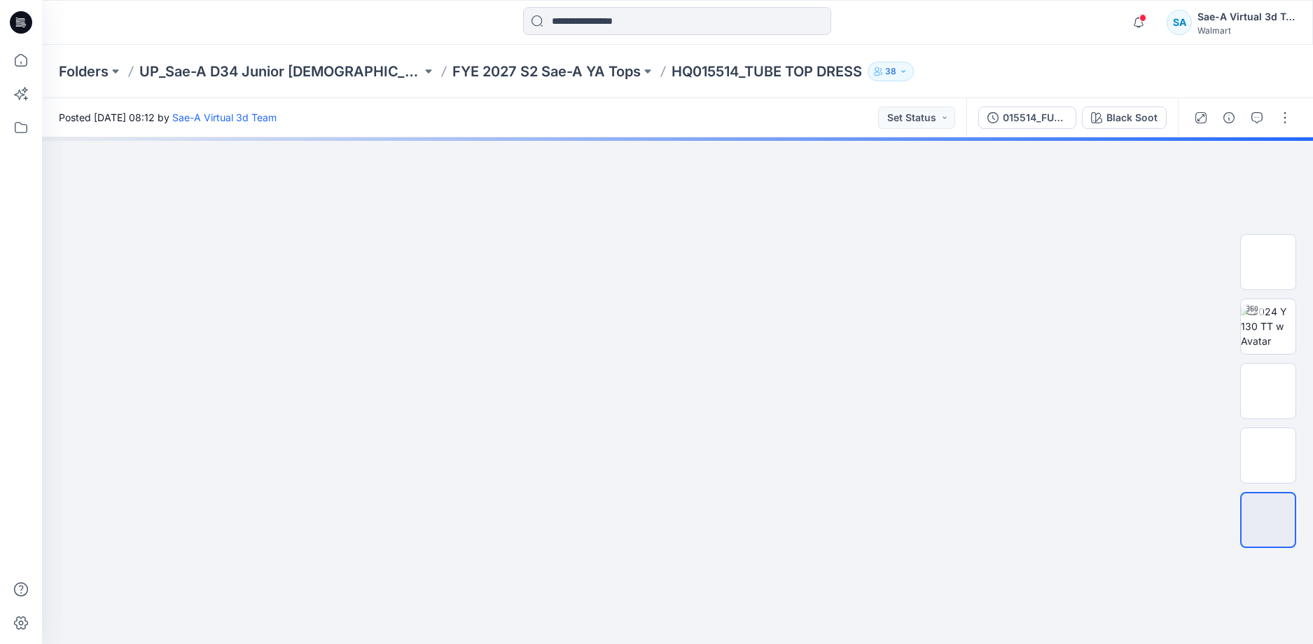
click at [13, 25] on icon at bounding box center [21, 22] width 22 height 22
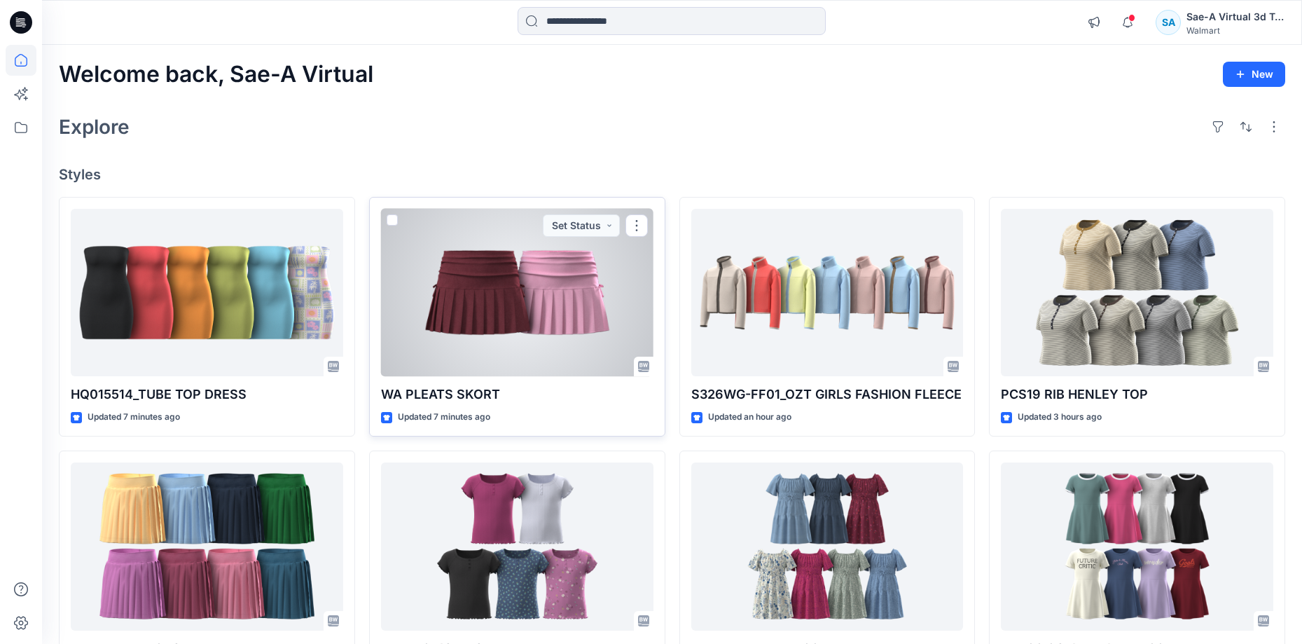
click at [520, 300] on div at bounding box center [517, 293] width 272 height 168
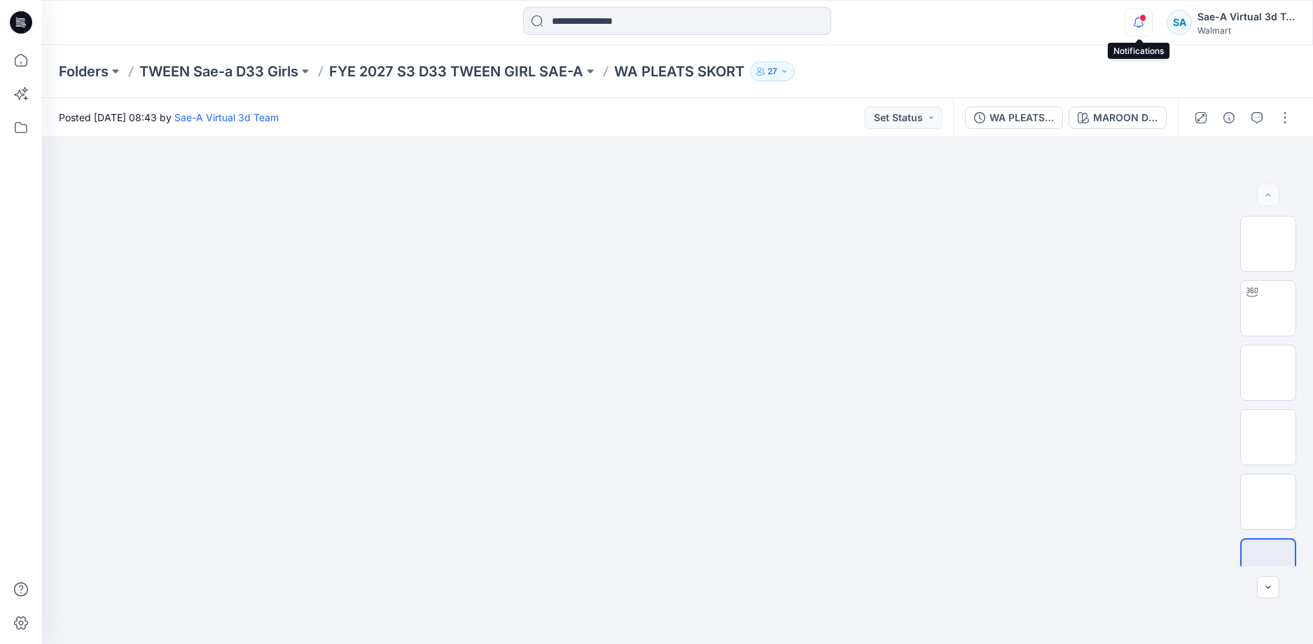
click at [1140, 14] on icon "button" at bounding box center [1138, 22] width 27 height 28
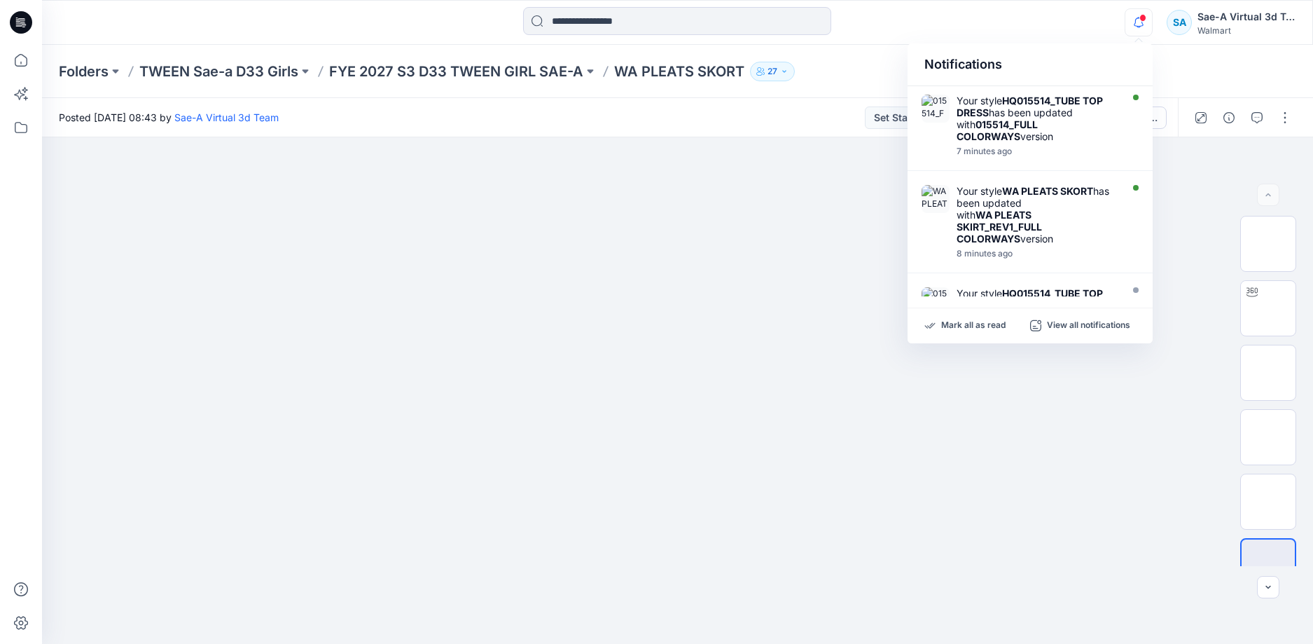
click at [1071, 26] on div "Notifications Your style HQ015514_TUBE TOP DRESS has been updated with 015514_F…" at bounding box center [677, 22] width 1270 height 31
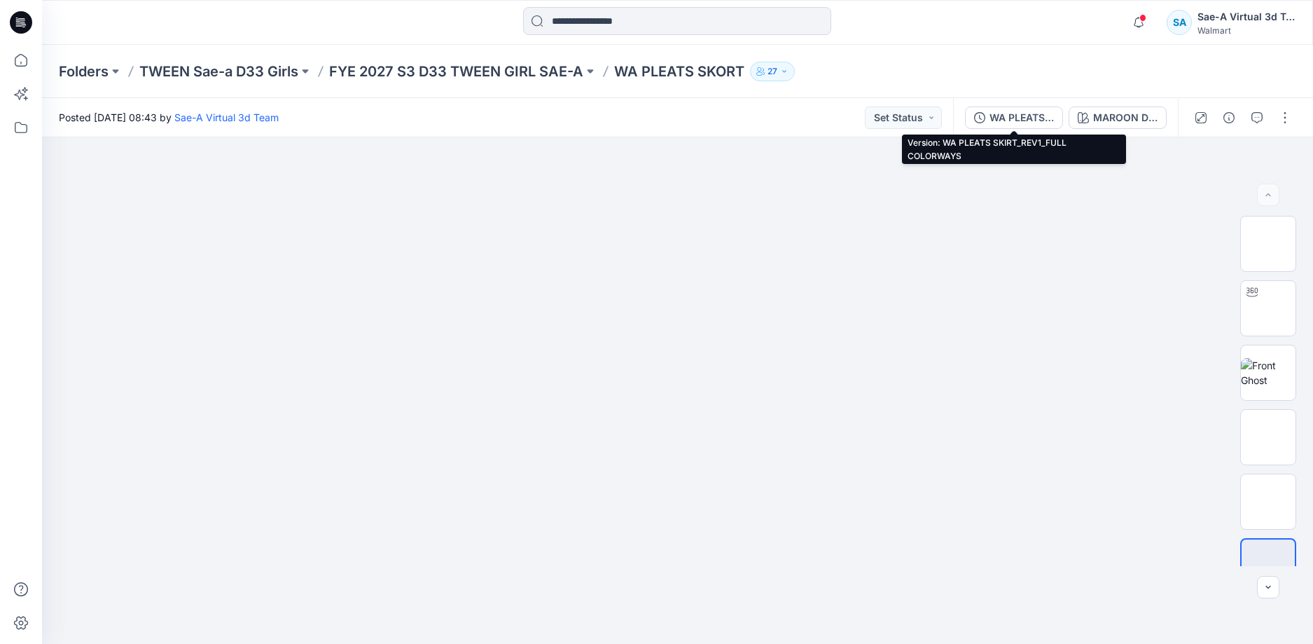
click at [1018, 116] on div "WA PLEATS SKIRT_REV1_FULL COLORWAYS" at bounding box center [1022, 117] width 64 height 15
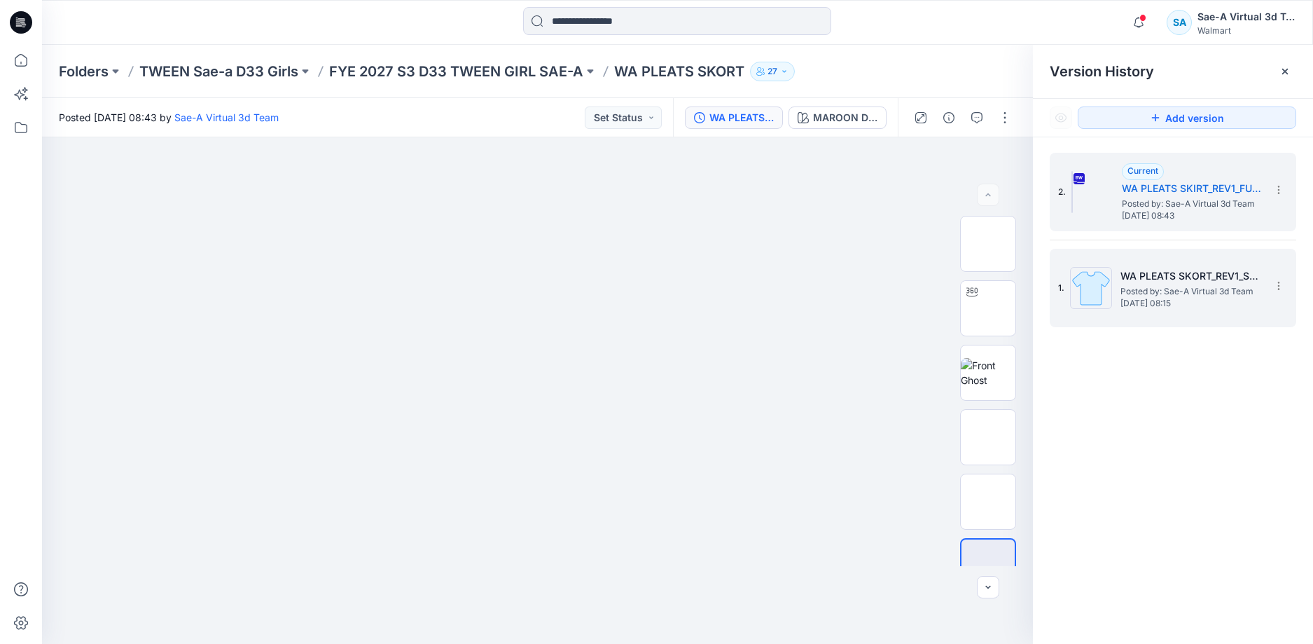
click at [1193, 300] on span "Tuesday, September 30, 2025 08:15" at bounding box center [1190, 303] width 140 height 10
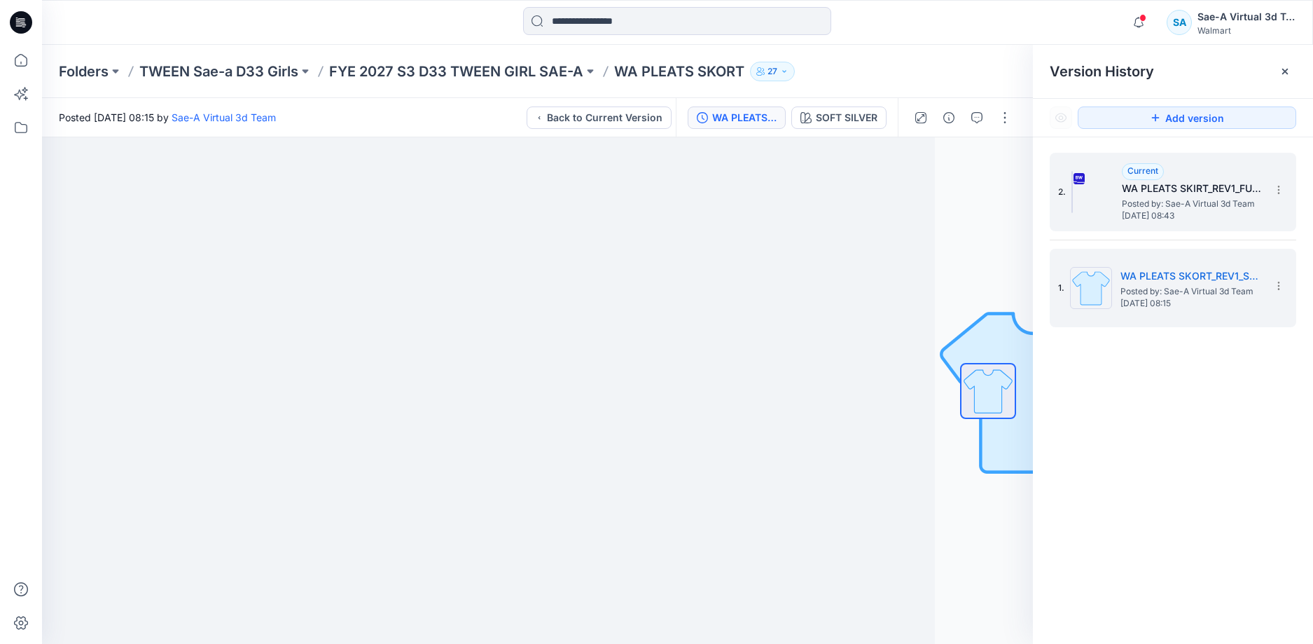
click at [1186, 193] on h5 "WA PLEATS SKIRT_REV1_FULL COLORWAYS" at bounding box center [1192, 188] width 140 height 17
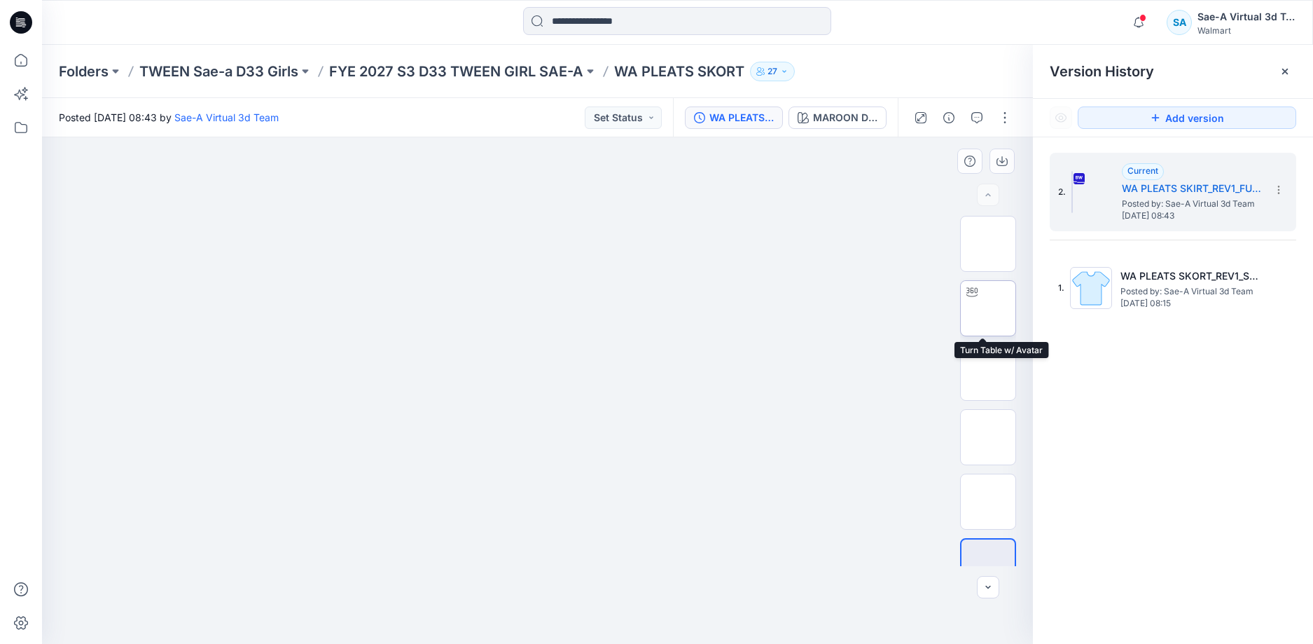
click at [988, 308] on img at bounding box center [988, 308] width 0 height 0
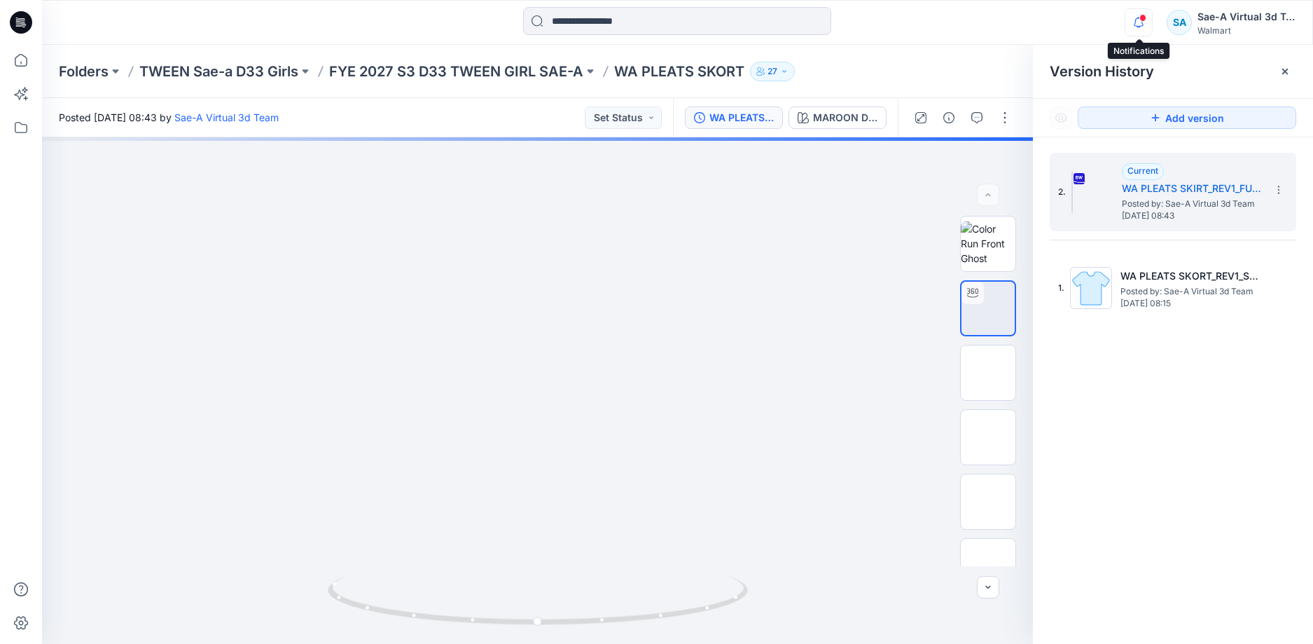
click at [1142, 27] on icon "button" at bounding box center [1138, 22] width 27 height 28
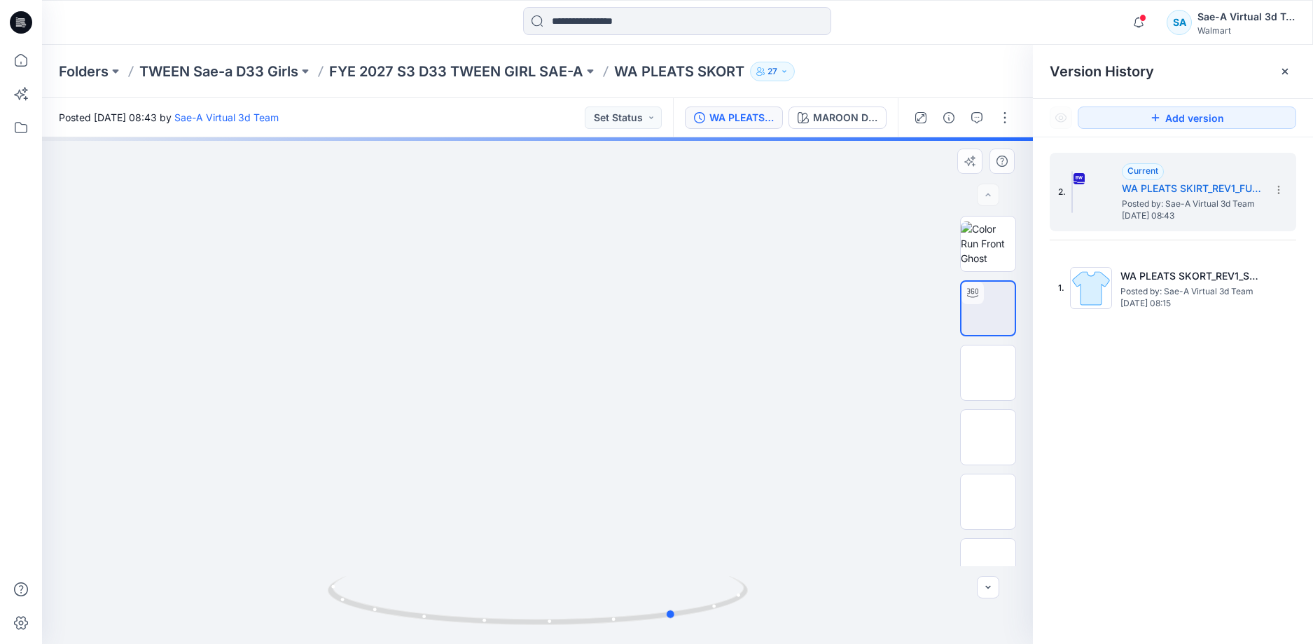
drag, startPoint x: 706, startPoint y: 611, endPoint x: 835, endPoint y: 590, distance: 130.7
click at [835, 590] on div at bounding box center [537, 390] width 991 height 506
drag, startPoint x: 616, startPoint y: 623, endPoint x: 1035, endPoint y: 485, distance: 440.7
click at [795, 595] on div at bounding box center [537, 390] width 991 height 506
click at [988, 308] on img at bounding box center [988, 308] width 0 height 0
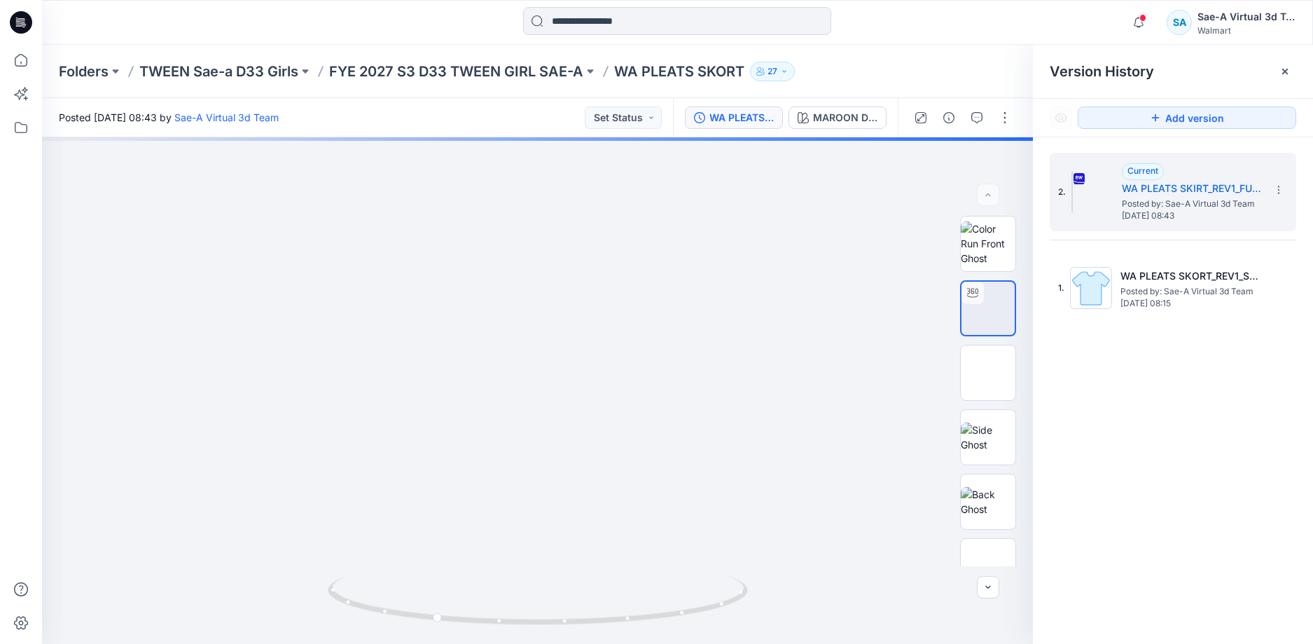
click at [22, 27] on icon at bounding box center [21, 22] width 22 height 22
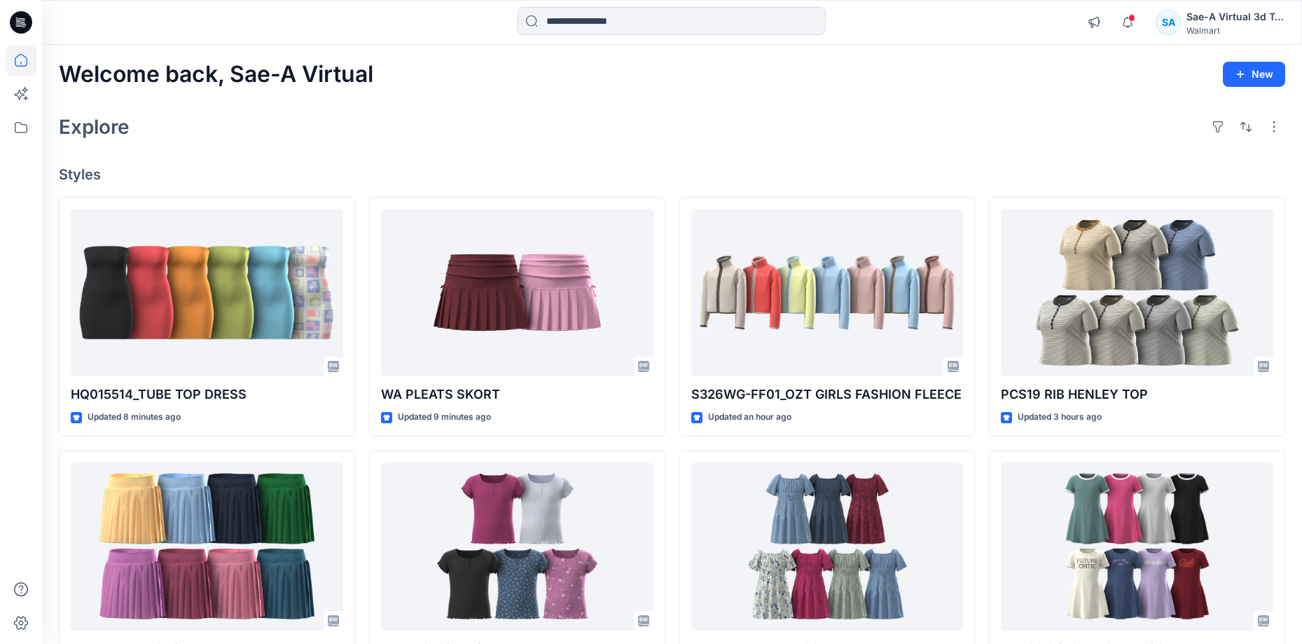
click at [504, 130] on div "Explore" at bounding box center [672, 127] width 1226 height 34
click at [1125, 18] on icon "button" at bounding box center [1127, 22] width 27 height 28
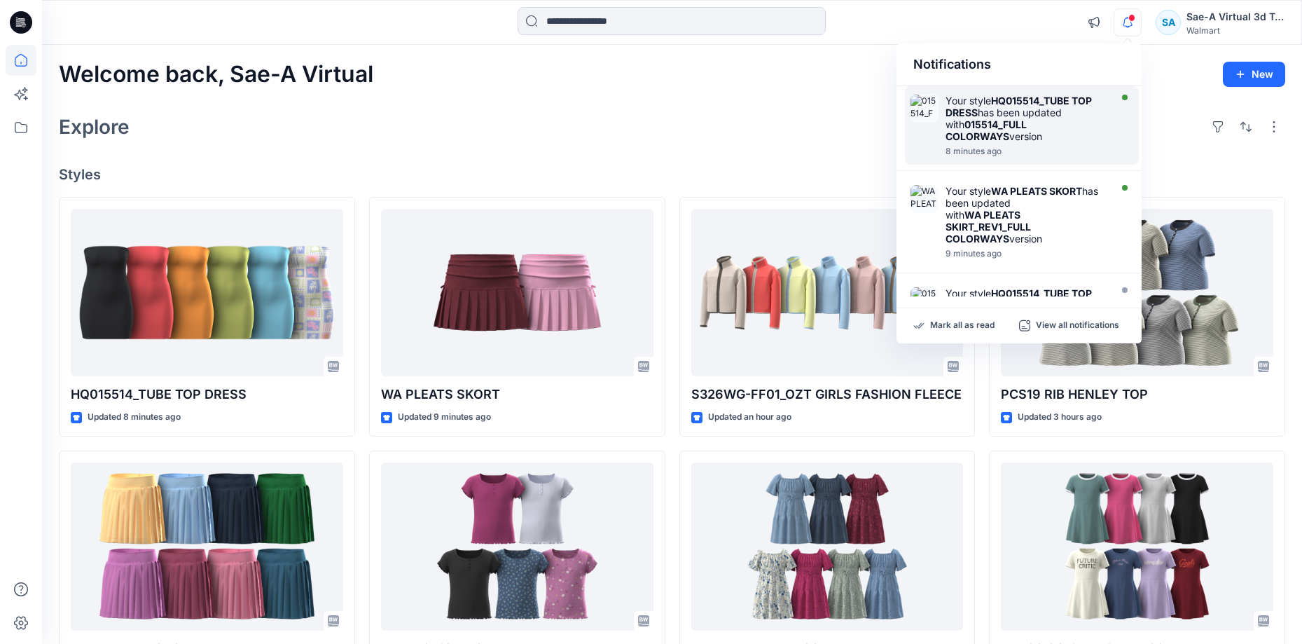
click at [1043, 113] on div "Your style HQ015514_TUBE TOP DRESS has been updated with 015514_FULL COLORWAYS …" at bounding box center [1025, 119] width 161 height 48
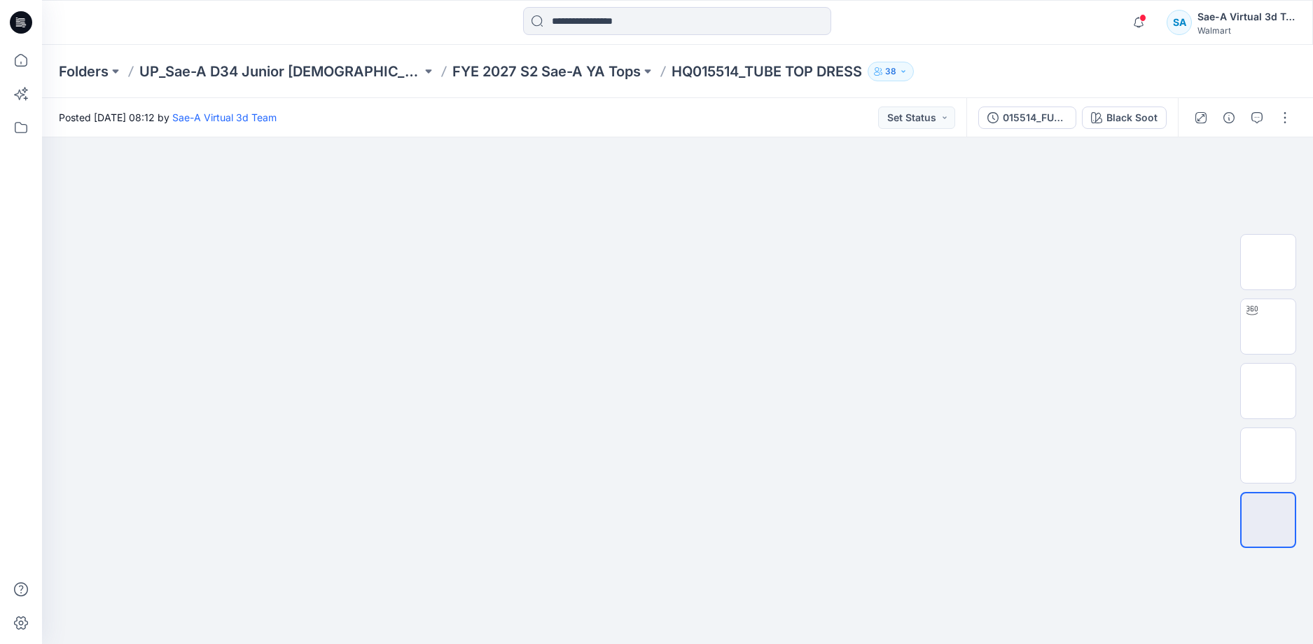
click at [1141, 20] on span at bounding box center [1142, 18] width 7 height 8
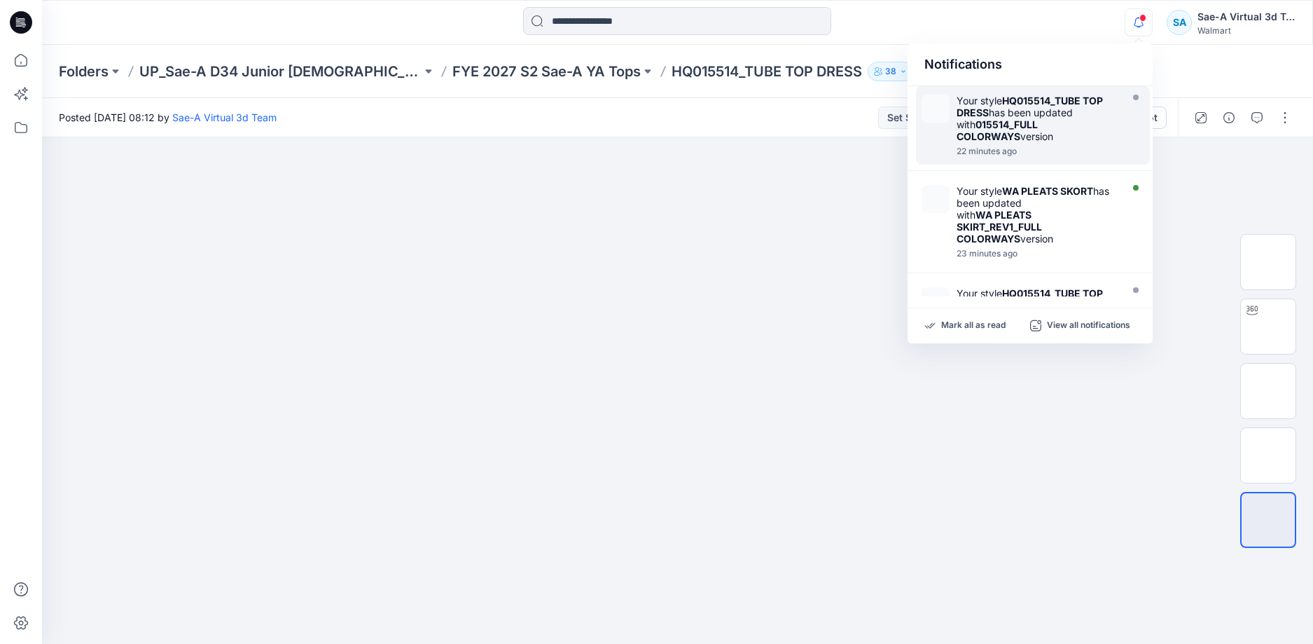
click at [1065, 134] on div "Your style HQ015514_TUBE TOP DRESS has been updated with 015514_FULL COLORWAYS …" at bounding box center [1037, 119] width 161 height 48
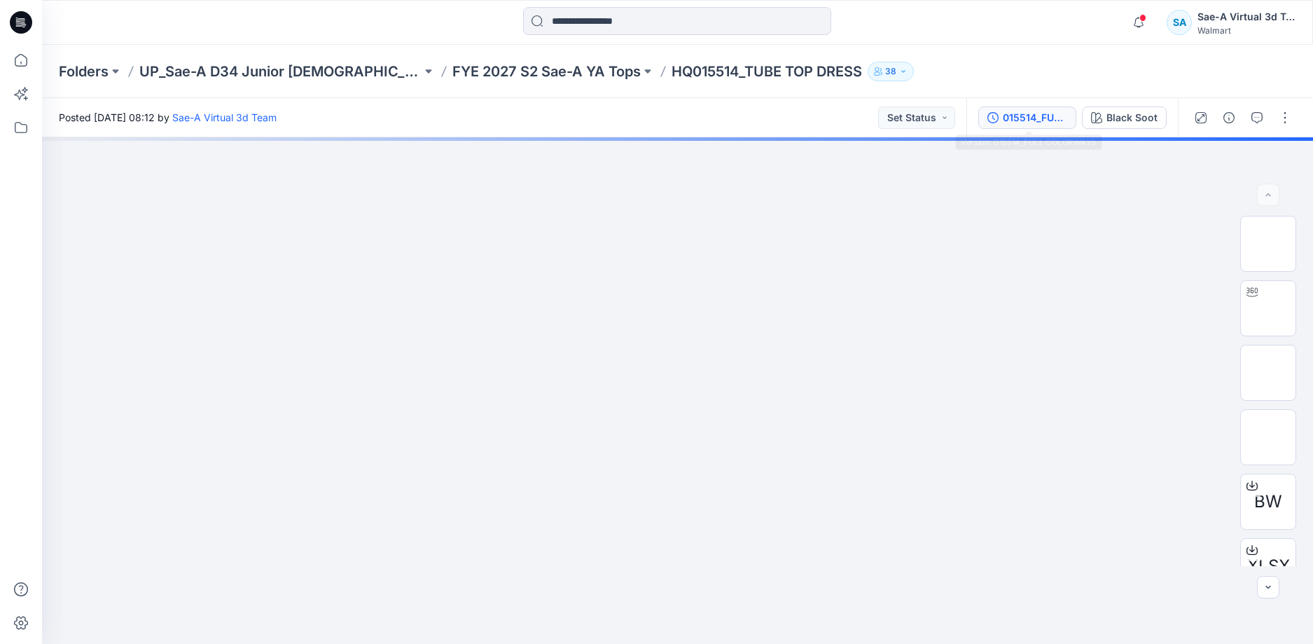
click at [1009, 120] on div "015514_FULL COLORWAYS" at bounding box center [1035, 117] width 64 height 15
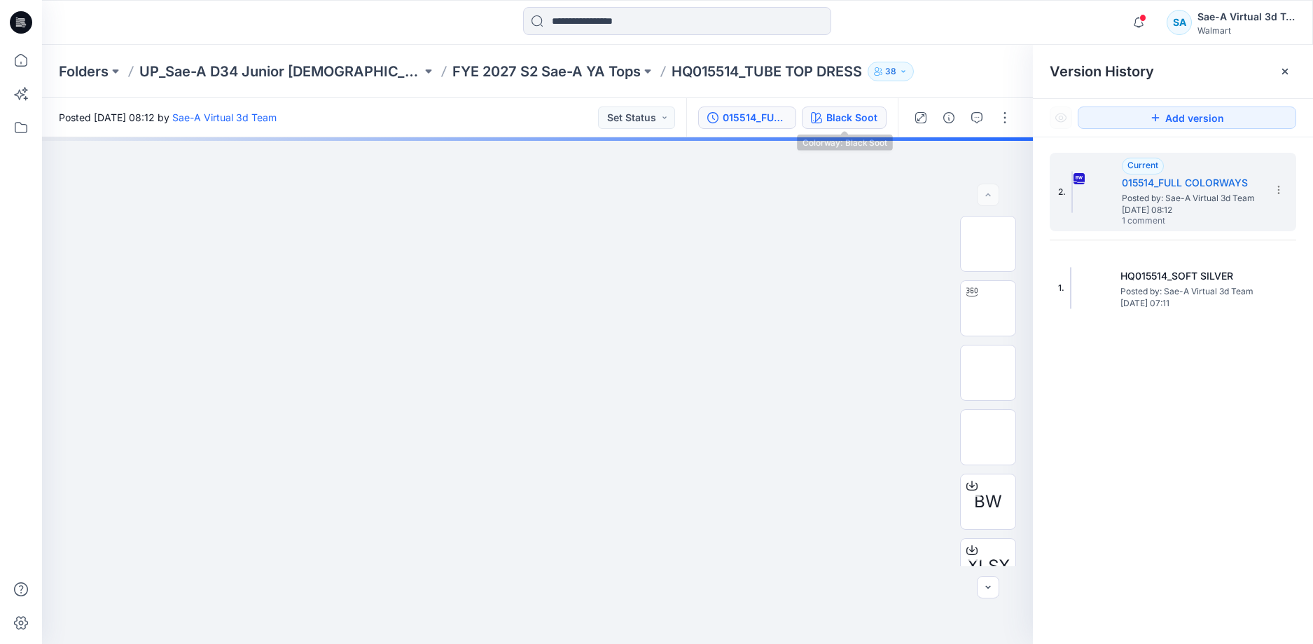
click at [861, 118] on div "Black Soot" at bounding box center [851, 117] width 51 height 15
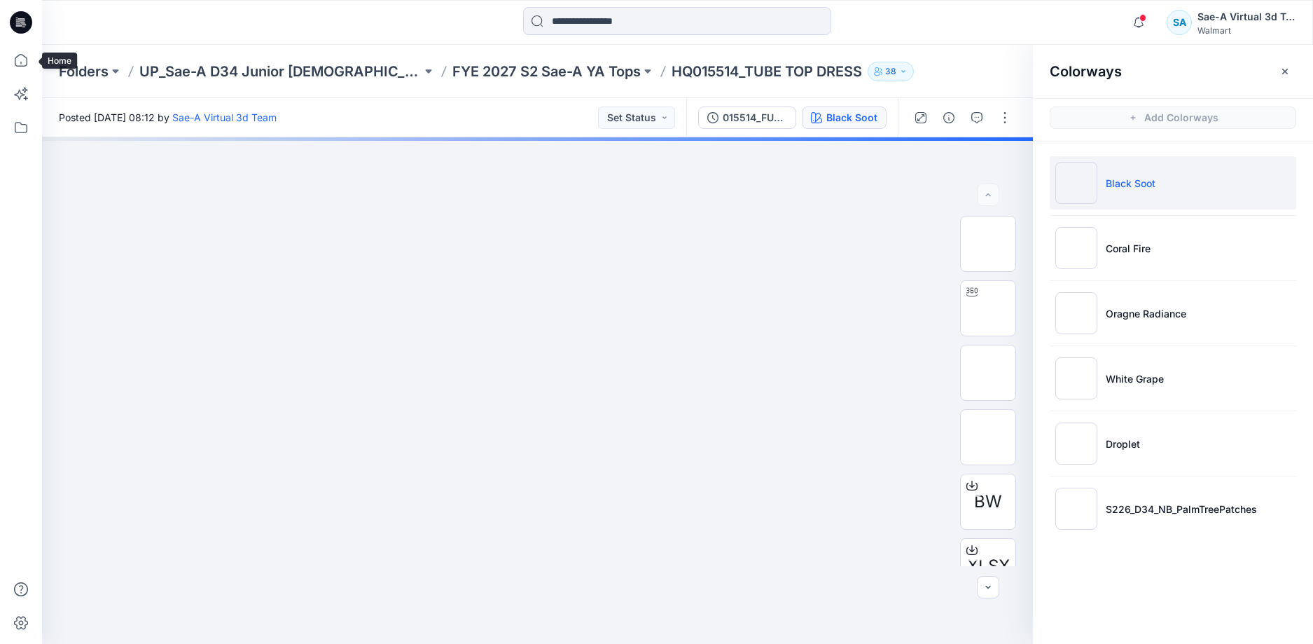
click at [13, 9] on icon at bounding box center [21, 22] width 22 height 45
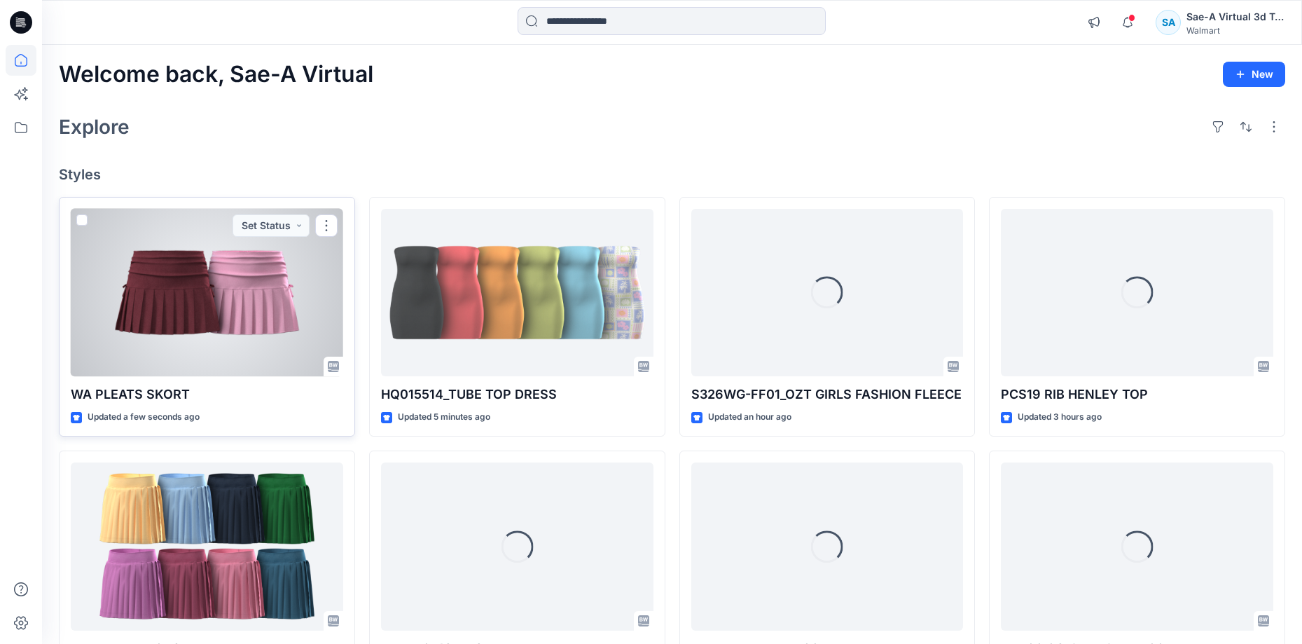
click at [216, 317] on div at bounding box center [207, 293] width 272 height 168
